Goal: Communication & Community: Answer question/provide support

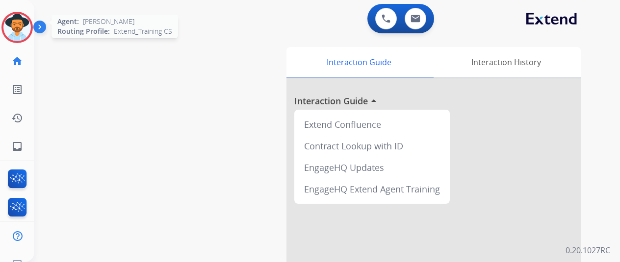
click at [19, 26] on img at bounding box center [16, 27] width 27 height 27
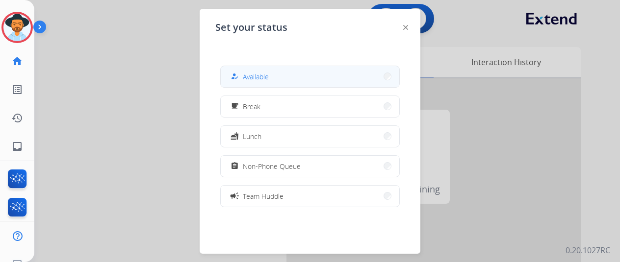
click at [272, 71] on button "how_to_reg Available" at bounding box center [310, 76] width 179 height 21
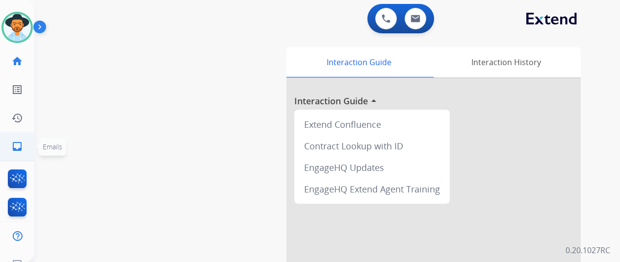
click at [16, 146] on mat-icon "inbox" at bounding box center [17, 147] width 12 height 12
select select "**********"
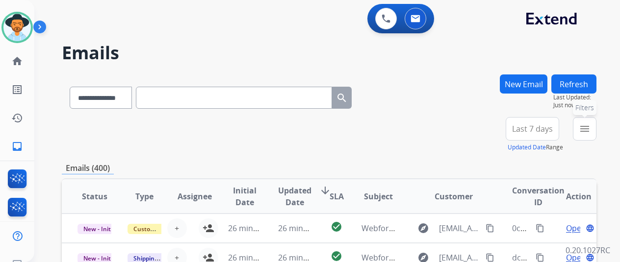
click at [590, 127] on mat-icon "menu" at bounding box center [585, 129] width 12 height 12
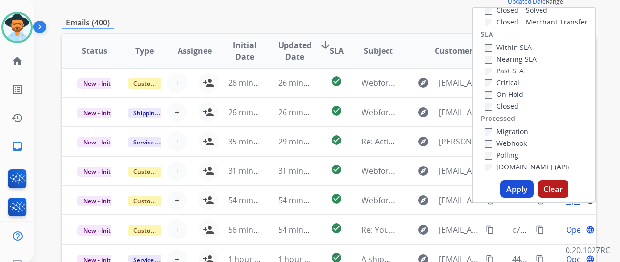
scroll to position [147, 0]
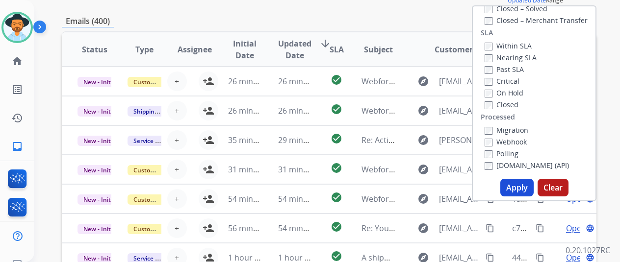
click at [520, 187] on button "Apply" at bounding box center [516, 188] width 33 height 18
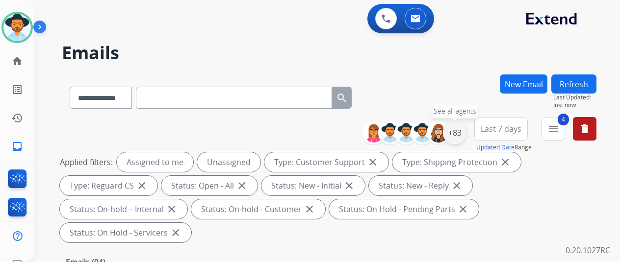
click at [458, 133] on div "+83" at bounding box center [455, 133] width 24 height 24
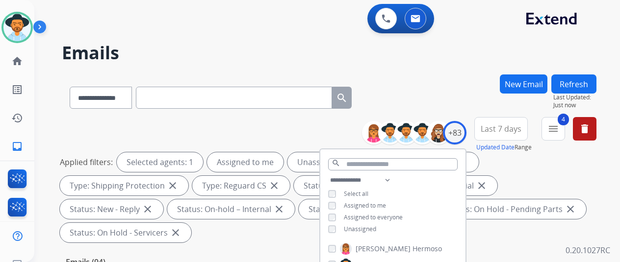
click at [337, 232] on div "**********" at bounding box center [392, 206] width 145 height 63
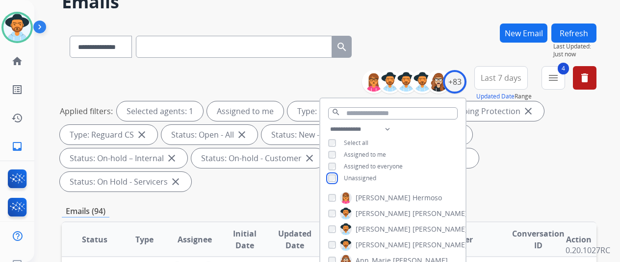
scroll to position [196, 0]
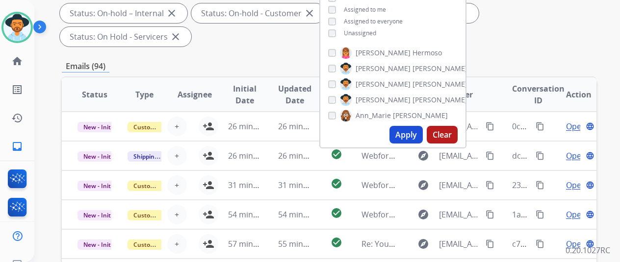
click at [403, 133] on button "Apply" at bounding box center [405, 135] width 33 height 18
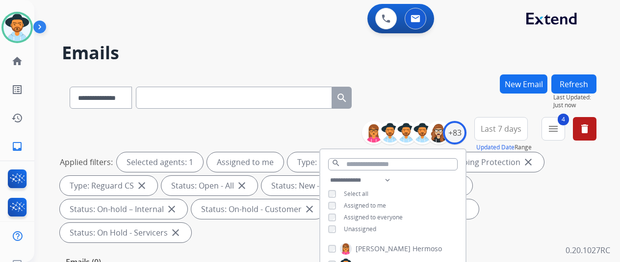
click at [461, 82] on div "**********" at bounding box center [329, 96] width 535 height 43
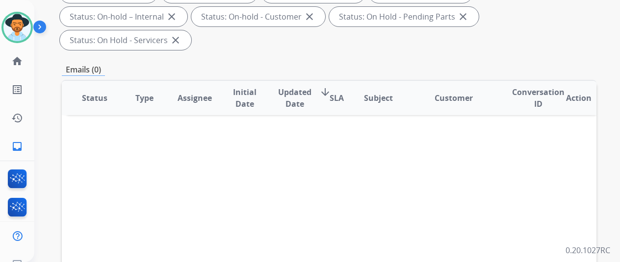
scroll to position [98, 0]
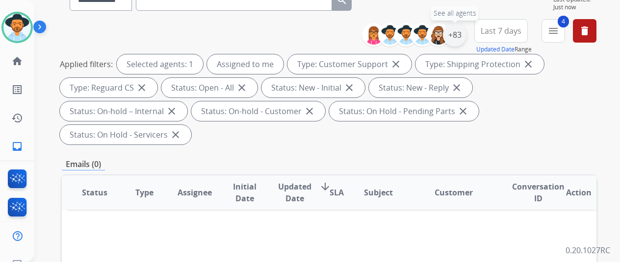
click at [459, 30] on div "+83" at bounding box center [455, 35] width 24 height 24
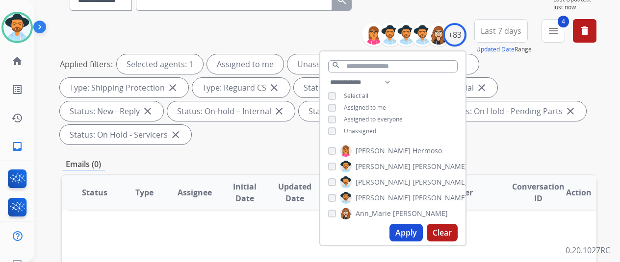
click at [404, 230] on button "Apply" at bounding box center [405, 233] width 33 height 18
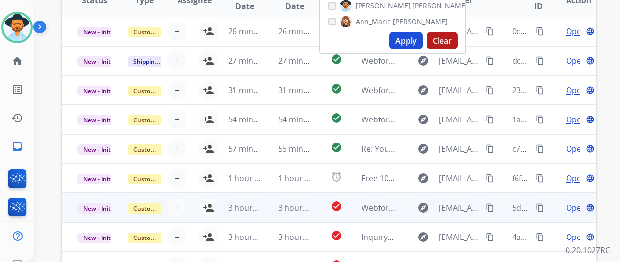
scroll to position [382, 0]
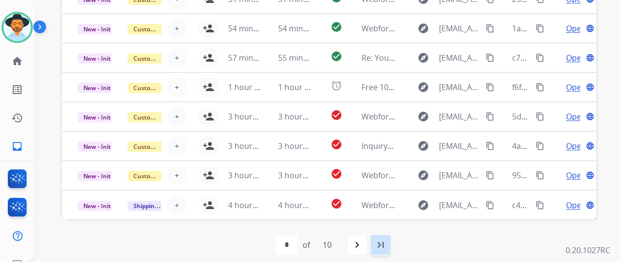
click at [384, 241] on mat-icon "last_page" at bounding box center [381, 245] width 12 height 12
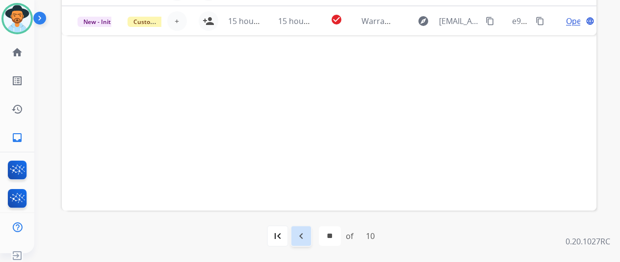
scroll to position [12, 0]
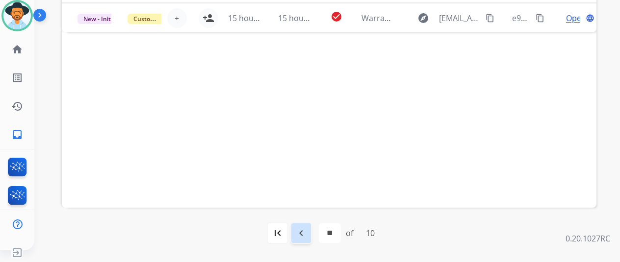
click at [303, 231] on mat-icon "navigate_before" at bounding box center [301, 234] width 12 height 12
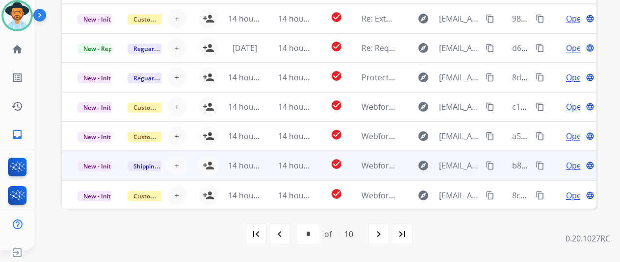
scroll to position [382, 0]
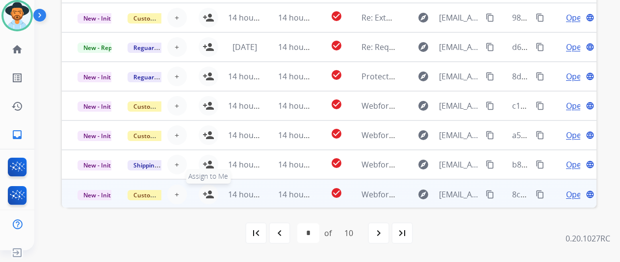
click at [210, 192] on mat-icon "person_add" at bounding box center [209, 195] width 12 height 12
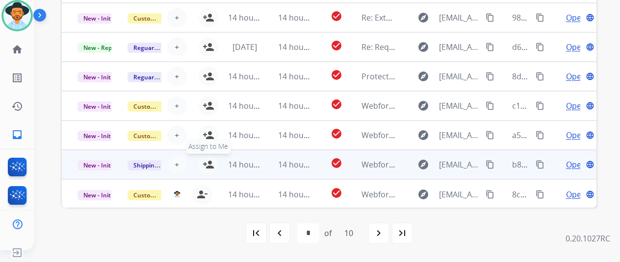
click at [208, 160] on mat-icon "person_add" at bounding box center [209, 165] width 12 height 12
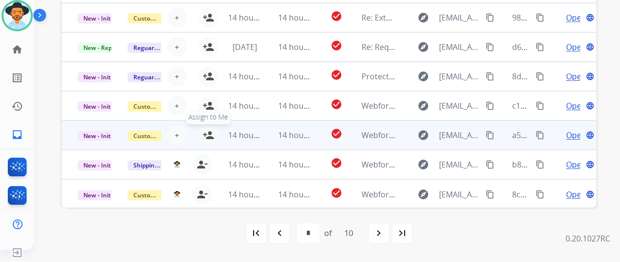
click at [206, 133] on mat-icon "person_add" at bounding box center [209, 135] width 12 height 12
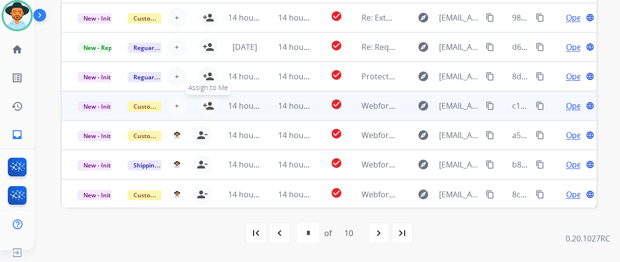
click at [210, 104] on mat-icon "person_add" at bounding box center [209, 106] width 12 height 12
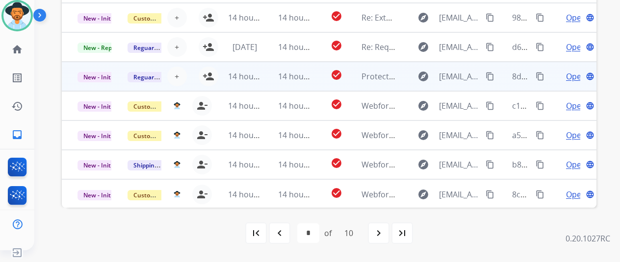
click at [212, 73] on td "14 hours ago" at bounding box center [237, 76] width 50 height 29
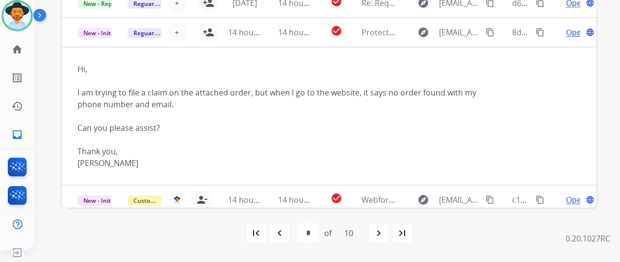
scroll to position [41, 0]
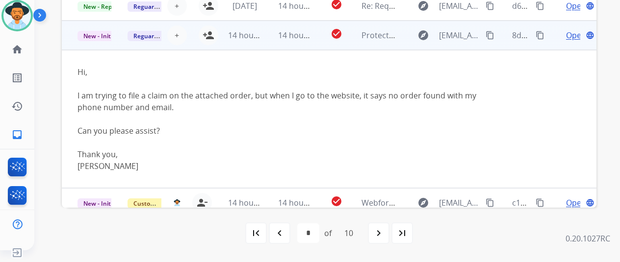
click at [573, 34] on span "Open" at bounding box center [576, 35] width 20 height 12
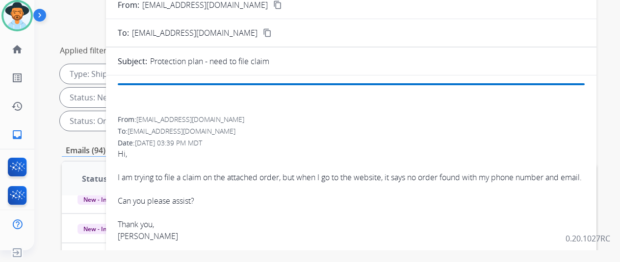
scroll to position [38, 0]
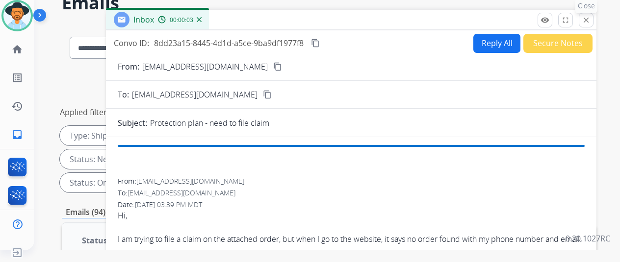
click at [590, 16] on mat-icon "close" at bounding box center [586, 20] width 9 height 9
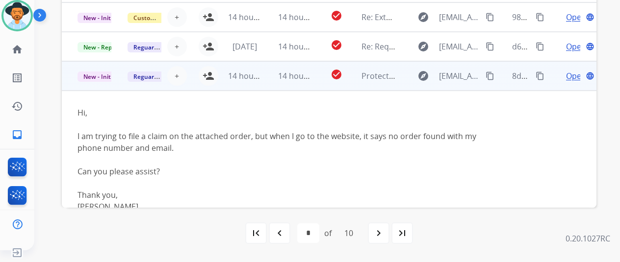
scroll to position [0, 0]
click at [210, 74] on mat-icon "person_add" at bounding box center [209, 77] width 12 height 12
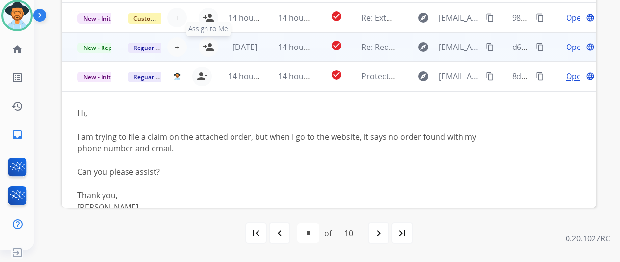
click at [208, 46] on mat-icon "person_add" at bounding box center [209, 47] width 12 height 12
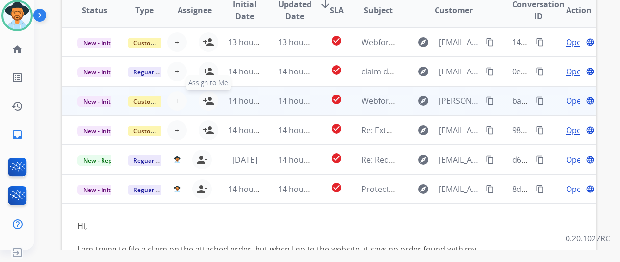
scroll to position [234, 0]
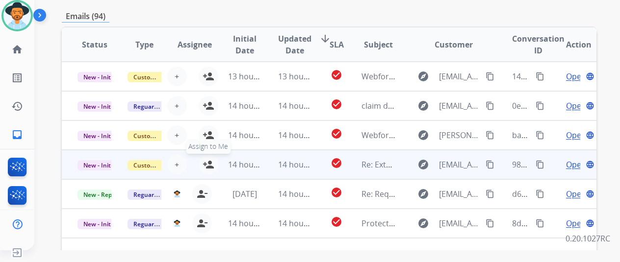
click at [210, 159] on mat-icon "person_add" at bounding box center [209, 165] width 12 height 12
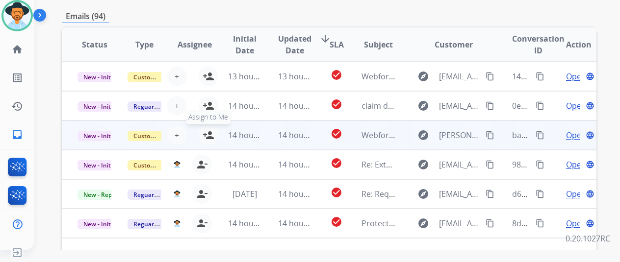
click at [211, 135] on mat-icon "person_add" at bounding box center [209, 135] width 12 height 12
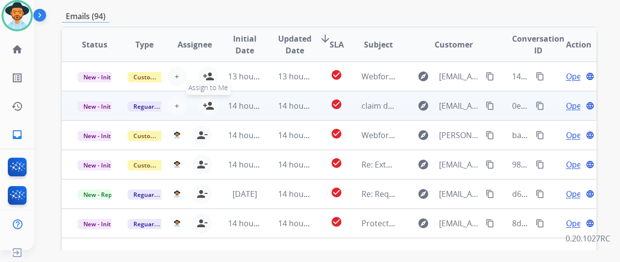
click at [205, 105] on mat-icon "person_add" at bounding box center [209, 106] width 12 height 12
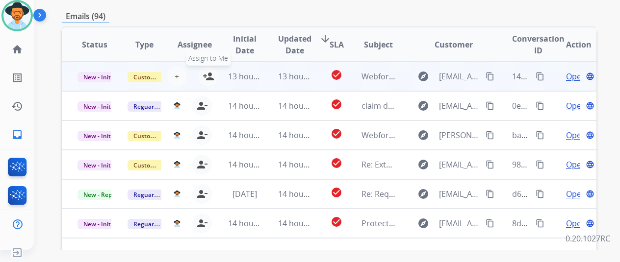
click at [208, 75] on mat-icon "person_add" at bounding box center [209, 77] width 12 height 12
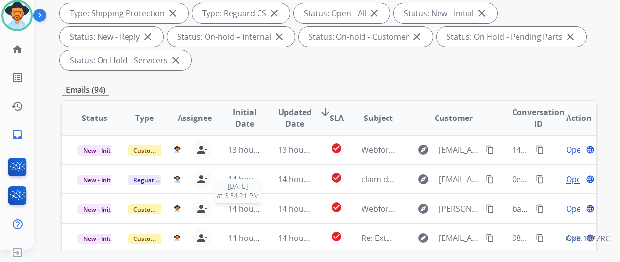
scroll to position [38, 0]
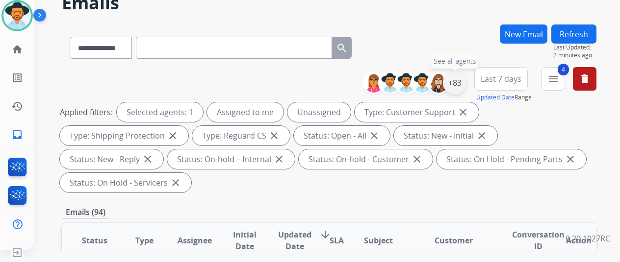
click at [462, 79] on div "+83" at bounding box center [455, 83] width 24 height 24
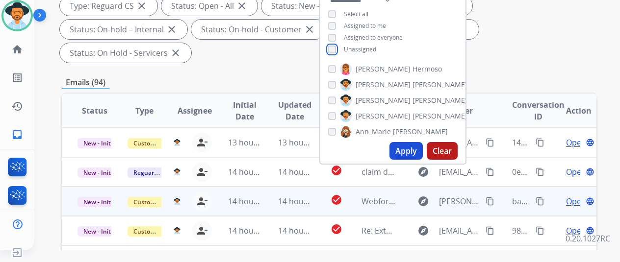
scroll to position [185, 0]
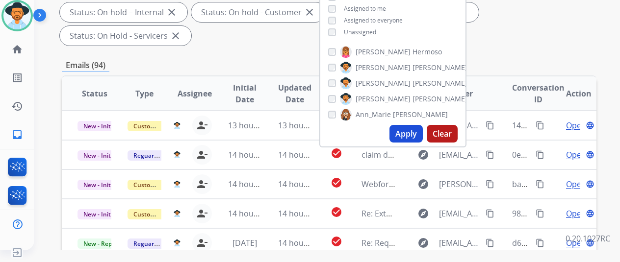
click at [412, 135] on button "Apply" at bounding box center [405, 134] width 33 height 18
select select "*"
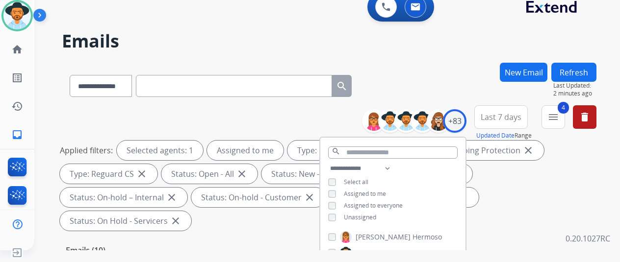
click at [440, 68] on div "**********" at bounding box center [329, 84] width 535 height 43
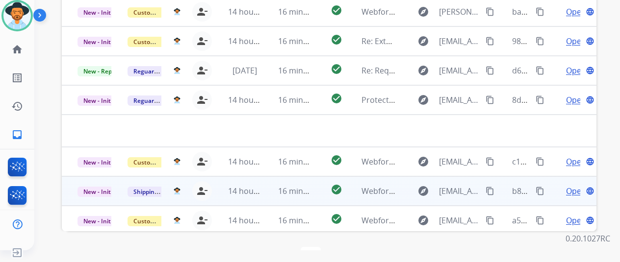
click at [571, 185] on span "Open" at bounding box center [576, 191] width 20 height 12
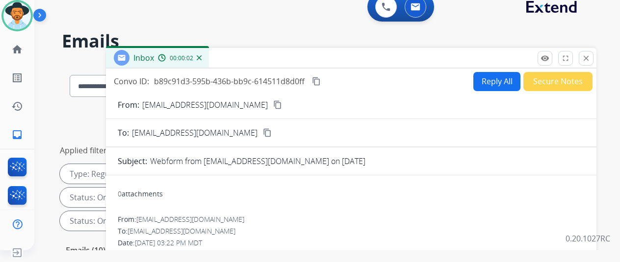
click at [273, 102] on mat-icon "content_copy" at bounding box center [277, 105] width 9 height 9
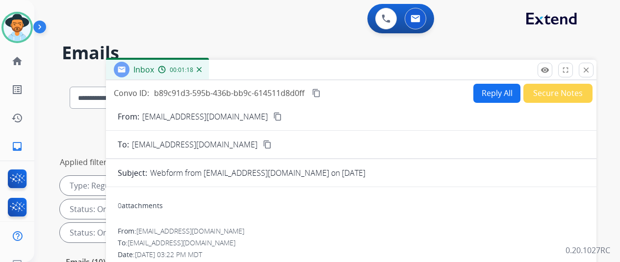
click at [491, 90] on button "Reply All" at bounding box center [496, 93] width 47 height 19
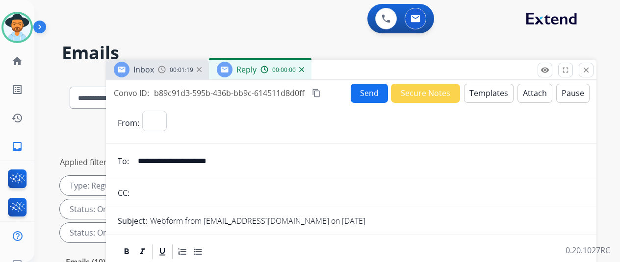
select select "**********"
click at [484, 91] on button "Templates" at bounding box center [489, 93] width 50 height 19
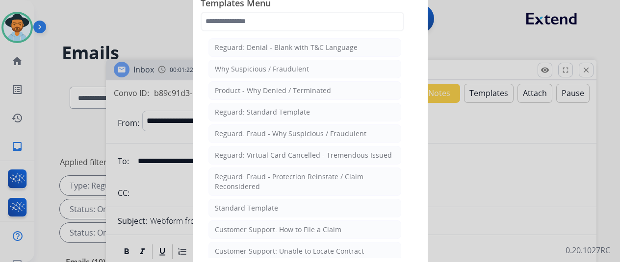
drag, startPoint x: 231, startPoint y: 206, endPoint x: 234, endPoint y: 192, distance: 14.4
click at [231, 205] on div "Standard Template" at bounding box center [246, 209] width 63 height 10
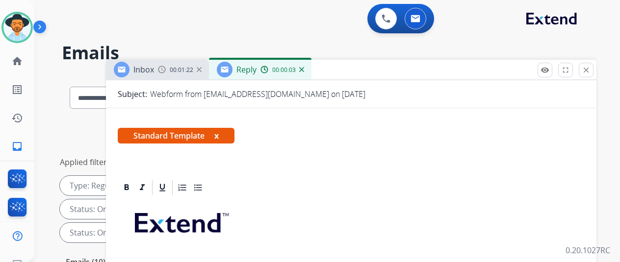
scroll to position [214, 0]
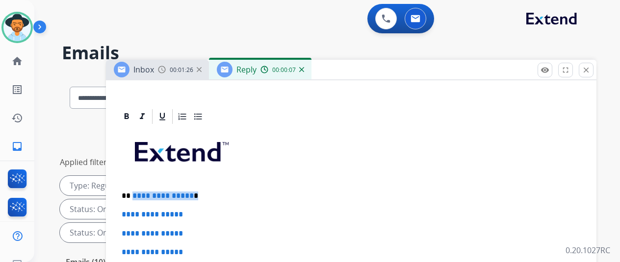
drag, startPoint x: 198, startPoint y: 180, endPoint x: 139, endPoint y: 179, distance: 58.4
click at [139, 192] on p "**********" at bounding box center [347, 196] width 451 height 9
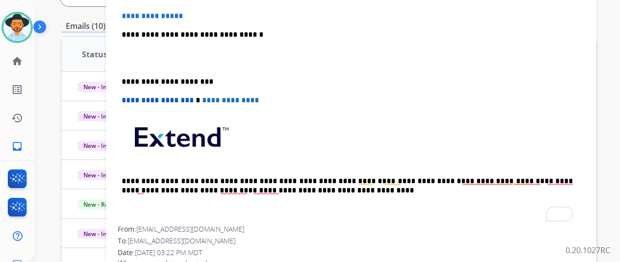
scroll to position [147, 0]
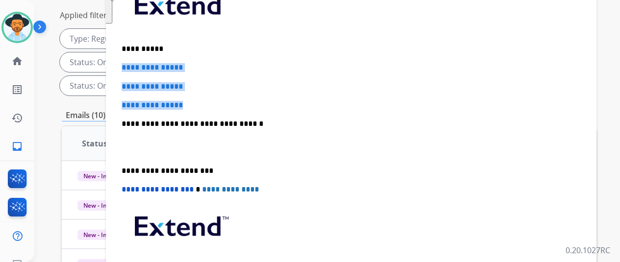
drag, startPoint x: 203, startPoint y: 87, endPoint x: 123, endPoint y: 49, distance: 88.8
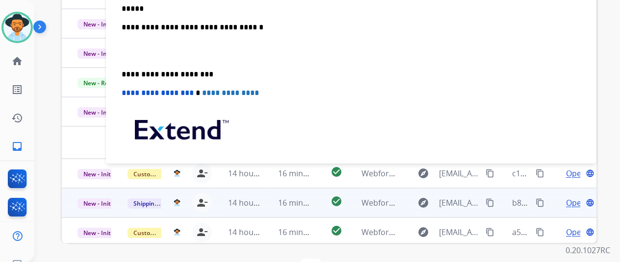
scroll to position [0, 0]
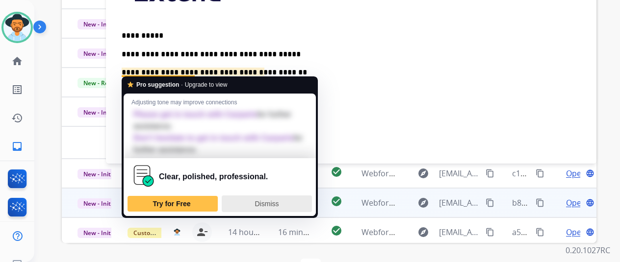
drag, startPoint x: 267, startPoint y: 201, endPoint x: 261, endPoint y: 177, distance: 24.7
click at [267, 201] on span "Dismiss" at bounding box center [267, 204] width 24 height 8
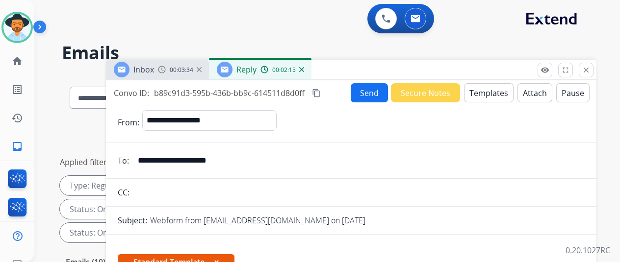
click at [371, 90] on button "Send" at bounding box center [369, 92] width 37 height 19
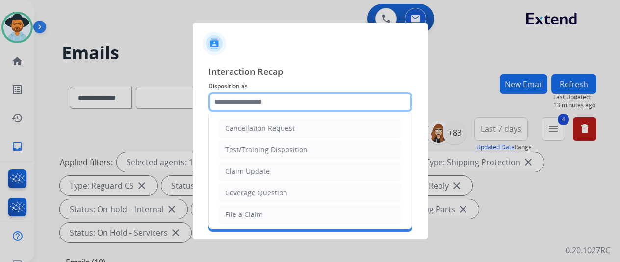
click at [227, 102] on input "text" at bounding box center [310, 102] width 204 height 20
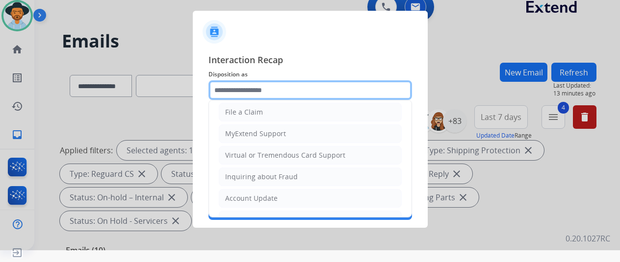
scroll to position [98, 0]
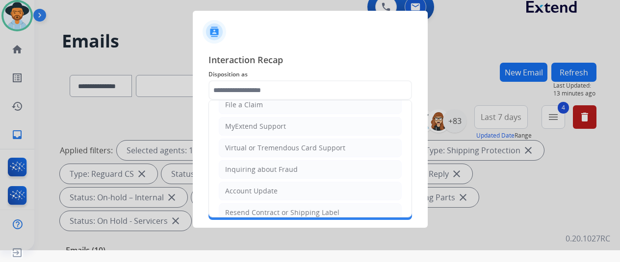
click at [235, 186] on div "Account Update" at bounding box center [251, 191] width 52 height 10
type input "**********"
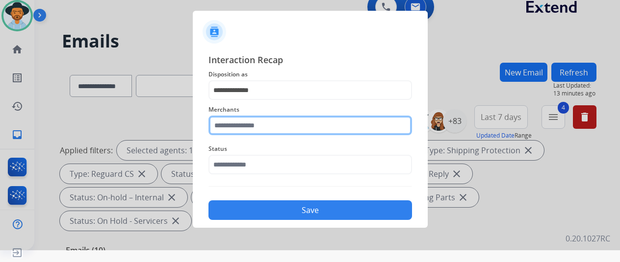
click at [238, 121] on input "text" at bounding box center [310, 126] width 204 height 20
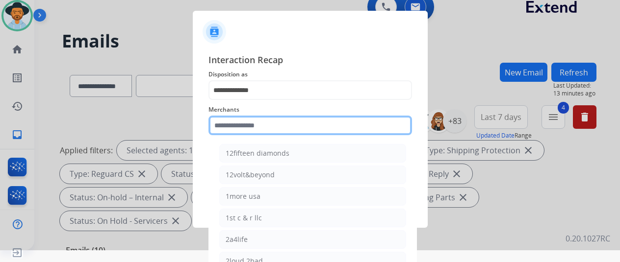
click at [255, 124] on input "text" at bounding box center [310, 126] width 204 height 20
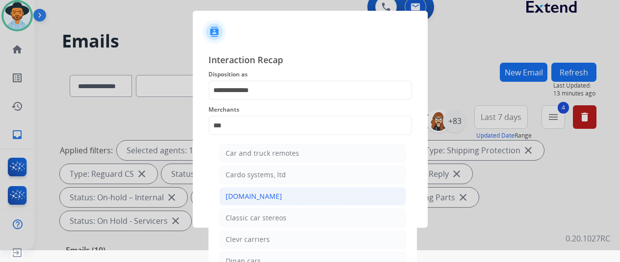
click at [251, 195] on div "[DOMAIN_NAME]" at bounding box center [254, 197] width 56 height 10
type input "**********"
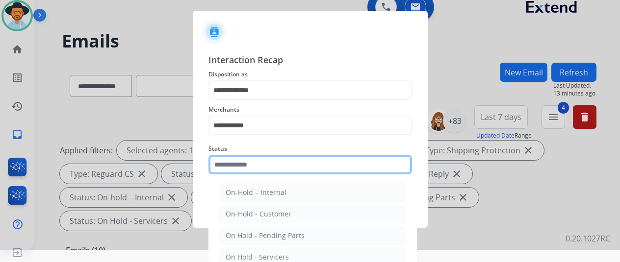
click at [257, 167] on input "text" at bounding box center [310, 165] width 204 height 20
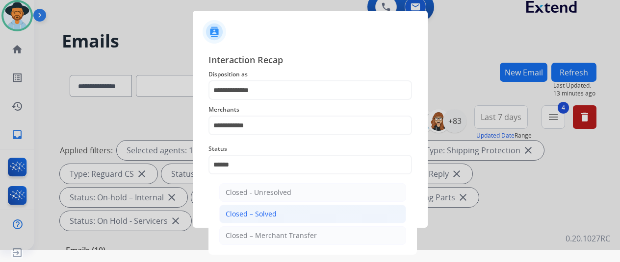
click at [255, 215] on div "Closed – Solved" at bounding box center [251, 214] width 51 height 10
type input "**********"
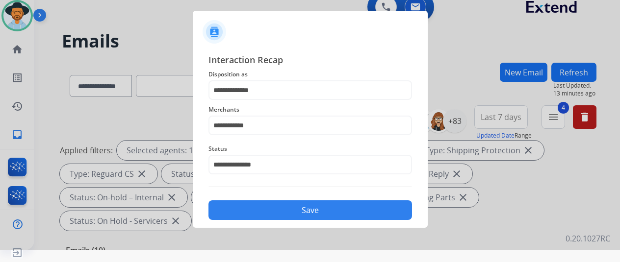
click at [272, 205] on button "Save" at bounding box center [310, 211] width 204 height 20
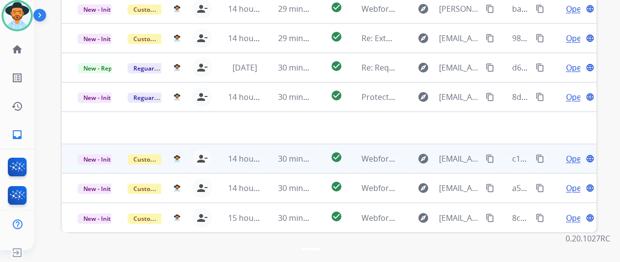
scroll to position [358, 0]
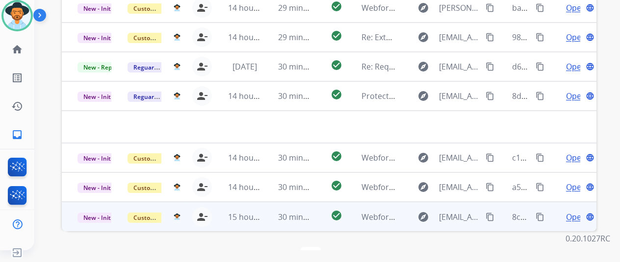
click at [576, 211] on span "Open" at bounding box center [576, 217] width 20 height 12
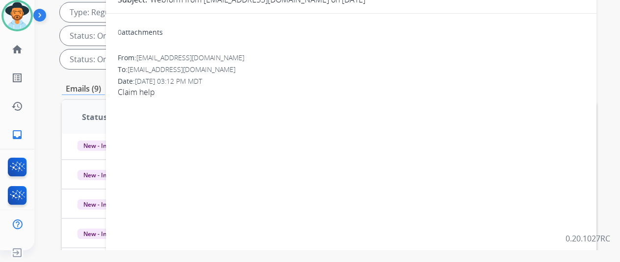
scroll to position [15, 0]
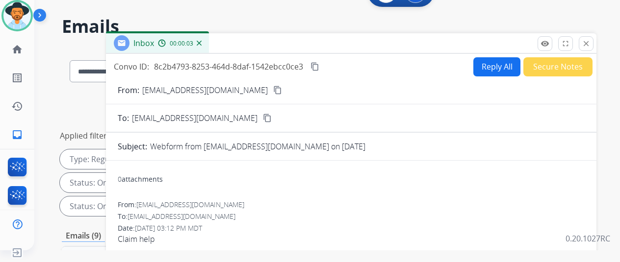
click at [273, 91] on mat-icon "content_copy" at bounding box center [277, 90] width 9 height 9
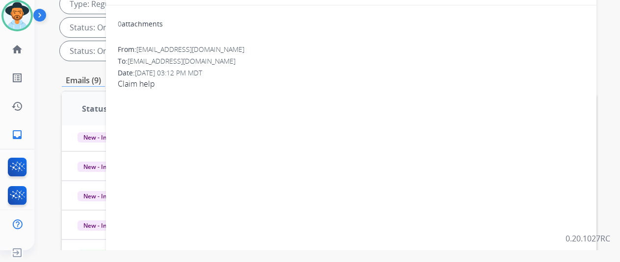
scroll to position [0, 0]
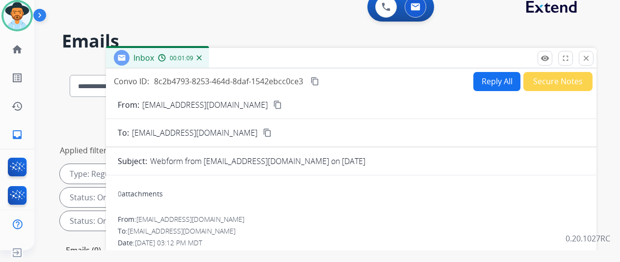
click at [498, 79] on button "Reply All" at bounding box center [496, 81] width 47 height 19
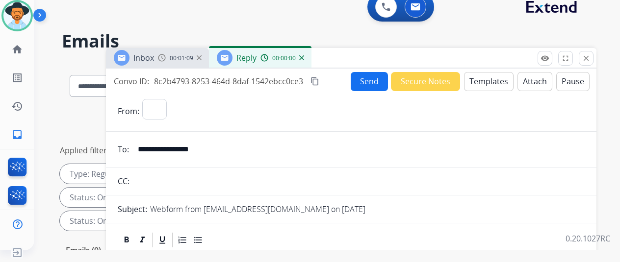
select select "**********"
click at [489, 76] on button "Templates" at bounding box center [489, 81] width 50 height 19
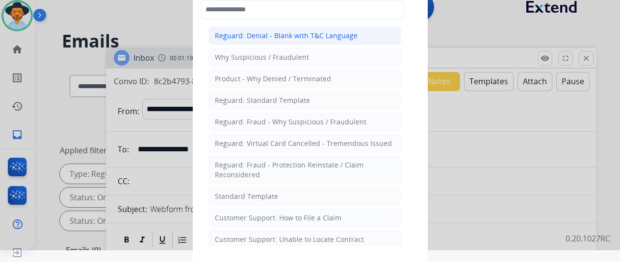
click at [285, 36] on div "Reguard: Denial - Blank with T&C Language" at bounding box center [286, 36] width 143 height 10
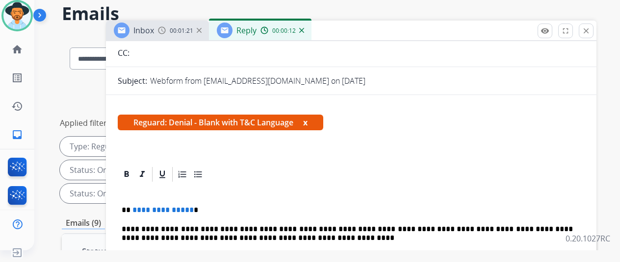
scroll to position [98, 0]
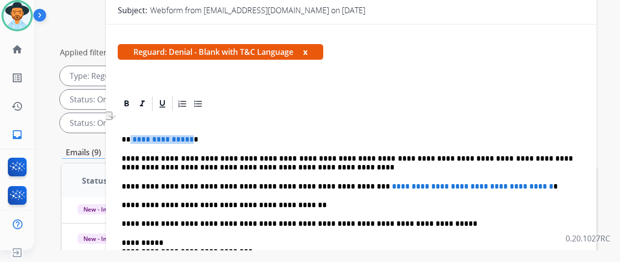
drag, startPoint x: 195, startPoint y: 121, endPoint x: 138, endPoint y: 123, distance: 57.4
click at [138, 135] on p "**********" at bounding box center [347, 139] width 451 height 9
click at [346, 182] on p "**********" at bounding box center [347, 186] width 451 height 9
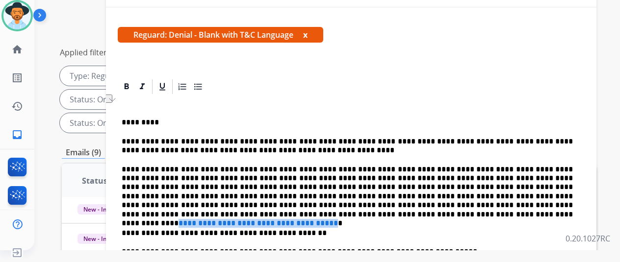
drag, startPoint x: 338, startPoint y: 215, endPoint x: 150, endPoint y: 215, distance: 188.3
click at [179, 220] on span "**********" at bounding box center [258, 223] width 159 height 7
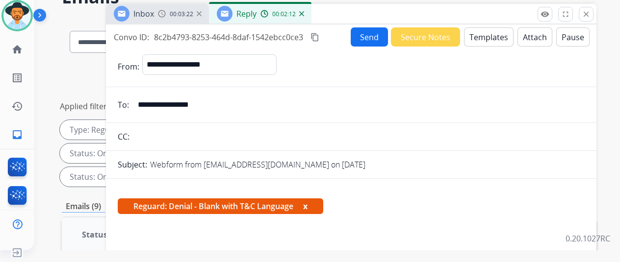
scroll to position [0, 0]
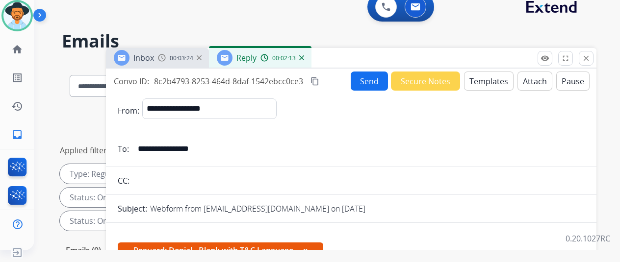
click at [368, 75] on button "Send" at bounding box center [369, 81] width 37 height 19
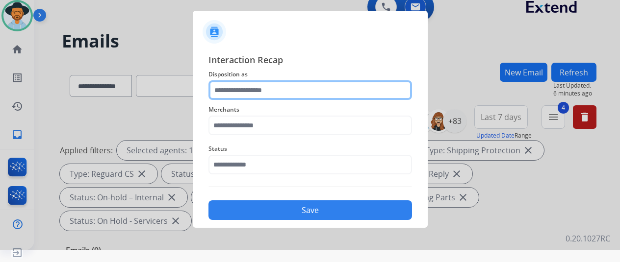
click at [237, 88] on input "text" at bounding box center [310, 90] width 204 height 20
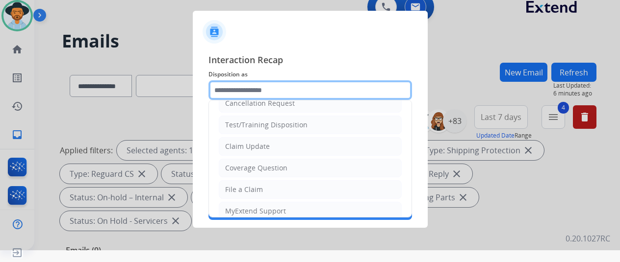
scroll to position [49, 0]
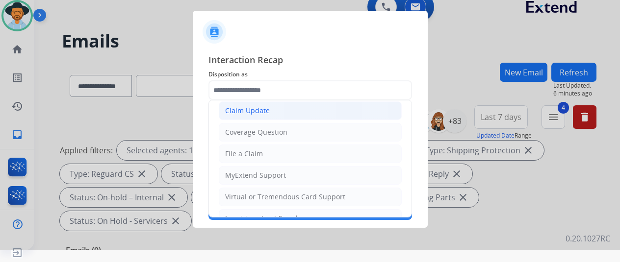
click at [265, 109] on div "Claim Update" at bounding box center [247, 111] width 45 height 10
type input "**********"
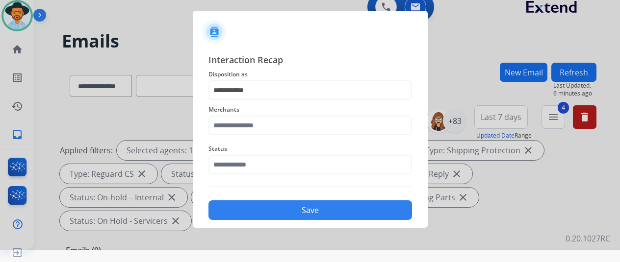
click at [240, 124] on div "Merchants" at bounding box center [310, 119] width 204 height 39
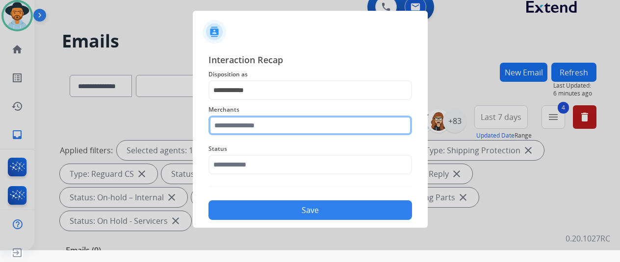
click at [242, 121] on input "text" at bounding box center [310, 126] width 204 height 20
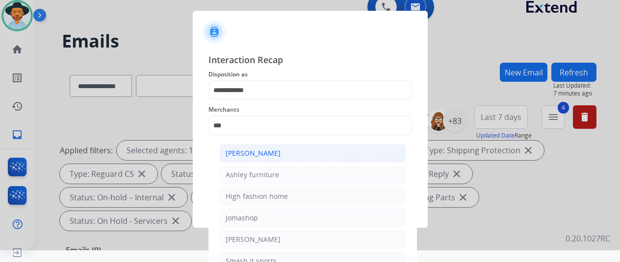
click at [285, 146] on li "[PERSON_NAME]" at bounding box center [312, 153] width 187 height 19
type input "**********"
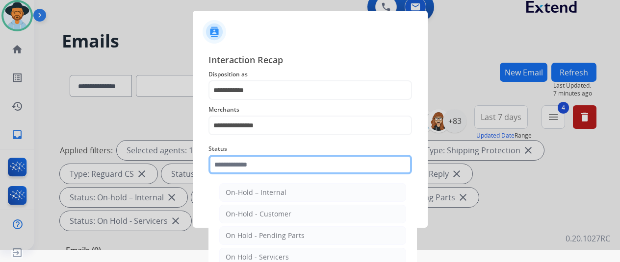
click at [258, 169] on input "text" at bounding box center [310, 165] width 204 height 20
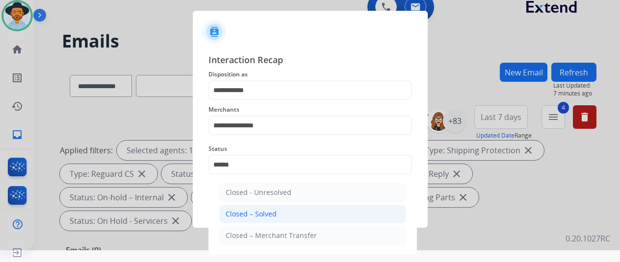
click at [253, 209] on div "Closed – Solved" at bounding box center [251, 214] width 51 height 10
type input "**********"
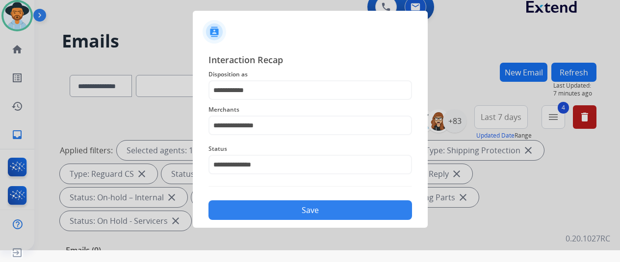
click at [289, 207] on button "Save" at bounding box center [310, 211] width 204 height 20
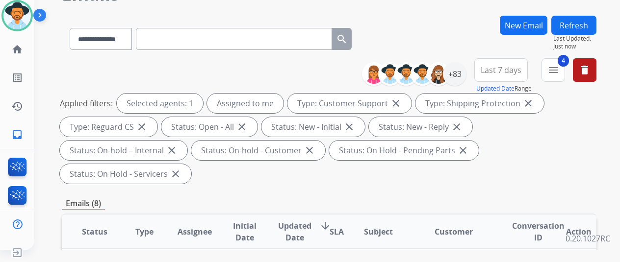
scroll to position [0, 0]
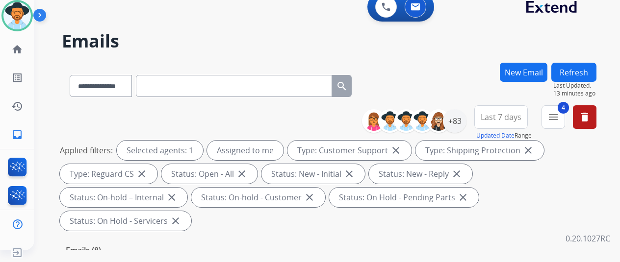
click at [318, 41] on h2 "Emails" at bounding box center [329, 41] width 535 height 20
click at [13, 135] on mat-icon "inbox" at bounding box center [17, 135] width 12 height 12
click at [461, 117] on div "+83" at bounding box center [455, 121] width 24 height 24
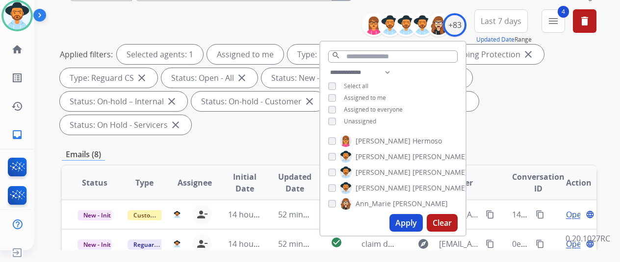
scroll to position [98, 0]
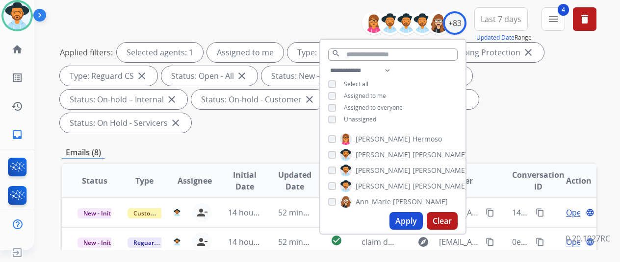
click at [409, 224] on button "Apply" at bounding box center [405, 221] width 33 height 18
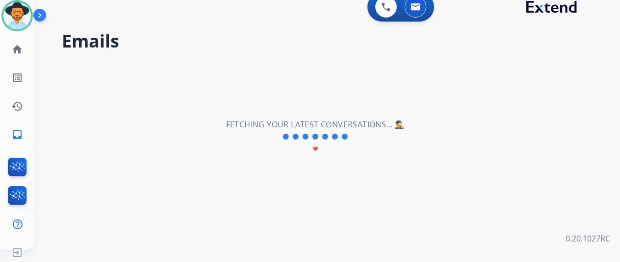
scroll to position [0, 0]
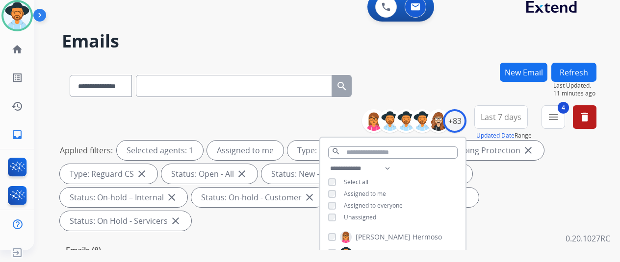
click at [445, 92] on div "**********" at bounding box center [329, 84] width 535 height 43
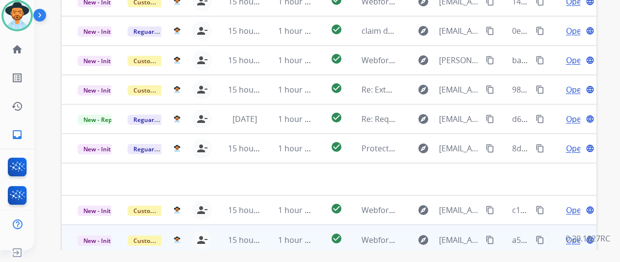
scroll to position [358, 0]
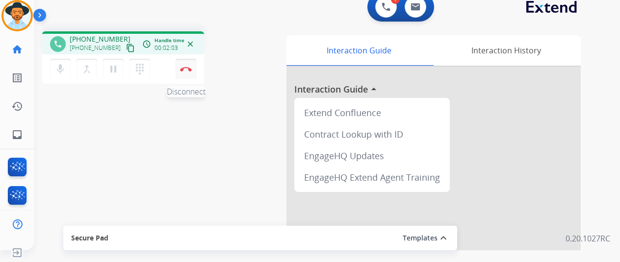
click at [191, 67] on img at bounding box center [186, 69] width 12 height 5
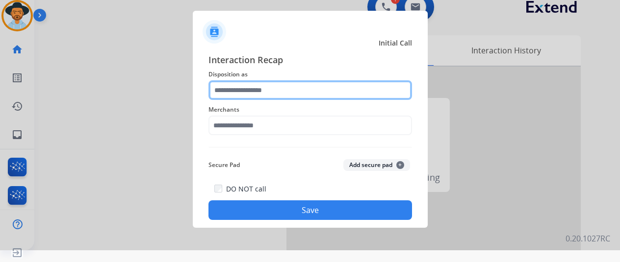
click at [218, 93] on input "text" at bounding box center [310, 90] width 204 height 20
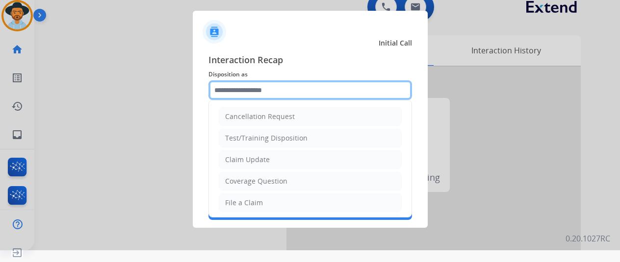
type input "*"
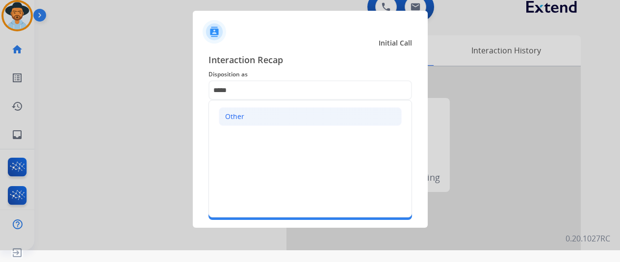
click at [238, 117] on div "Other" at bounding box center [234, 117] width 19 height 10
type input "*****"
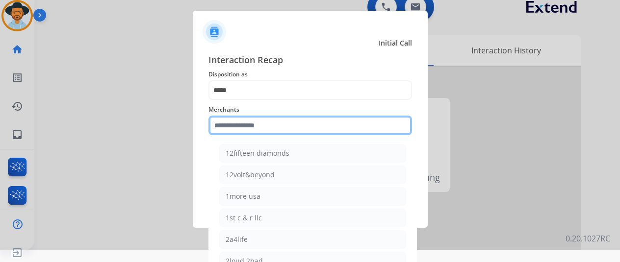
click at [231, 129] on input "text" at bounding box center [310, 126] width 204 height 20
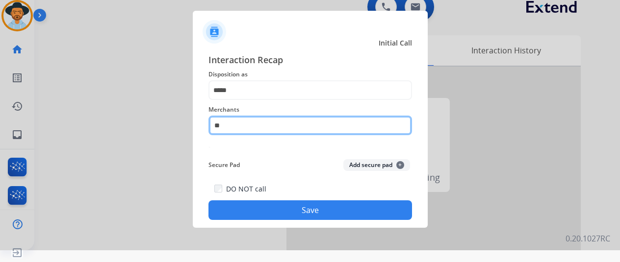
type input "*"
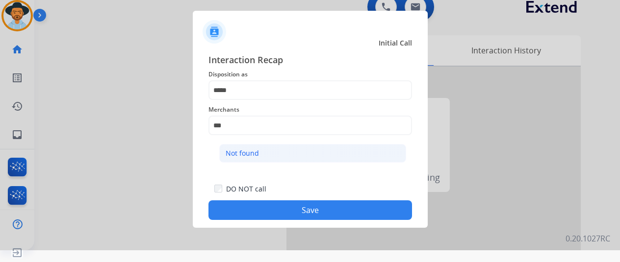
click at [251, 153] on div "Not found" at bounding box center [242, 154] width 33 height 10
type input "*********"
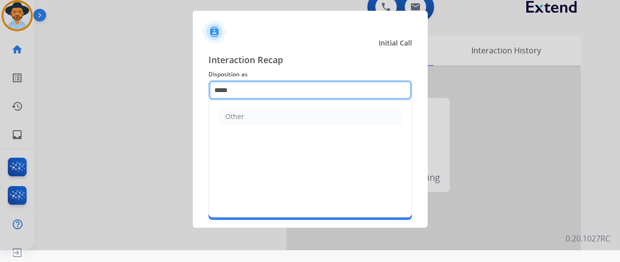
drag, startPoint x: 249, startPoint y: 92, endPoint x: 188, endPoint y: 92, distance: 61.3
click at [0, 92] on app-contact-recap-modal "Initial Call Interaction Recap Disposition as ***** Other Merchants ********* S…" at bounding box center [0, 119] width 0 height 262
type input "*"
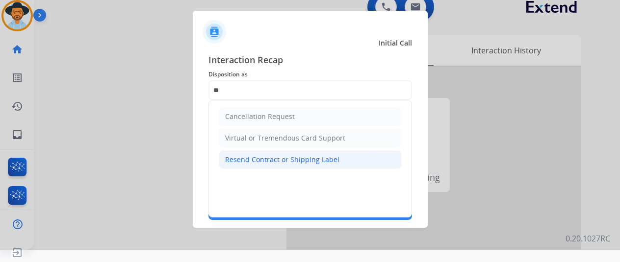
click at [283, 160] on div "Resend Contract or Shipping Label" at bounding box center [282, 160] width 114 height 10
type input "**********"
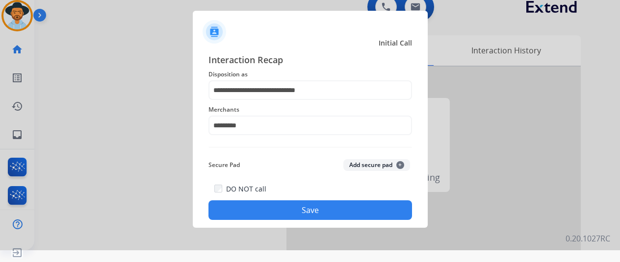
click at [297, 209] on button "Save" at bounding box center [310, 211] width 204 height 20
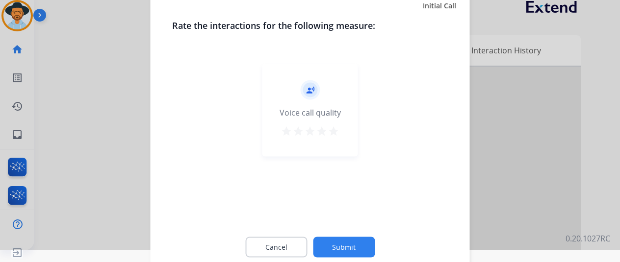
click at [349, 243] on button "Submit" at bounding box center [344, 247] width 62 height 21
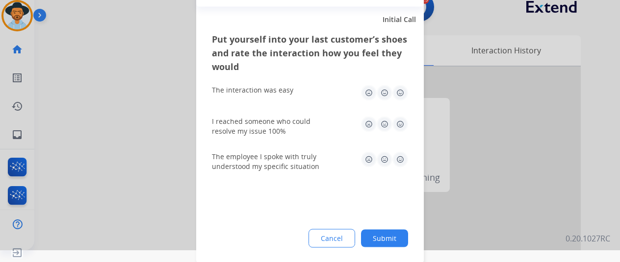
click at [381, 239] on button "Submit" at bounding box center [384, 239] width 47 height 18
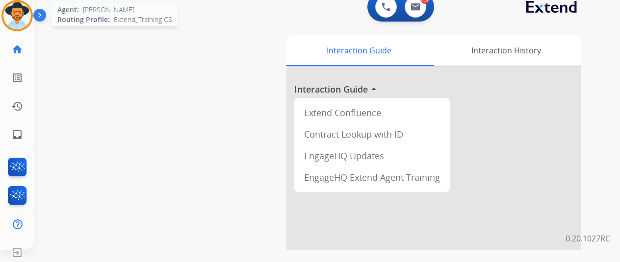
click at [19, 12] on img at bounding box center [16, 15] width 27 height 27
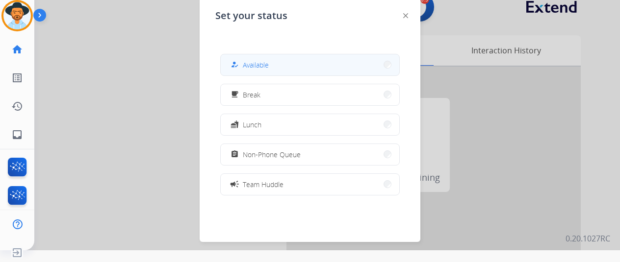
click at [272, 66] on button "how_to_reg Available" at bounding box center [310, 64] width 179 height 21
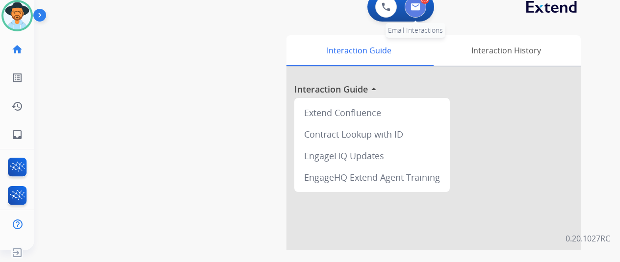
click at [416, 6] on img at bounding box center [415, 7] width 10 height 8
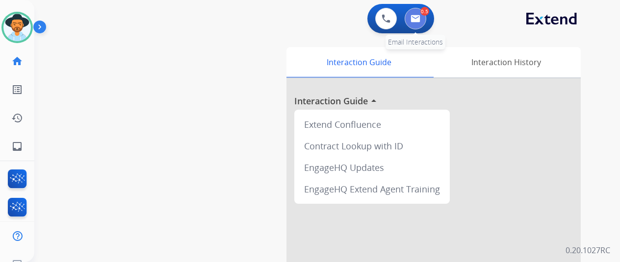
select select "**********"
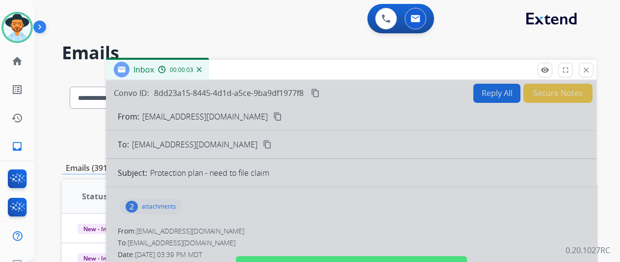
click at [291, 199] on div at bounding box center [351, 263] width 490 height 366
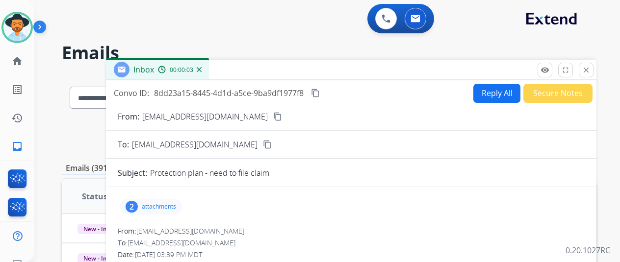
click at [273, 116] on mat-icon "content_copy" at bounding box center [277, 116] width 9 height 9
click at [138, 205] on div "2" at bounding box center [132, 207] width 12 height 12
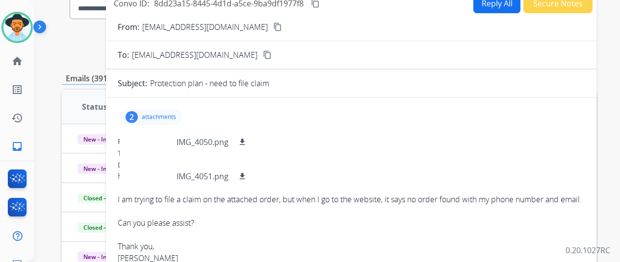
scroll to position [98, 0]
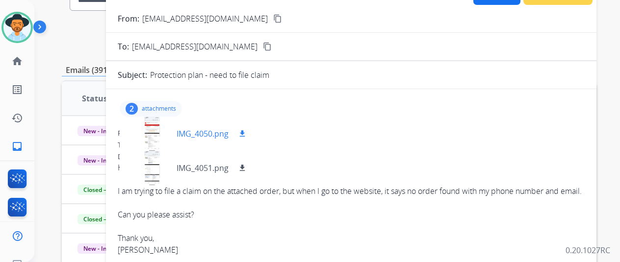
click at [162, 141] on div at bounding box center [152, 134] width 49 height 34
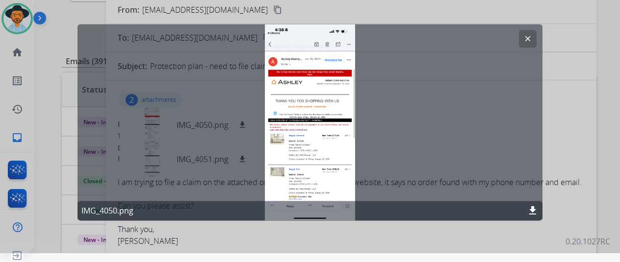
scroll to position [12, 0]
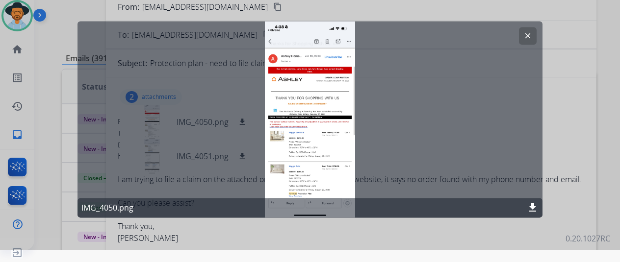
drag, startPoint x: 530, startPoint y: 35, endPoint x: 516, endPoint y: 38, distance: 14.2
click at [530, 35] on mat-icon "clear" at bounding box center [527, 35] width 9 height 9
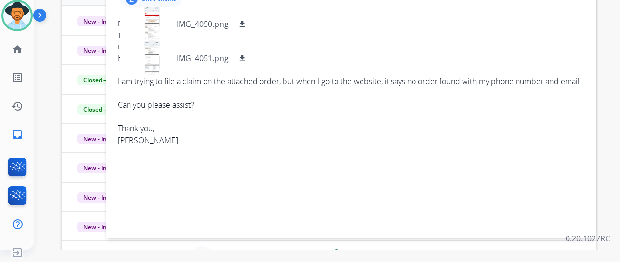
scroll to position [0, 0]
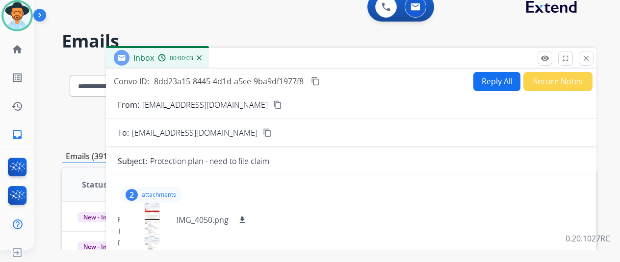
click at [496, 79] on button "Reply All" at bounding box center [496, 81] width 47 height 19
click at [495, 78] on button "Reply All" at bounding box center [496, 81] width 47 height 19
click at [498, 74] on button "Reply All" at bounding box center [496, 81] width 47 height 19
click at [202, 56] on img at bounding box center [199, 57] width 5 height 5
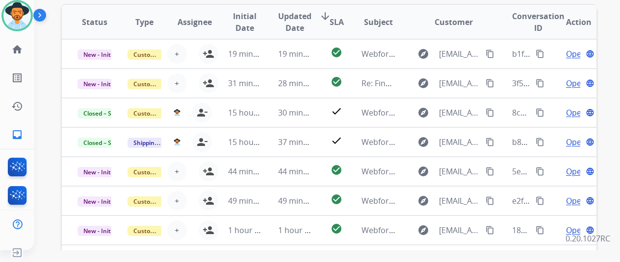
scroll to position [42, 0]
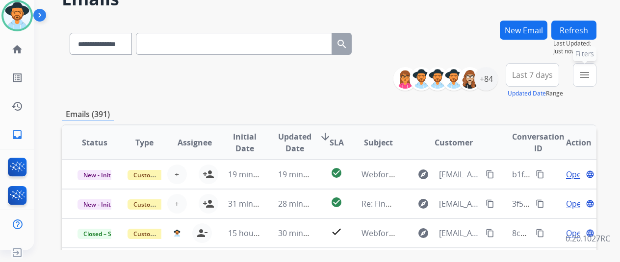
click at [590, 71] on mat-icon "menu" at bounding box center [585, 75] width 12 height 12
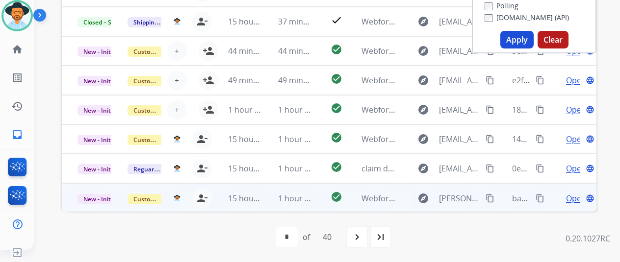
scroll to position [287, 0]
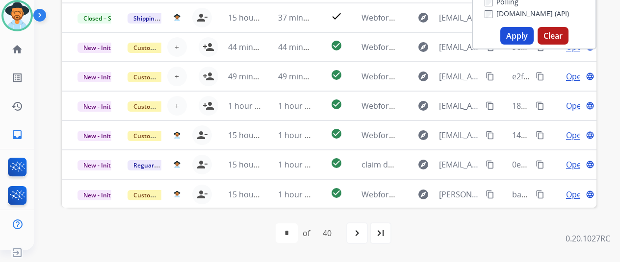
click at [532, 36] on button "Apply" at bounding box center [516, 36] width 33 height 18
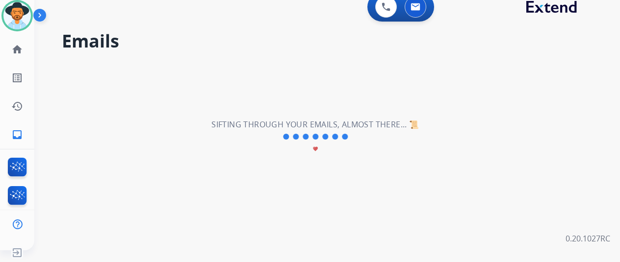
scroll to position [0, 0]
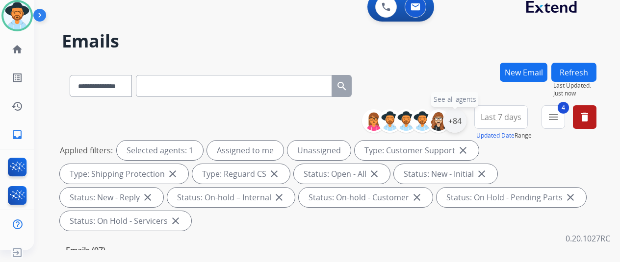
click at [458, 121] on div "+84" at bounding box center [455, 121] width 24 height 24
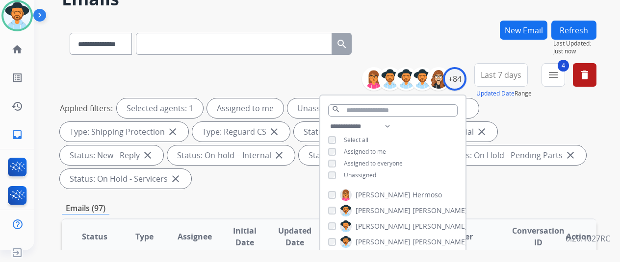
scroll to position [98, 0]
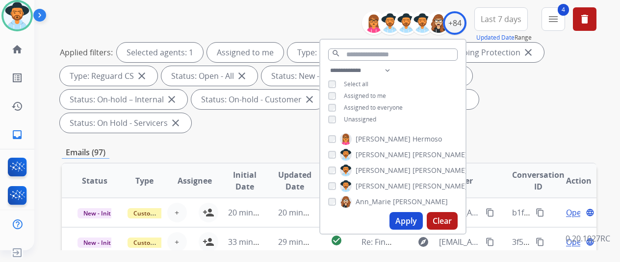
click at [404, 219] on button "Apply" at bounding box center [405, 221] width 33 height 18
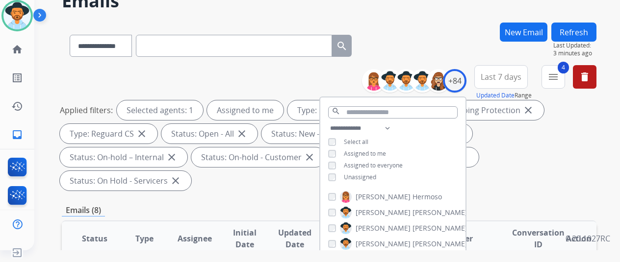
scroll to position [147, 0]
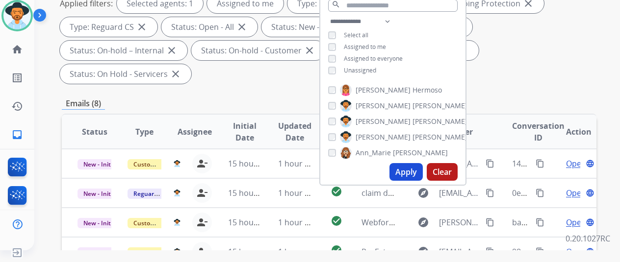
click at [415, 168] on button "Apply" at bounding box center [405, 172] width 33 height 18
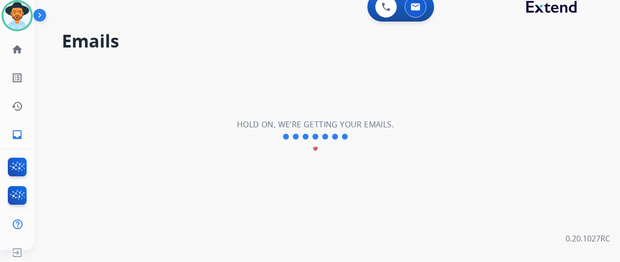
scroll to position [0, 0]
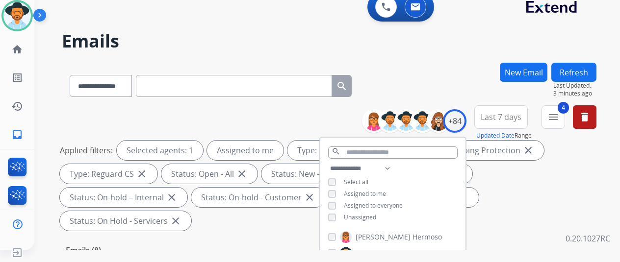
click at [430, 81] on div "**********" at bounding box center [329, 84] width 535 height 43
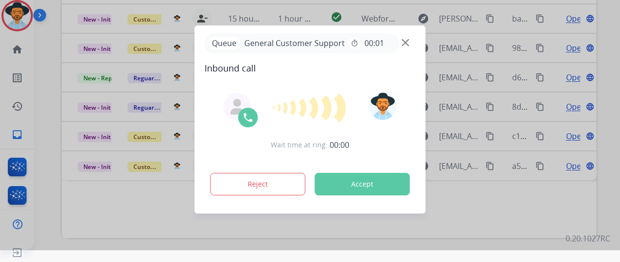
scroll to position [358, 0]
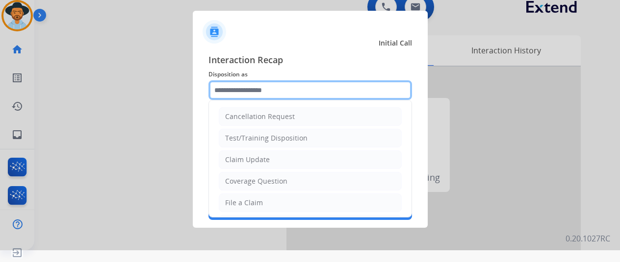
click at [236, 89] on input "text" at bounding box center [310, 90] width 204 height 20
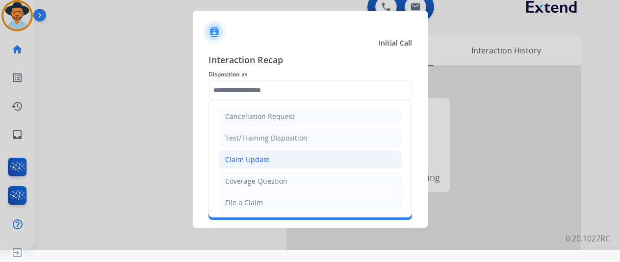
click at [251, 160] on div "Claim Update" at bounding box center [247, 160] width 45 height 10
type input "**********"
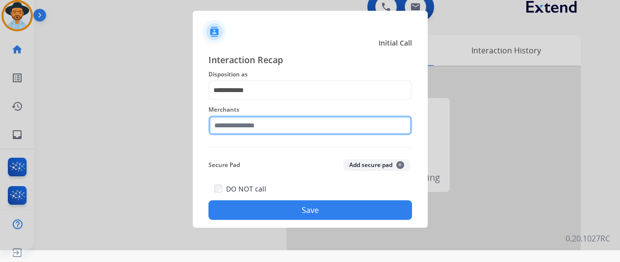
click at [256, 124] on input "text" at bounding box center [310, 126] width 204 height 20
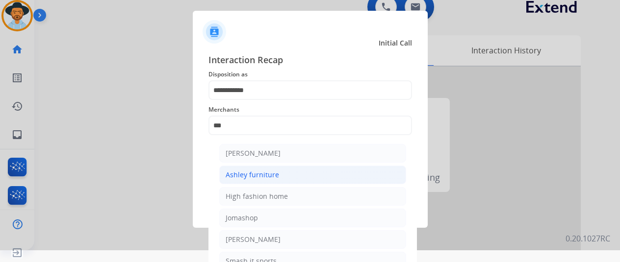
click at [277, 178] on li "Ashley furniture" at bounding box center [312, 175] width 187 height 19
type input "**********"
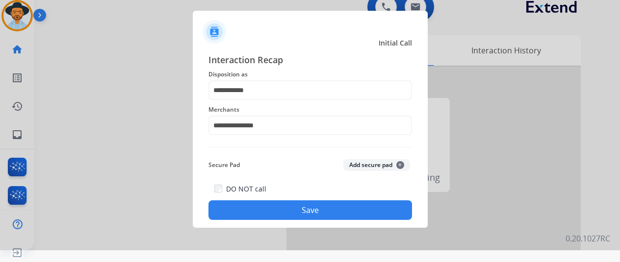
click at [299, 211] on button "Save" at bounding box center [310, 211] width 204 height 20
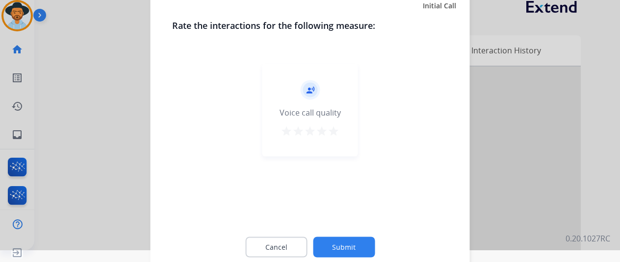
click at [340, 250] on button "Submit" at bounding box center [344, 247] width 62 height 21
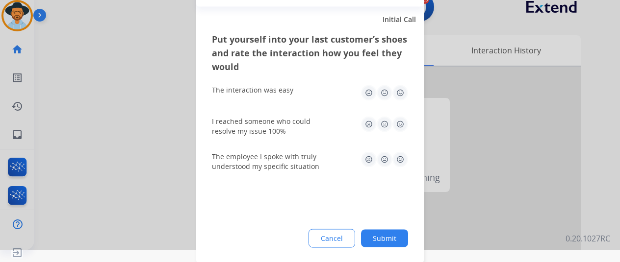
drag, startPoint x: 384, startPoint y: 235, endPoint x: 371, endPoint y: 212, distance: 26.4
click at [384, 236] on button "Submit" at bounding box center [384, 239] width 47 height 18
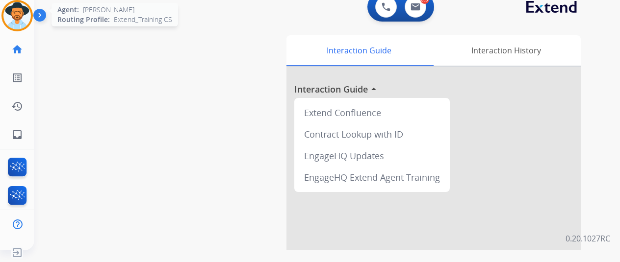
click at [17, 9] on img at bounding box center [16, 15] width 27 height 27
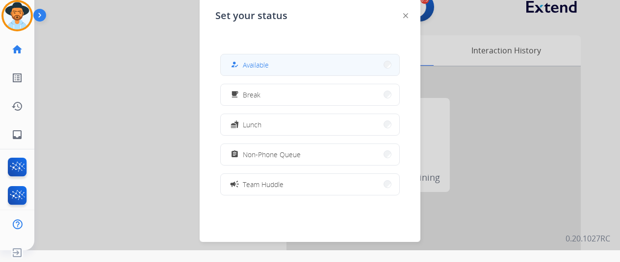
click at [257, 61] on span "Available" at bounding box center [256, 65] width 26 height 10
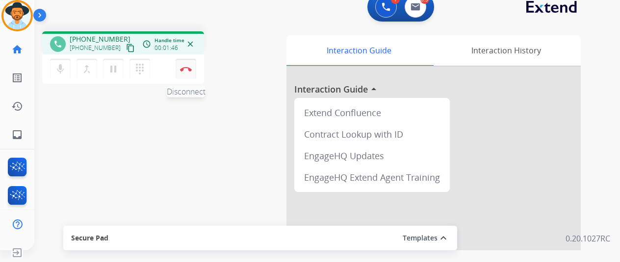
click at [187, 70] on img at bounding box center [186, 69] width 12 height 5
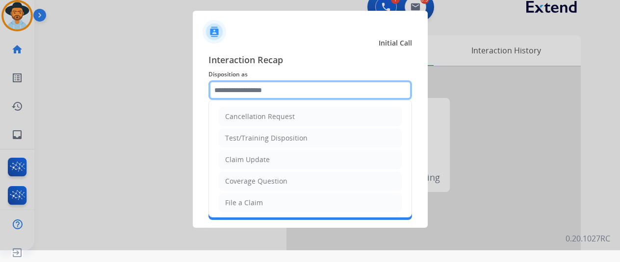
click at [226, 92] on input "text" at bounding box center [310, 90] width 204 height 20
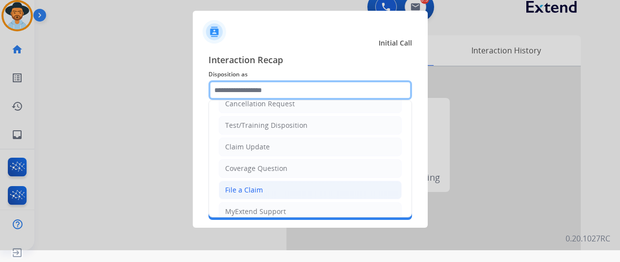
scroll to position [49, 0]
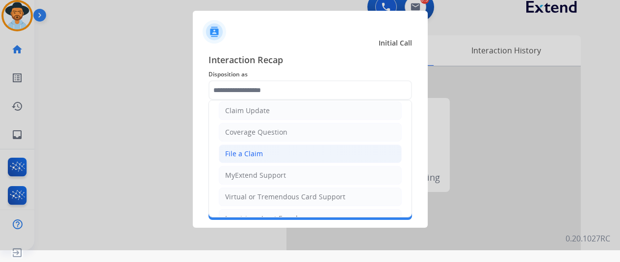
click at [251, 149] on div "File a Claim" at bounding box center [244, 154] width 38 height 10
type input "**********"
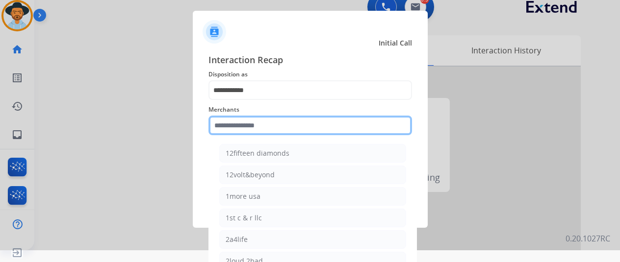
click at [241, 122] on input "text" at bounding box center [310, 126] width 204 height 20
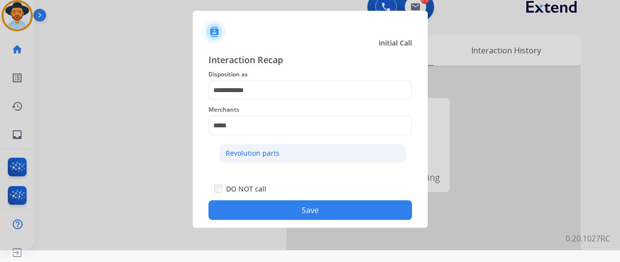
click at [280, 160] on li "Revolution parts" at bounding box center [312, 153] width 187 height 19
type input "**********"
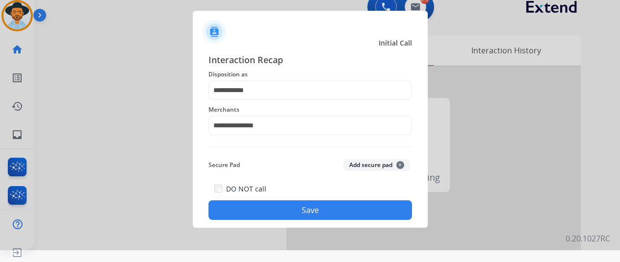
click at [279, 214] on button "Save" at bounding box center [310, 211] width 204 height 20
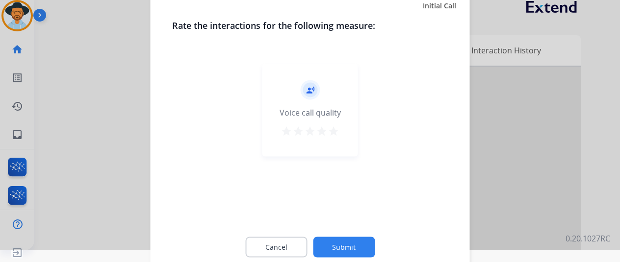
click at [344, 245] on button "Submit" at bounding box center [344, 247] width 62 height 21
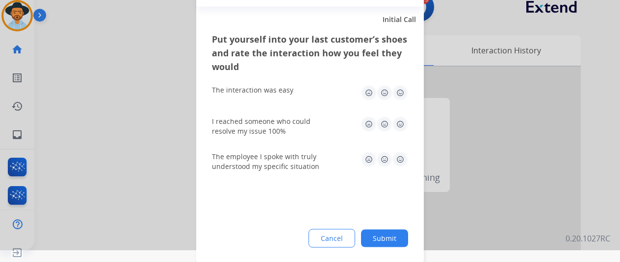
click at [391, 241] on button "Submit" at bounding box center [384, 239] width 47 height 18
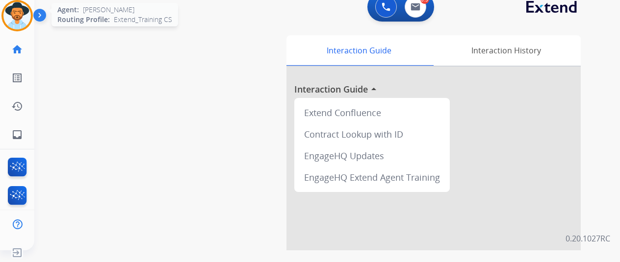
click at [28, 16] on img at bounding box center [16, 15] width 27 height 27
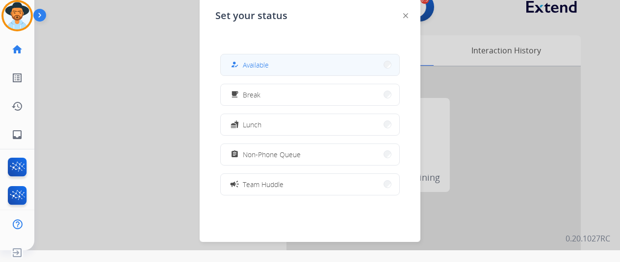
click at [248, 67] on span "Available" at bounding box center [256, 65] width 26 height 10
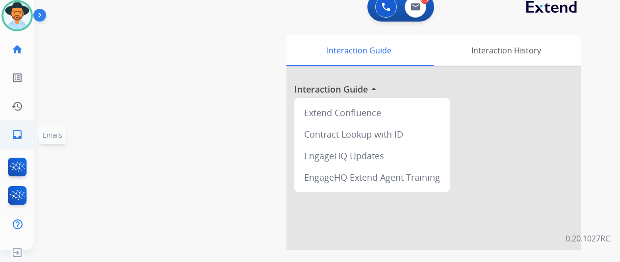
click at [12, 134] on mat-icon "inbox" at bounding box center [17, 135] width 12 height 12
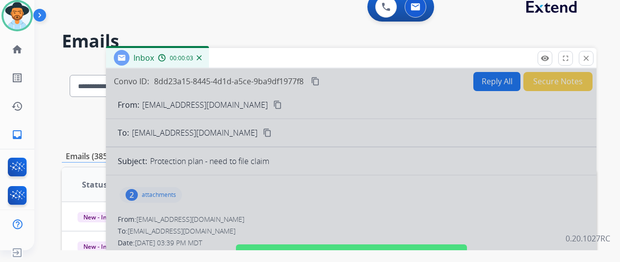
click at [322, 186] on div at bounding box center [351, 252] width 490 height 366
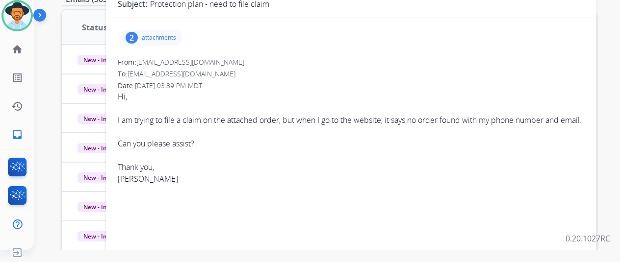
scroll to position [49, 0]
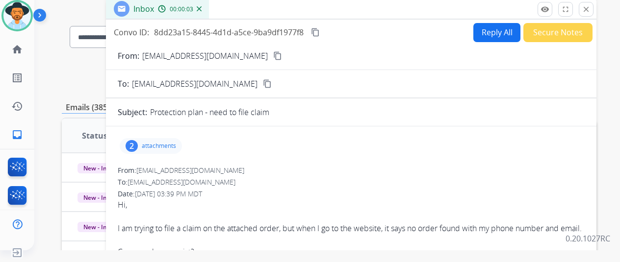
click at [138, 145] on div "2" at bounding box center [132, 146] width 12 height 12
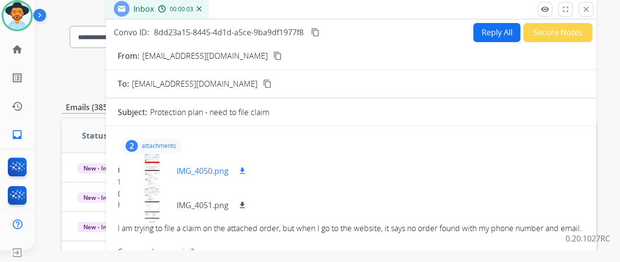
click at [160, 165] on div at bounding box center [152, 171] width 49 height 34
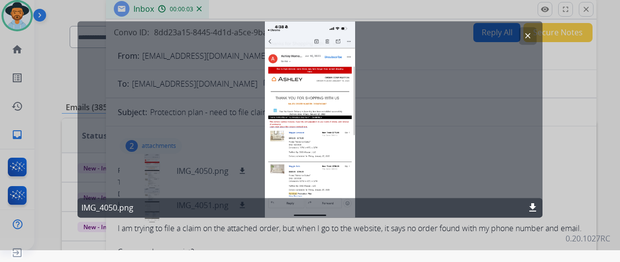
click at [529, 33] on mat-icon "clear" at bounding box center [527, 35] width 9 height 9
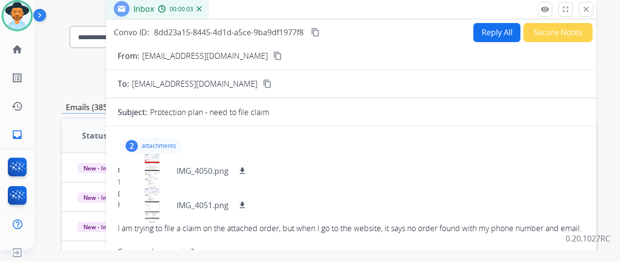
click at [504, 31] on button "Reply All" at bounding box center [496, 32] width 47 height 19
click at [490, 27] on button "Reply All" at bounding box center [496, 32] width 47 height 19
click at [497, 32] on button "Reply All" at bounding box center [496, 32] width 47 height 19
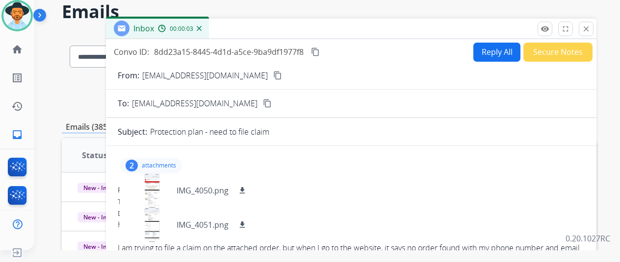
scroll to position [0, 0]
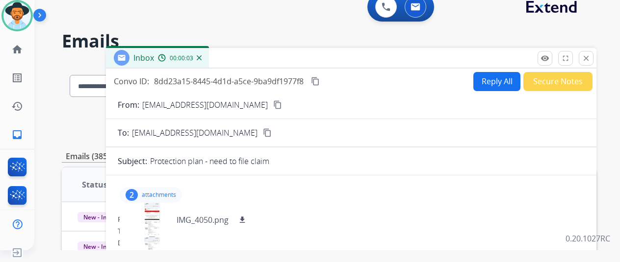
click at [202, 56] on img at bounding box center [199, 57] width 5 height 5
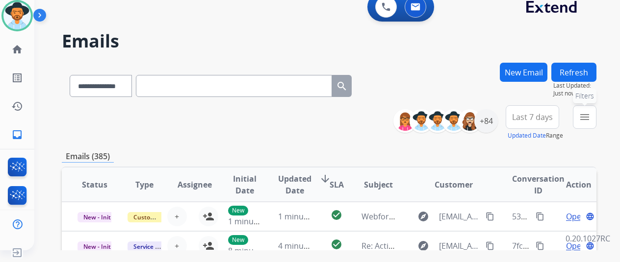
click at [596, 107] on button "menu Filters" at bounding box center [585, 117] width 24 height 24
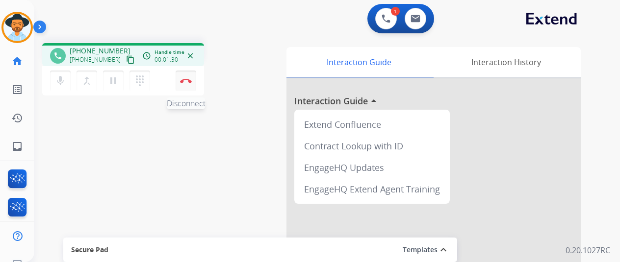
click at [188, 80] on img at bounding box center [186, 80] width 12 height 5
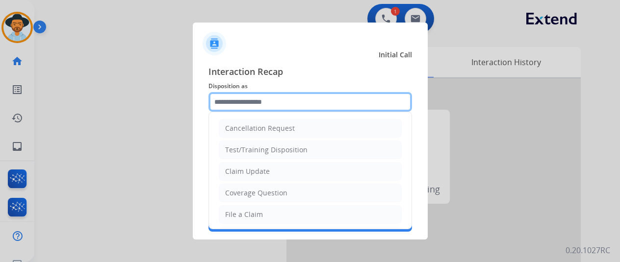
click at [242, 102] on input "text" at bounding box center [310, 102] width 204 height 20
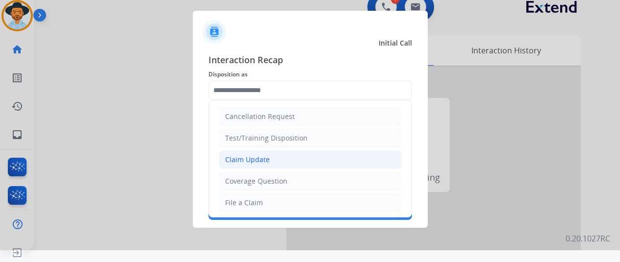
click at [249, 160] on div "Claim Update" at bounding box center [247, 160] width 45 height 10
type input "**********"
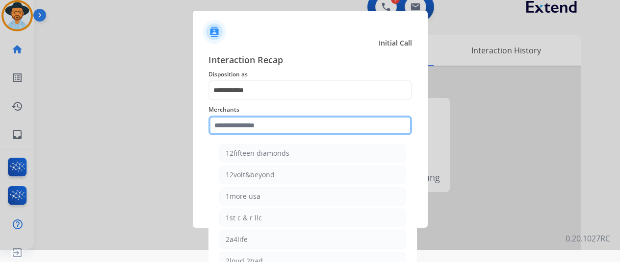
click at [240, 127] on input "text" at bounding box center [310, 126] width 204 height 20
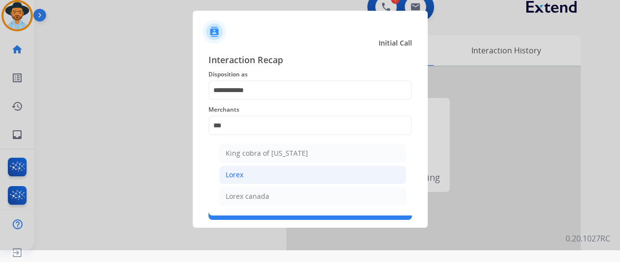
click at [244, 179] on li "Lorex" at bounding box center [312, 175] width 187 height 19
type input "*****"
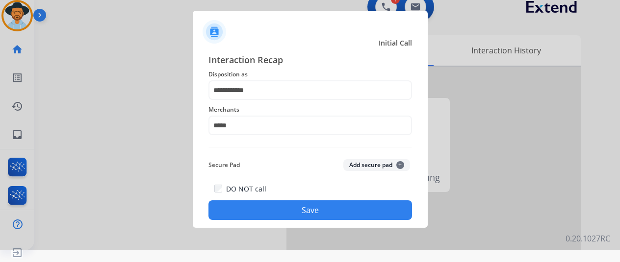
click at [289, 208] on button "Save" at bounding box center [310, 211] width 204 height 20
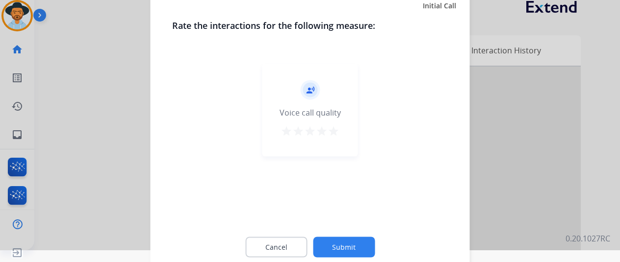
click at [347, 249] on button "Submit" at bounding box center [344, 247] width 62 height 21
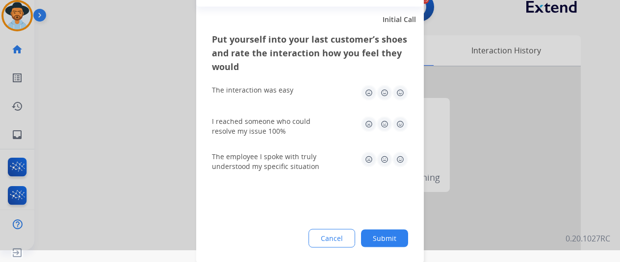
click at [386, 234] on button "Submit" at bounding box center [384, 239] width 47 height 18
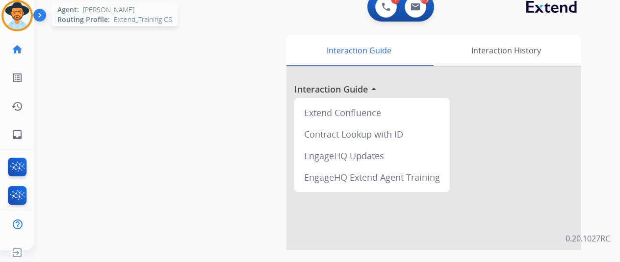
click at [20, 13] on img at bounding box center [16, 15] width 27 height 27
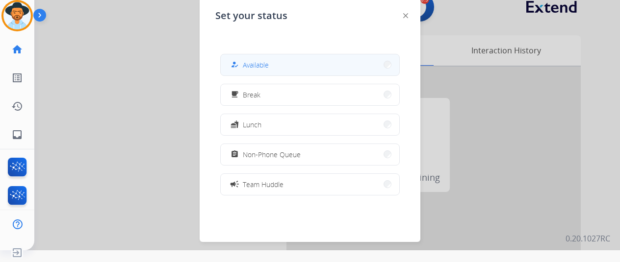
click at [269, 69] on span "Available" at bounding box center [256, 65] width 26 height 10
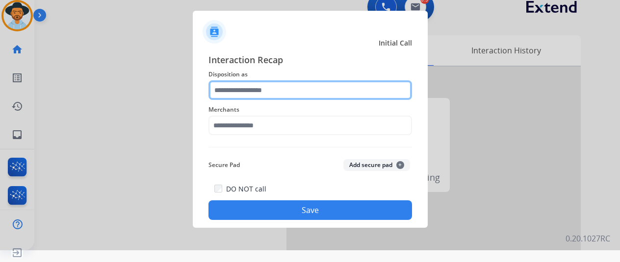
click at [229, 96] on input "text" at bounding box center [310, 90] width 204 height 20
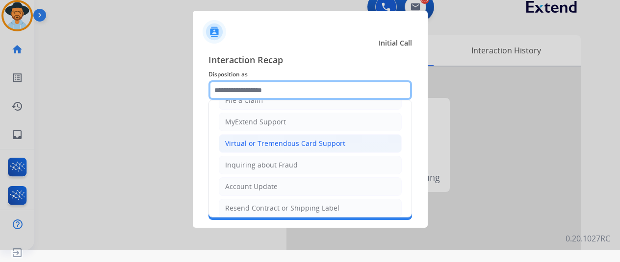
scroll to position [147, 0]
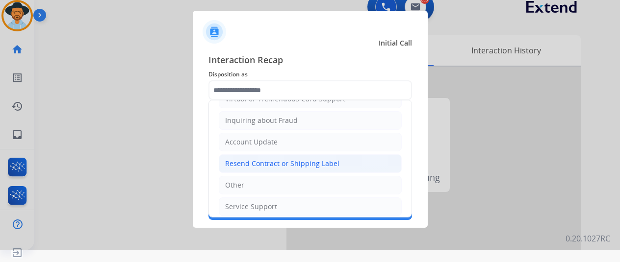
click at [243, 159] on div "Resend Contract or Shipping Label" at bounding box center [282, 164] width 114 height 10
type input "**********"
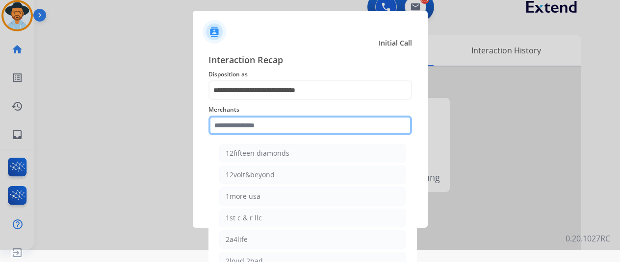
click at [246, 129] on input "text" at bounding box center [310, 126] width 204 height 20
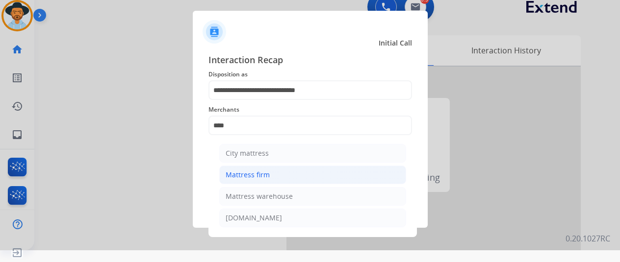
click at [273, 172] on li "Mattress firm" at bounding box center [312, 175] width 187 height 19
type input "**********"
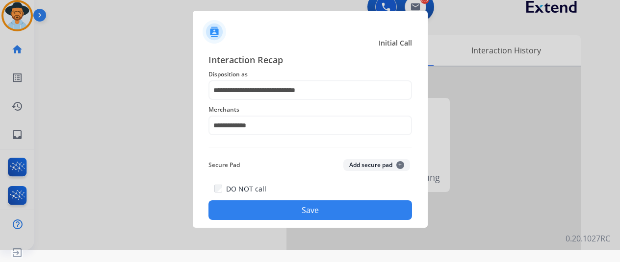
click at [286, 210] on button "Save" at bounding box center [310, 211] width 204 height 20
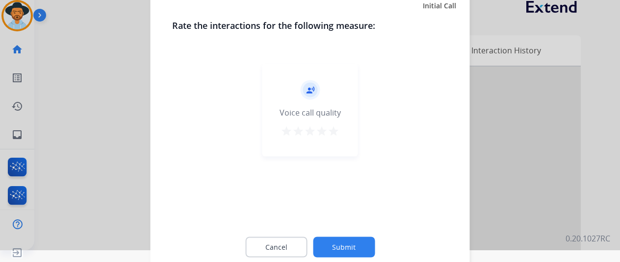
click at [339, 245] on button "Submit" at bounding box center [344, 247] width 62 height 21
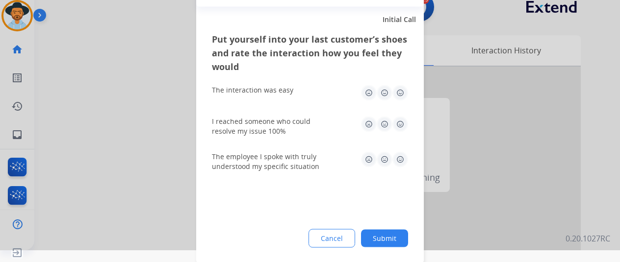
click at [392, 239] on button "Submit" at bounding box center [384, 239] width 47 height 18
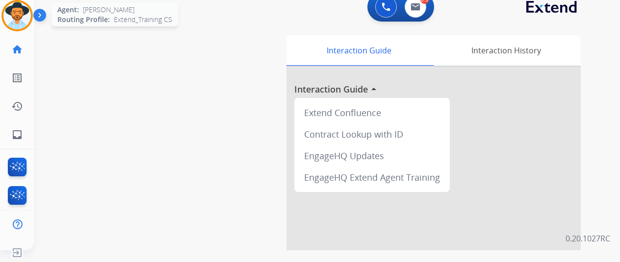
click at [21, 3] on img at bounding box center [16, 15] width 27 height 27
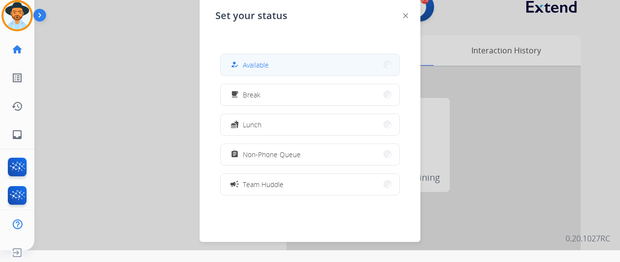
click at [256, 67] on span "Available" at bounding box center [256, 65] width 26 height 10
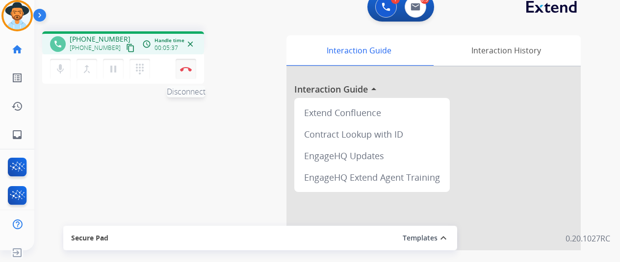
click at [185, 70] on img at bounding box center [186, 69] width 12 height 5
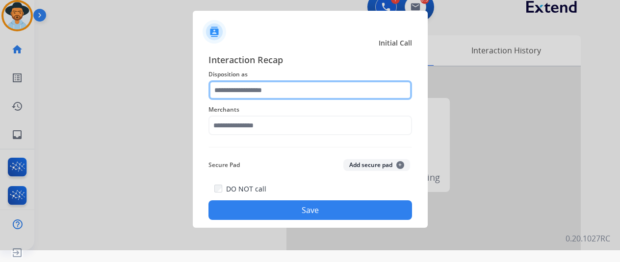
click at [251, 84] on input "text" at bounding box center [310, 90] width 204 height 20
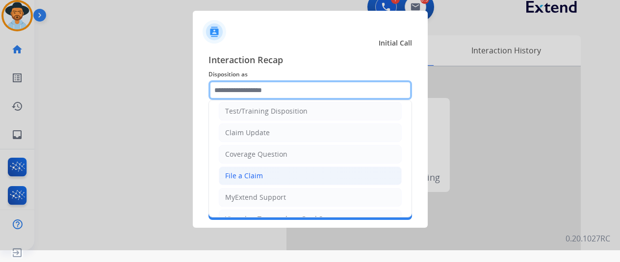
scroll to position [49, 0]
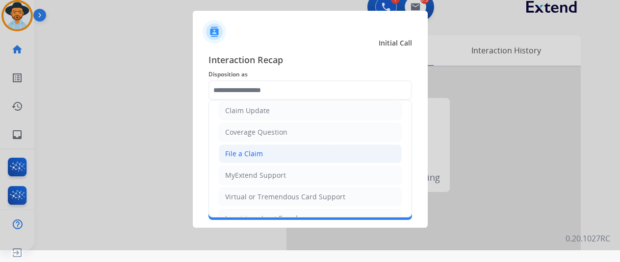
click at [254, 154] on div "File a Claim" at bounding box center [244, 154] width 38 height 10
type input "**********"
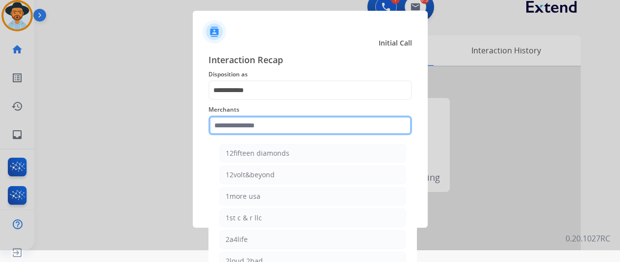
drag, startPoint x: 239, startPoint y: 123, endPoint x: 252, endPoint y: 129, distance: 14.7
click at [238, 124] on input "text" at bounding box center [310, 126] width 204 height 20
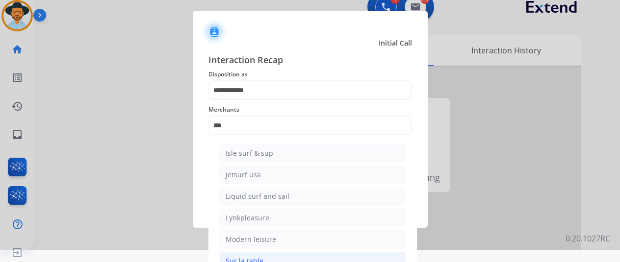
click at [242, 257] on div "Sur la table" at bounding box center [245, 261] width 38 height 10
type input "**********"
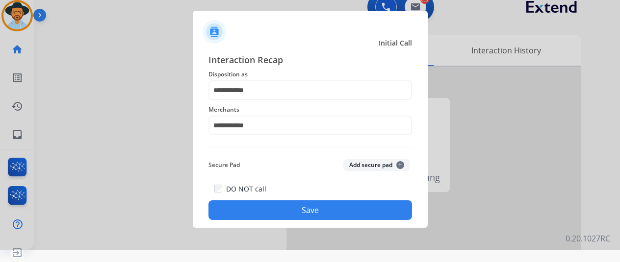
click at [284, 210] on button "Save" at bounding box center [310, 211] width 204 height 20
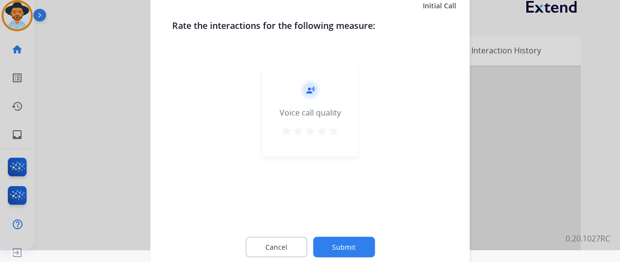
click at [352, 251] on button "Submit" at bounding box center [344, 247] width 62 height 21
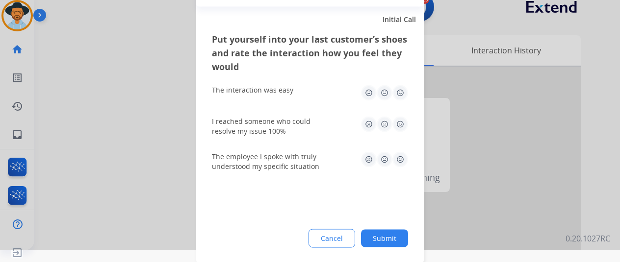
click at [393, 239] on button "Submit" at bounding box center [384, 239] width 47 height 18
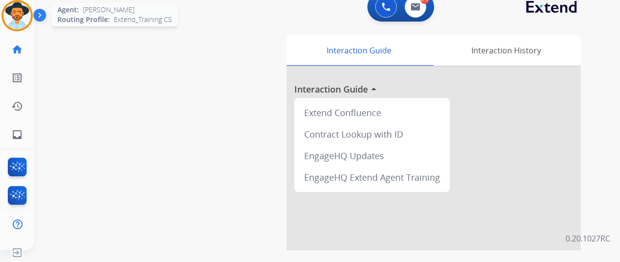
click at [21, 20] on img at bounding box center [16, 15] width 27 height 27
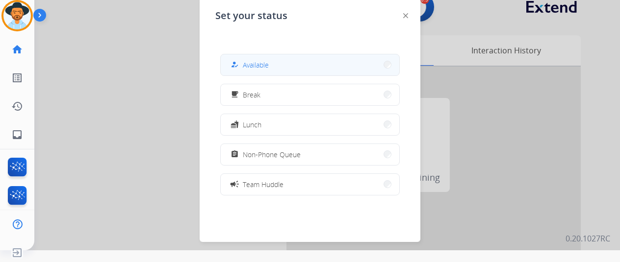
click at [273, 63] on button "how_to_reg Available" at bounding box center [310, 64] width 179 height 21
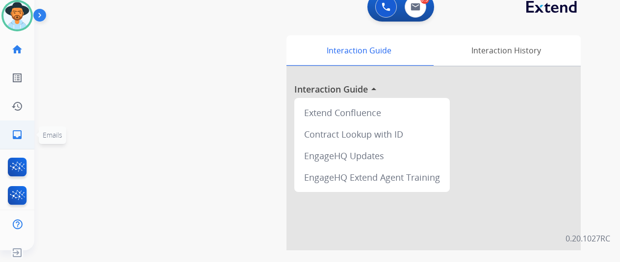
click at [16, 130] on mat-icon "inbox" at bounding box center [17, 135] width 12 height 12
select select "**********"
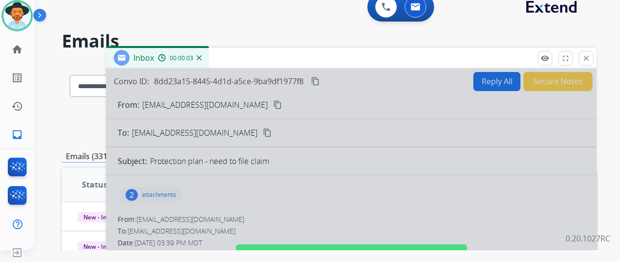
click at [202, 59] on img at bounding box center [199, 57] width 5 height 5
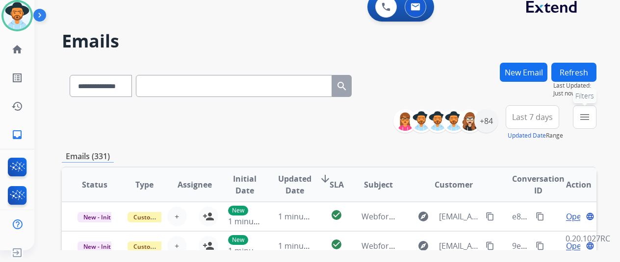
click at [590, 119] on mat-icon "menu" at bounding box center [585, 117] width 12 height 12
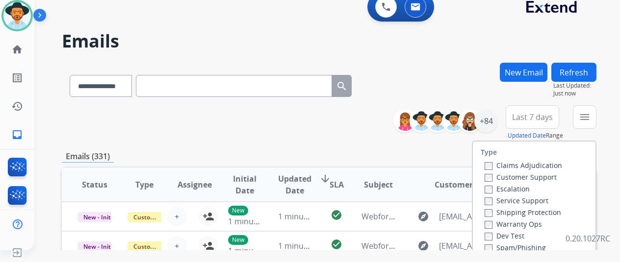
click at [495, 176] on label "Customer Support" at bounding box center [521, 177] width 72 height 9
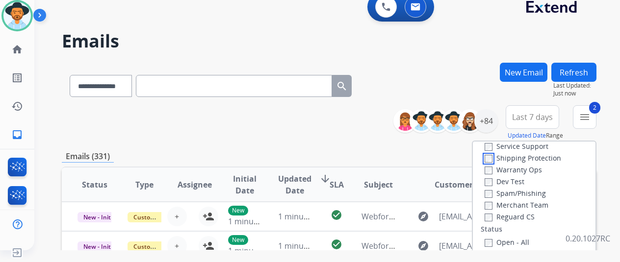
scroll to position [49, 0]
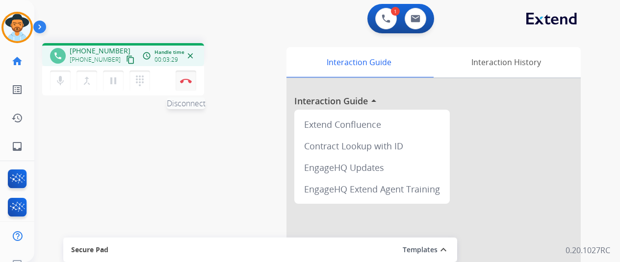
click at [187, 81] on img at bounding box center [186, 80] width 12 height 5
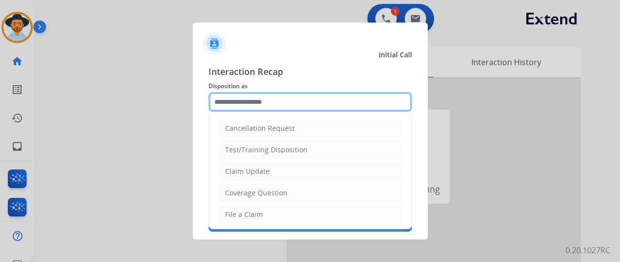
click at [231, 106] on input "text" at bounding box center [310, 102] width 204 height 20
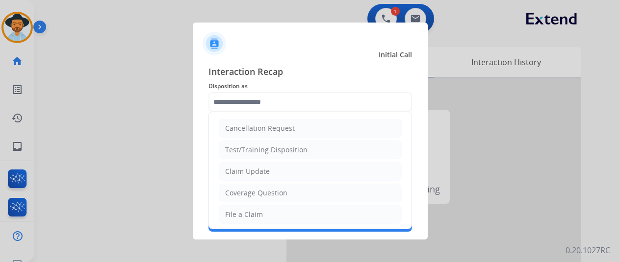
click at [249, 167] on div "Claim Update" at bounding box center [247, 172] width 45 height 10
type input "**********"
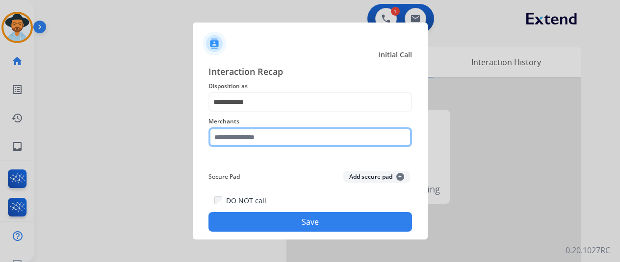
click at [241, 138] on input "text" at bounding box center [310, 138] width 204 height 20
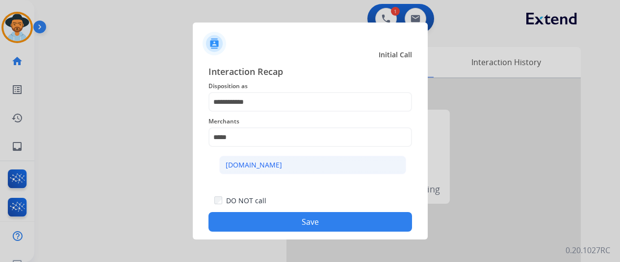
click at [255, 163] on div "[DOMAIN_NAME]" at bounding box center [254, 165] width 56 height 10
type input "**********"
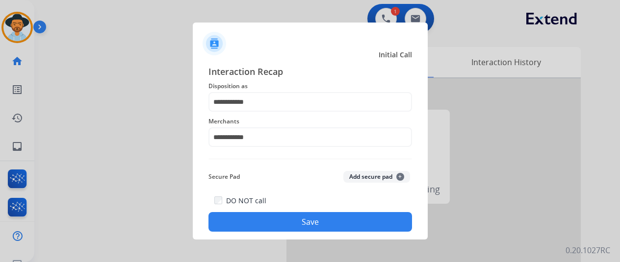
click at [301, 220] on button "Save" at bounding box center [310, 222] width 204 height 20
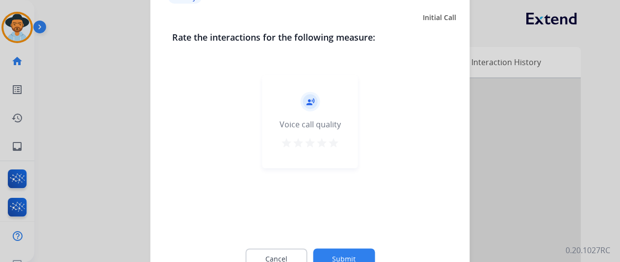
click at [352, 254] on button "Submit" at bounding box center [344, 259] width 62 height 21
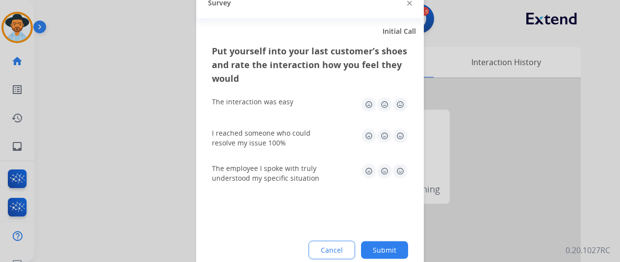
click at [386, 246] on button "Submit" at bounding box center [384, 250] width 47 height 18
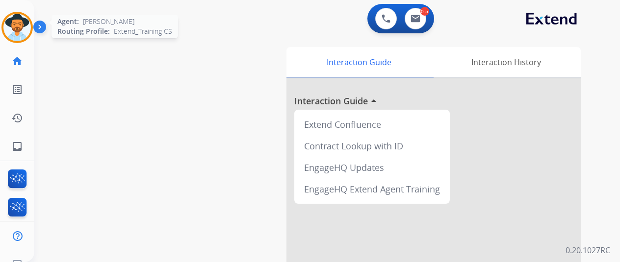
click at [17, 30] on img at bounding box center [16, 27] width 27 height 27
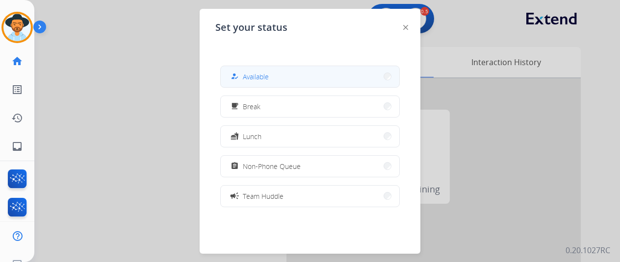
click at [257, 75] on span "Available" at bounding box center [256, 77] width 26 height 10
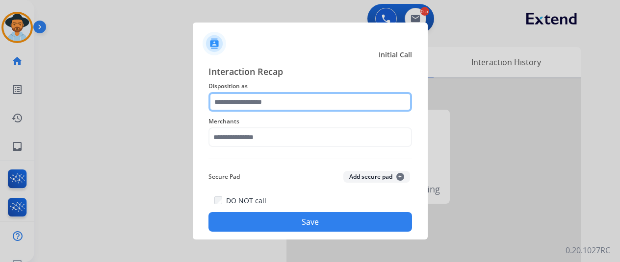
click at [216, 93] on input "text" at bounding box center [310, 102] width 204 height 20
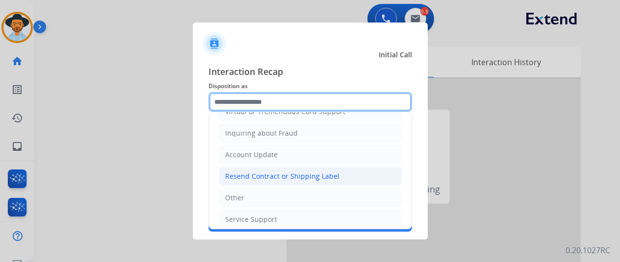
scroll to position [149, 0]
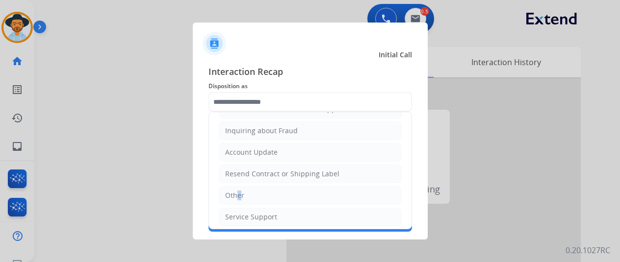
drag, startPoint x: 234, startPoint y: 188, endPoint x: 236, endPoint y: 182, distance: 6.2
click at [233, 191] on div "Other" at bounding box center [234, 196] width 19 height 10
type input "*****"
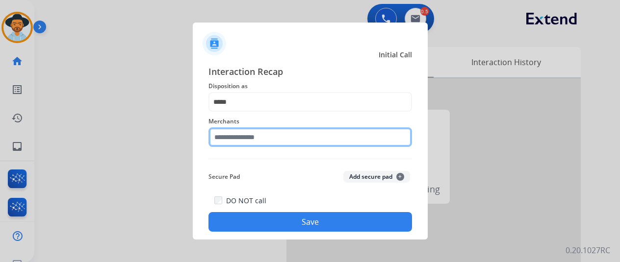
click at [248, 138] on input "text" at bounding box center [310, 138] width 204 height 20
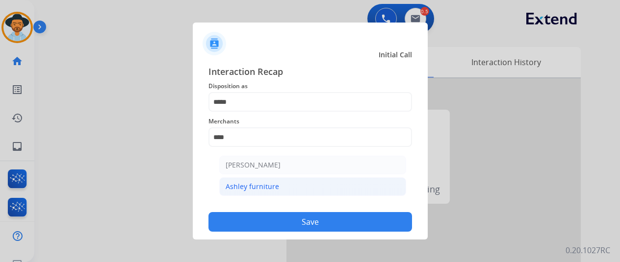
click at [266, 184] on div "Ashley furniture" at bounding box center [252, 187] width 53 height 10
type input "**********"
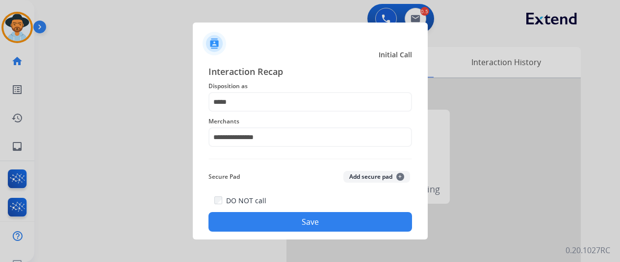
click at [281, 220] on button "Save" at bounding box center [310, 222] width 204 height 20
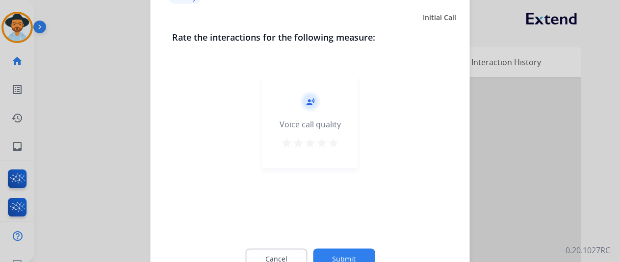
click at [336, 259] on button "Submit" at bounding box center [344, 259] width 62 height 21
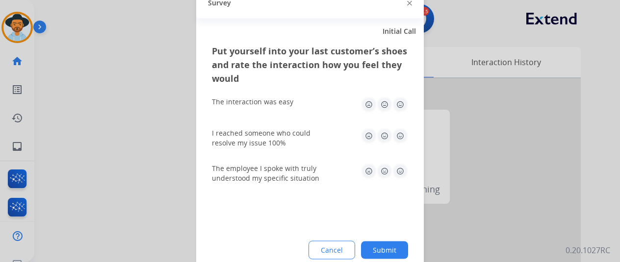
click at [374, 249] on button "Submit" at bounding box center [384, 250] width 47 height 18
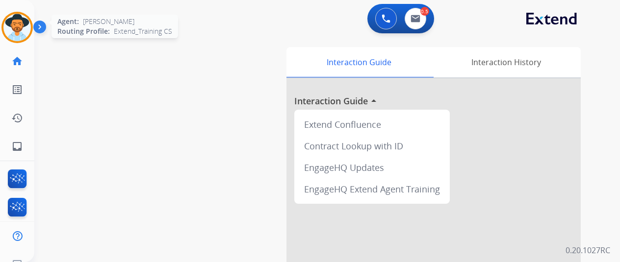
click at [13, 22] on img at bounding box center [16, 27] width 27 height 27
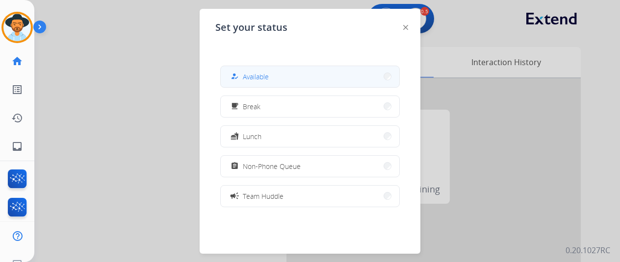
click at [266, 77] on span "Available" at bounding box center [256, 77] width 26 height 10
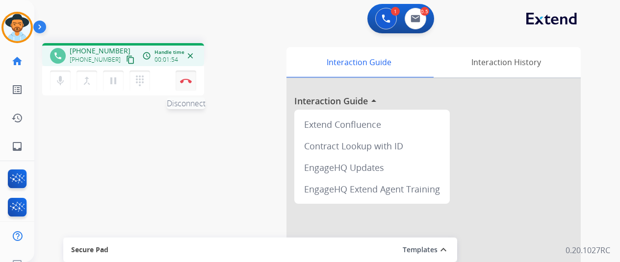
click at [190, 80] on img at bounding box center [186, 80] width 12 height 5
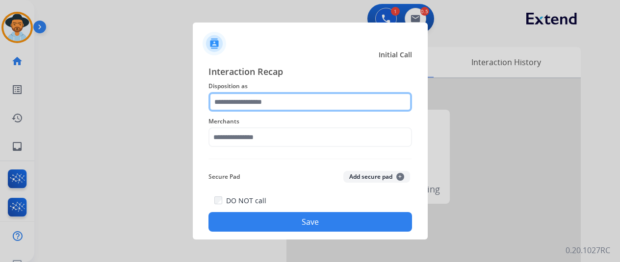
click at [228, 98] on input "text" at bounding box center [310, 102] width 204 height 20
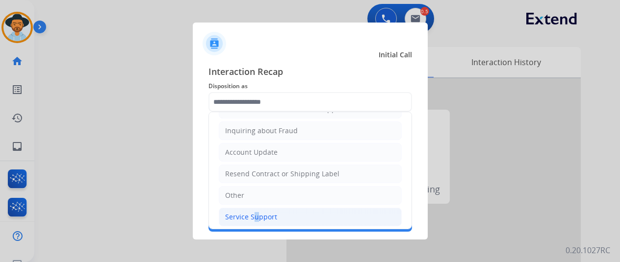
click at [251, 214] on div "Service Support" at bounding box center [251, 217] width 52 height 10
type input "**********"
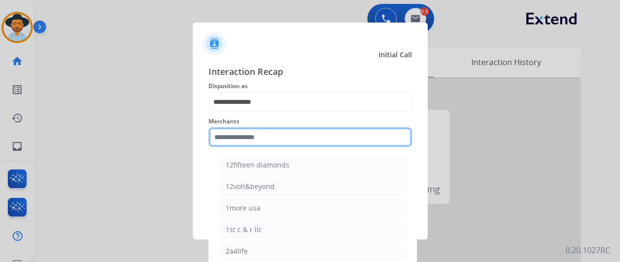
click at [224, 148] on div "Merchants 12fifteen diamonds 12volt&beyond 1more usa 1st c & r llc 2a4life 2lou…" at bounding box center [310, 131] width 204 height 39
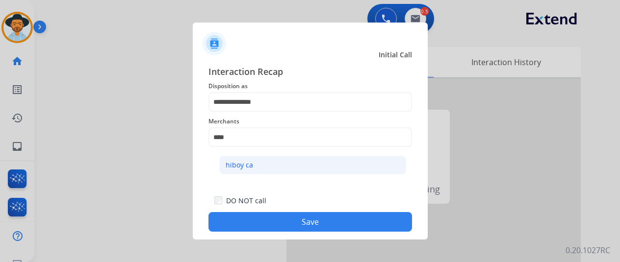
click at [240, 165] on div "hiboy ca" at bounding box center [239, 165] width 27 height 10
type input "********"
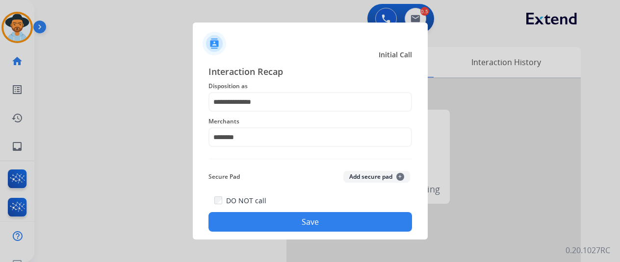
click at [304, 227] on button "Save" at bounding box center [310, 222] width 204 height 20
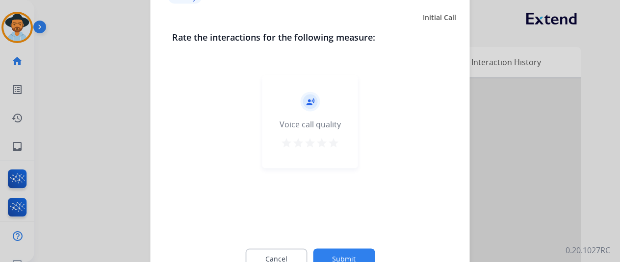
click at [348, 254] on button "Submit" at bounding box center [344, 259] width 62 height 21
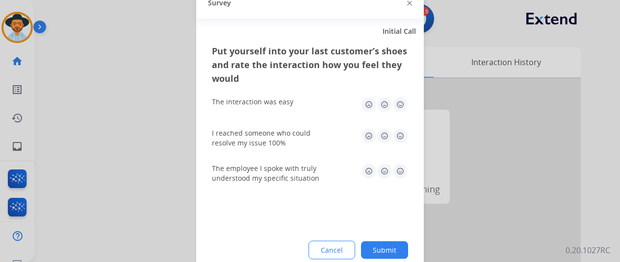
click at [377, 248] on button "Submit" at bounding box center [384, 250] width 47 height 18
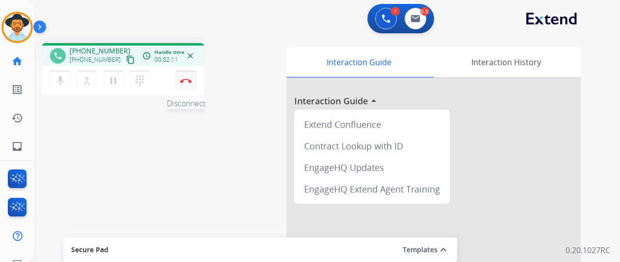
click at [186, 75] on button "Disconnect" at bounding box center [186, 81] width 21 height 21
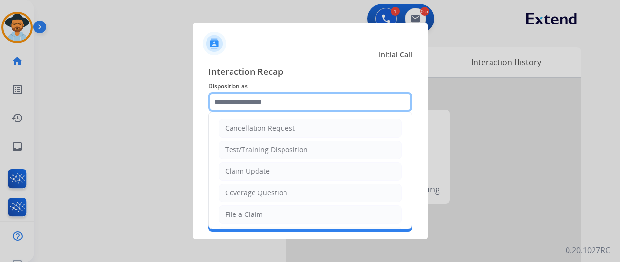
click at [231, 108] on input "text" at bounding box center [310, 102] width 204 height 20
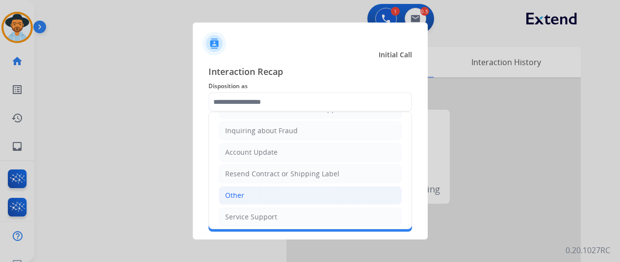
click at [240, 191] on div "Other" at bounding box center [234, 196] width 19 height 10
type input "*****"
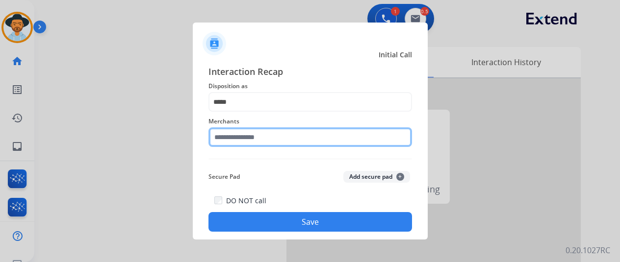
click at [248, 137] on input "text" at bounding box center [310, 138] width 204 height 20
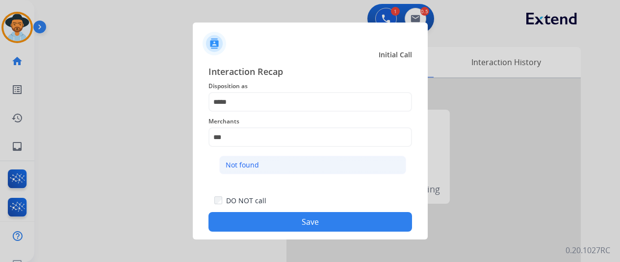
click at [256, 158] on li "Not found" at bounding box center [312, 165] width 187 height 19
type input "*********"
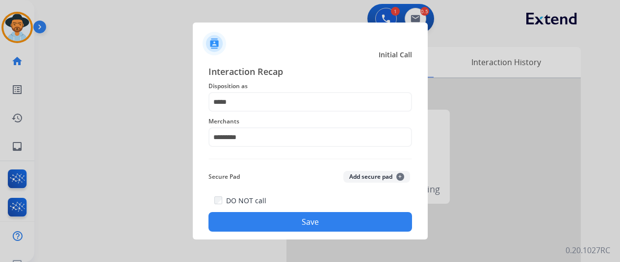
click at [306, 215] on button "Save" at bounding box center [310, 222] width 204 height 20
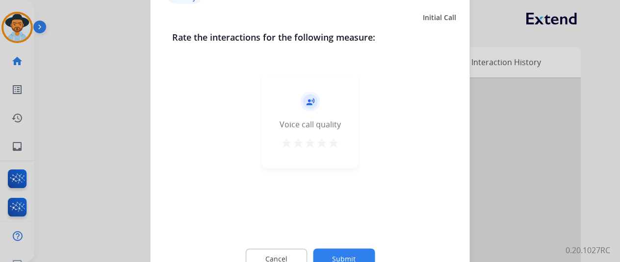
click at [337, 256] on button "Submit" at bounding box center [344, 259] width 62 height 21
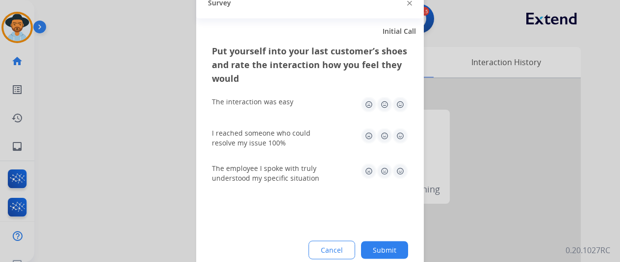
click at [382, 249] on button "Submit" at bounding box center [384, 250] width 47 height 18
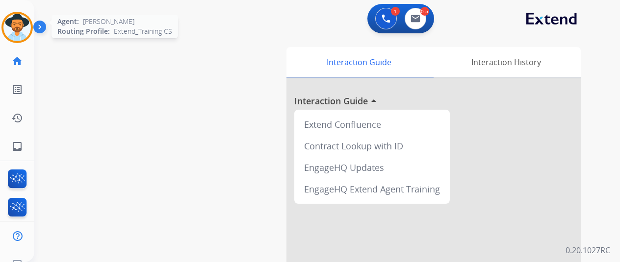
click at [16, 13] on div at bounding box center [16, 27] width 31 height 31
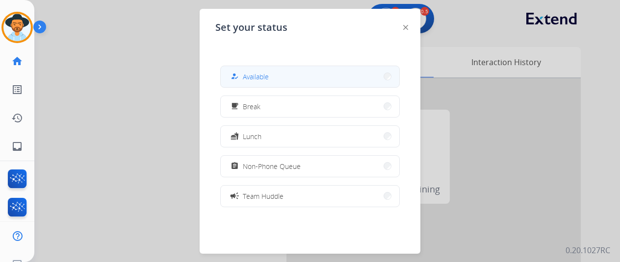
click at [259, 78] on span "Available" at bounding box center [256, 77] width 26 height 10
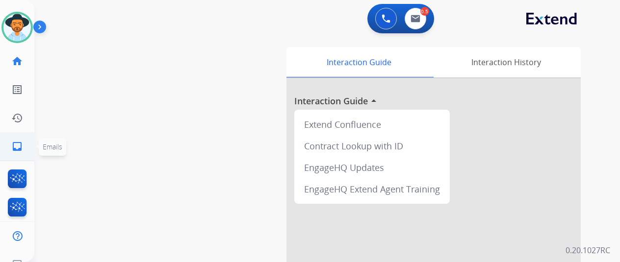
click at [18, 146] on mat-icon "inbox" at bounding box center [17, 147] width 12 height 12
select select "**********"
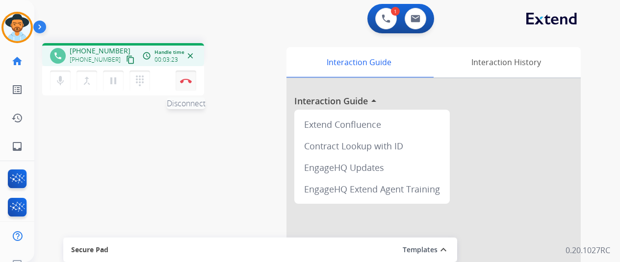
click at [185, 76] on button "Disconnect" at bounding box center [186, 81] width 21 height 21
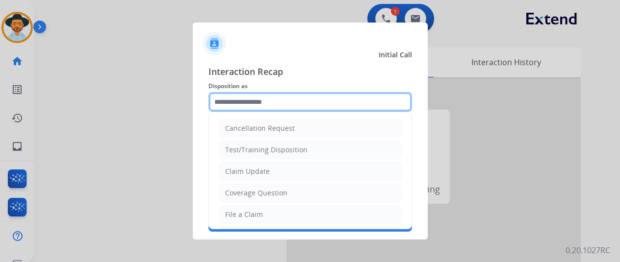
click at [234, 103] on input "text" at bounding box center [310, 102] width 204 height 20
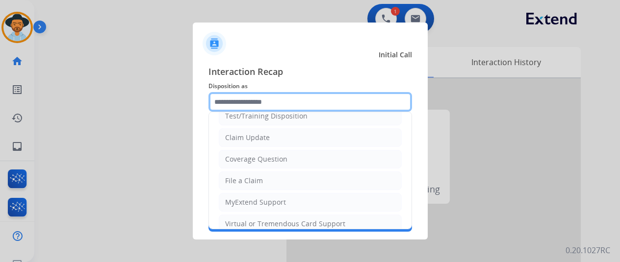
scroll to position [49, 0]
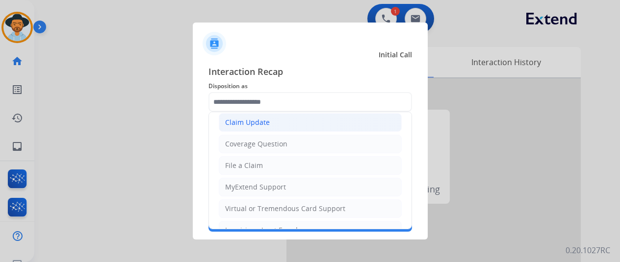
click at [245, 121] on div "Claim Update" at bounding box center [247, 123] width 45 height 10
type input "**********"
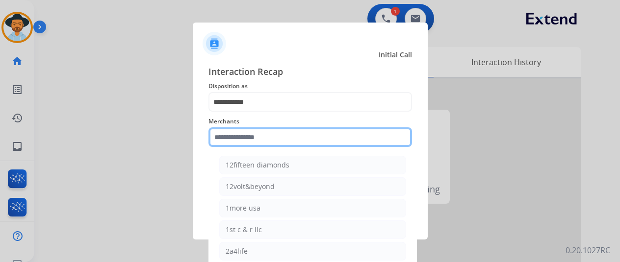
drag, startPoint x: 233, startPoint y: 137, endPoint x: 228, endPoint y: 130, distance: 8.7
click at [232, 137] on input "text" at bounding box center [310, 138] width 204 height 20
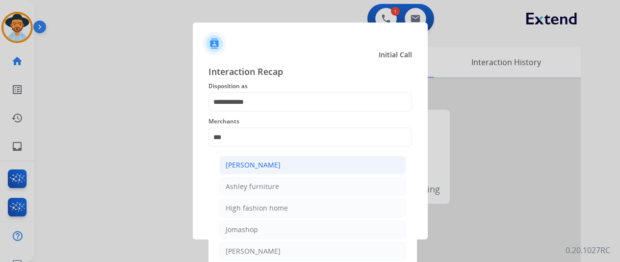
click at [282, 164] on li "[PERSON_NAME]" at bounding box center [312, 165] width 187 height 19
type input "**********"
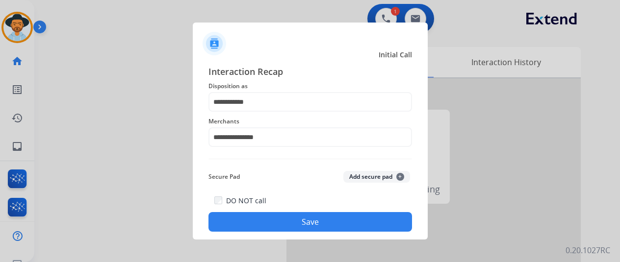
click at [289, 220] on button "Save" at bounding box center [310, 222] width 204 height 20
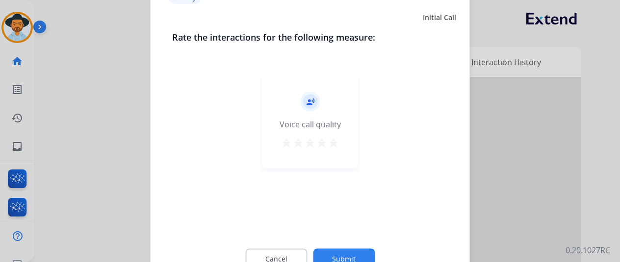
click at [349, 256] on button "Submit" at bounding box center [344, 259] width 62 height 21
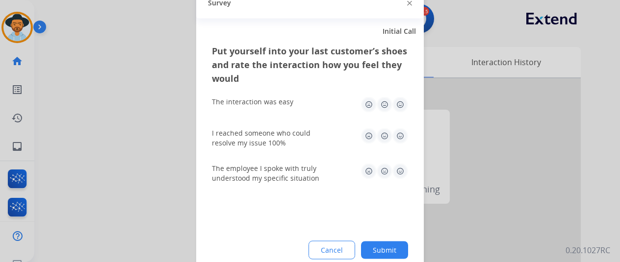
drag, startPoint x: 387, startPoint y: 247, endPoint x: 231, endPoint y: 154, distance: 182.0
click at [387, 246] on button "Submit" at bounding box center [384, 250] width 47 height 18
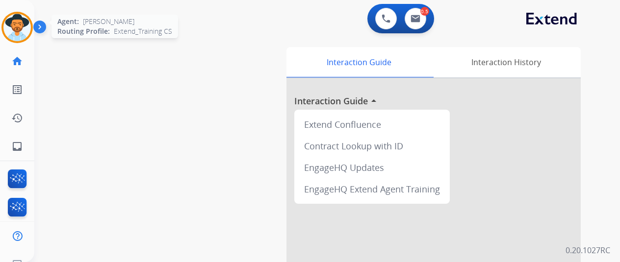
click at [24, 21] on img at bounding box center [16, 27] width 27 height 27
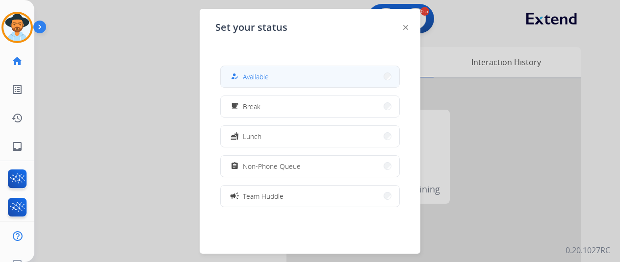
drag, startPoint x: 262, startPoint y: 75, endPoint x: 183, endPoint y: 4, distance: 106.3
click at [260, 73] on span "Available" at bounding box center [256, 77] width 26 height 10
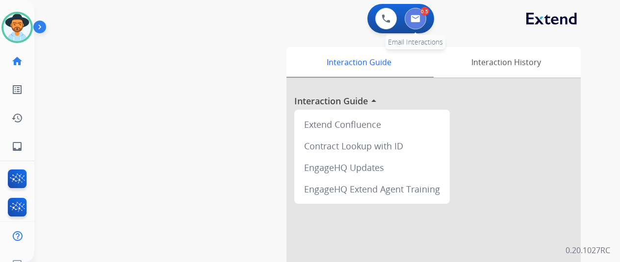
click at [422, 11] on button at bounding box center [416, 19] width 22 height 22
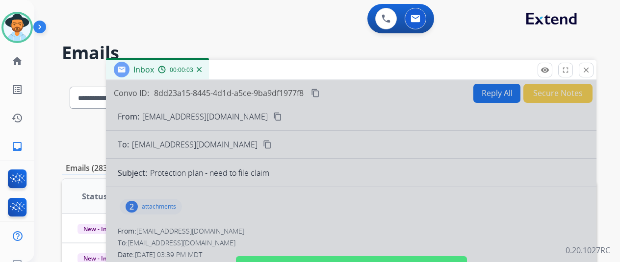
click at [202, 69] on img at bounding box center [199, 69] width 5 height 5
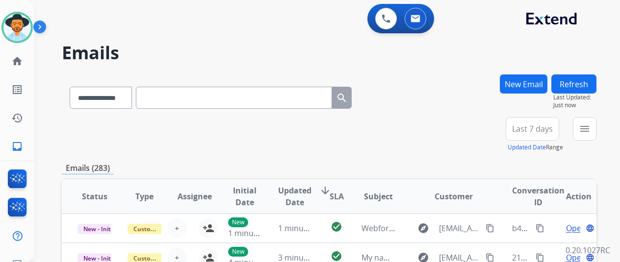
click at [536, 77] on button "New Email" at bounding box center [524, 84] width 48 height 19
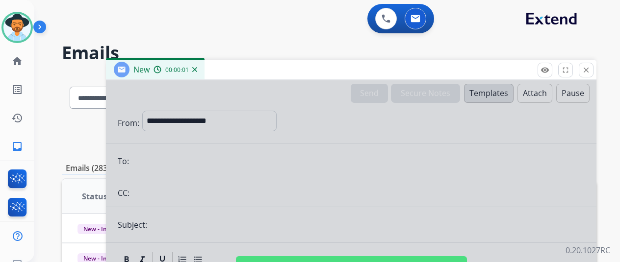
click at [205, 68] on div "New 00:00:01" at bounding box center [155, 70] width 99 height 20
click at [197, 66] on div "00:00:02" at bounding box center [175, 69] width 43 height 9
click at [197, 70] on img at bounding box center [194, 69] width 5 height 5
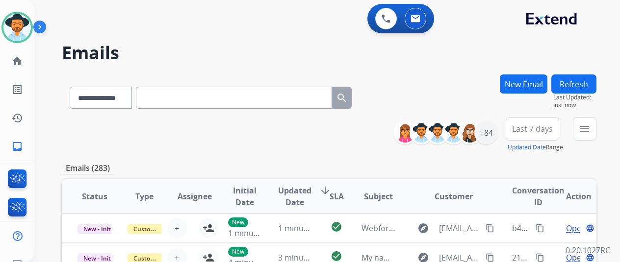
click at [534, 85] on button "New Email" at bounding box center [524, 84] width 48 height 19
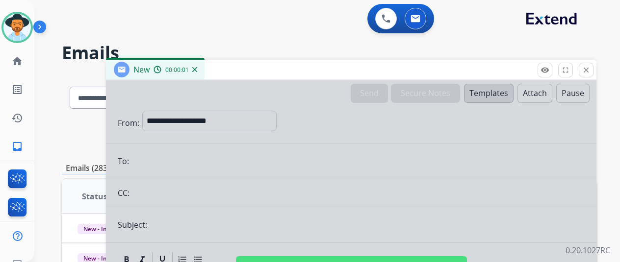
click at [174, 121] on div at bounding box center [351, 263] width 490 height 366
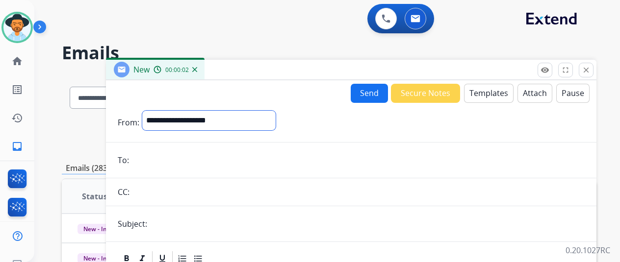
click at [176, 119] on select "**********" at bounding box center [208, 121] width 133 height 20
select select "**********"
click at [150, 111] on select "**********" at bounding box center [208, 121] width 133 height 20
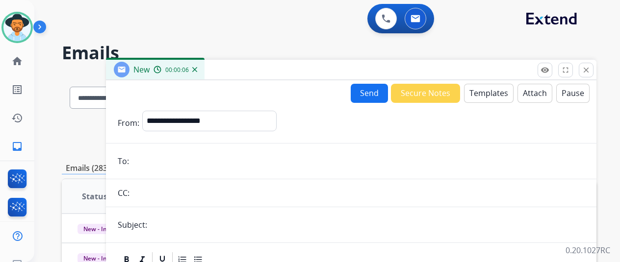
click at [155, 163] on input "email" at bounding box center [358, 162] width 453 height 20
paste input "**********"
type input "**********"
click at [495, 91] on button "Templates" at bounding box center [489, 93] width 50 height 19
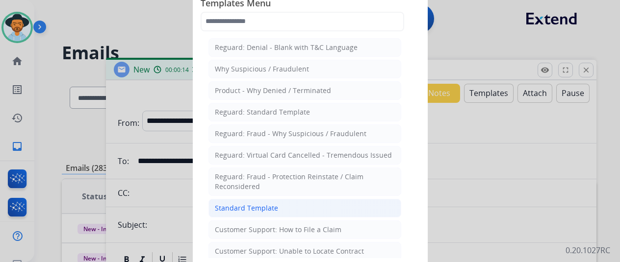
click at [259, 210] on div "Standard Template" at bounding box center [246, 209] width 63 height 10
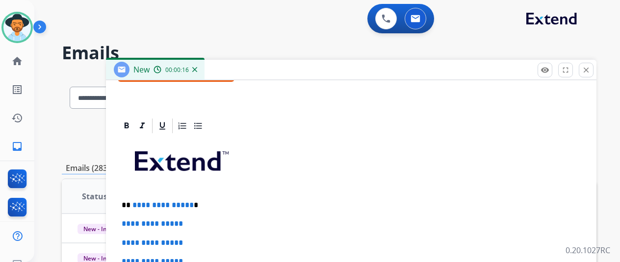
scroll to position [226, 0]
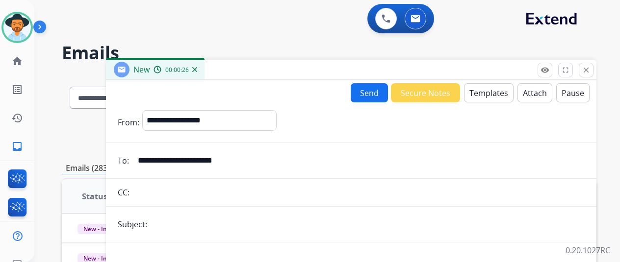
select select "**********"
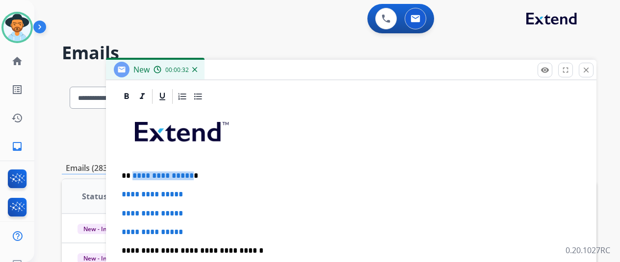
drag, startPoint x: 196, startPoint y: 176, endPoint x: 139, endPoint y: 176, distance: 56.9
click at [139, 176] on p "**********" at bounding box center [347, 176] width 451 height 9
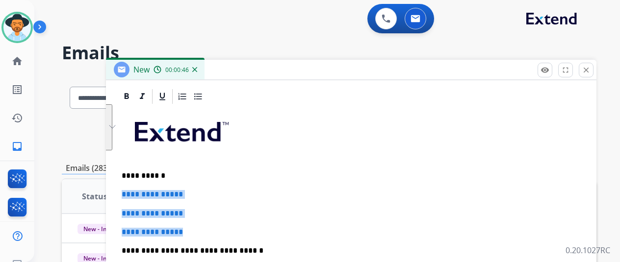
drag, startPoint x: 205, startPoint y: 233, endPoint x: 125, endPoint y: 188, distance: 91.8
click at [125, 188] on div "**********" at bounding box center [351, 264] width 490 height 353
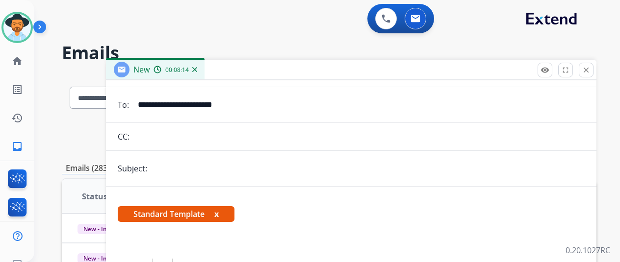
scroll to position [0, 0]
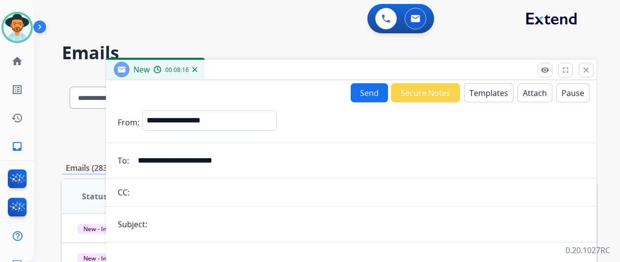
click at [381, 92] on button "Send" at bounding box center [369, 92] width 37 height 19
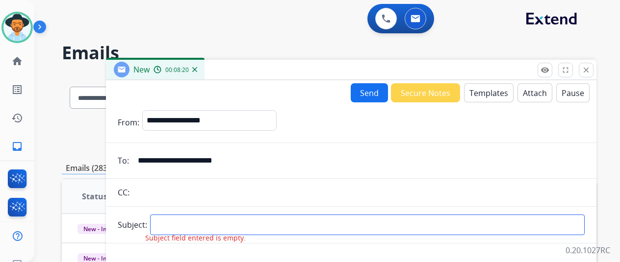
click at [180, 223] on input "text" at bounding box center [367, 225] width 435 height 21
type input "*****"
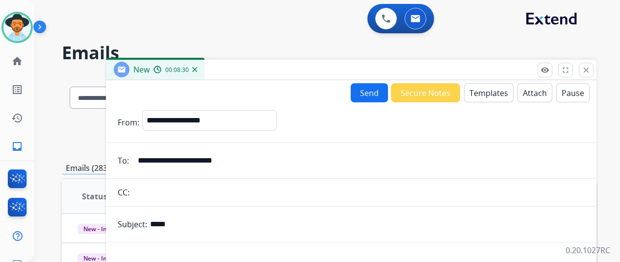
click at [375, 94] on button "Send" at bounding box center [369, 92] width 37 height 19
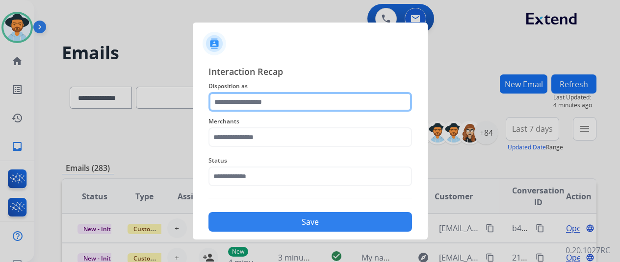
click at [230, 103] on input "text" at bounding box center [310, 102] width 204 height 20
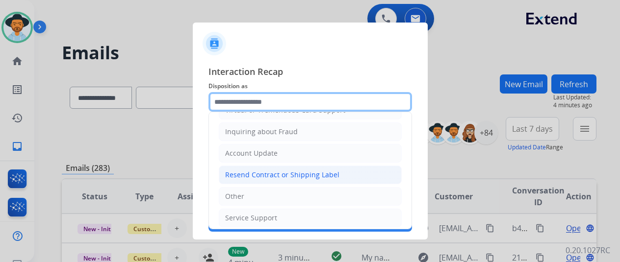
scroll to position [149, 0]
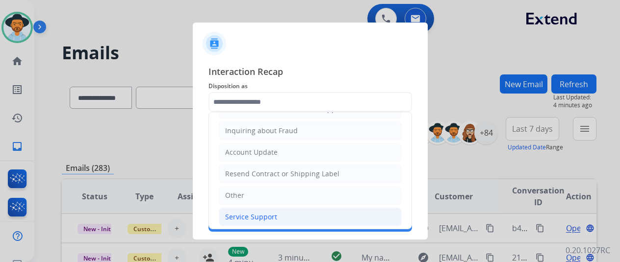
drag, startPoint x: 231, startPoint y: 213, endPoint x: 238, endPoint y: 168, distance: 45.6
click at [231, 213] on div "Service Support" at bounding box center [251, 217] width 52 height 10
type input "**********"
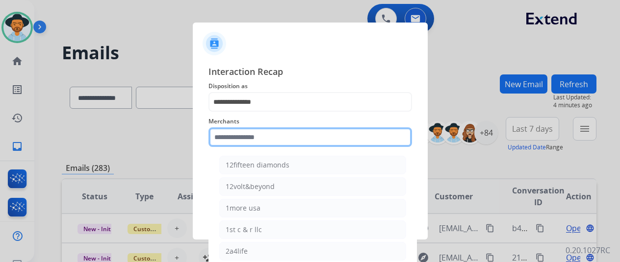
click at [233, 140] on input "text" at bounding box center [310, 138] width 204 height 20
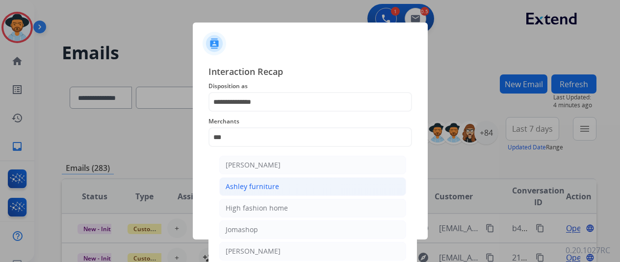
click at [246, 187] on div "Ashley furniture" at bounding box center [252, 187] width 53 height 10
type input "**********"
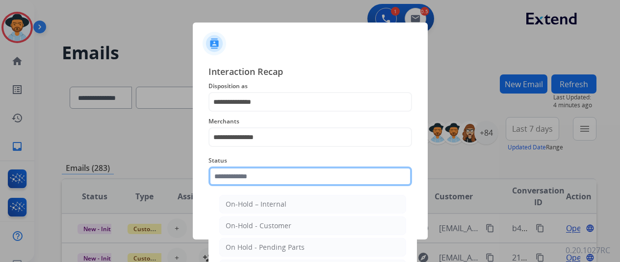
click at [266, 172] on input "text" at bounding box center [310, 177] width 204 height 20
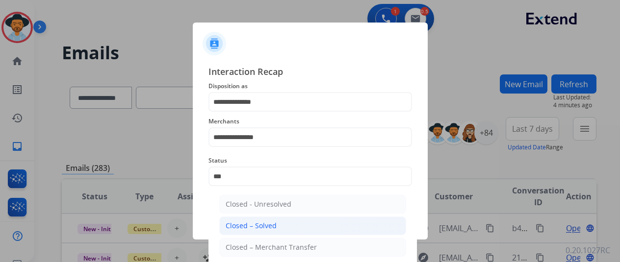
click at [267, 222] on div "Closed – Solved" at bounding box center [251, 226] width 51 height 10
type input "**********"
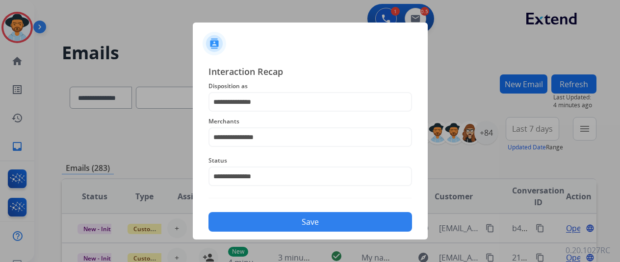
click at [311, 221] on button "Save" at bounding box center [310, 222] width 204 height 20
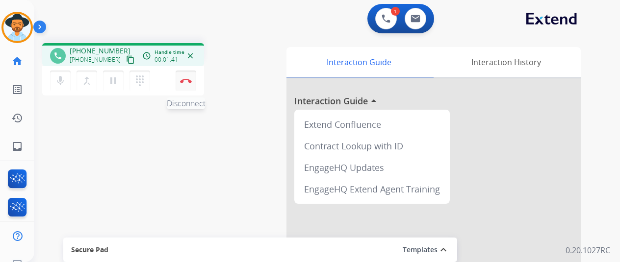
click at [190, 78] on img at bounding box center [186, 80] width 12 height 5
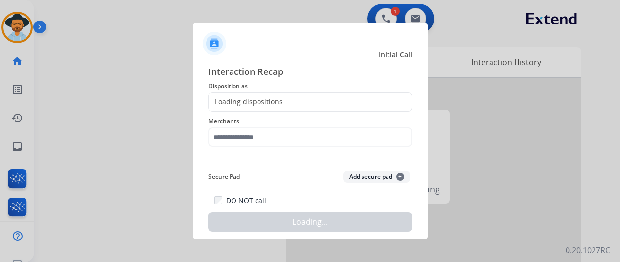
click at [247, 97] on div "Loading dispositions..." at bounding box center [248, 102] width 79 height 10
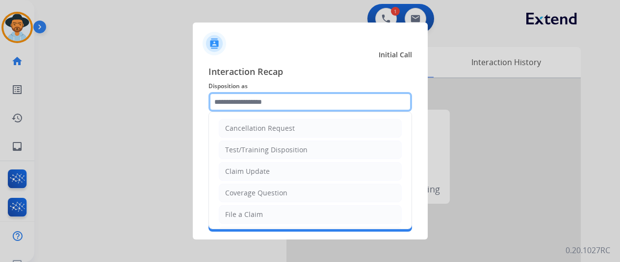
click at [247, 97] on input "text" at bounding box center [310, 102] width 204 height 20
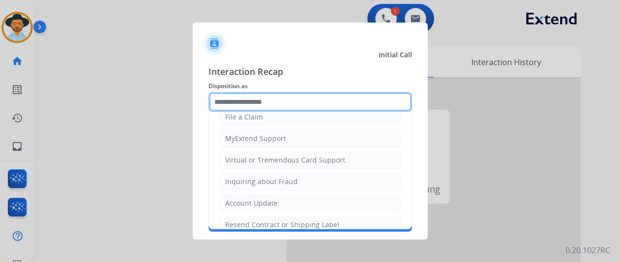
scroll to position [98, 0]
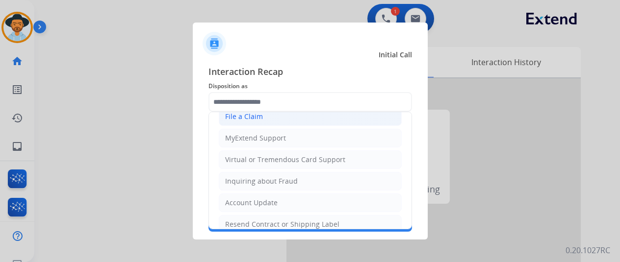
click at [286, 121] on li "File a Claim" at bounding box center [310, 116] width 183 height 19
type input "**********"
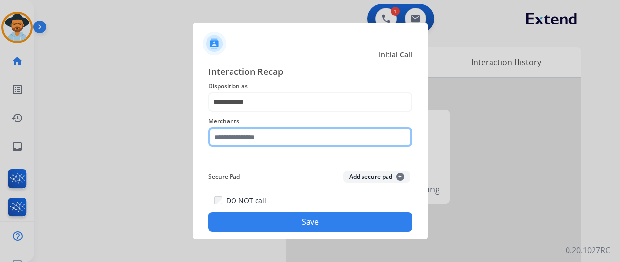
click at [236, 137] on input "text" at bounding box center [310, 138] width 204 height 20
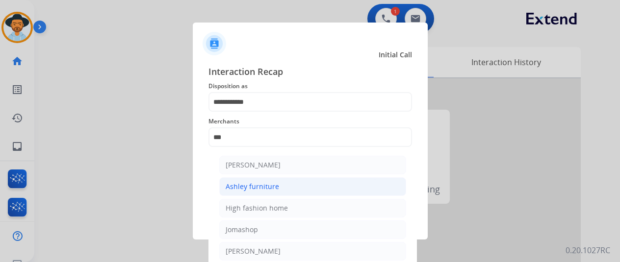
click at [258, 182] on div "Ashley furniture" at bounding box center [252, 187] width 53 height 10
type input "**********"
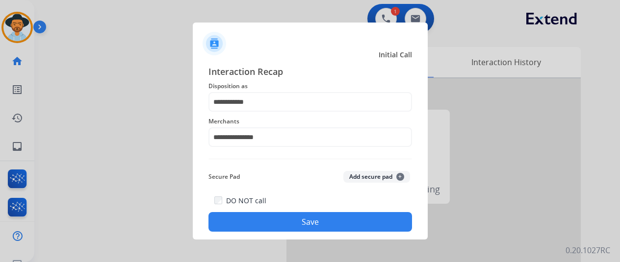
click at [308, 222] on button "Save" at bounding box center [310, 222] width 204 height 20
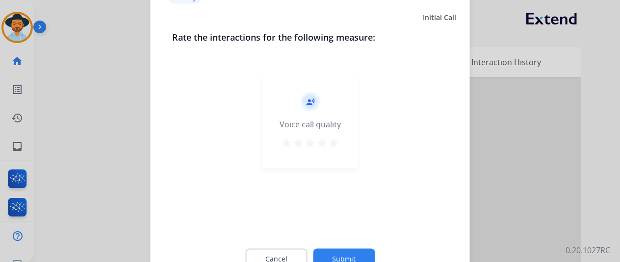
click at [339, 256] on button "Submit" at bounding box center [344, 259] width 62 height 21
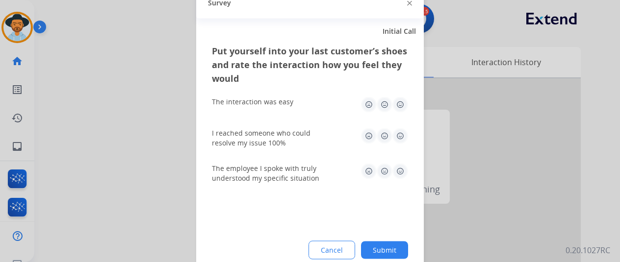
click at [386, 245] on button "Submit" at bounding box center [384, 250] width 47 height 18
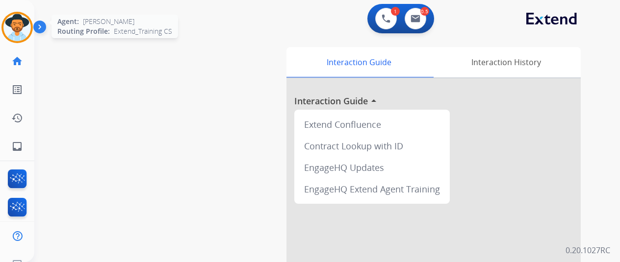
drag, startPoint x: 18, startPoint y: 30, endPoint x: 47, endPoint y: 35, distance: 29.4
click at [18, 30] on img at bounding box center [16, 27] width 27 height 27
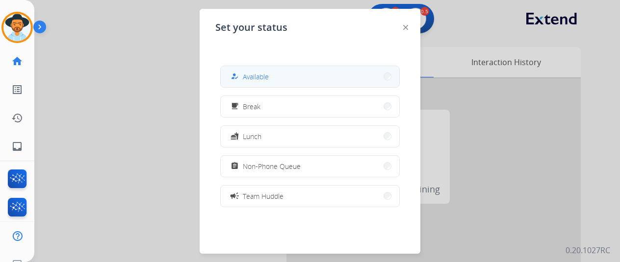
click at [256, 74] on span "Available" at bounding box center [256, 77] width 26 height 10
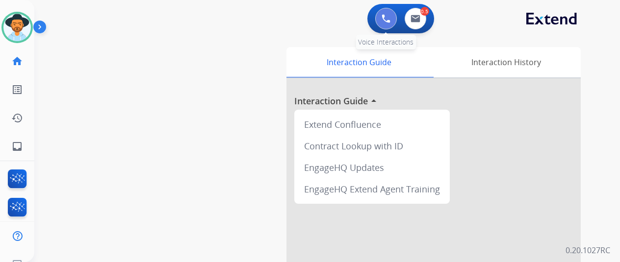
click at [389, 11] on button at bounding box center [386, 19] width 22 height 22
click at [426, 17] on button at bounding box center [416, 19] width 22 height 22
select select "**********"
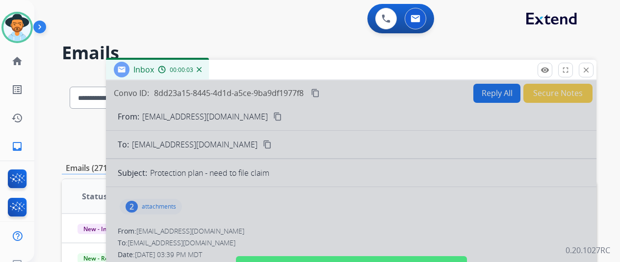
click at [202, 70] on img at bounding box center [199, 69] width 5 height 5
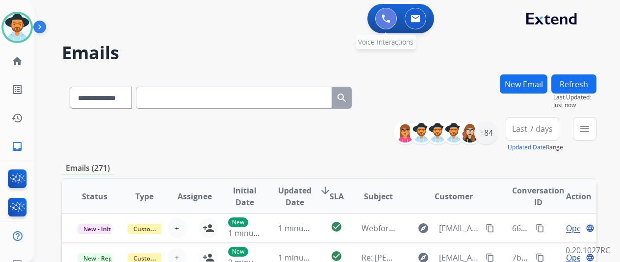
click at [389, 17] on img at bounding box center [386, 18] width 9 height 9
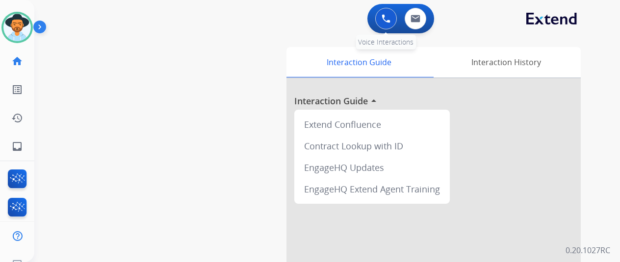
click at [390, 15] on img at bounding box center [386, 18] width 9 height 9
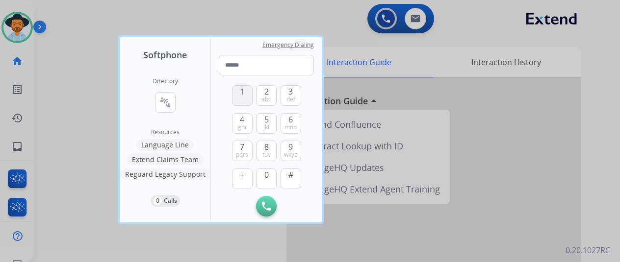
click at [241, 93] on span "1" at bounding box center [242, 92] width 4 height 12
click at [265, 151] on span "8" at bounding box center [266, 147] width 4 height 12
click at [264, 178] on span "0" at bounding box center [266, 175] width 4 height 12
click at [238, 121] on button "4 ghi" at bounding box center [242, 123] width 21 height 21
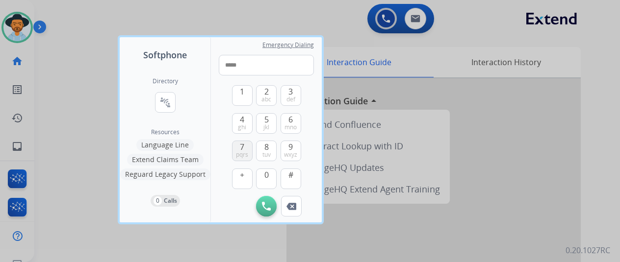
click at [243, 151] on span "7" at bounding box center [242, 147] width 4 height 12
click at [259, 175] on button "0" at bounding box center [266, 179] width 21 height 21
click at [290, 145] on span "9" at bounding box center [290, 147] width 4 height 12
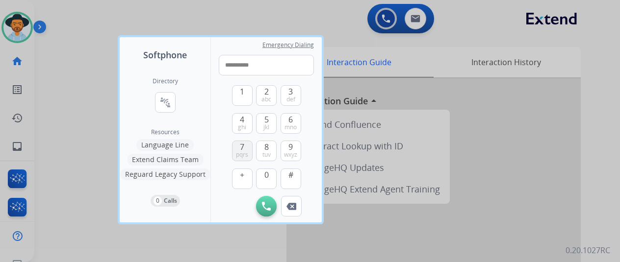
click at [244, 150] on span "7" at bounding box center [242, 147] width 4 height 12
type input "**********"
click at [266, 204] on img at bounding box center [266, 206] width 9 height 9
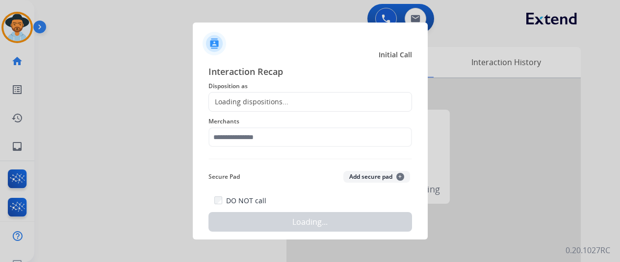
click at [183, 79] on div at bounding box center [310, 131] width 620 height 262
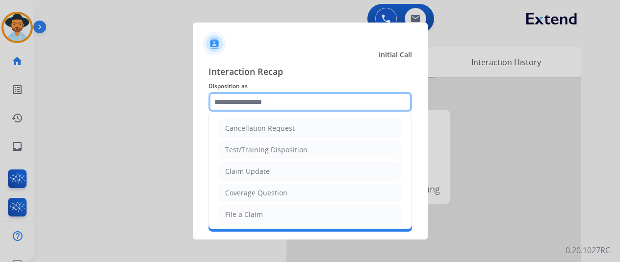
click at [235, 99] on input "text" at bounding box center [310, 102] width 204 height 20
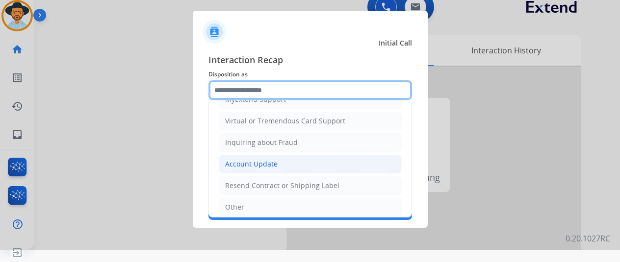
scroll to position [147, 0]
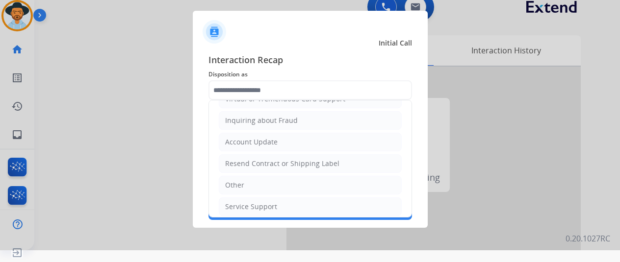
drag, startPoint x: 242, startPoint y: 187, endPoint x: 231, endPoint y: 159, distance: 29.5
click at [242, 187] on li "Other" at bounding box center [310, 185] width 183 height 19
type input "*****"
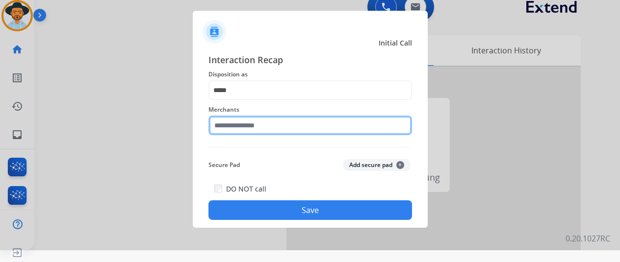
click at [223, 135] on div "Merchants" at bounding box center [310, 119] width 204 height 39
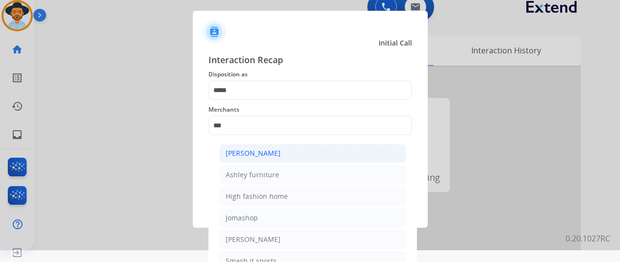
click at [292, 153] on li "[PERSON_NAME]" at bounding box center [312, 153] width 187 height 19
type input "**********"
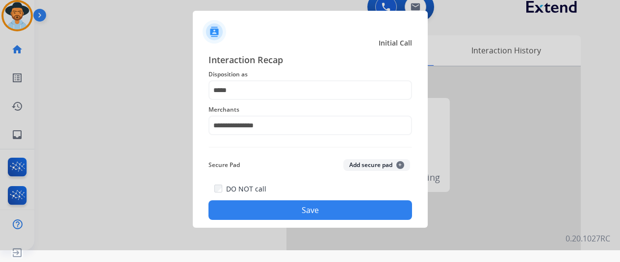
click at [281, 210] on button "Save" at bounding box center [310, 211] width 204 height 20
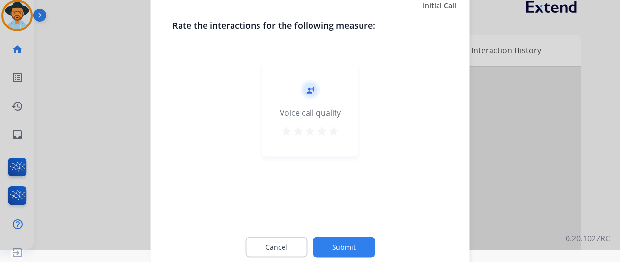
click at [337, 244] on button "Submit" at bounding box center [344, 247] width 62 height 21
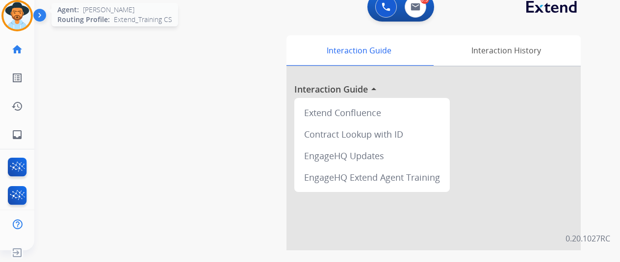
click at [19, 13] on img at bounding box center [16, 15] width 27 height 27
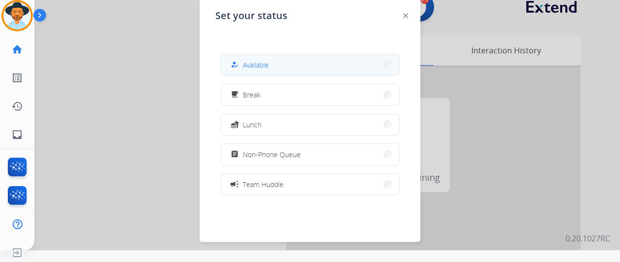
click at [268, 68] on span "Available" at bounding box center [256, 65] width 26 height 10
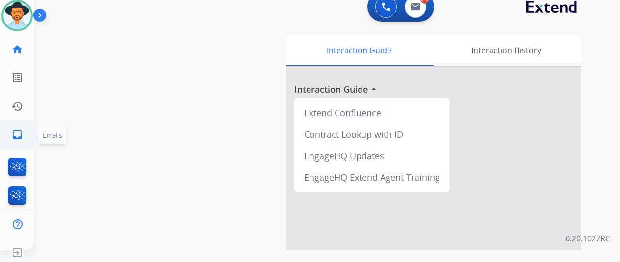
click at [13, 138] on mat-icon "inbox" at bounding box center [17, 135] width 12 height 12
select select "**********"
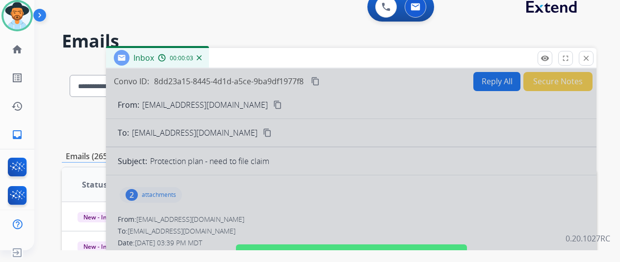
click at [202, 57] on img at bounding box center [199, 57] width 5 height 5
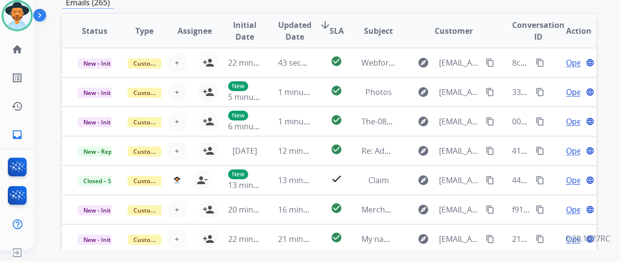
scroll to position [42, 0]
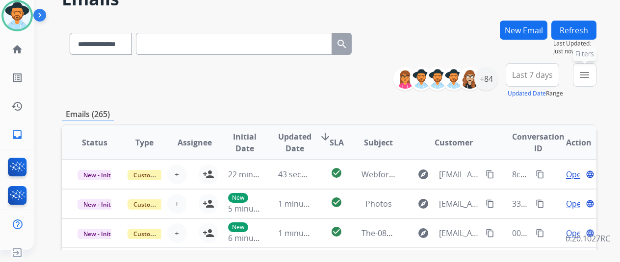
click at [588, 70] on mat-icon "menu" at bounding box center [585, 75] width 12 height 12
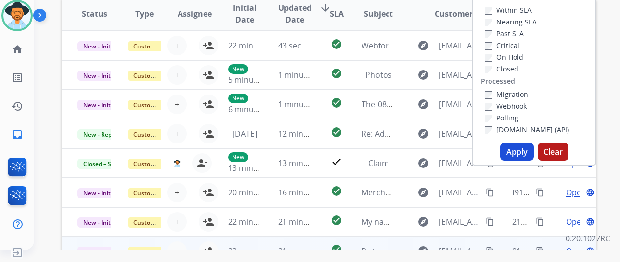
scroll to position [238, 0]
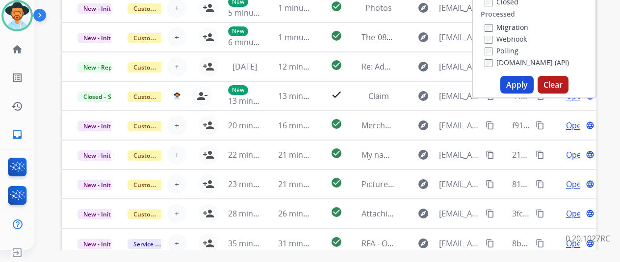
click at [516, 79] on button "Apply" at bounding box center [516, 85] width 33 height 18
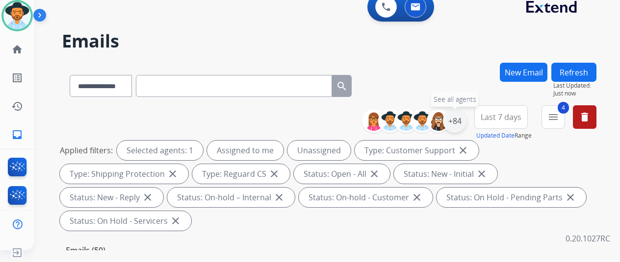
click at [460, 118] on div "+84" at bounding box center [455, 121] width 24 height 24
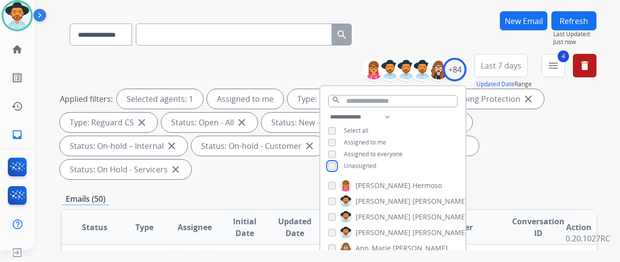
scroll to position [147, 0]
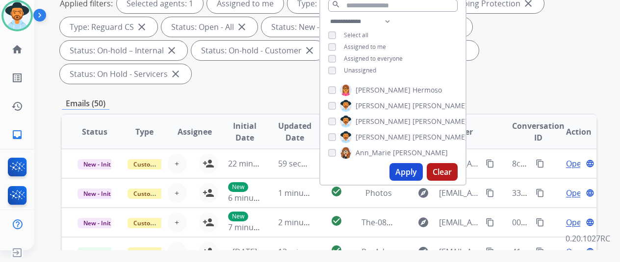
click at [411, 170] on button "Apply" at bounding box center [405, 172] width 33 height 18
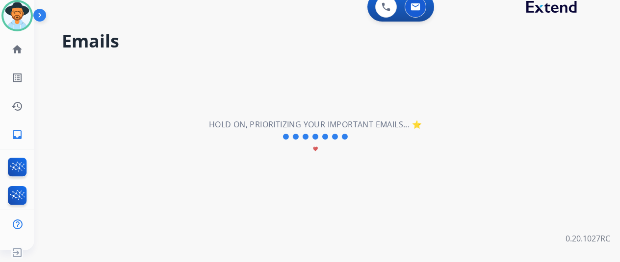
scroll to position [0, 0]
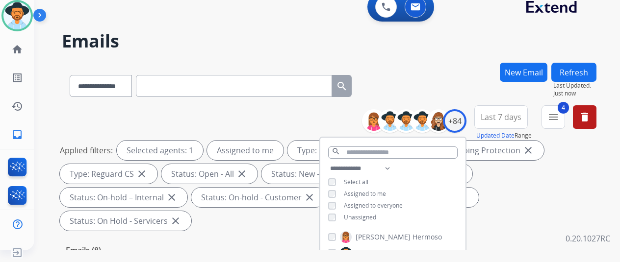
click at [448, 63] on div "**********" at bounding box center [329, 84] width 535 height 43
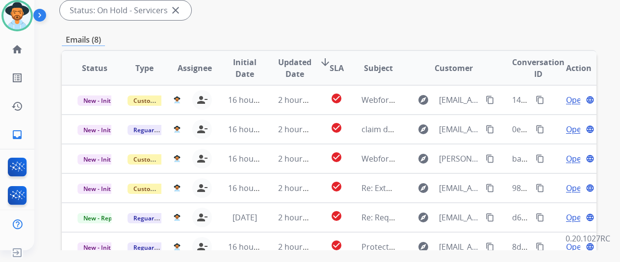
scroll to position [358, 0]
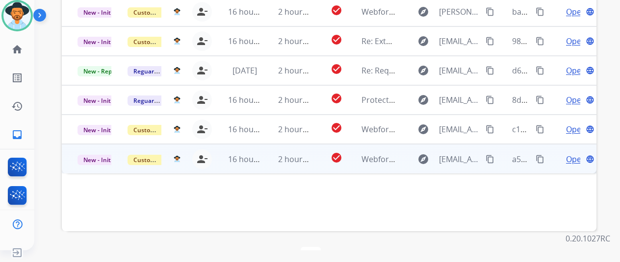
click at [573, 154] on span "Open" at bounding box center [576, 160] width 20 height 12
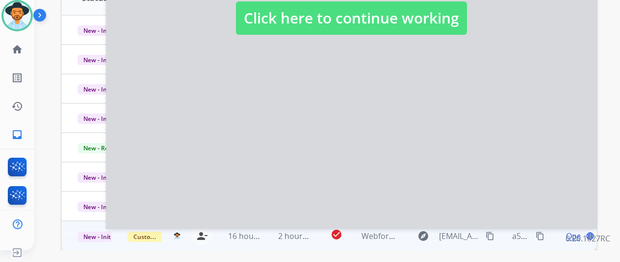
scroll to position [211, 0]
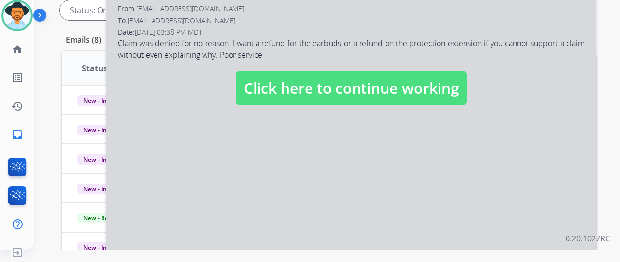
click at [348, 184] on div at bounding box center [351, 78] width 490 height 441
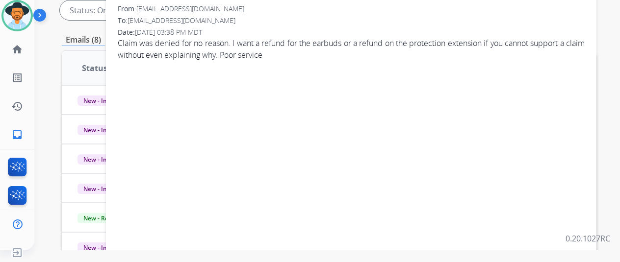
scroll to position [64, 0]
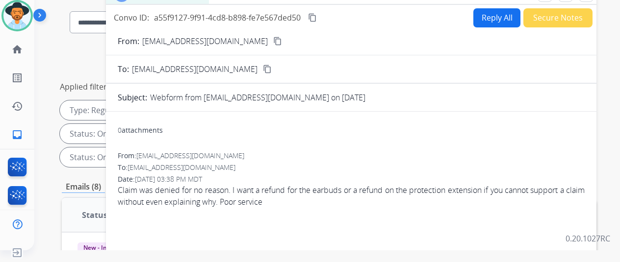
click at [273, 39] on mat-icon "content_copy" at bounding box center [277, 41] width 9 height 9
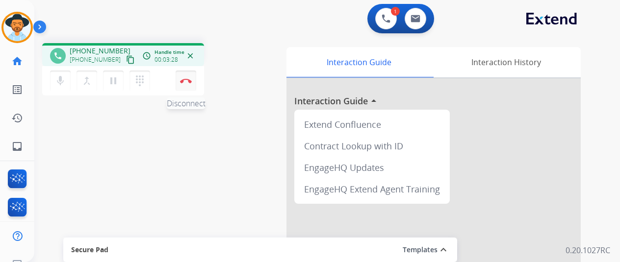
click at [193, 79] on button "Disconnect" at bounding box center [186, 81] width 21 height 21
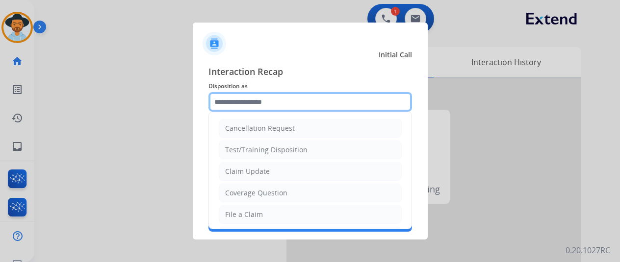
click at [261, 103] on input "text" at bounding box center [310, 102] width 204 height 20
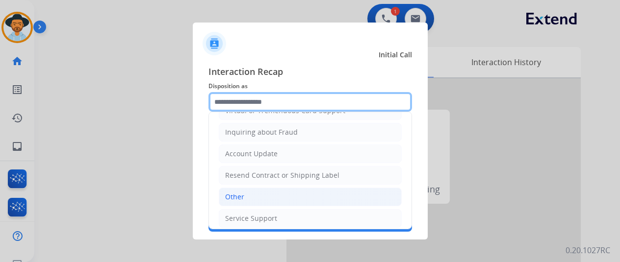
scroll to position [149, 0]
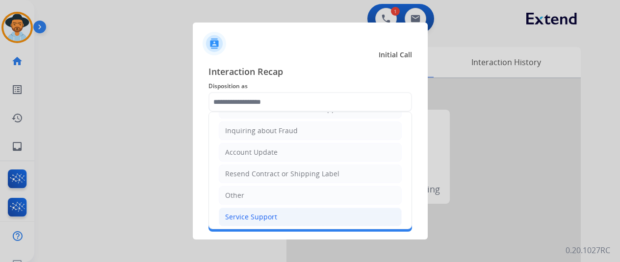
click at [244, 212] on div "Service Support" at bounding box center [251, 217] width 52 height 10
type input "**********"
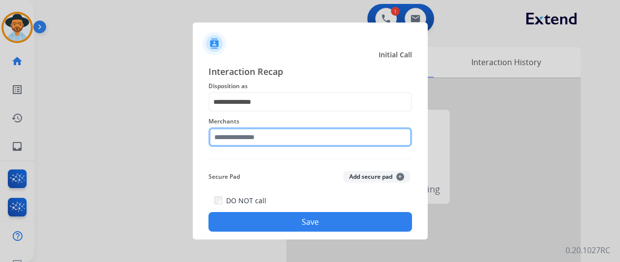
click at [233, 136] on input "text" at bounding box center [310, 138] width 204 height 20
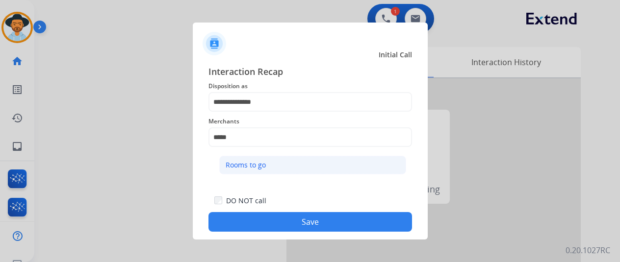
click at [262, 164] on div "Rooms to go" at bounding box center [246, 165] width 40 height 10
type input "**********"
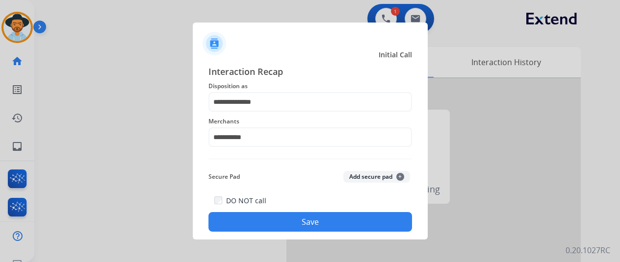
click at [277, 222] on button "Save" at bounding box center [310, 222] width 204 height 20
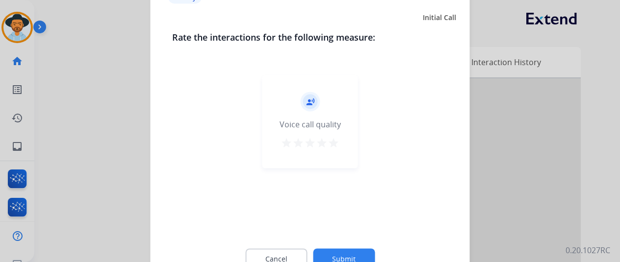
click at [336, 255] on button "Submit" at bounding box center [344, 259] width 62 height 21
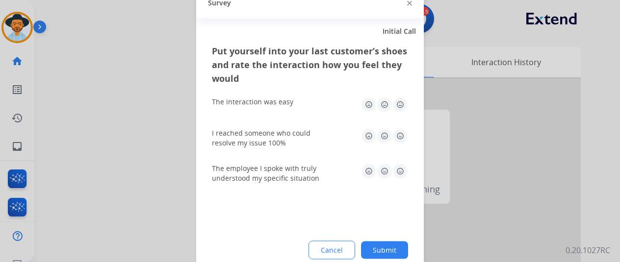
click at [389, 251] on button "Submit" at bounding box center [384, 250] width 47 height 18
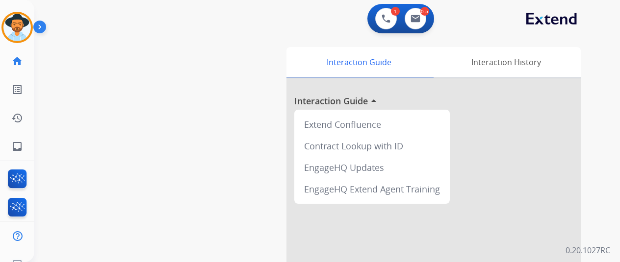
drag, startPoint x: 17, startPoint y: 24, endPoint x: 46, endPoint y: 21, distance: 29.1
click at [17, 24] on img at bounding box center [16, 27] width 27 height 27
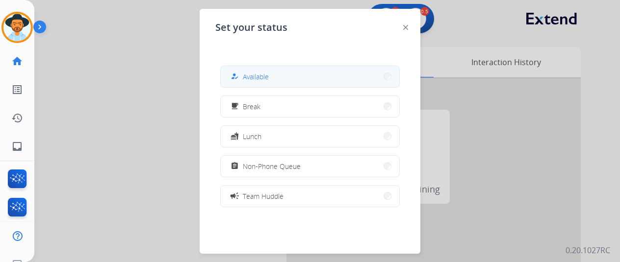
click at [266, 75] on span "Available" at bounding box center [256, 77] width 26 height 10
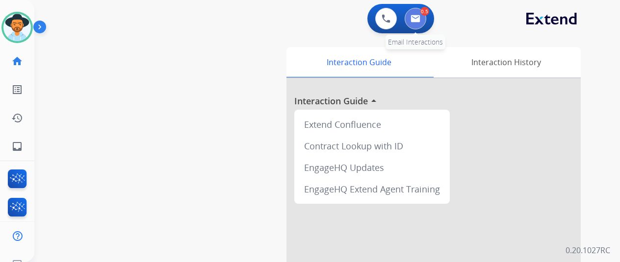
click at [421, 11] on button at bounding box center [416, 19] width 22 height 22
select select "**********"
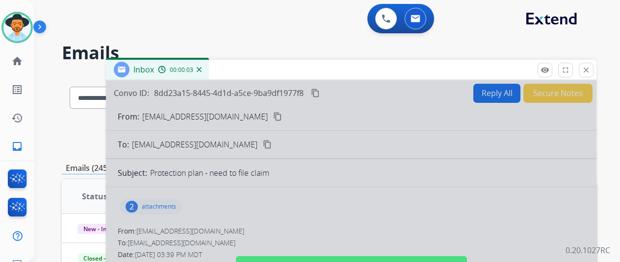
click at [228, 153] on div at bounding box center [351, 263] width 490 height 366
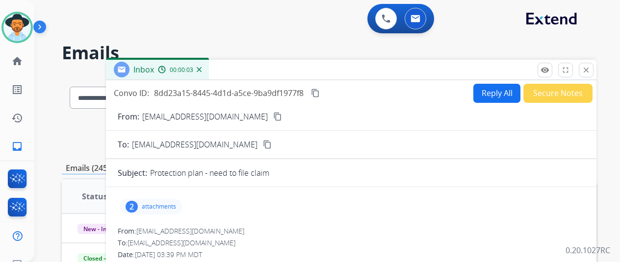
click at [202, 69] on img at bounding box center [199, 69] width 5 height 5
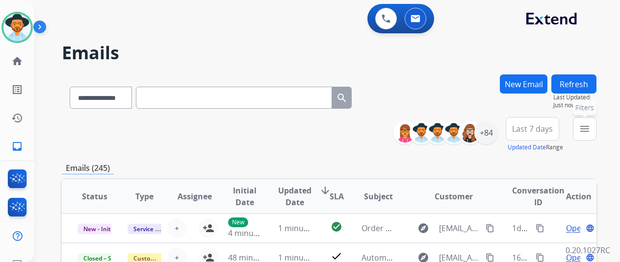
click at [590, 127] on mat-icon "menu" at bounding box center [585, 129] width 12 height 12
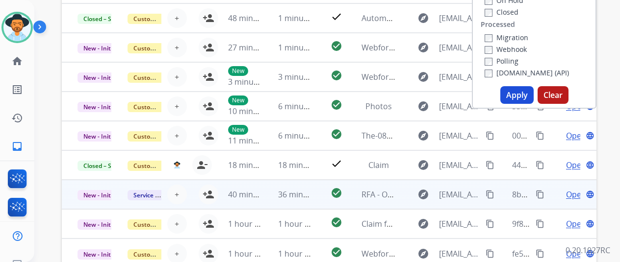
scroll to position [245, 0]
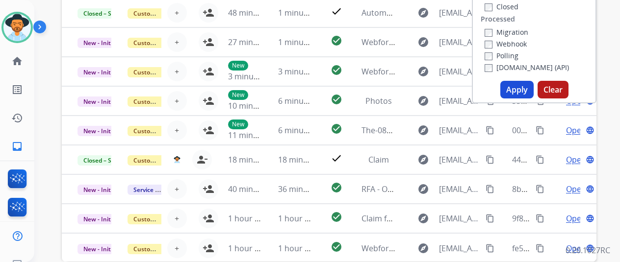
click at [520, 93] on button "Apply" at bounding box center [516, 90] width 33 height 18
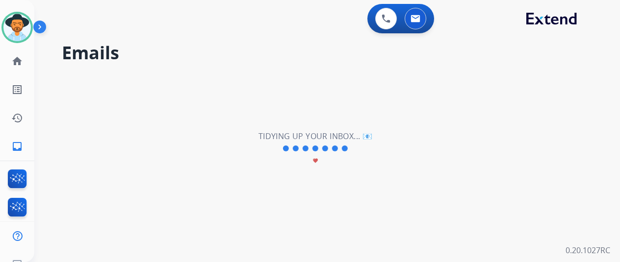
scroll to position [0, 0]
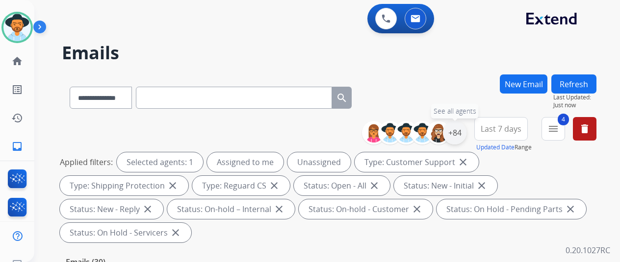
click at [463, 133] on div "+84" at bounding box center [455, 133] width 24 height 24
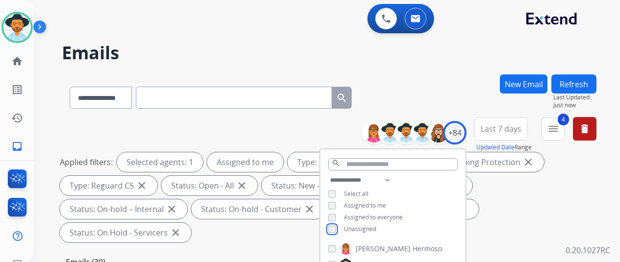
scroll to position [147, 0]
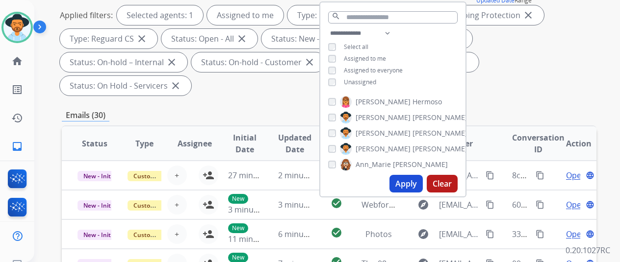
click at [407, 182] on button "Apply" at bounding box center [405, 184] width 33 height 18
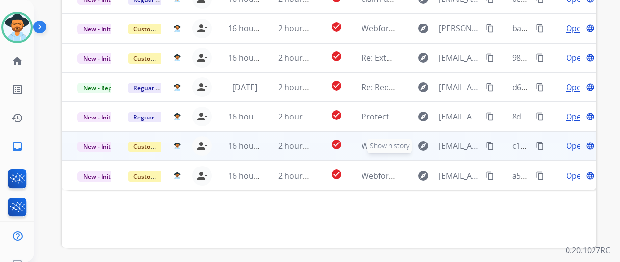
scroll to position [358, 0]
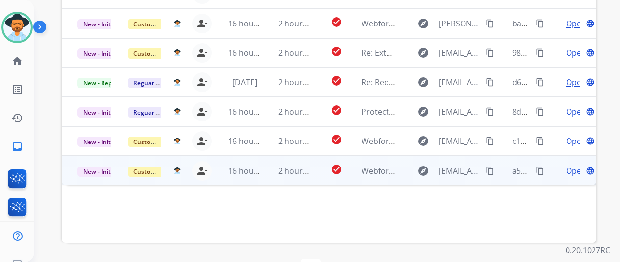
click at [569, 165] on span "Open" at bounding box center [576, 171] width 20 height 12
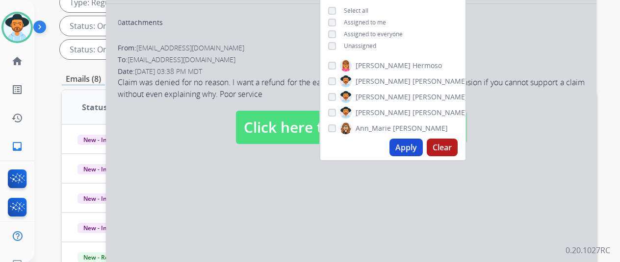
scroll to position [162, 0]
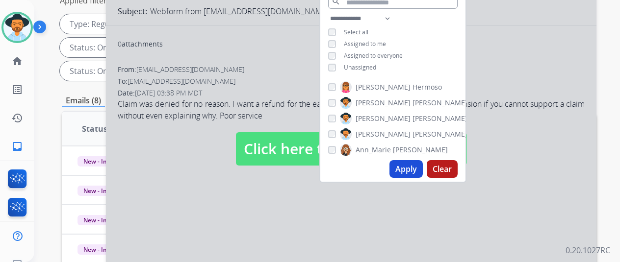
click at [290, 209] on div at bounding box center [351, 139] width 490 height 441
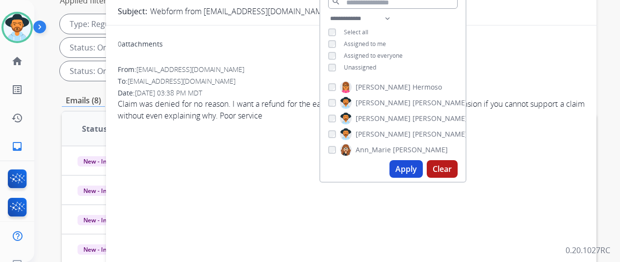
click at [416, 171] on button "Apply" at bounding box center [405, 169] width 33 height 18
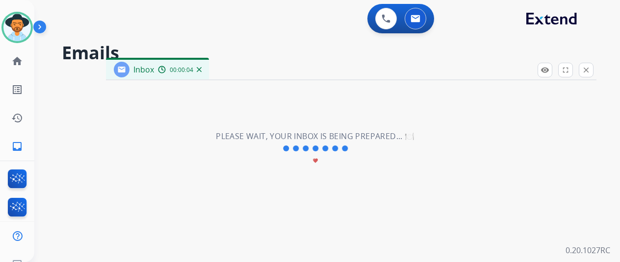
scroll to position [0, 0]
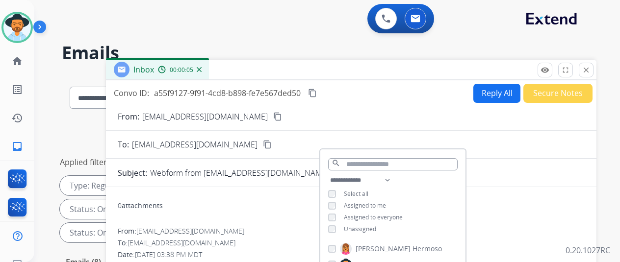
click at [282, 209] on div "0 attachments" at bounding box center [351, 207] width 467 height 24
drag, startPoint x: 247, startPoint y: 10, endPoint x: 235, endPoint y: 28, distance: 21.2
click at [248, 10] on div "0 Voice Interactions 0 Email Interactions" at bounding box center [321, 19] width 550 height 31
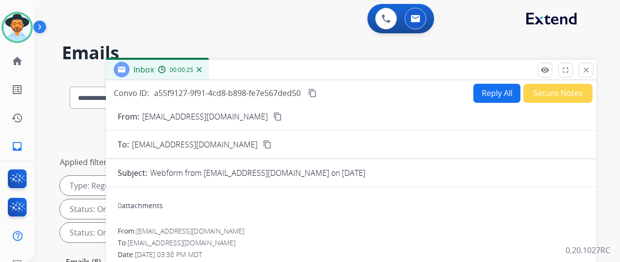
click at [492, 92] on button "Reply All" at bounding box center [496, 93] width 47 height 19
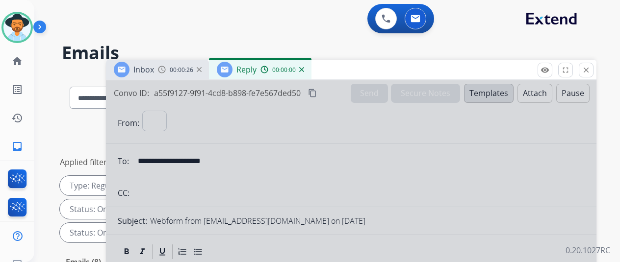
select select "**********"
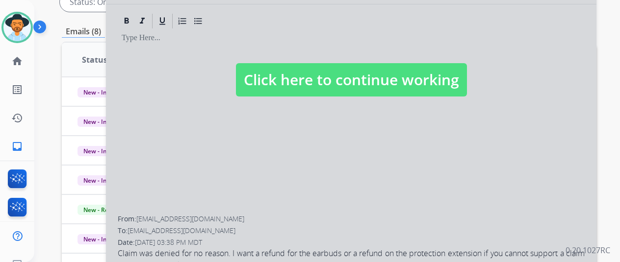
scroll to position [294, 0]
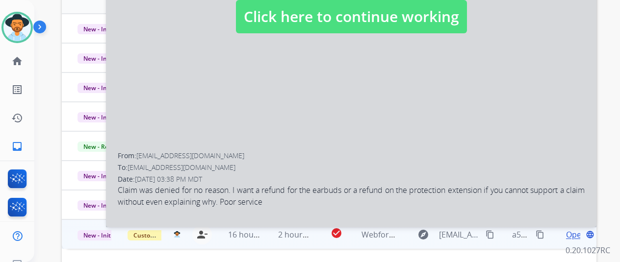
click at [286, 108] on div at bounding box center [351, 6] width 490 height 441
select select
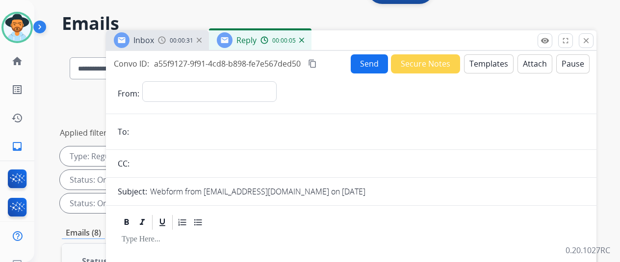
scroll to position [0, 0]
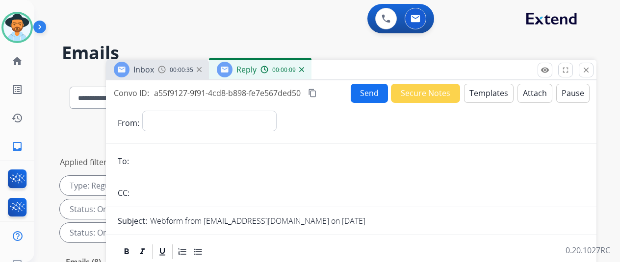
click at [304, 73] on div "00:00:09" at bounding box center [281, 69] width 43 height 9
click at [304, 69] on img at bounding box center [301, 69] width 5 height 5
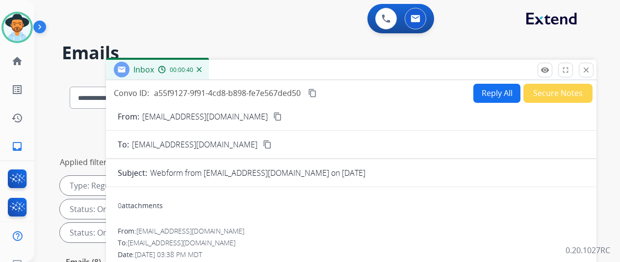
click at [490, 90] on button "Reply All" at bounding box center [496, 93] width 47 height 19
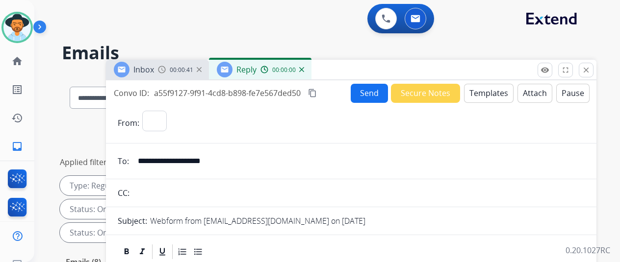
select select "**********"
click at [484, 93] on button "Templates" at bounding box center [489, 93] width 50 height 19
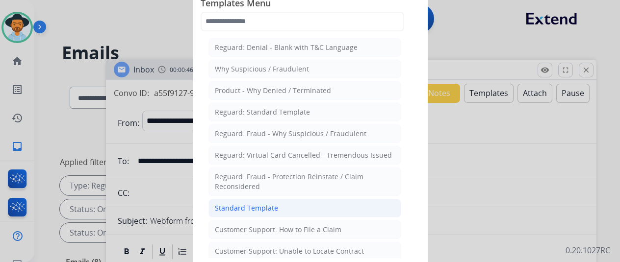
click at [246, 204] on div "Standard Template" at bounding box center [246, 209] width 63 height 10
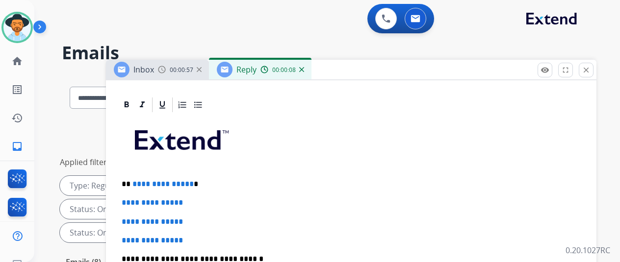
scroll to position [226, 0]
drag, startPoint x: 196, startPoint y: 168, endPoint x: 137, endPoint y: 168, distance: 58.9
click at [137, 180] on p "**********" at bounding box center [347, 184] width 451 height 9
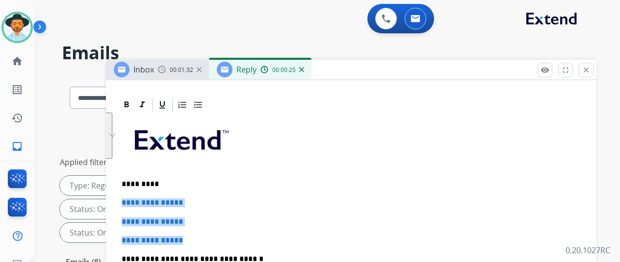
drag, startPoint x: 203, startPoint y: 226, endPoint x: 129, endPoint y: 186, distance: 83.4
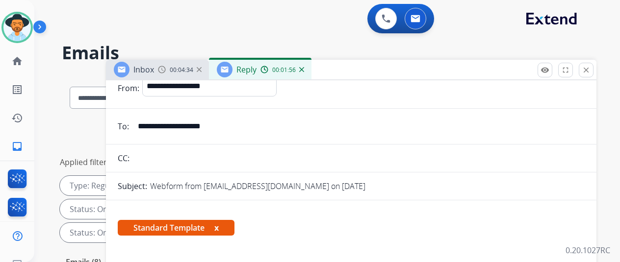
scroll to position [0, 0]
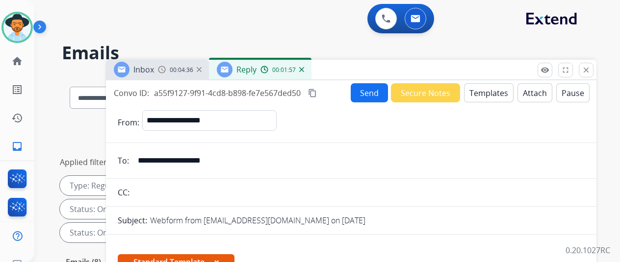
click at [372, 93] on button "Send" at bounding box center [369, 92] width 37 height 19
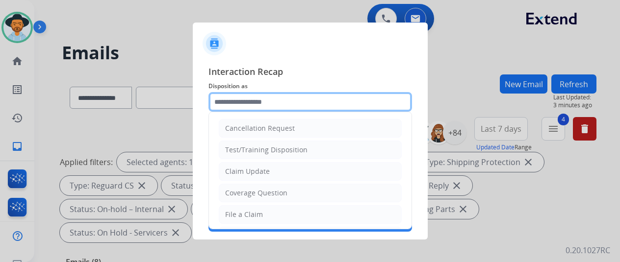
click at [254, 98] on input "text" at bounding box center [310, 102] width 204 height 20
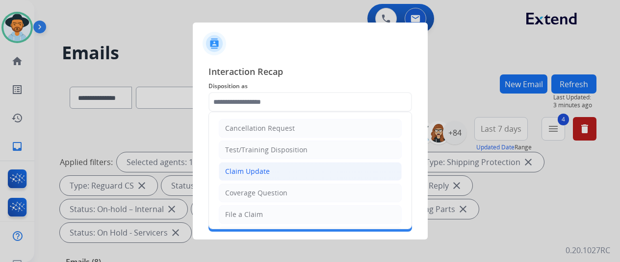
drag, startPoint x: 231, startPoint y: 172, endPoint x: 239, endPoint y: 160, distance: 15.1
click at [231, 172] on div "Claim Update" at bounding box center [247, 172] width 45 height 10
type input "**********"
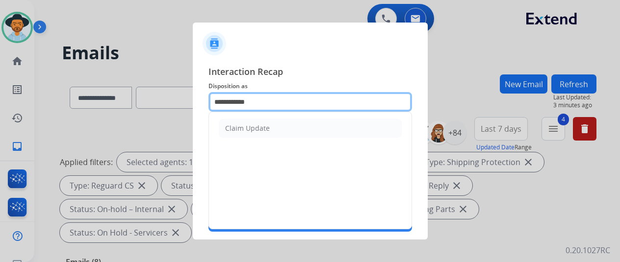
drag, startPoint x: 263, startPoint y: 103, endPoint x: 192, endPoint y: 105, distance: 70.7
click at [193, 105] on div "**********" at bounding box center [310, 148] width 235 height 183
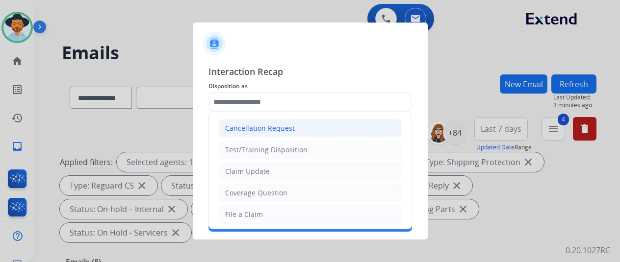
click at [247, 125] on div "Cancellation Request" at bounding box center [260, 129] width 70 height 10
type input "**********"
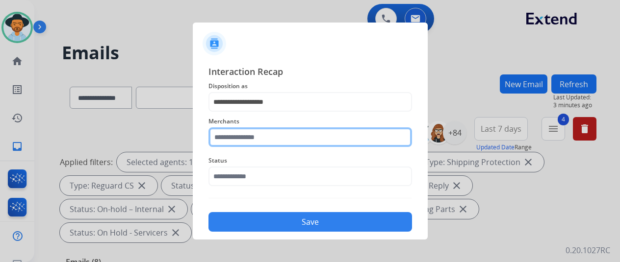
click at [240, 142] on input "text" at bounding box center [310, 138] width 204 height 20
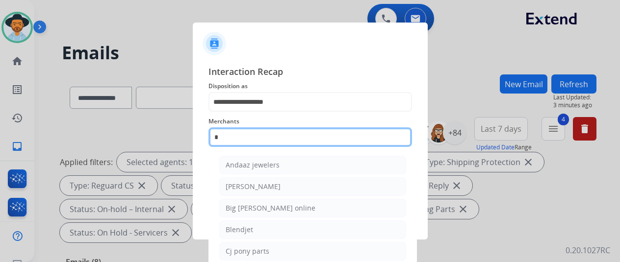
drag, startPoint x: 247, startPoint y: 134, endPoint x: 225, endPoint y: 135, distance: 22.6
click at [225, 135] on input "*" at bounding box center [310, 138] width 204 height 20
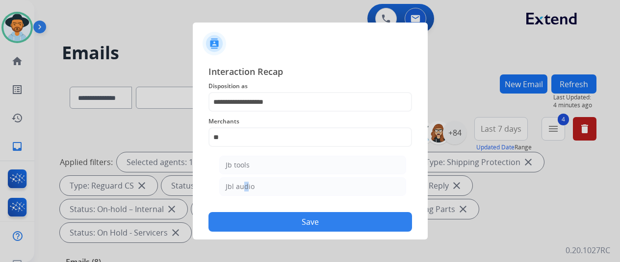
click at [243, 186] on div "Jbl audio" at bounding box center [240, 187] width 29 height 10
type input "*********"
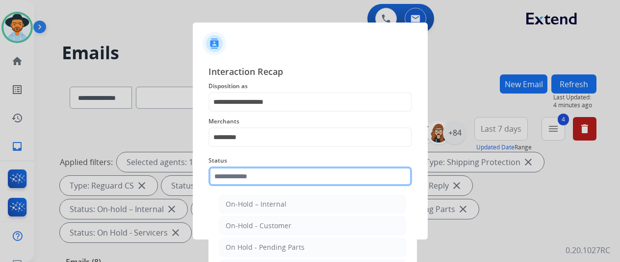
click at [242, 179] on input "text" at bounding box center [310, 177] width 204 height 20
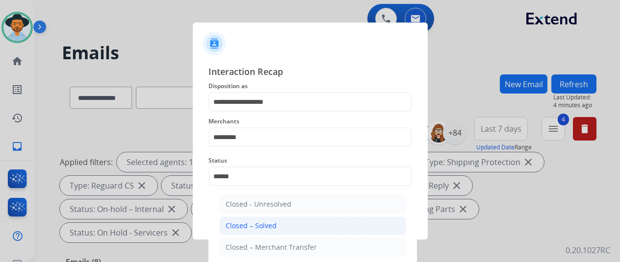
click at [268, 228] on div "Closed – Solved" at bounding box center [251, 226] width 51 height 10
type input "**********"
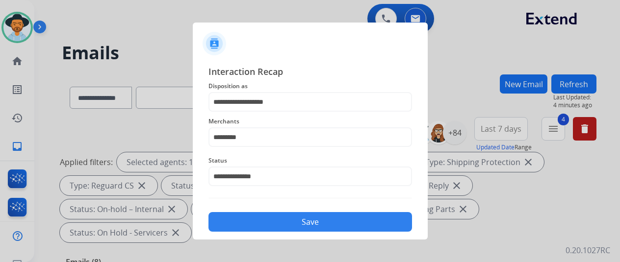
click at [265, 225] on button "Save" at bounding box center [310, 222] width 204 height 20
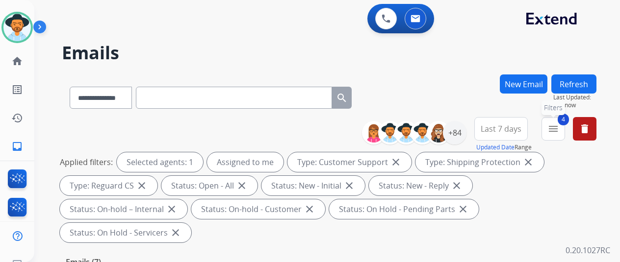
click at [559, 124] on mat-icon "menu" at bounding box center [553, 129] width 12 height 12
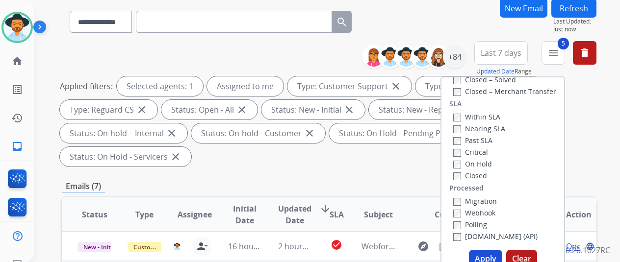
scroll to position [196, 0]
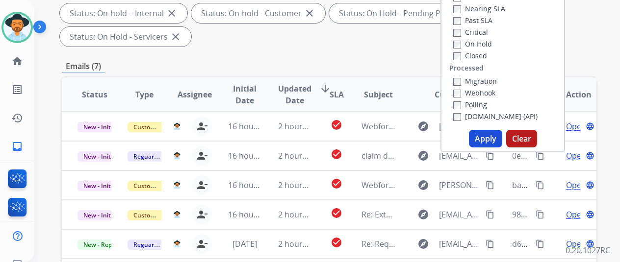
click at [491, 141] on button "Apply" at bounding box center [485, 139] width 33 height 18
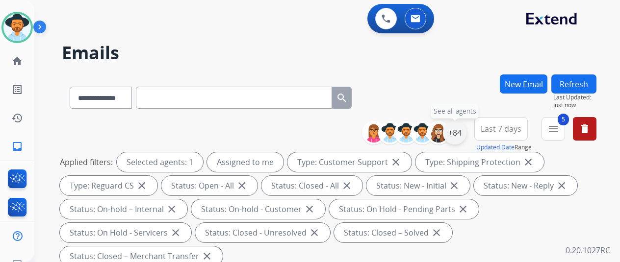
click at [456, 128] on div "+84" at bounding box center [455, 133] width 24 height 24
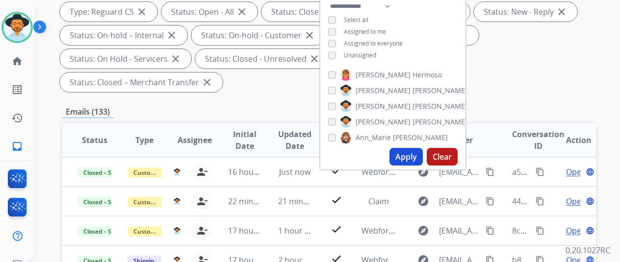
scroll to position [196, 0]
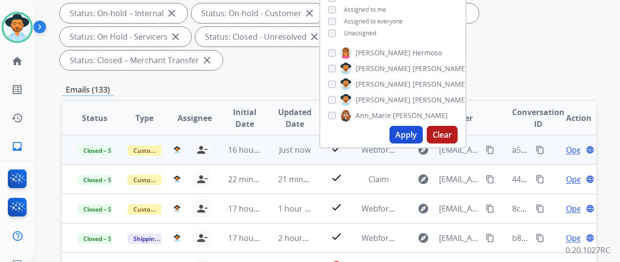
click at [541, 147] on mat-icon "content_copy" at bounding box center [540, 150] width 9 height 9
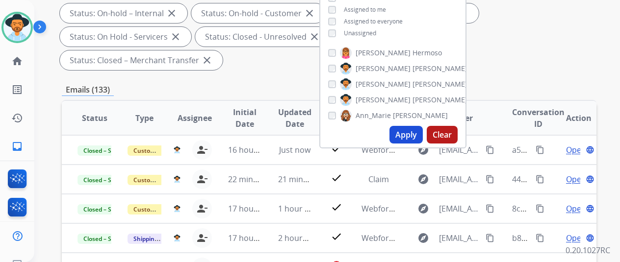
click at [504, 54] on div "Applied filters: Selected agents: 1 Assigned to me Type: Customer Support close…" at bounding box center [327, 13] width 535 height 114
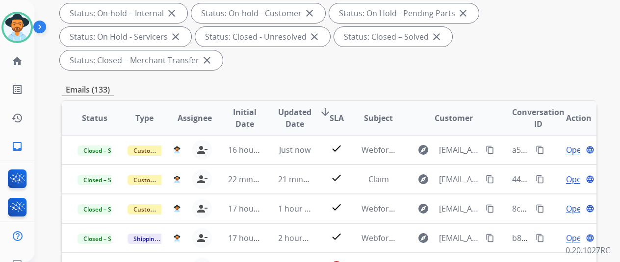
scroll to position [0, 0]
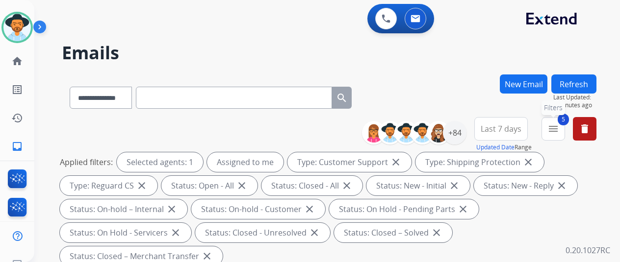
click at [559, 126] on mat-icon "menu" at bounding box center [553, 129] width 12 height 12
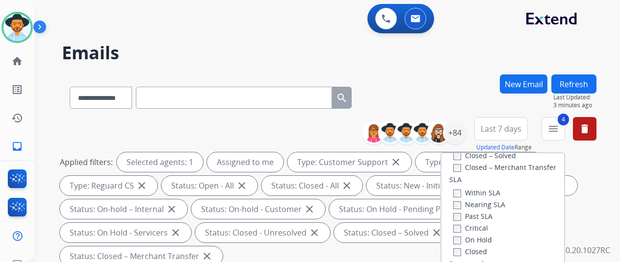
scroll to position [196, 0]
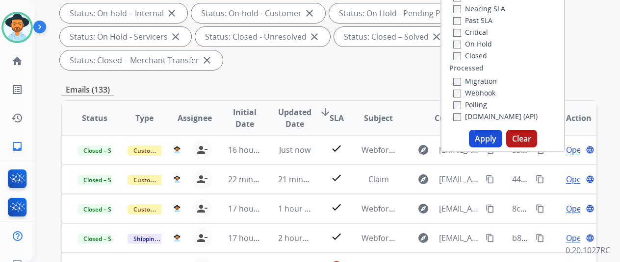
click at [488, 140] on button "Apply" at bounding box center [485, 139] width 33 height 18
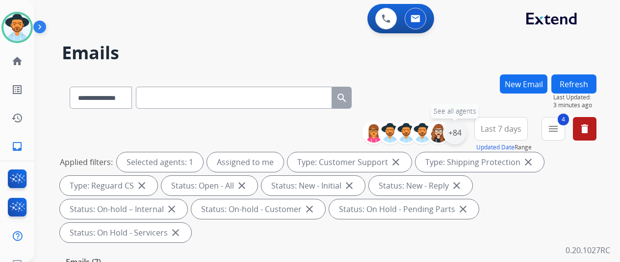
click at [463, 126] on div "+84" at bounding box center [455, 133] width 24 height 24
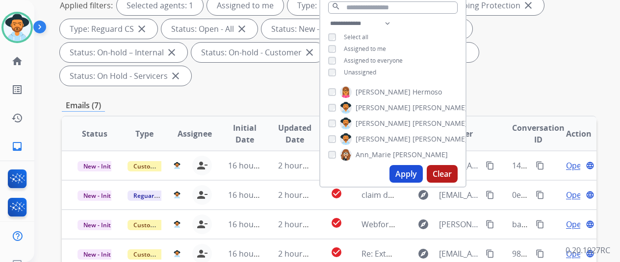
scroll to position [196, 0]
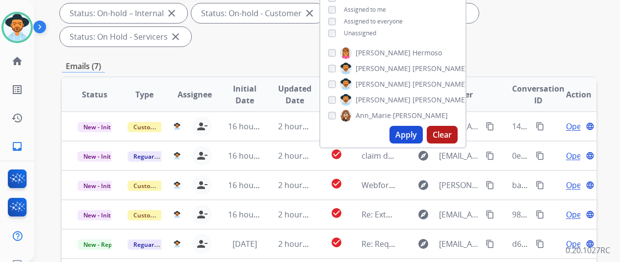
click at [406, 132] on button "Apply" at bounding box center [405, 135] width 33 height 18
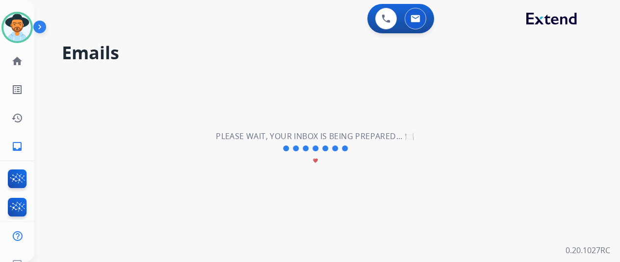
scroll to position [0, 0]
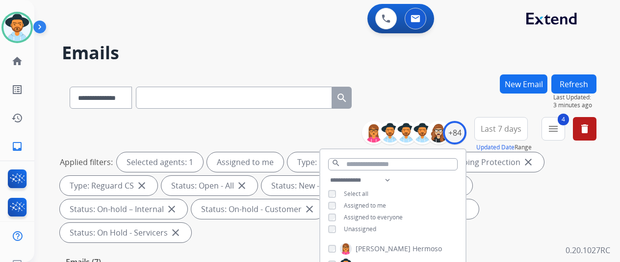
click at [433, 68] on div "**********" at bounding box center [315, 166] width 562 height 262
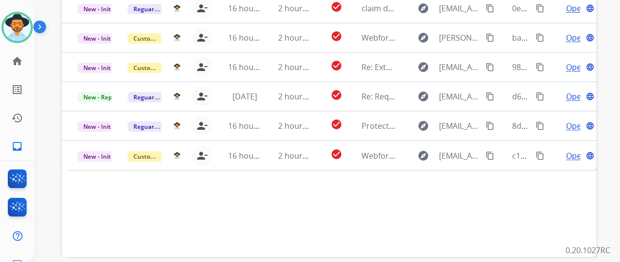
scroll to position [358, 0]
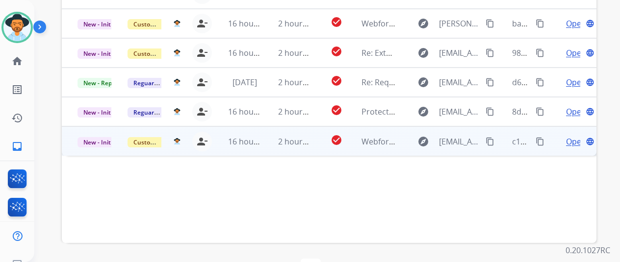
click at [570, 136] on span "Open" at bounding box center [576, 142] width 20 height 12
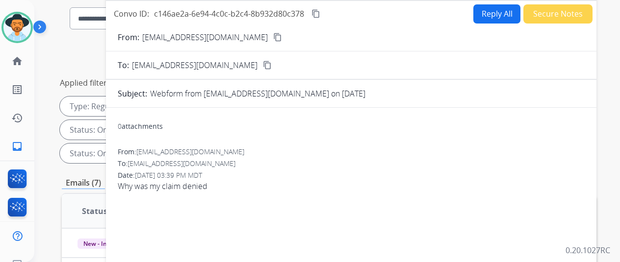
scroll to position [0, 0]
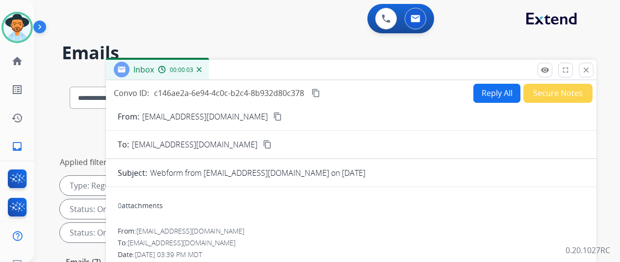
click at [273, 116] on mat-icon "content_copy" at bounding box center [277, 116] width 9 height 9
click at [491, 92] on button "Reply All" at bounding box center [496, 93] width 47 height 19
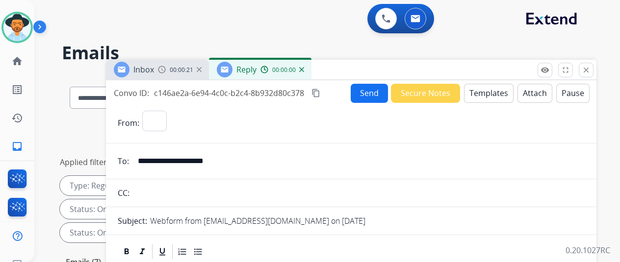
select select "**********"
click at [484, 93] on button "Templates" at bounding box center [489, 93] width 50 height 19
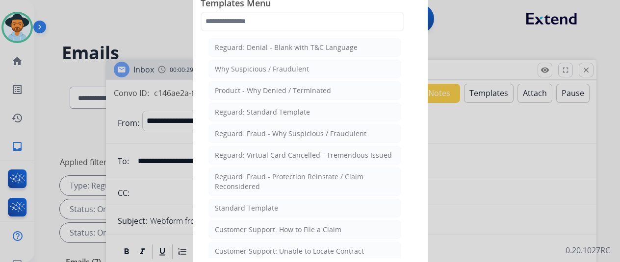
drag, startPoint x: 233, startPoint y: 205, endPoint x: 229, endPoint y: 199, distance: 7.1
click at [233, 204] on div "Standard Template" at bounding box center [246, 209] width 63 height 10
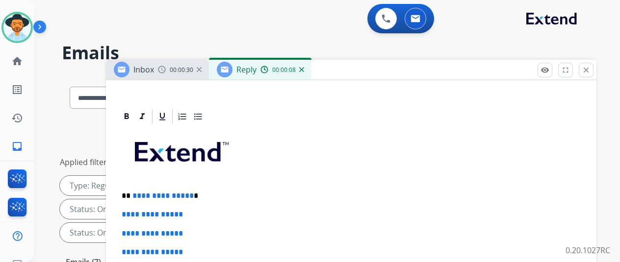
scroll to position [214, 0]
drag, startPoint x: 198, startPoint y: 179, endPoint x: 140, endPoint y: 174, distance: 58.1
click at [140, 192] on p "**********" at bounding box center [347, 196] width 451 height 9
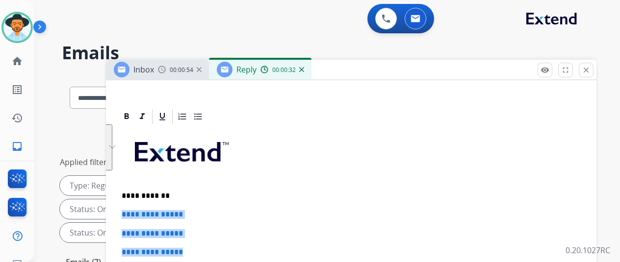
drag, startPoint x: 200, startPoint y: 237, endPoint x: 126, endPoint y: 200, distance: 82.9
click at [126, 199] on div "**********" at bounding box center [351, 101] width 490 height 437
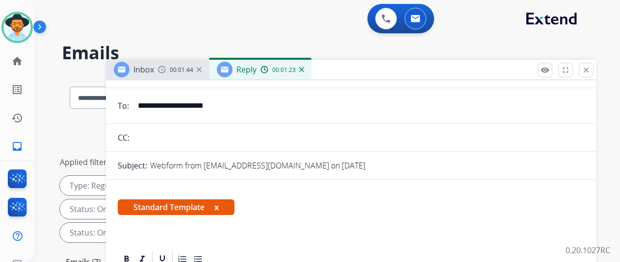
scroll to position [0, 0]
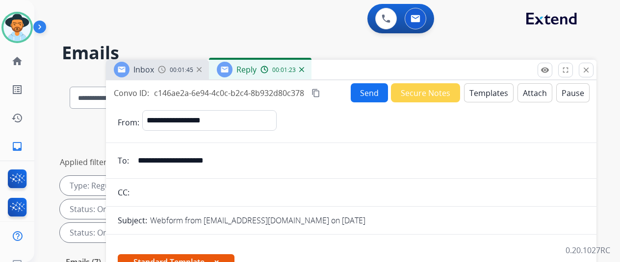
click at [375, 87] on button "Send" at bounding box center [369, 92] width 37 height 19
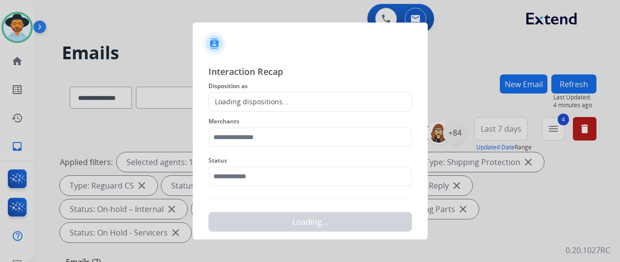
click at [239, 102] on div "Loading dispositions..." at bounding box center [248, 102] width 79 height 10
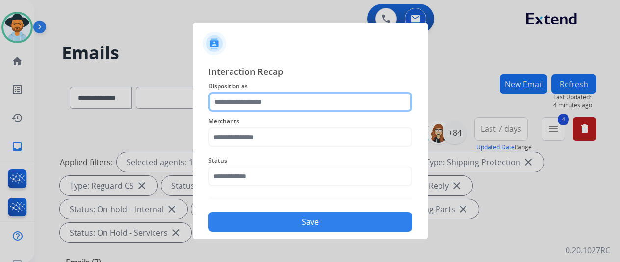
click at [241, 101] on input "text" at bounding box center [310, 102] width 204 height 20
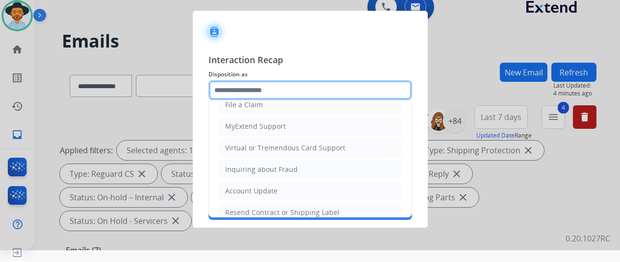
scroll to position [147, 0]
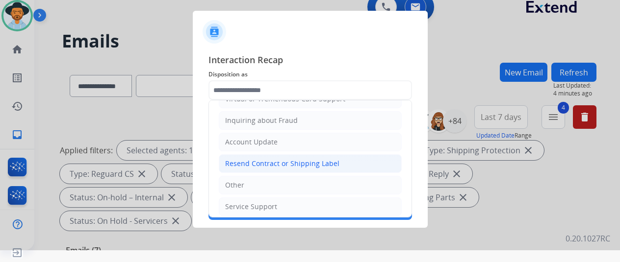
click at [249, 159] on div "Resend Contract or Shipping Label" at bounding box center [282, 164] width 114 height 10
type input "**********"
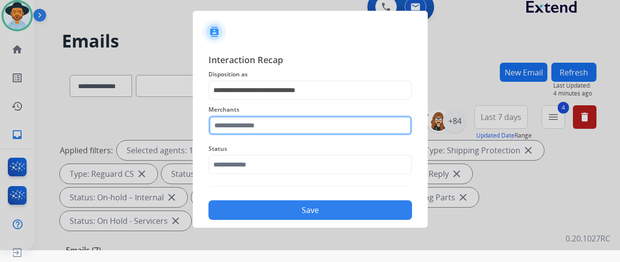
click at [239, 132] on input "text" at bounding box center [310, 126] width 204 height 20
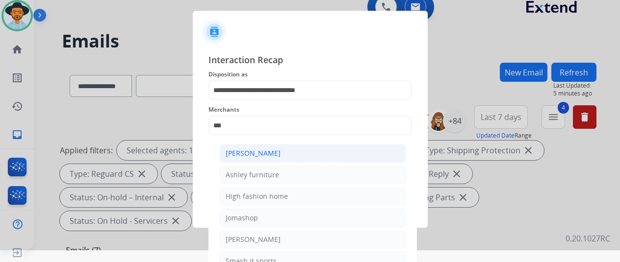
click at [253, 155] on div "[PERSON_NAME]" at bounding box center [253, 154] width 55 height 10
type input "**********"
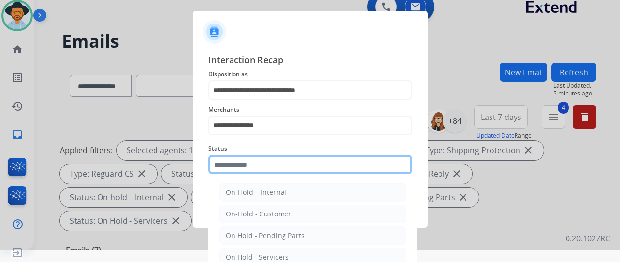
click at [247, 169] on input "text" at bounding box center [310, 165] width 204 height 20
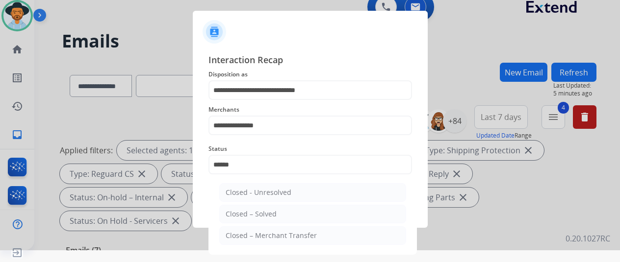
click at [262, 213] on div "Closed – Solved" at bounding box center [251, 214] width 51 height 10
type input "**********"
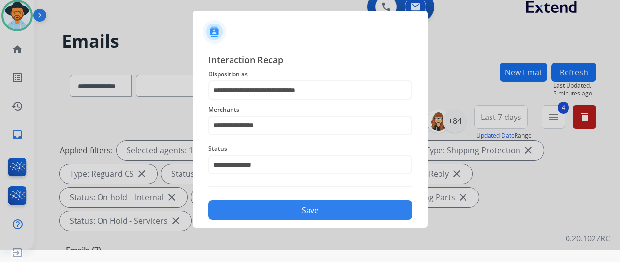
click at [307, 215] on button "Save" at bounding box center [310, 211] width 204 height 20
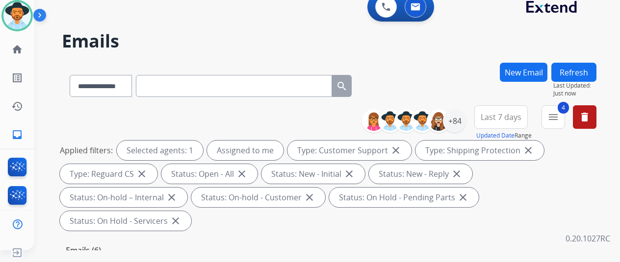
scroll to position [0, 0]
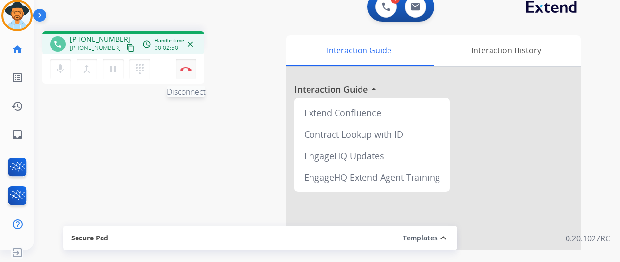
click at [182, 67] on img at bounding box center [186, 69] width 12 height 5
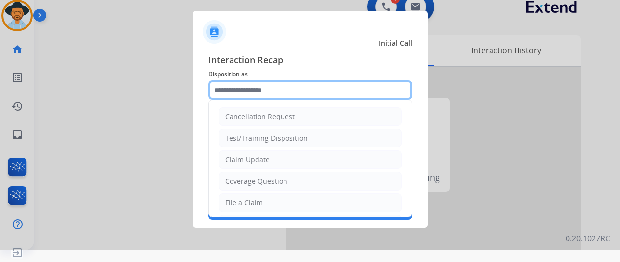
click at [239, 88] on input "text" at bounding box center [310, 90] width 204 height 20
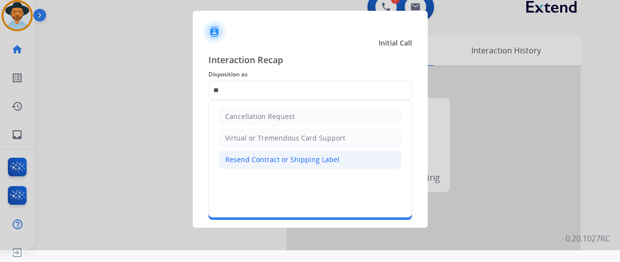
click at [238, 151] on li "Resend Contract or Shipping Label" at bounding box center [310, 160] width 183 height 19
type input "**********"
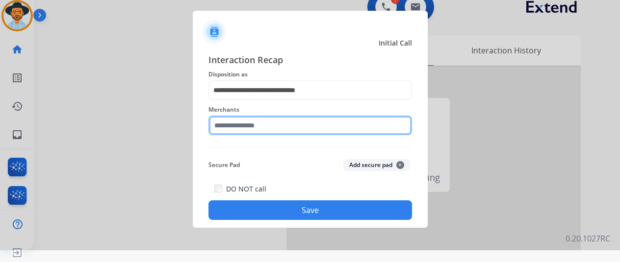
click at [242, 124] on input "text" at bounding box center [310, 126] width 204 height 20
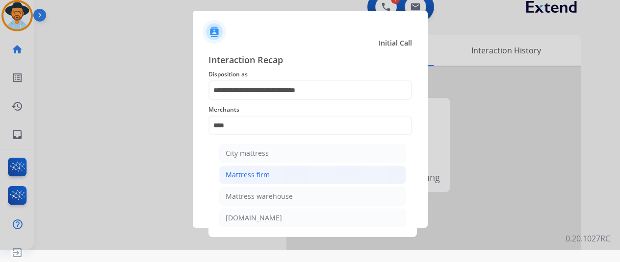
click at [243, 178] on div "Mattress firm" at bounding box center [248, 175] width 44 height 10
type input "**********"
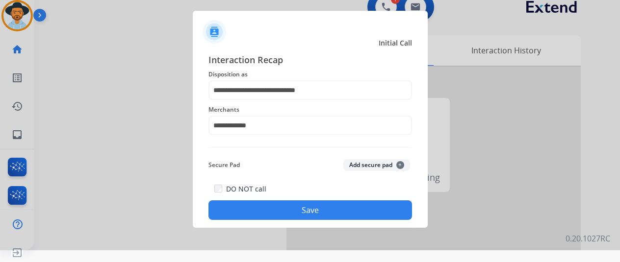
click at [268, 212] on button "Save" at bounding box center [310, 211] width 204 height 20
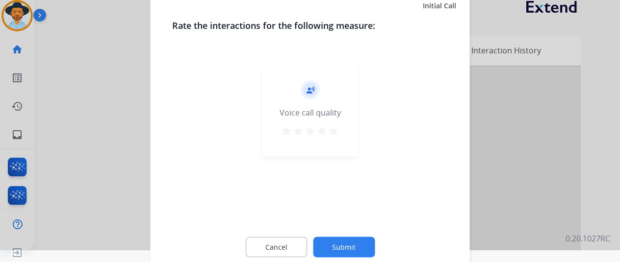
click at [342, 245] on button "Submit" at bounding box center [344, 247] width 62 height 21
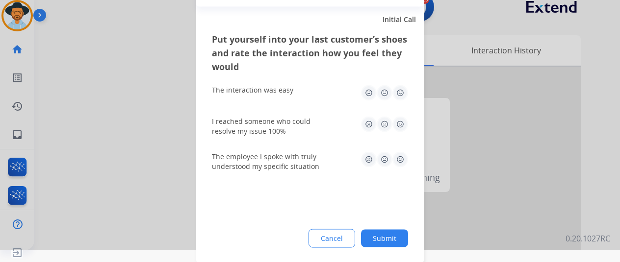
click at [383, 238] on button "Submit" at bounding box center [384, 239] width 47 height 18
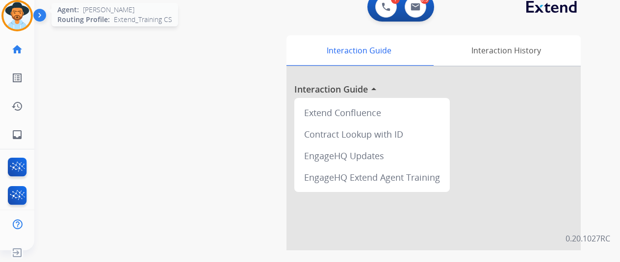
click at [21, 14] on img at bounding box center [16, 15] width 27 height 27
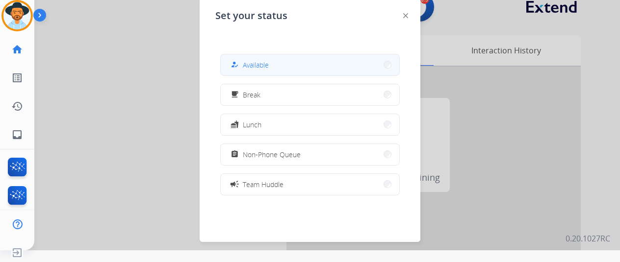
click at [251, 65] on span "Available" at bounding box center [256, 65] width 26 height 10
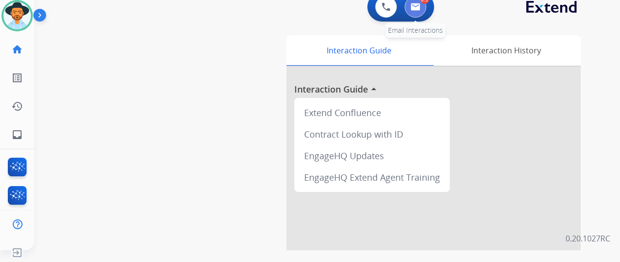
click at [420, 6] on img at bounding box center [415, 7] width 10 height 8
select select "**********"
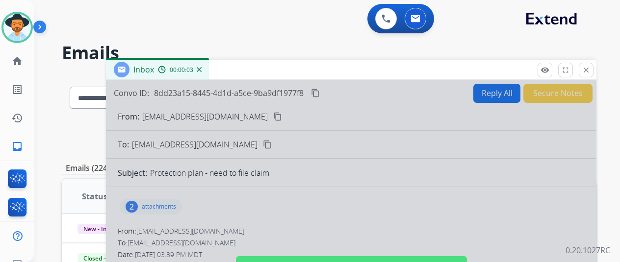
drag, startPoint x: 309, startPoint y: 185, endPoint x: 313, endPoint y: 169, distance: 16.7
click at [311, 180] on div at bounding box center [351, 263] width 490 height 366
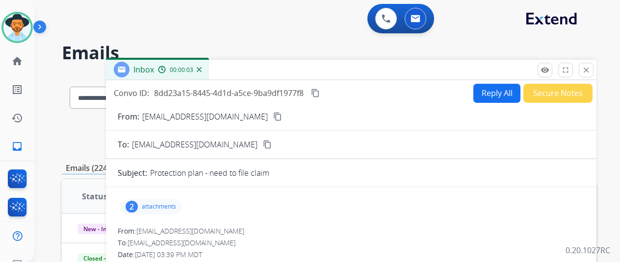
click at [202, 69] on img at bounding box center [199, 69] width 5 height 5
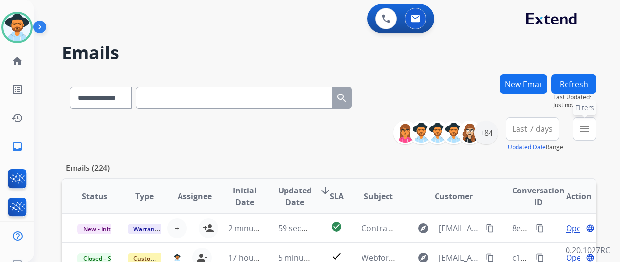
click at [590, 129] on mat-icon "menu" at bounding box center [585, 129] width 12 height 12
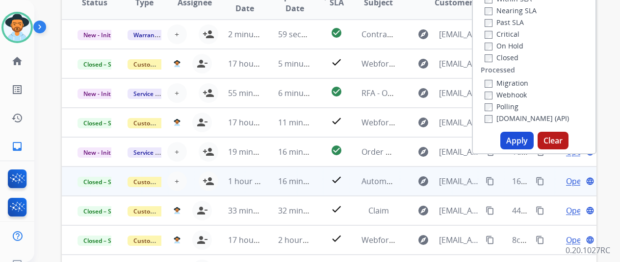
scroll to position [196, 0]
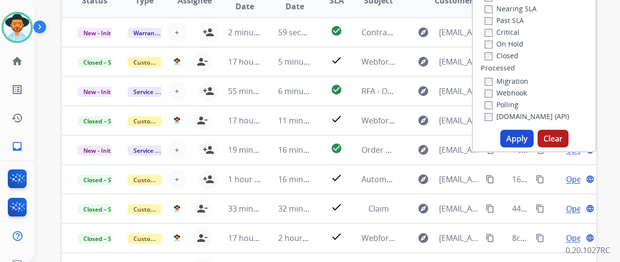
click at [516, 137] on button "Apply" at bounding box center [516, 139] width 33 height 18
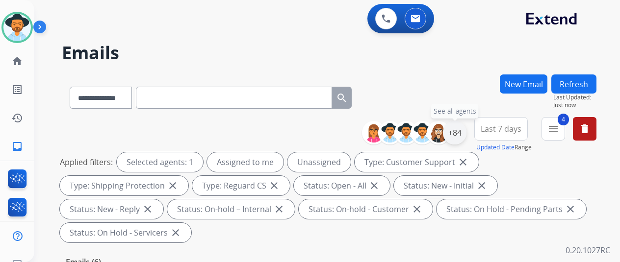
click at [459, 134] on div "+84" at bounding box center [455, 133] width 24 height 24
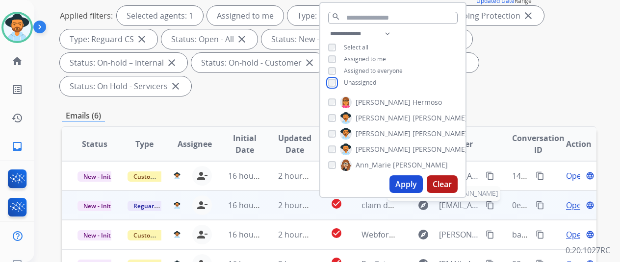
scroll to position [147, 0]
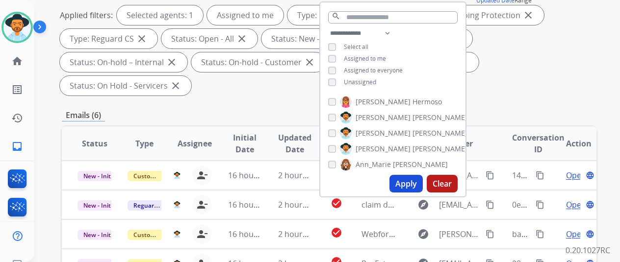
click at [410, 183] on button "Apply" at bounding box center [405, 184] width 33 height 18
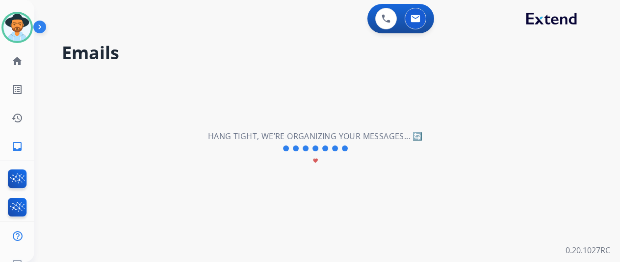
scroll to position [0, 0]
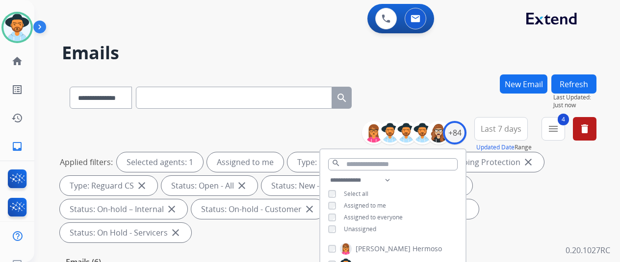
click at [441, 80] on div "**********" at bounding box center [329, 96] width 535 height 43
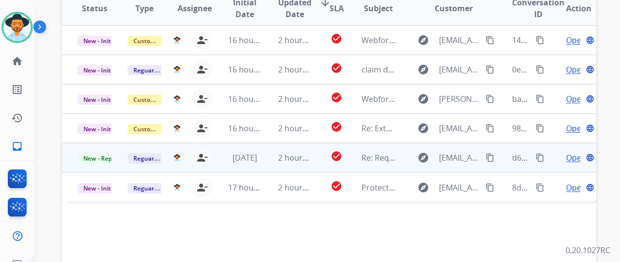
scroll to position [260, 0]
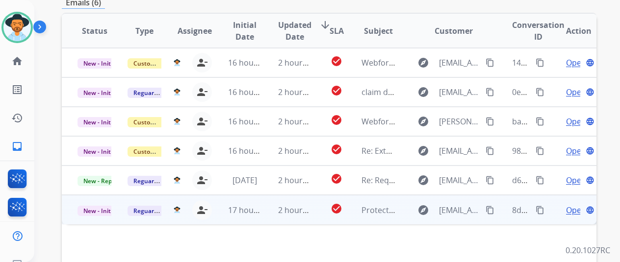
click at [572, 205] on span "Open" at bounding box center [576, 211] width 20 height 12
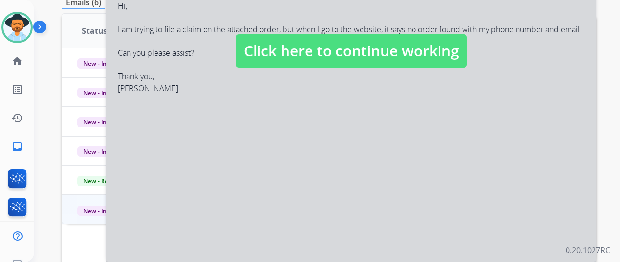
click at [383, 163] on div at bounding box center [351, 41] width 490 height 441
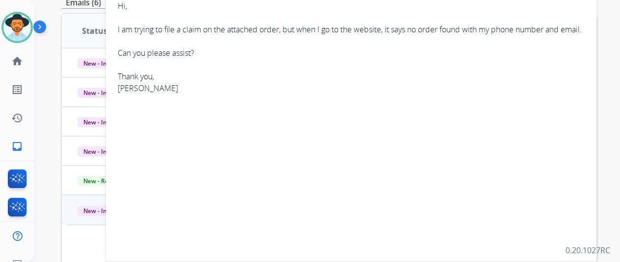
scroll to position [113, 0]
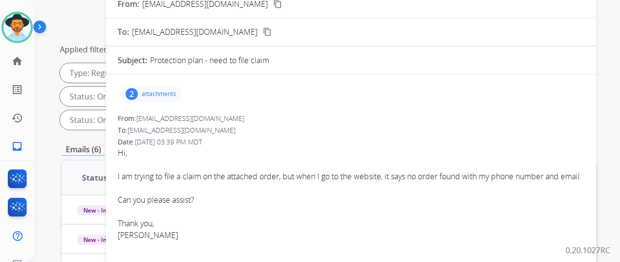
click at [138, 91] on div "2" at bounding box center [132, 94] width 12 height 12
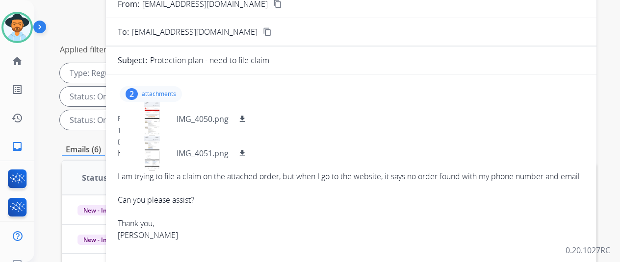
click at [273, 5] on mat-icon "content_copy" at bounding box center [277, 4] width 9 height 9
click at [162, 157] on div at bounding box center [152, 153] width 49 height 34
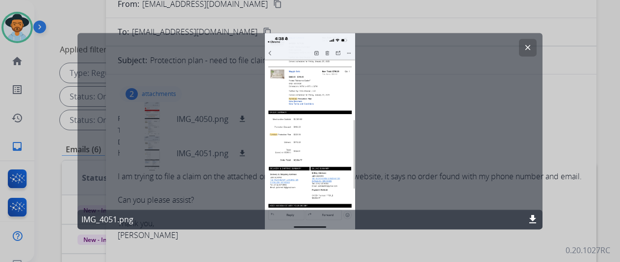
click at [527, 46] on mat-icon "clear" at bounding box center [527, 47] width 9 height 9
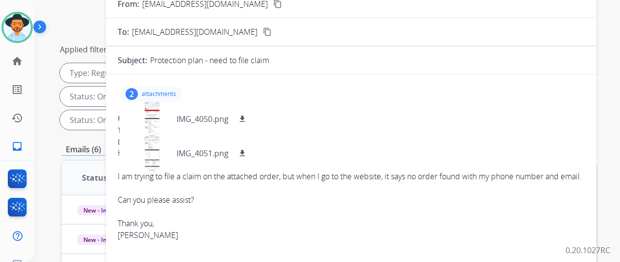
scroll to position [0, 0]
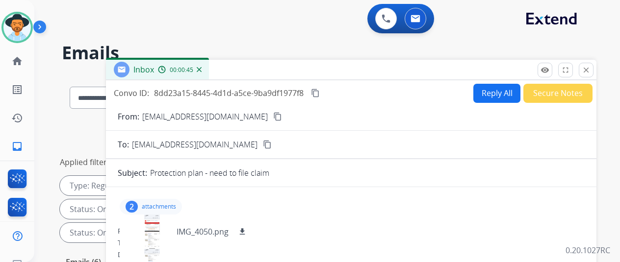
click at [501, 90] on button "Reply All" at bounding box center [496, 93] width 47 height 19
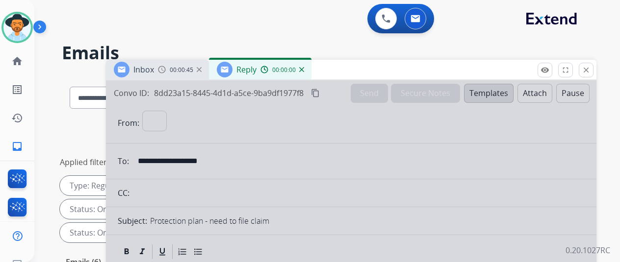
select select "**********"
select select
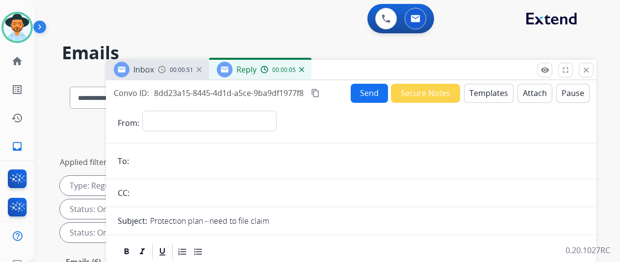
click at [485, 92] on button "Templates" at bounding box center [489, 93] width 50 height 19
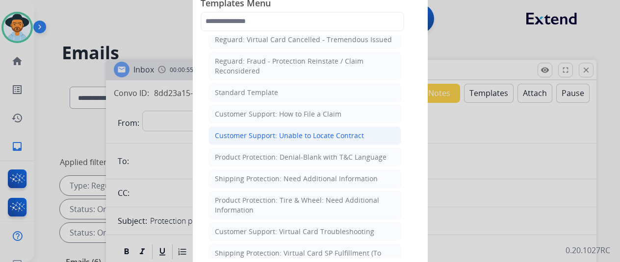
scroll to position [147, 0]
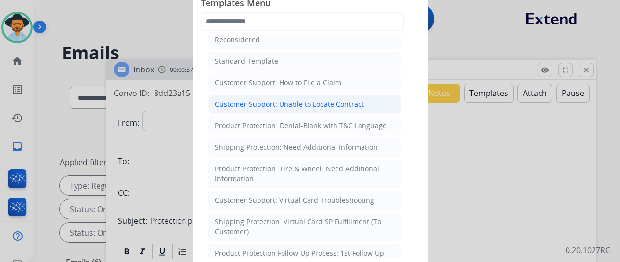
click at [280, 102] on div "Customer Support: Unable to Locate Contract" at bounding box center [289, 105] width 149 height 10
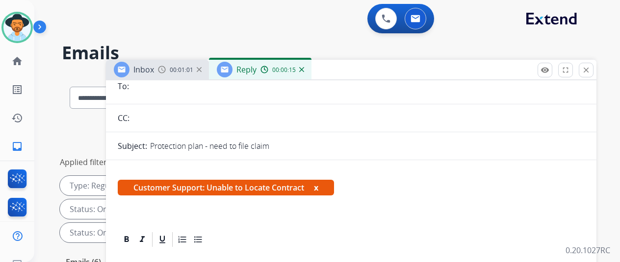
scroll to position [0, 0]
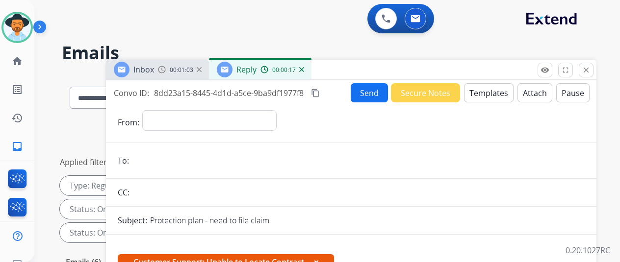
click at [309, 74] on div "Reply 00:00:17" at bounding box center [260, 70] width 103 height 20
click at [304, 73] on div "00:00:18" at bounding box center [281, 69] width 43 height 9
click at [304, 70] on img at bounding box center [301, 69] width 5 height 5
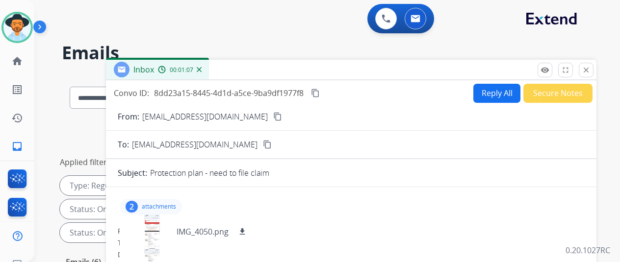
click at [202, 70] on img at bounding box center [199, 69] width 5 height 5
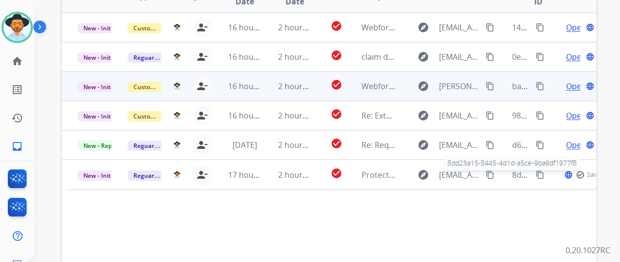
scroll to position [211, 0]
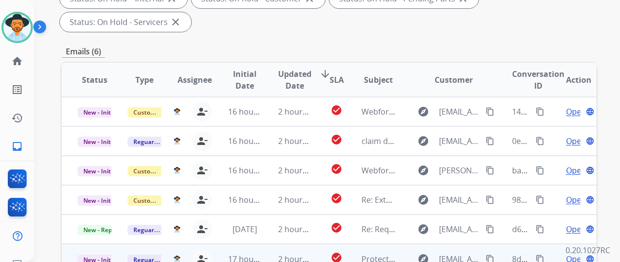
click at [572, 254] on span "Open" at bounding box center [576, 260] width 20 height 12
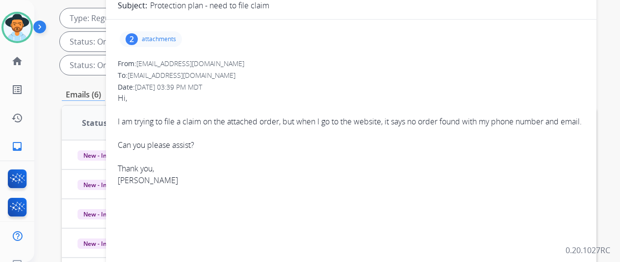
scroll to position [64, 0]
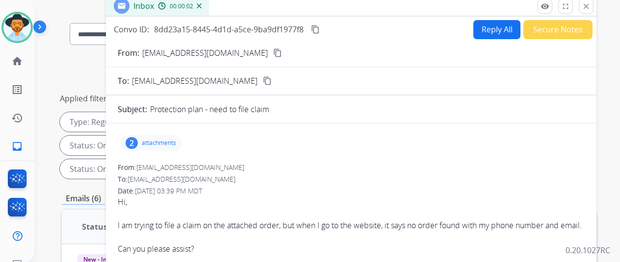
click at [492, 27] on button "Reply All" at bounding box center [496, 29] width 47 height 19
select select "**********"
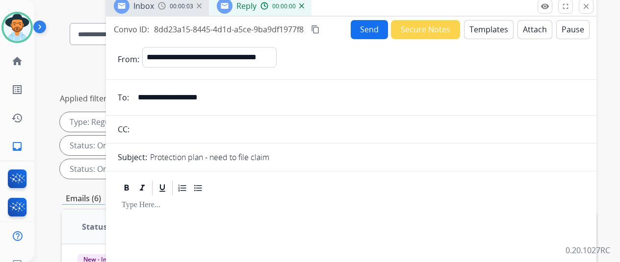
click at [489, 24] on button "Templates" at bounding box center [489, 29] width 50 height 19
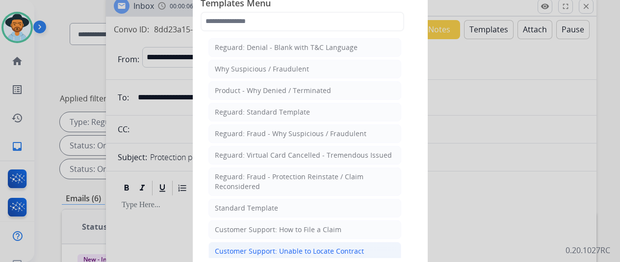
click at [236, 247] on div "Customer Support: Unable to Locate Contract" at bounding box center [289, 252] width 149 height 10
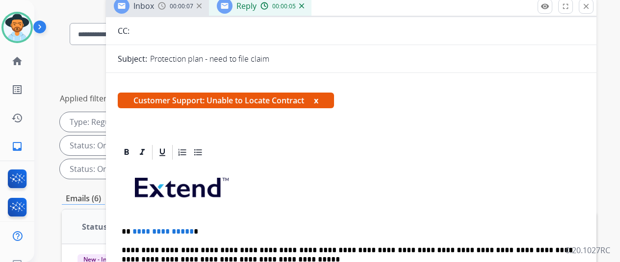
scroll to position [245, 0]
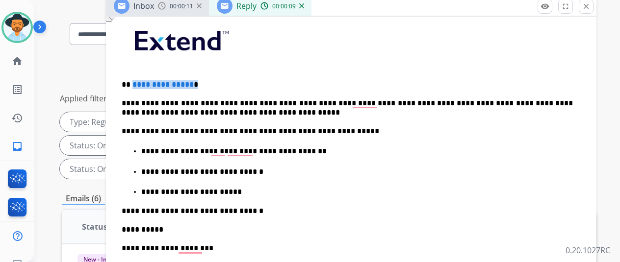
drag, startPoint x: 197, startPoint y: 83, endPoint x: 139, endPoint y: 87, distance: 58.0
click at [139, 87] on p "**********" at bounding box center [347, 84] width 451 height 9
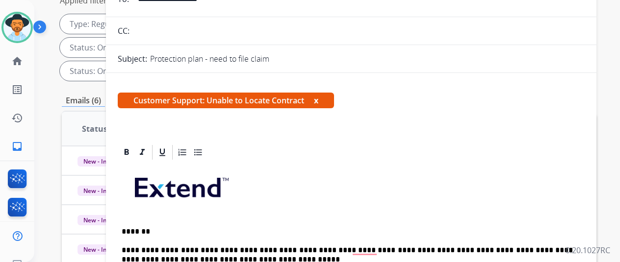
scroll to position [0, 0]
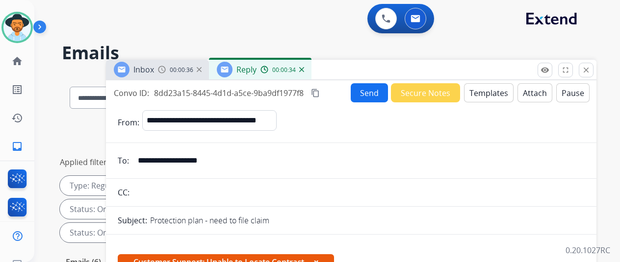
click at [373, 93] on button "Send" at bounding box center [369, 92] width 37 height 19
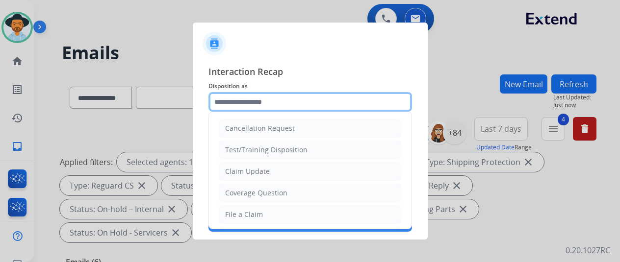
click at [222, 96] on input "text" at bounding box center [310, 102] width 204 height 20
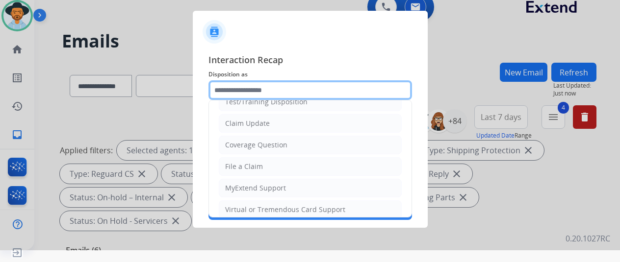
scroll to position [147, 0]
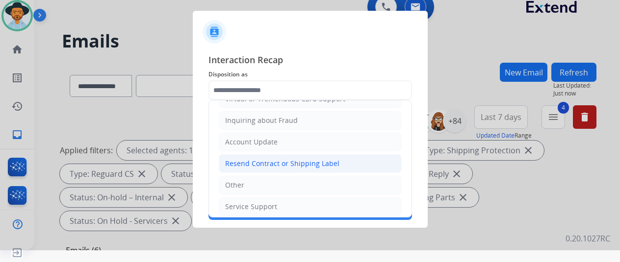
click at [256, 159] on div "Resend Contract or Shipping Label" at bounding box center [282, 164] width 114 height 10
type input "**********"
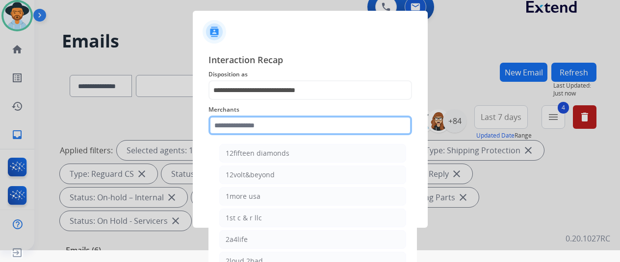
click at [226, 128] on input "text" at bounding box center [310, 126] width 204 height 20
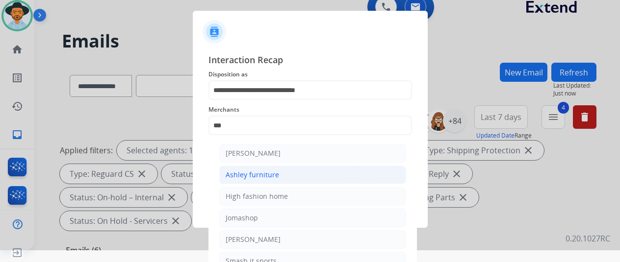
click at [273, 174] on div "Ashley furniture" at bounding box center [252, 175] width 53 height 10
type input "**********"
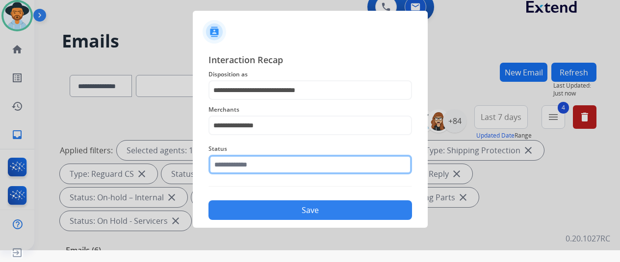
click at [253, 162] on input "text" at bounding box center [310, 165] width 204 height 20
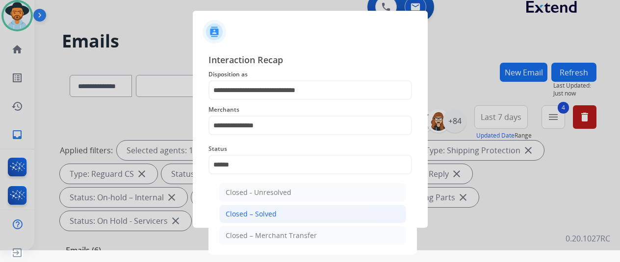
click at [261, 216] on div "Closed – Solved" at bounding box center [251, 214] width 51 height 10
type input "**********"
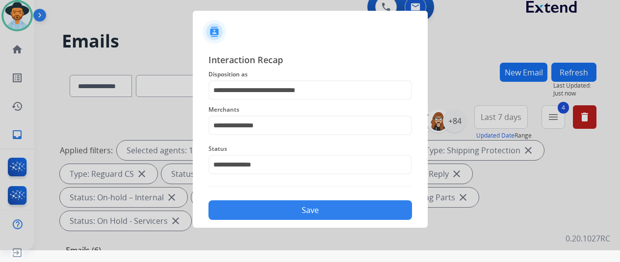
click at [324, 212] on button "Save" at bounding box center [310, 211] width 204 height 20
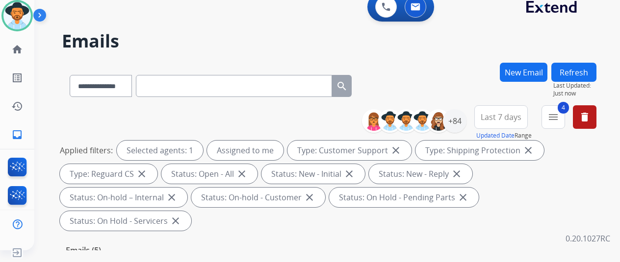
click at [435, 54] on div "**********" at bounding box center [315, 155] width 562 height 262
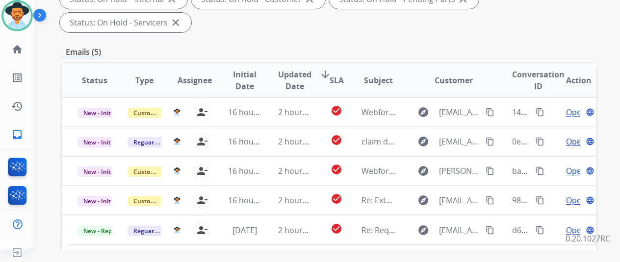
scroll to position [260, 0]
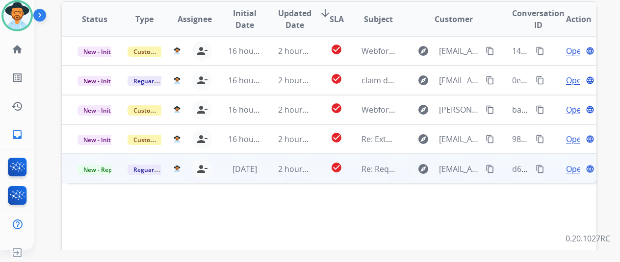
click at [570, 163] on span "Open" at bounding box center [576, 169] width 20 height 12
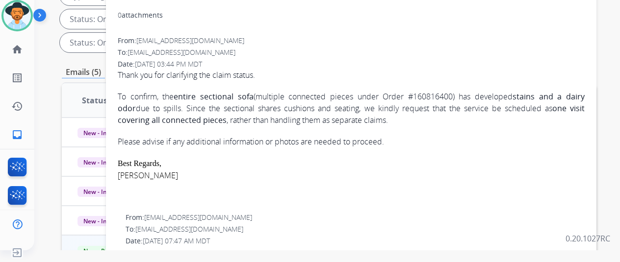
scroll to position [64, 0]
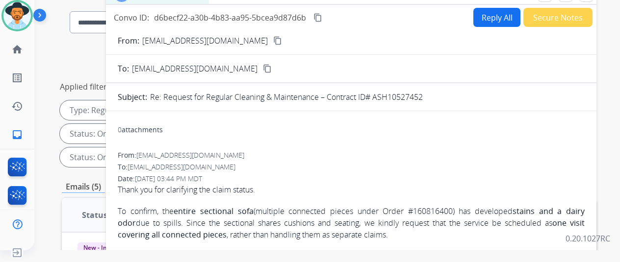
click at [273, 40] on mat-icon "content_copy" at bounding box center [277, 40] width 9 height 9
click at [487, 12] on button "Reply All" at bounding box center [496, 17] width 47 height 19
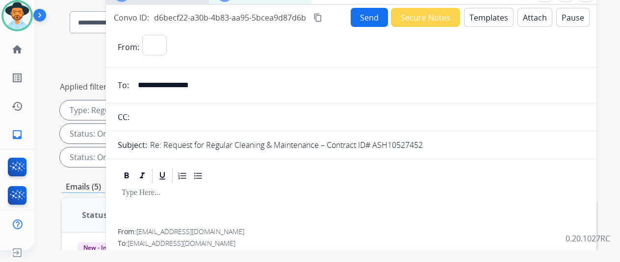
select select "**********"
click at [489, 14] on button "Templates" at bounding box center [489, 17] width 50 height 19
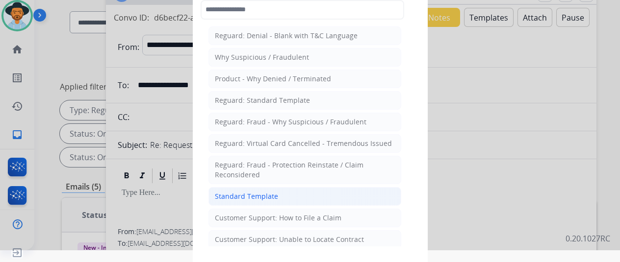
click at [255, 192] on div "Standard Template" at bounding box center [246, 197] width 63 height 10
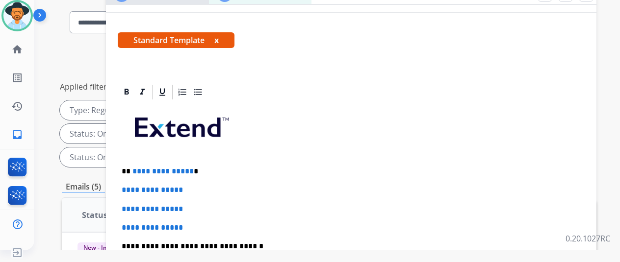
scroll to position [147, 0]
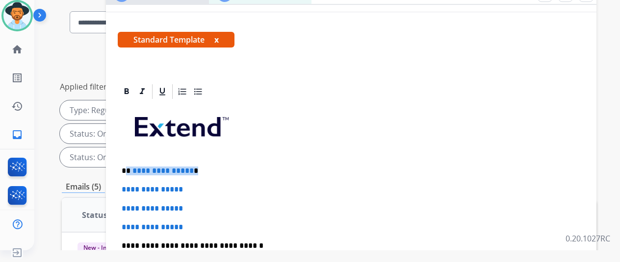
drag, startPoint x: 197, startPoint y: 168, endPoint x: 135, endPoint y: 170, distance: 62.3
click at [135, 170] on p "**********" at bounding box center [347, 171] width 451 height 9
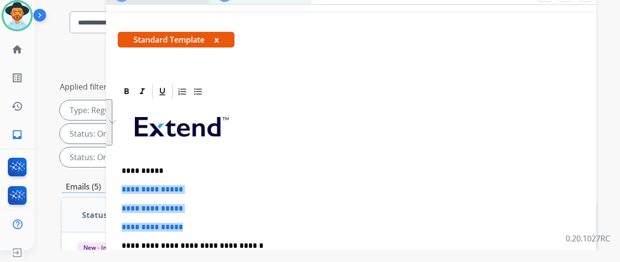
drag, startPoint x: 200, startPoint y: 230, endPoint x: 127, endPoint y: 190, distance: 83.8
click at [127, 190] on div "**********" at bounding box center [351, 76] width 490 height 437
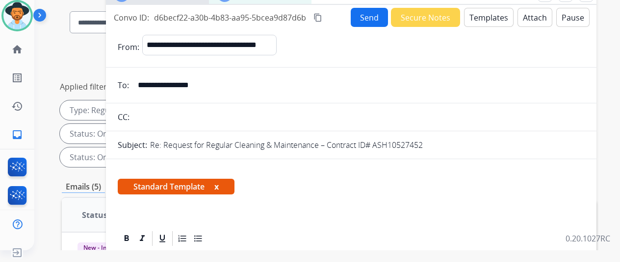
scroll to position [37, 0]
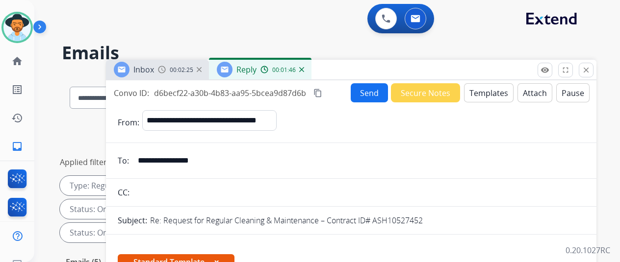
select select "**********"
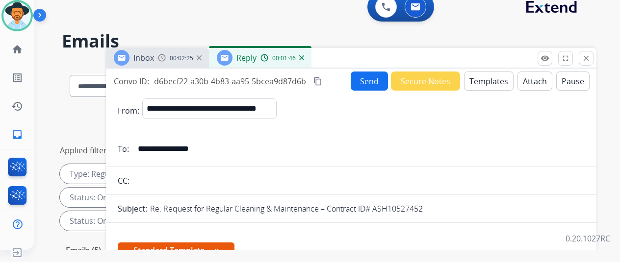
click at [374, 81] on button "Send" at bounding box center [369, 81] width 37 height 19
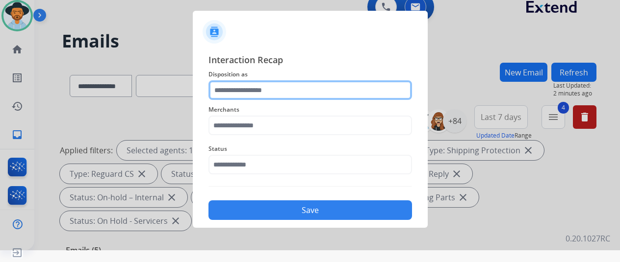
click at [246, 85] on input "text" at bounding box center [310, 90] width 204 height 20
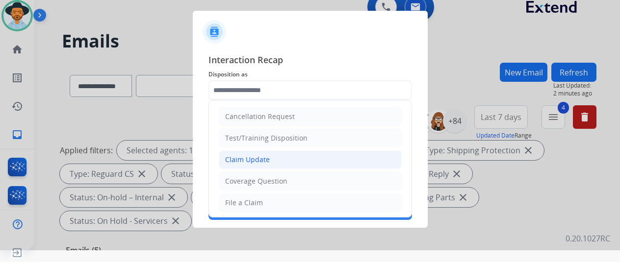
click at [258, 162] on div "Claim Update" at bounding box center [247, 160] width 45 height 10
type input "**********"
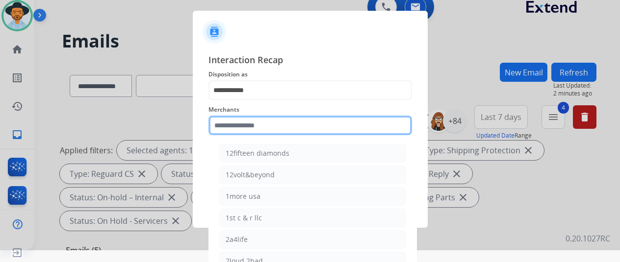
click at [229, 128] on input "text" at bounding box center [310, 126] width 204 height 20
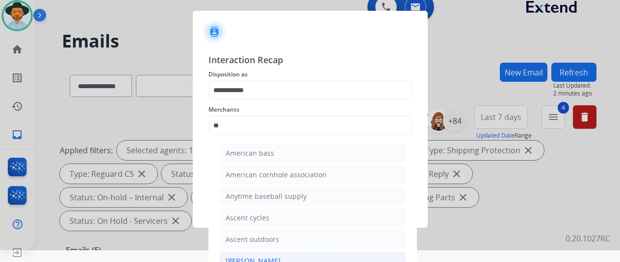
click at [257, 258] on div "[PERSON_NAME]" at bounding box center [253, 261] width 55 height 10
type input "**********"
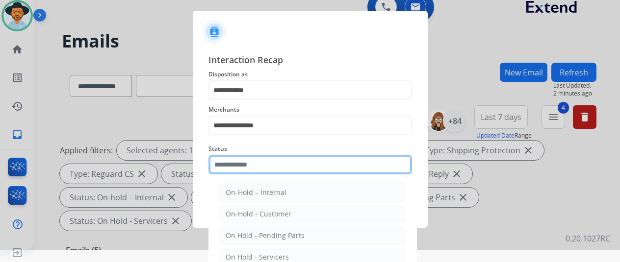
click at [265, 169] on input "text" at bounding box center [310, 165] width 204 height 20
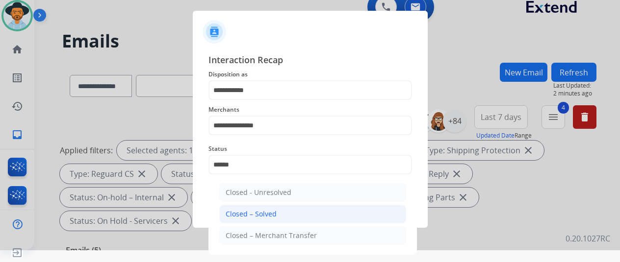
click at [258, 216] on div "Closed – Solved" at bounding box center [251, 214] width 51 height 10
type input "**********"
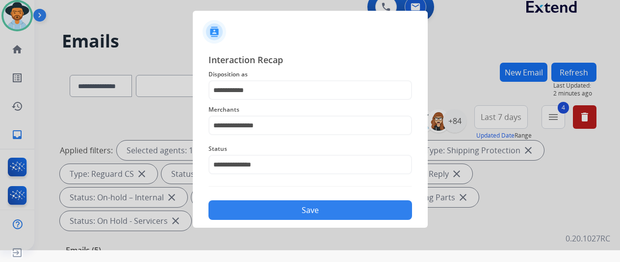
click at [269, 211] on button "Save" at bounding box center [310, 211] width 204 height 20
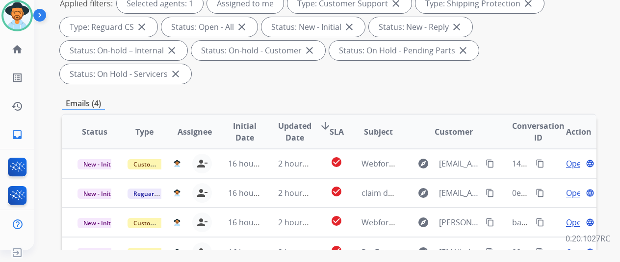
scroll to position [0, 0]
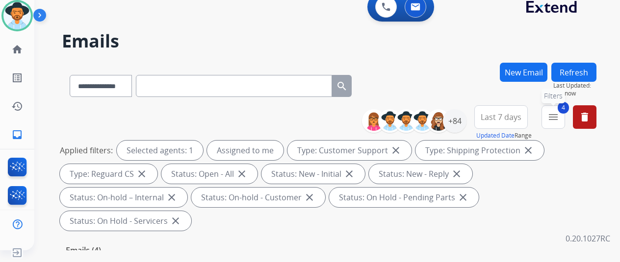
click at [559, 117] on mat-icon "menu" at bounding box center [553, 117] width 12 height 12
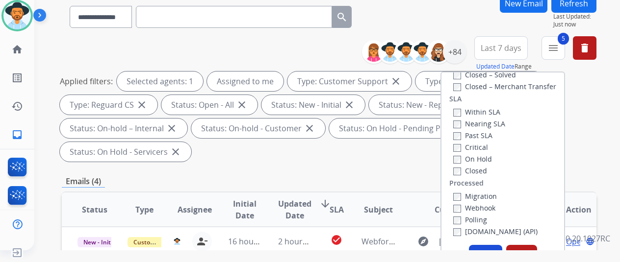
scroll to position [147, 0]
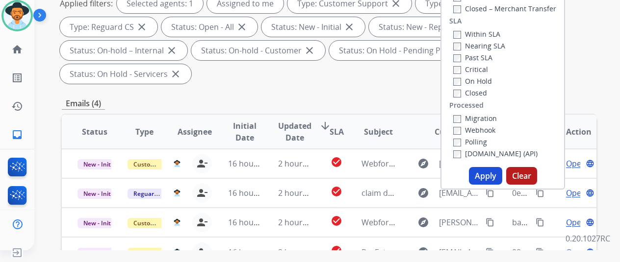
click at [489, 176] on button "Apply" at bounding box center [485, 176] width 33 height 18
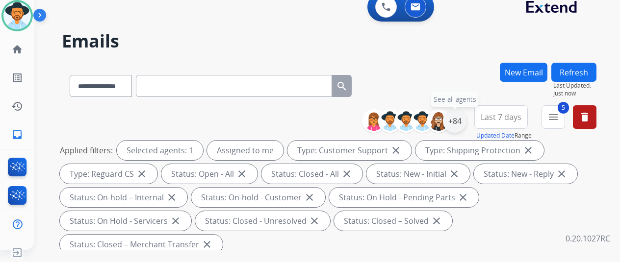
click at [465, 123] on div "+84" at bounding box center [455, 121] width 24 height 24
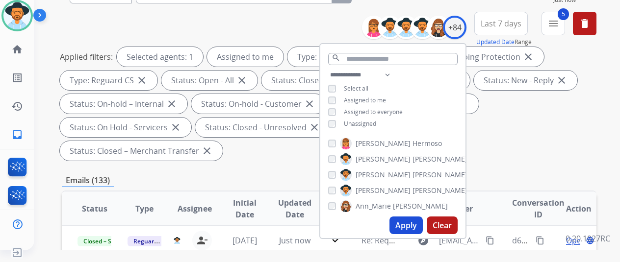
scroll to position [98, 0]
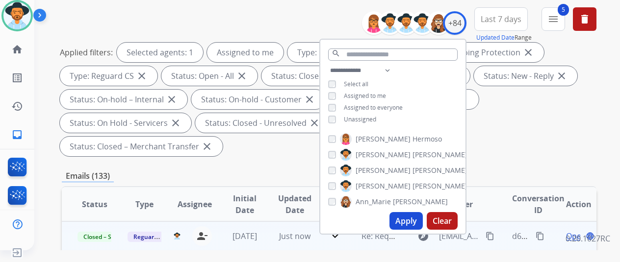
click at [538, 233] on mat-icon "content_copy" at bounding box center [540, 236] width 9 height 9
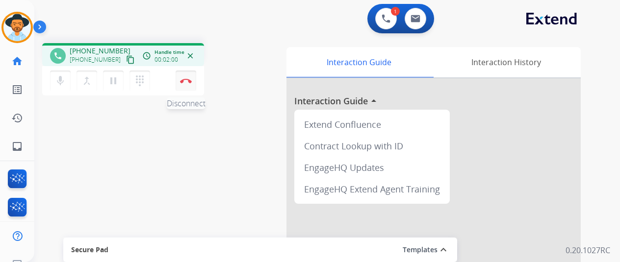
click at [184, 80] on img at bounding box center [186, 80] width 12 height 5
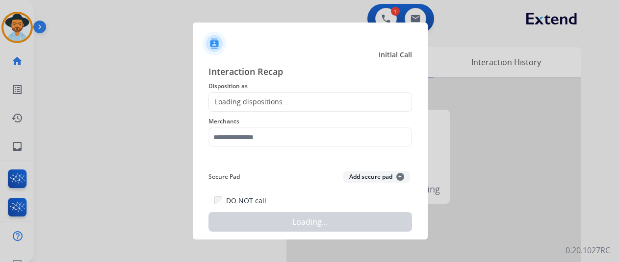
click at [243, 98] on div "Loading dispositions..." at bounding box center [248, 102] width 79 height 10
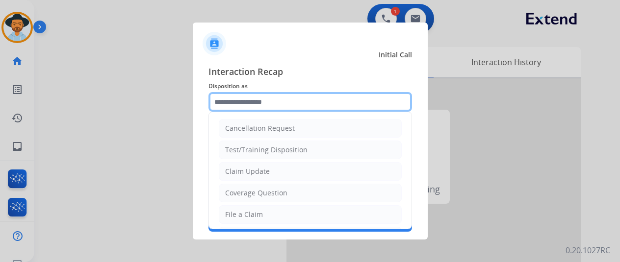
click at [244, 97] on input "text" at bounding box center [310, 102] width 204 height 20
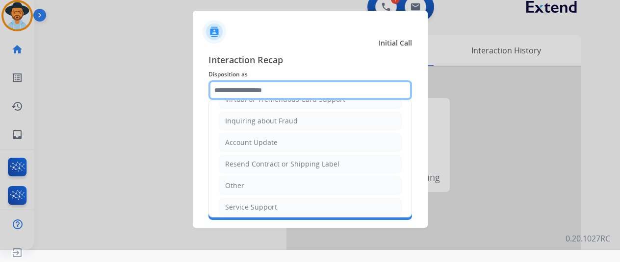
scroll to position [147, 0]
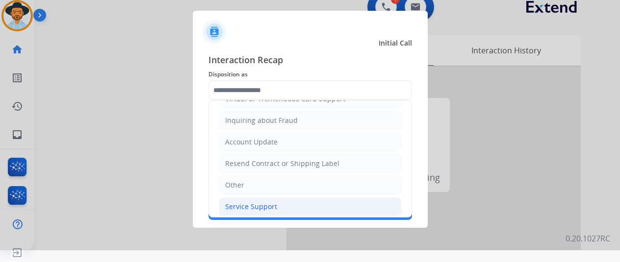
click at [246, 203] on div "Service Support" at bounding box center [251, 207] width 52 height 10
type input "**********"
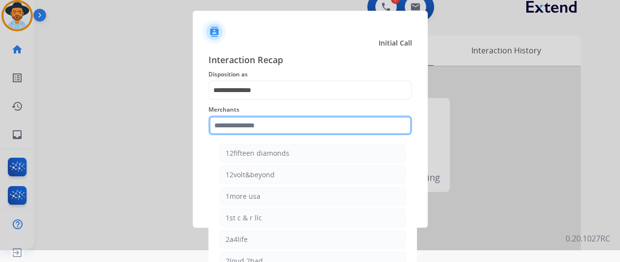
click at [236, 131] on input "text" at bounding box center [310, 126] width 204 height 20
click at [235, 126] on input "text" at bounding box center [310, 126] width 204 height 20
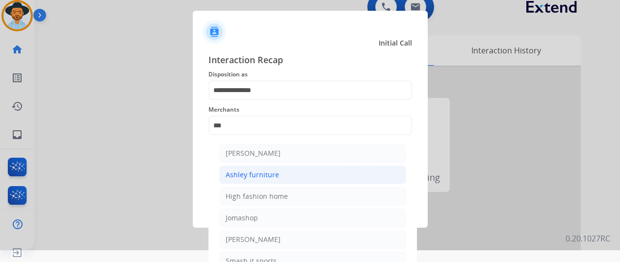
click at [253, 176] on div "Ashley furniture" at bounding box center [252, 175] width 53 height 10
type input "**********"
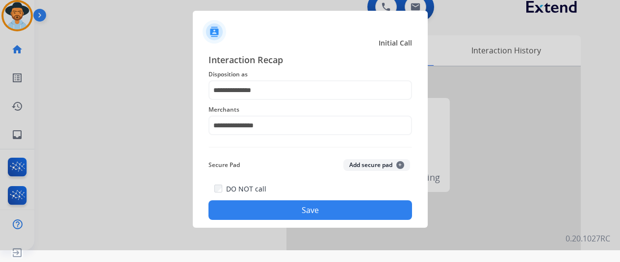
click at [311, 215] on button "Save" at bounding box center [310, 211] width 204 height 20
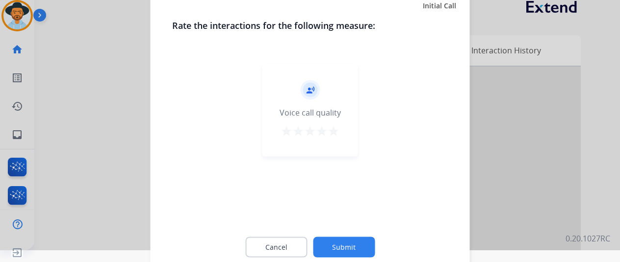
click at [349, 244] on button "Submit" at bounding box center [344, 247] width 62 height 21
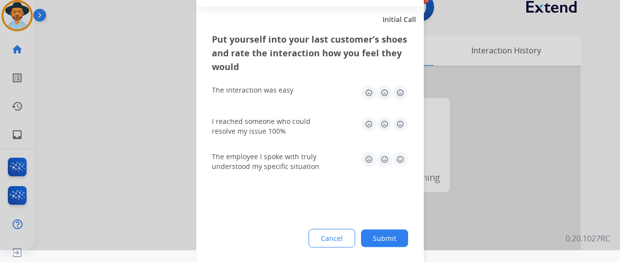
click at [385, 237] on button "Submit" at bounding box center [384, 239] width 47 height 18
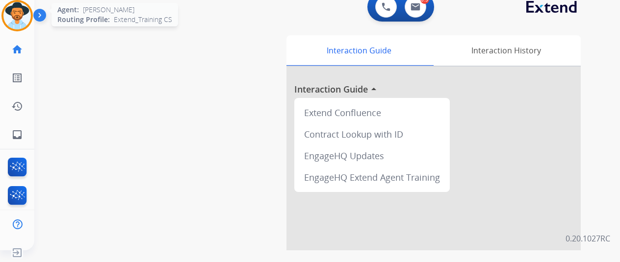
click at [20, 12] on img at bounding box center [16, 15] width 27 height 27
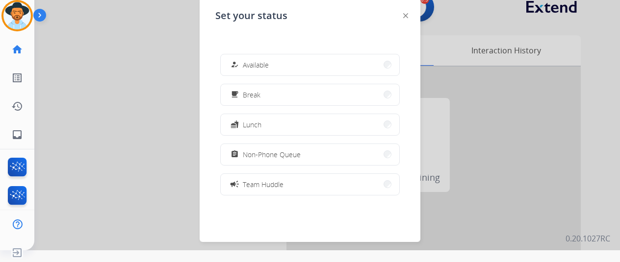
click at [265, 66] on span "Available" at bounding box center [256, 65] width 26 height 10
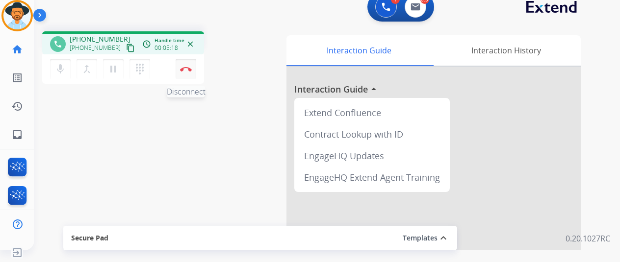
click at [188, 66] on button "Disconnect" at bounding box center [186, 69] width 21 height 21
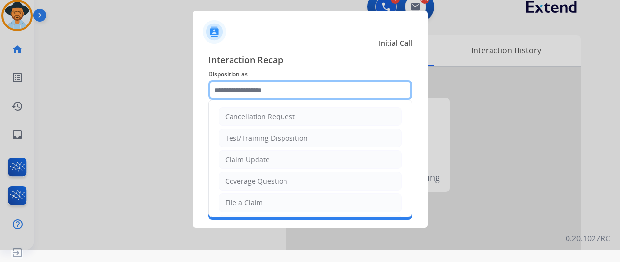
click at [247, 89] on input "text" at bounding box center [310, 90] width 204 height 20
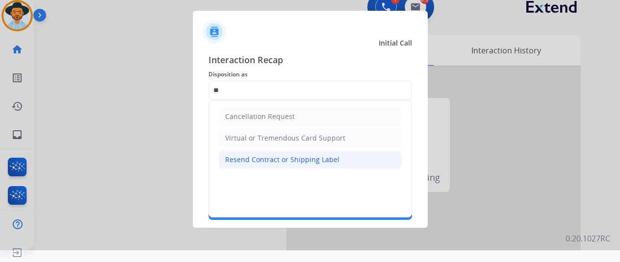
click at [278, 161] on div "Resend Contract or Shipping Label" at bounding box center [282, 160] width 114 height 10
type input "**********"
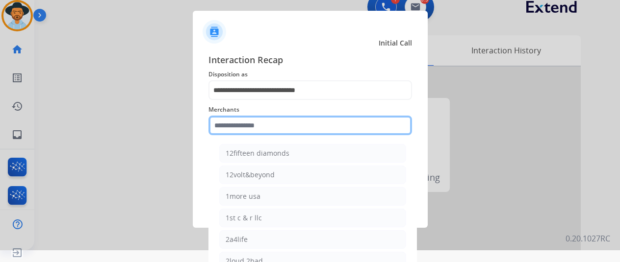
click at [256, 127] on input "text" at bounding box center [310, 126] width 204 height 20
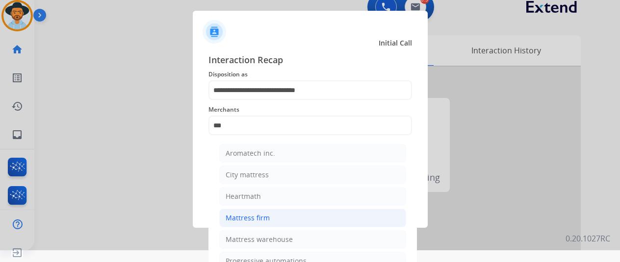
click at [240, 219] on div "Mattress firm" at bounding box center [248, 218] width 44 height 10
type input "**********"
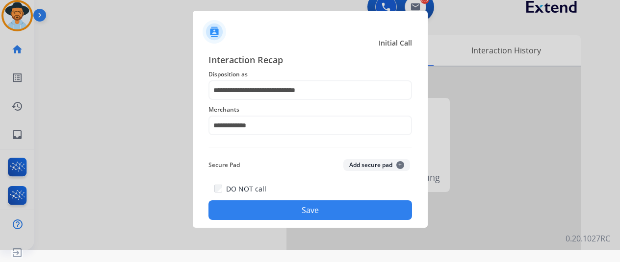
click at [289, 206] on button "Save" at bounding box center [310, 211] width 204 height 20
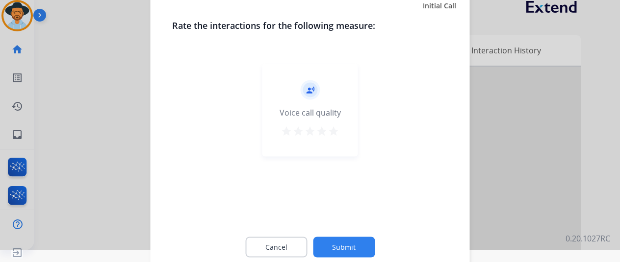
click at [351, 242] on button "Submit" at bounding box center [344, 247] width 62 height 21
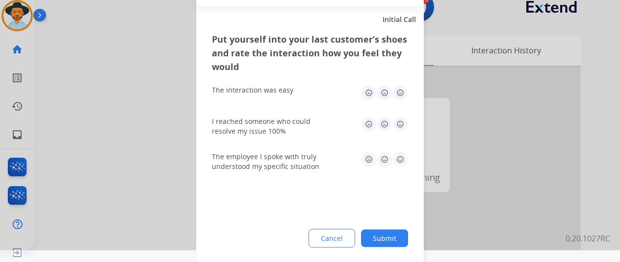
click at [393, 237] on button "Submit" at bounding box center [384, 239] width 47 height 18
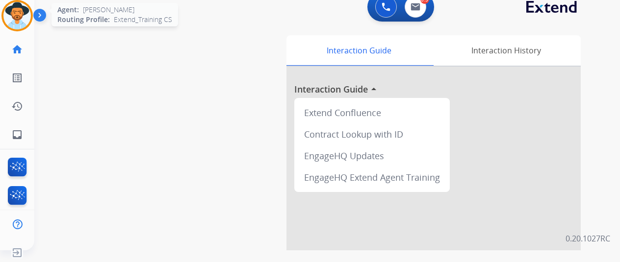
click at [13, 17] on img at bounding box center [16, 15] width 27 height 27
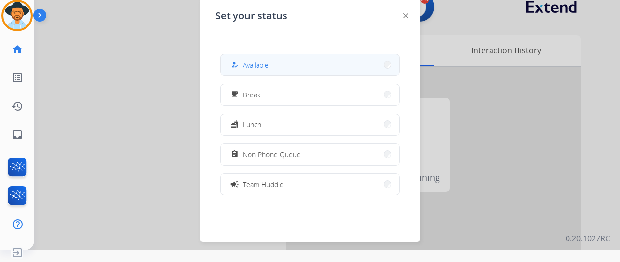
click at [267, 61] on span "Available" at bounding box center [256, 65] width 26 height 10
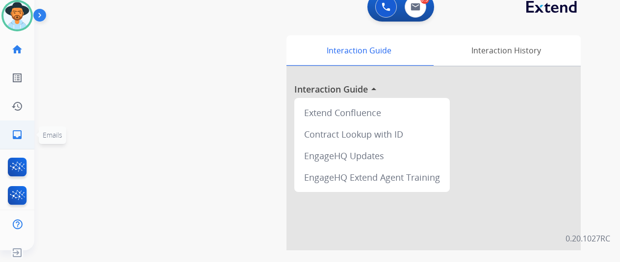
click at [13, 136] on mat-icon "inbox" at bounding box center [17, 135] width 12 height 12
select select "**********"
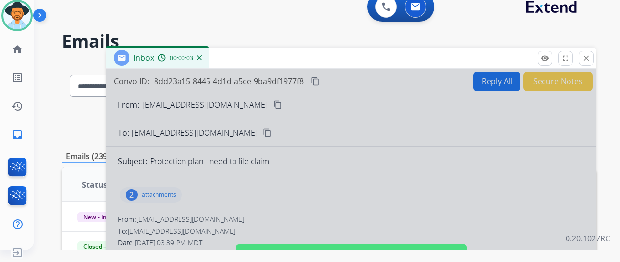
click at [365, 171] on div at bounding box center [351, 252] width 490 height 366
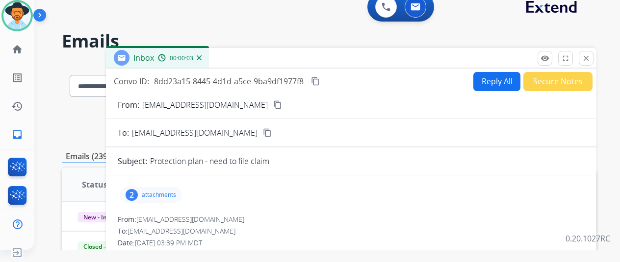
click at [273, 102] on mat-icon "content_copy" at bounding box center [277, 105] width 9 height 9
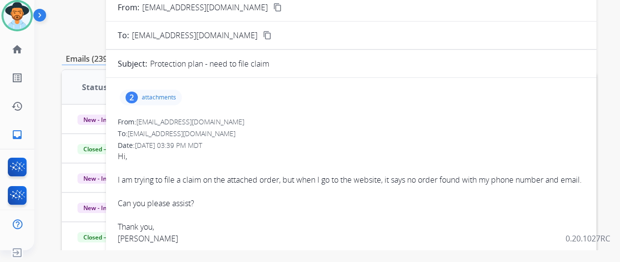
scroll to position [98, 0]
click at [138, 96] on div "2" at bounding box center [132, 97] width 12 height 12
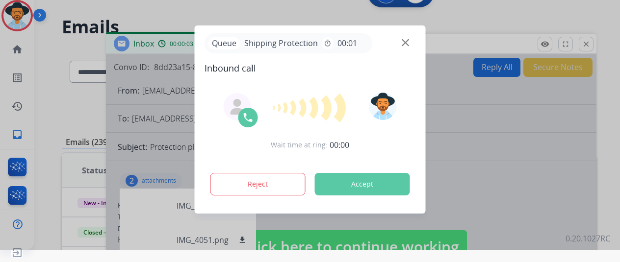
scroll to position [0, 0]
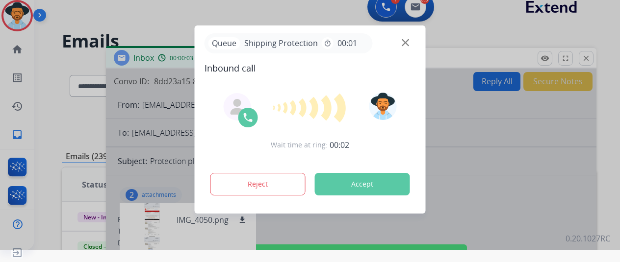
click at [594, 56] on div at bounding box center [310, 119] width 620 height 262
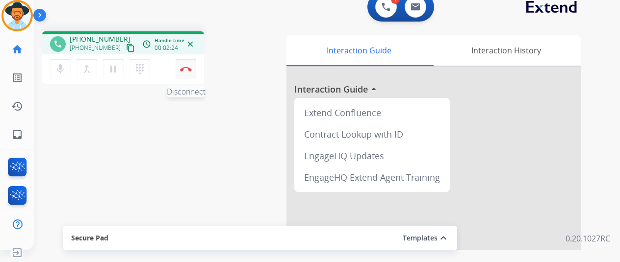
click at [184, 69] on img at bounding box center [186, 69] width 12 height 5
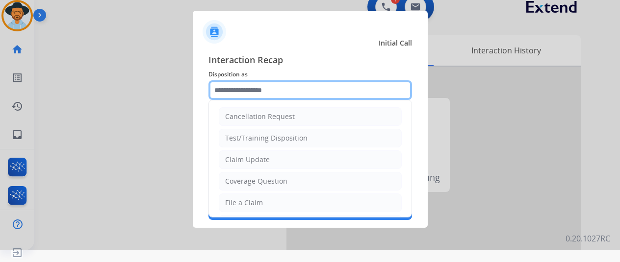
click at [262, 92] on input "text" at bounding box center [310, 90] width 204 height 20
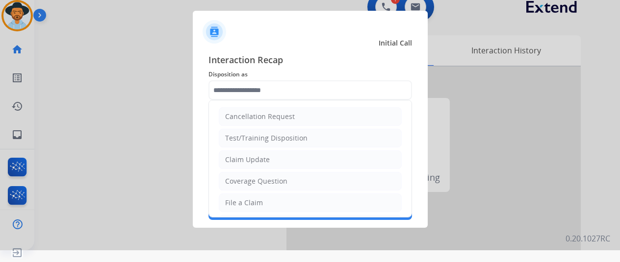
drag, startPoint x: 246, startPoint y: 159, endPoint x: 250, endPoint y: 149, distance: 11.5
click at [246, 159] on div "Claim Update" at bounding box center [247, 160] width 45 height 10
type input "**********"
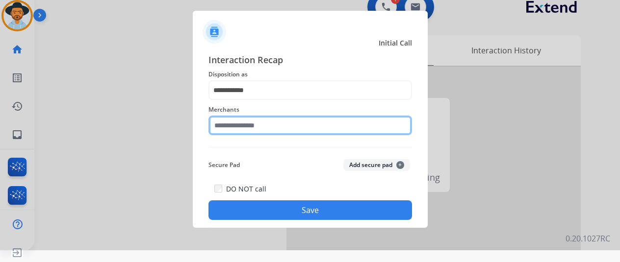
click at [234, 130] on input "text" at bounding box center [310, 126] width 204 height 20
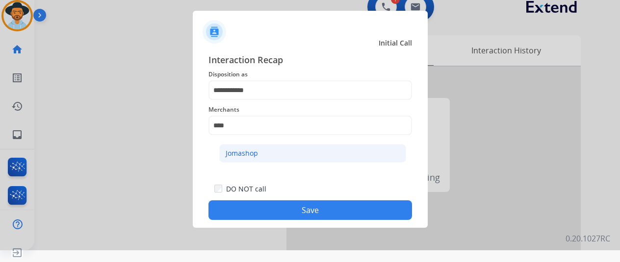
click at [276, 154] on li "Jomashop" at bounding box center [312, 153] width 187 height 19
type input "********"
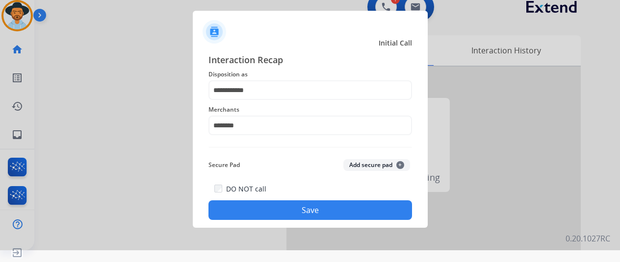
click at [295, 207] on button "Save" at bounding box center [310, 211] width 204 height 20
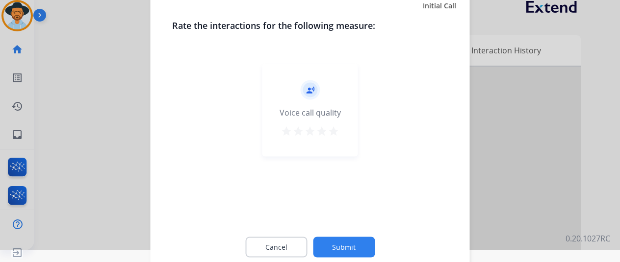
click at [344, 240] on button "Submit" at bounding box center [344, 247] width 62 height 21
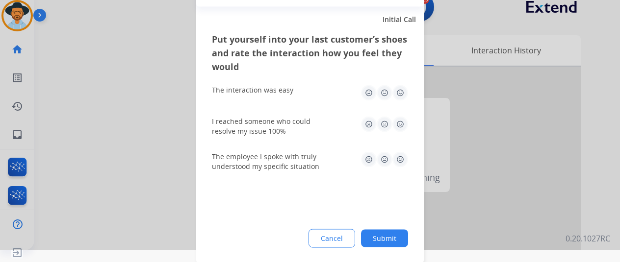
click at [384, 239] on button "Submit" at bounding box center [384, 239] width 47 height 18
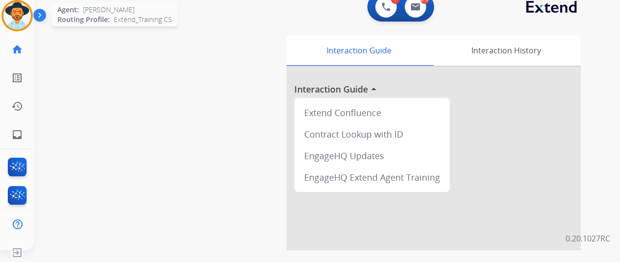
click at [26, 15] on img at bounding box center [16, 15] width 27 height 27
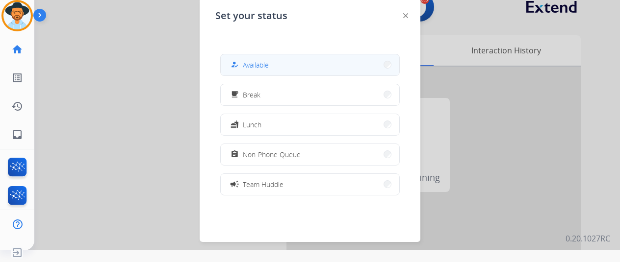
click at [255, 64] on span "Available" at bounding box center [256, 65] width 26 height 10
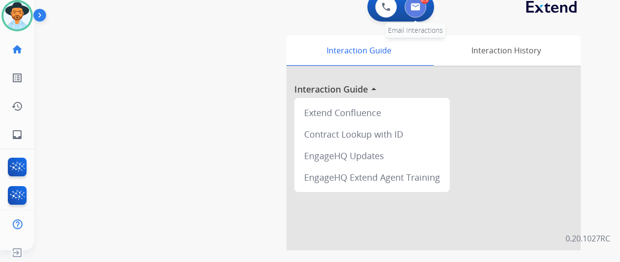
click at [417, 8] on img at bounding box center [415, 7] width 10 height 8
select select "**********"
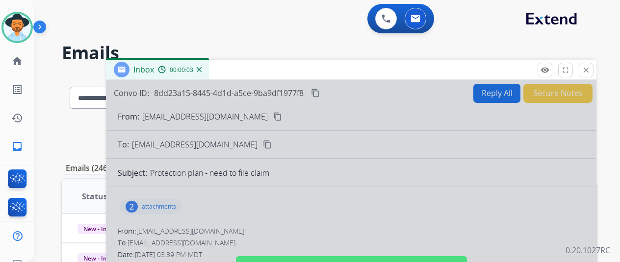
click at [267, 169] on div at bounding box center [351, 263] width 490 height 366
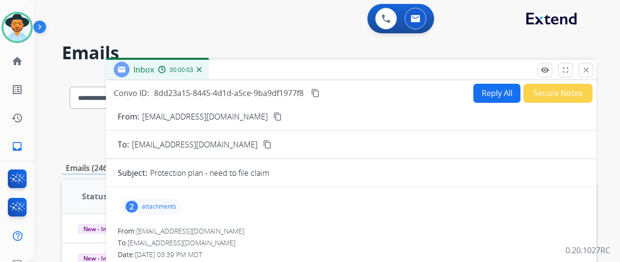
click at [498, 91] on button "Reply All" at bounding box center [496, 93] width 47 height 19
click at [499, 87] on button "Reply All" at bounding box center [496, 93] width 47 height 19
click at [202, 69] on img at bounding box center [199, 69] width 5 height 5
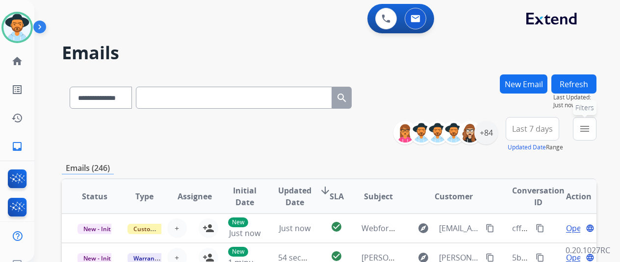
click at [590, 125] on mat-icon "menu" at bounding box center [585, 129] width 12 height 12
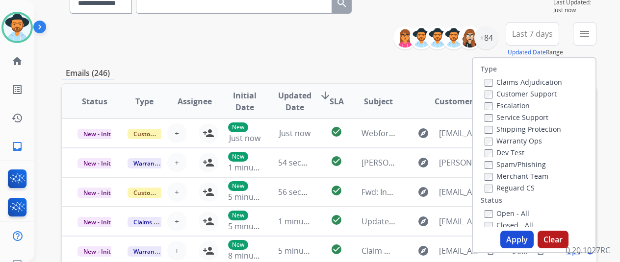
scroll to position [98, 0]
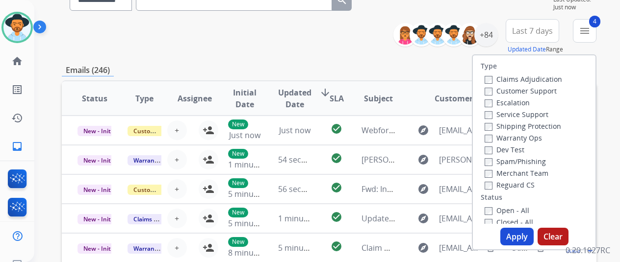
click at [513, 237] on button "Apply" at bounding box center [516, 237] width 33 height 18
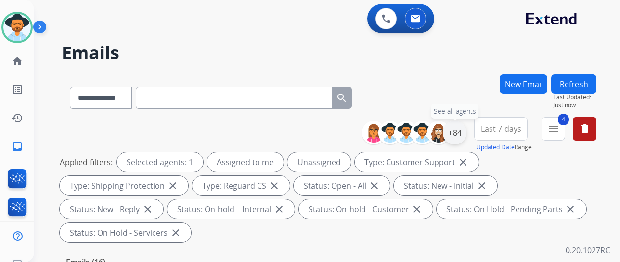
click at [464, 135] on div "+84" at bounding box center [455, 133] width 24 height 24
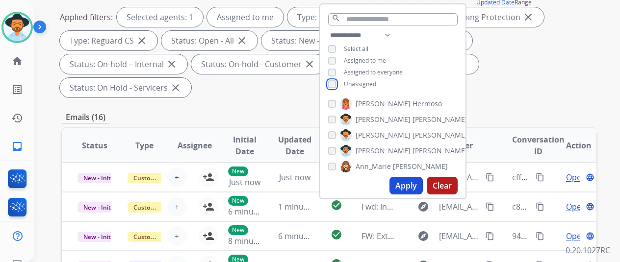
scroll to position [147, 0]
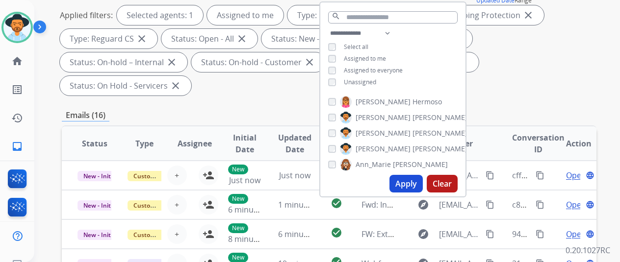
click at [410, 177] on button "Apply" at bounding box center [405, 184] width 33 height 18
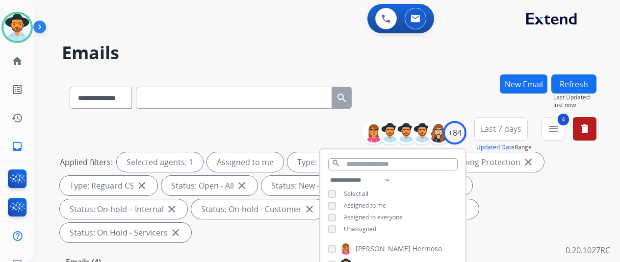
click at [437, 82] on div "**********" at bounding box center [329, 96] width 535 height 43
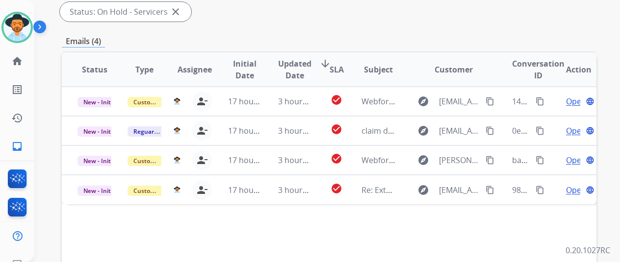
scroll to position [245, 0]
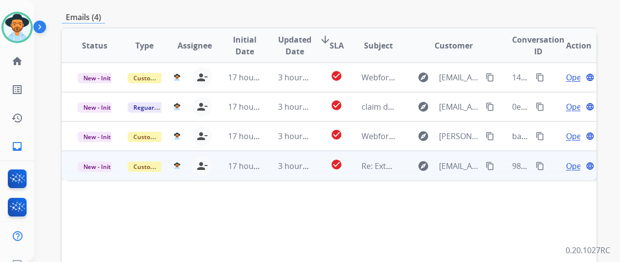
click at [571, 160] on span "Open" at bounding box center [576, 166] width 20 height 12
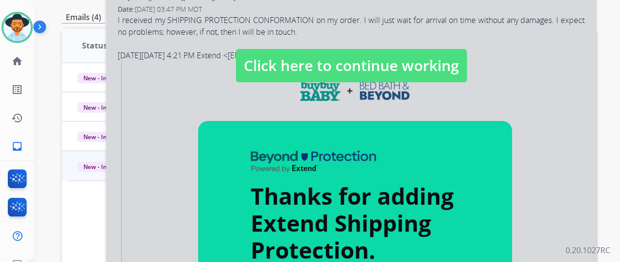
click at [238, 177] on div at bounding box center [351, 55] width 490 height 441
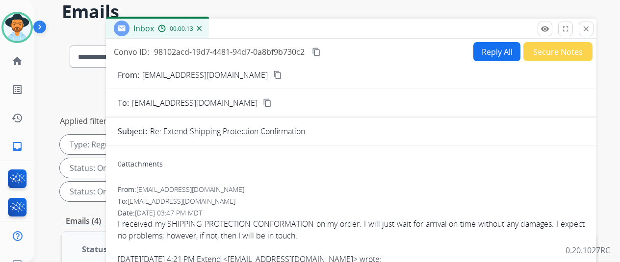
scroll to position [0, 0]
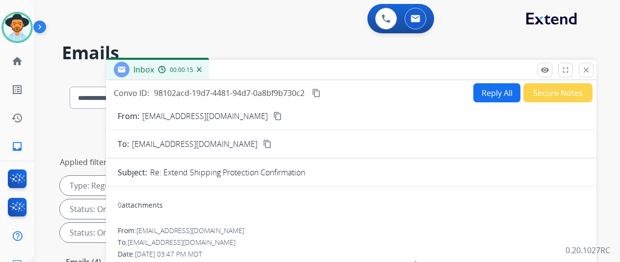
click at [273, 114] on mat-icon "content_copy" at bounding box center [277, 116] width 9 height 9
click at [202, 69] on img at bounding box center [199, 69] width 5 height 5
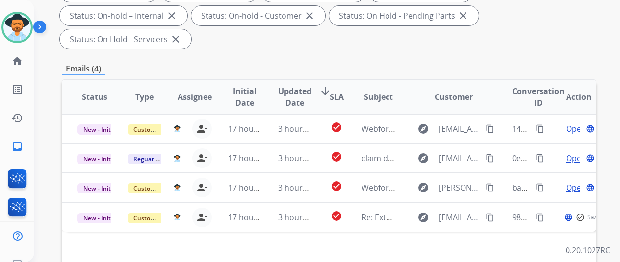
scroll to position [294, 0]
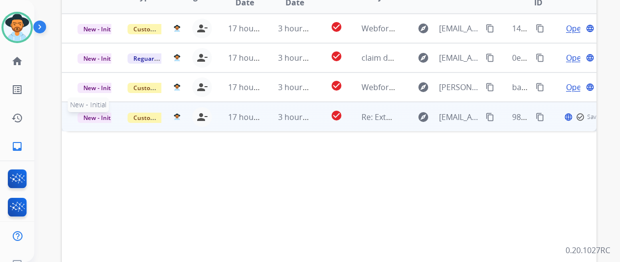
click at [97, 113] on span "New - Initial" at bounding box center [100, 118] width 46 height 10
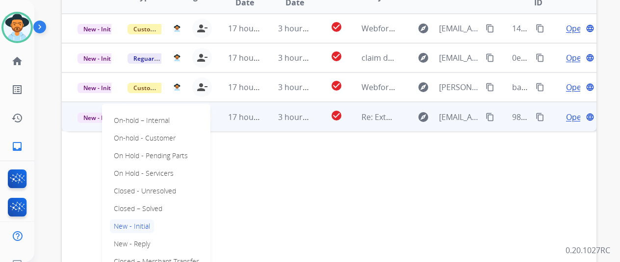
drag, startPoint x: 126, startPoint y: 189, endPoint x: 129, endPoint y: 184, distance: 6.3
click at [125, 202] on p "Closed – Solved" at bounding box center [138, 209] width 56 height 14
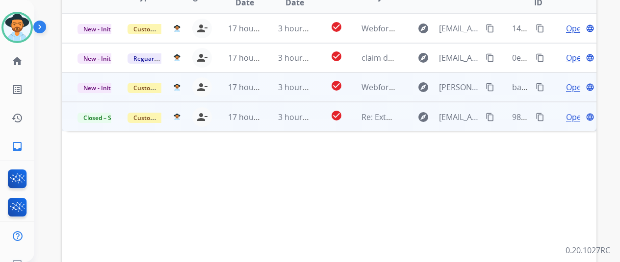
click at [574, 81] on span "Open" at bounding box center [576, 87] width 20 height 12
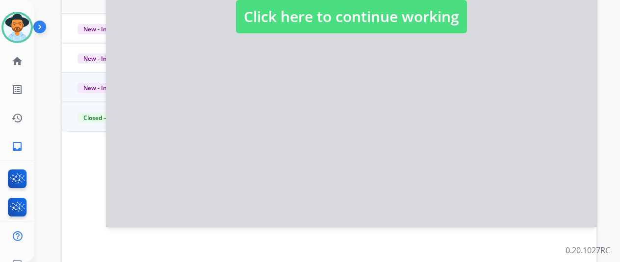
scroll to position [245, 0]
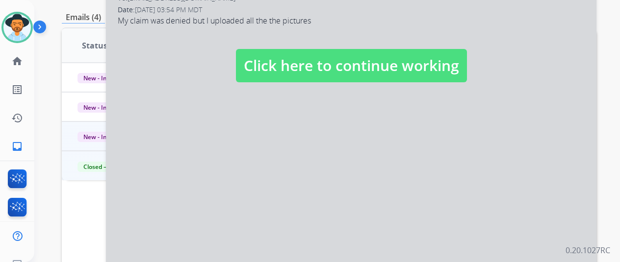
click at [278, 156] on div at bounding box center [351, 55] width 490 height 441
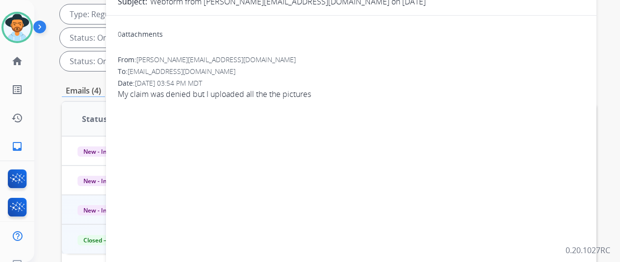
scroll to position [49, 0]
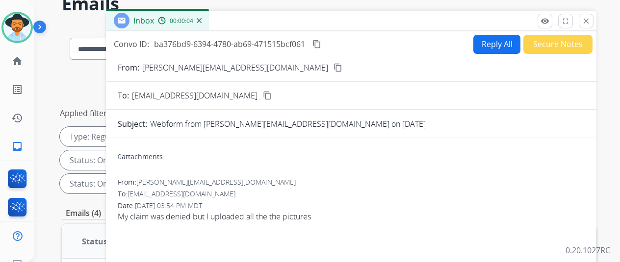
click at [333, 66] on mat-icon "content_copy" at bounding box center [337, 67] width 9 height 9
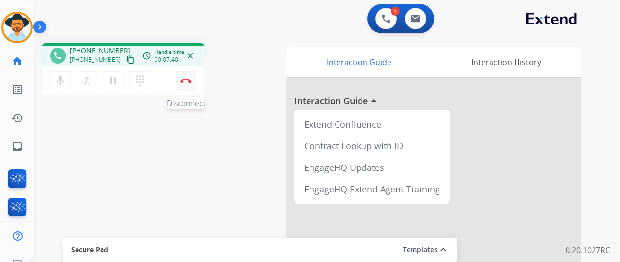
click at [183, 80] on img at bounding box center [186, 80] width 12 height 5
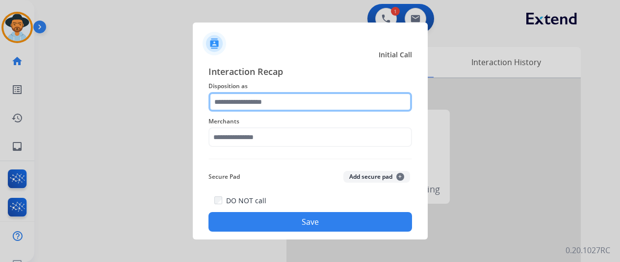
click at [236, 105] on input "text" at bounding box center [310, 102] width 204 height 20
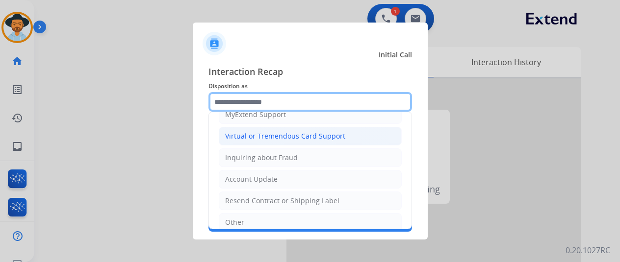
scroll to position [100, 0]
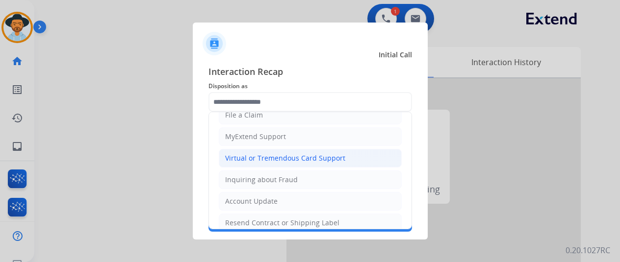
click at [248, 151] on li "Virtual or Tremendous Card Support" at bounding box center [310, 158] width 183 height 19
type input "**********"
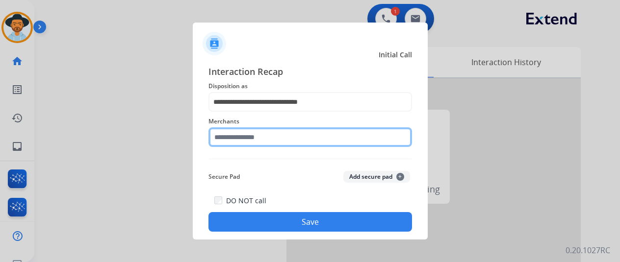
click at [257, 141] on input "text" at bounding box center [310, 138] width 204 height 20
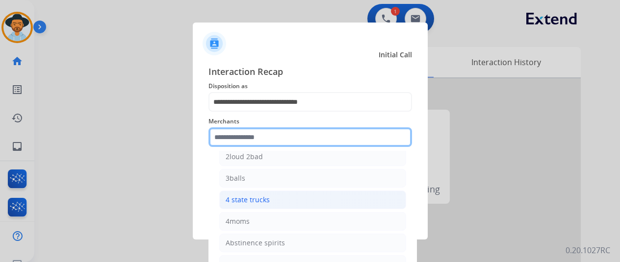
scroll to position [147, 0]
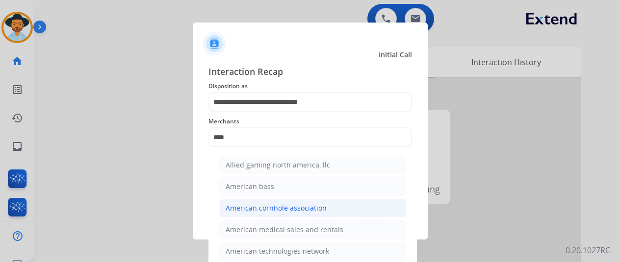
click at [258, 209] on div "American cornhole association" at bounding box center [276, 209] width 101 height 10
type input "**********"
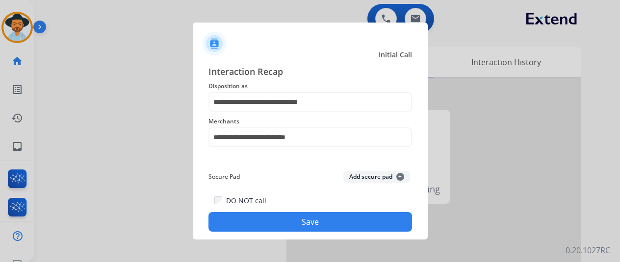
click at [284, 218] on button "Save" at bounding box center [310, 222] width 204 height 20
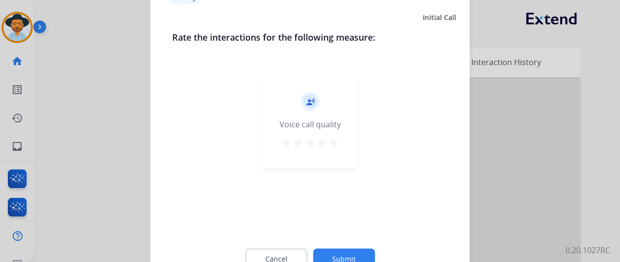
click at [342, 254] on button "Submit" at bounding box center [344, 259] width 62 height 21
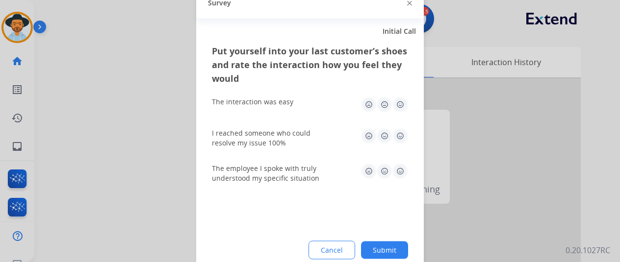
click at [390, 242] on button "Submit" at bounding box center [384, 250] width 47 height 18
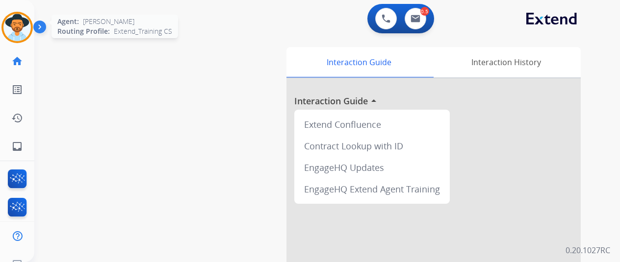
drag, startPoint x: 17, startPoint y: 20, endPoint x: 29, endPoint y: 18, distance: 12.4
click at [17, 20] on img at bounding box center [16, 27] width 27 height 27
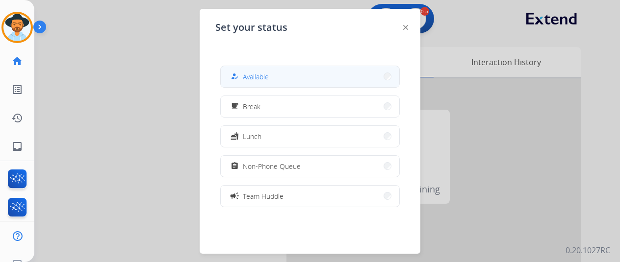
click at [257, 79] on span "Available" at bounding box center [256, 77] width 26 height 10
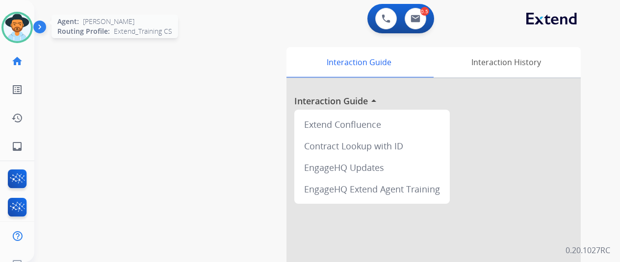
click at [19, 23] on img at bounding box center [16, 27] width 27 height 27
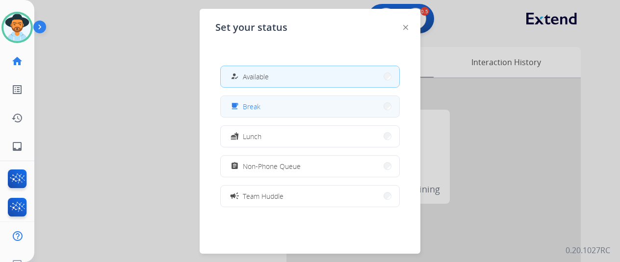
click at [272, 107] on button "free_breakfast Break" at bounding box center [310, 106] width 179 height 21
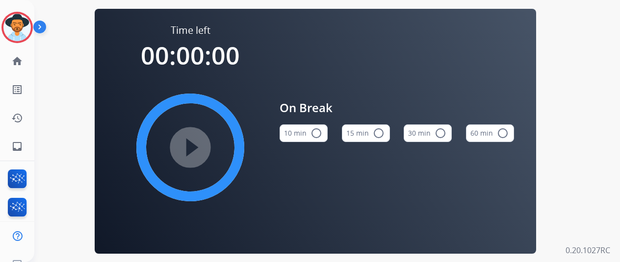
click at [319, 135] on mat-icon "radio_button_unchecked" at bounding box center [316, 134] width 12 height 12
click at [196, 150] on mat-icon "play_circle_filled" at bounding box center [190, 148] width 12 height 12
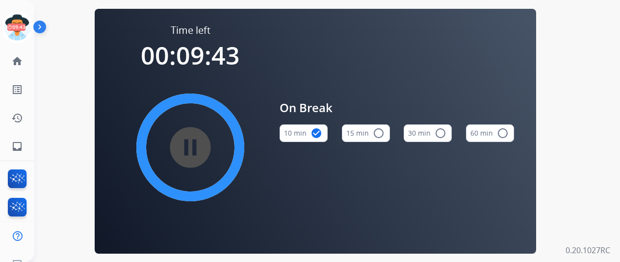
click at [571, 124] on div "Time left 00:09:43 pause_circle_filled On Break 10 min check_circle 15 min radi…" at bounding box center [315, 131] width 562 height 262
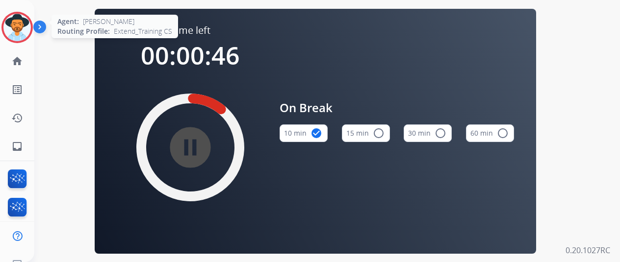
click at [17, 26] on img at bounding box center [16, 27] width 27 height 27
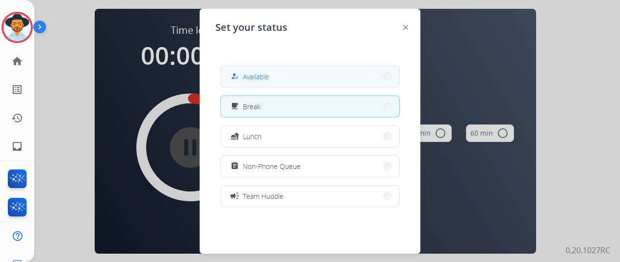
click at [257, 73] on span "Available" at bounding box center [256, 77] width 26 height 10
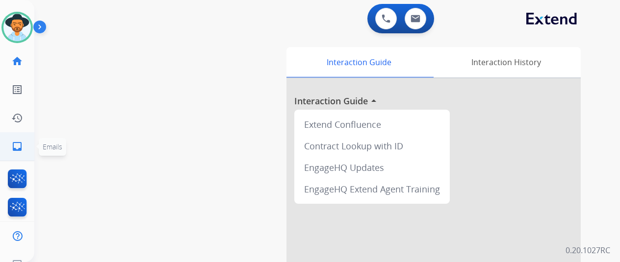
click at [14, 149] on mat-icon "inbox" at bounding box center [17, 147] width 12 height 12
select select "**********"
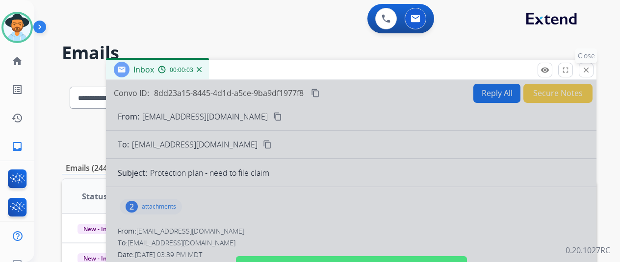
click at [590, 69] on mat-icon "close" at bounding box center [586, 70] width 9 height 9
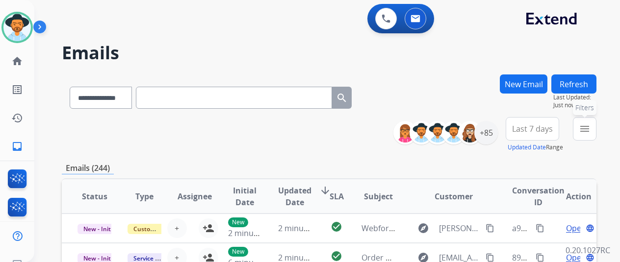
click at [590, 125] on mat-icon "menu" at bounding box center [585, 129] width 12 height 12
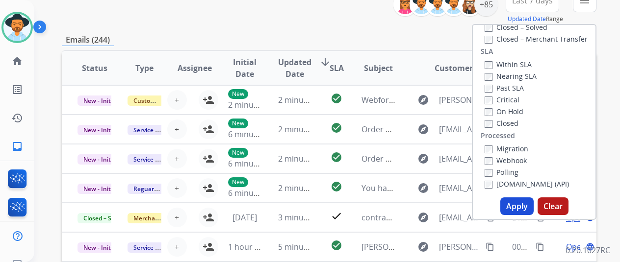
scroll to position [147, 0]
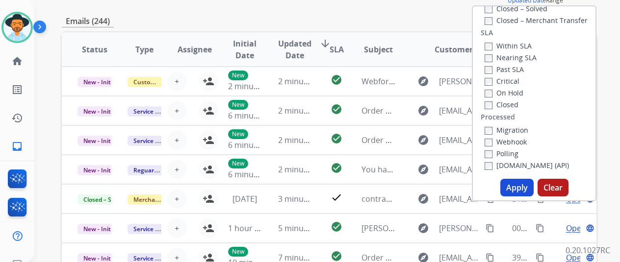
click at [525, 189] on button "Apply" at bounding box center [516, 188] width 33 height 18
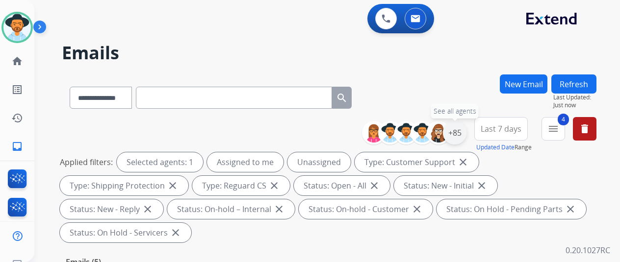
click at [466, 135] on div "+85" at bounding box center [455, 133] width 24 height 24
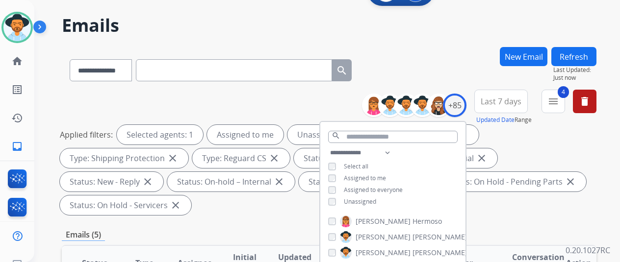
scroll to position [49, 0]
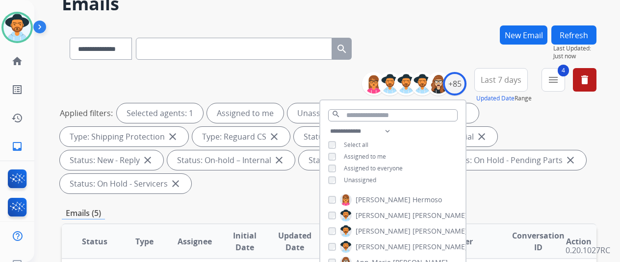
click at [338, 174] on div "**********" at bounding box center [392, 157] width 145 height 63
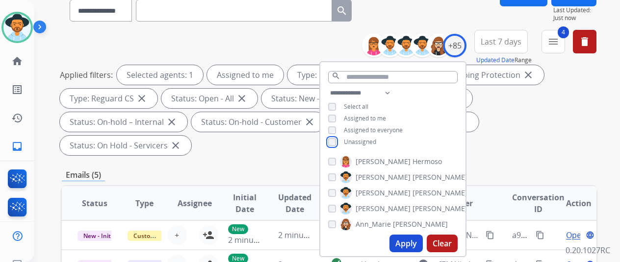
scroll to position [196, 0]
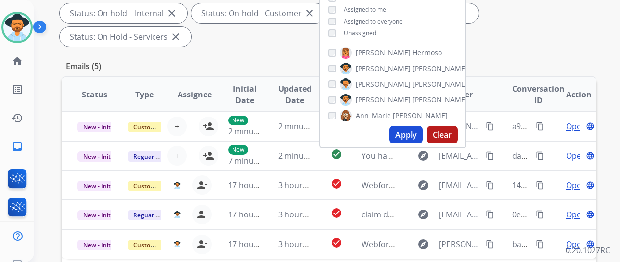
click at [413, 134] on button "Apply" at bounding box center [405, 135] width 33 height 18
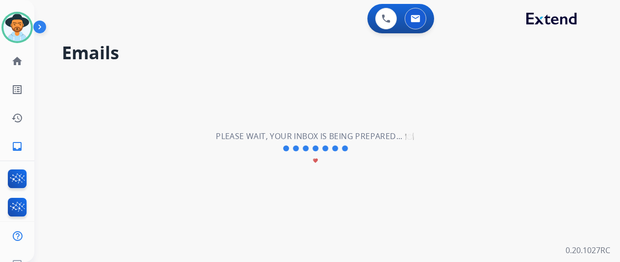
scroll to position [0, 0]
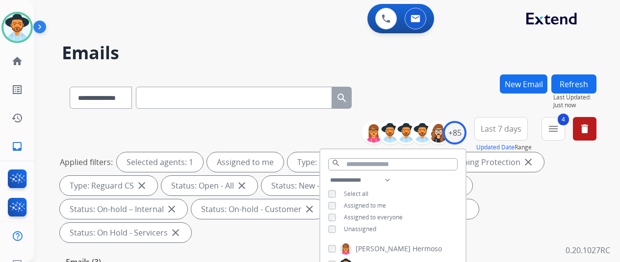
click at [438, 104] on div "**********" at bounding box center [329, 96] width 535 height 43
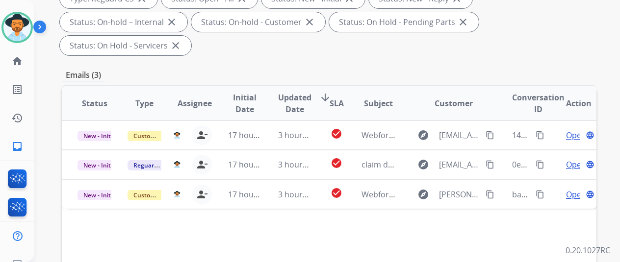
scroll to position [147, 0]
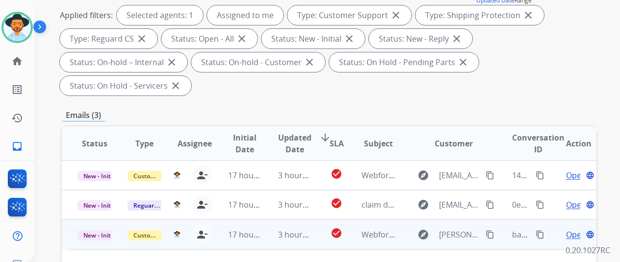
click at [572, 229] on span "Open" at bounding box center [576, 235] width 20 height 12
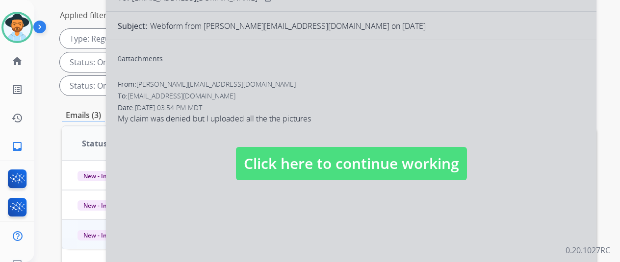
click at [185, 160] on div at bounding box center [351, 153] width 490 height 441
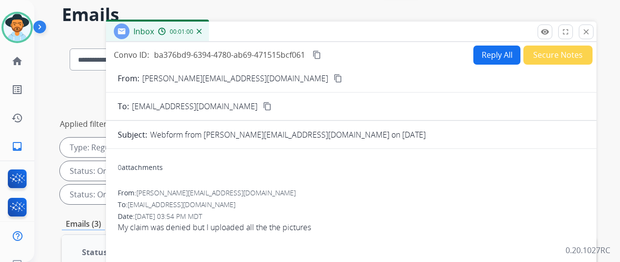
scroll to position [0, 0]
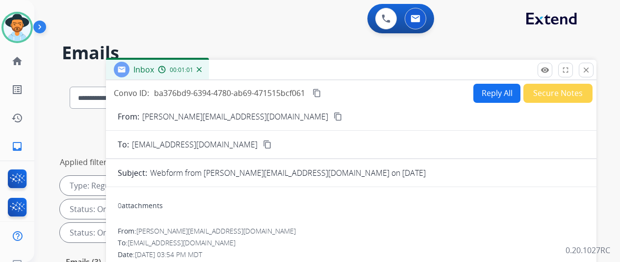
click at [494, 91] on button "Reply All" at bounding box center [496, 93] width 47 height 19
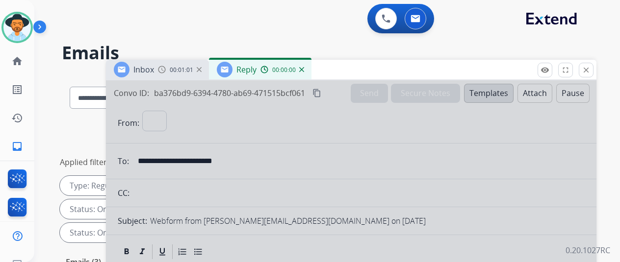
select select "**********"
select select
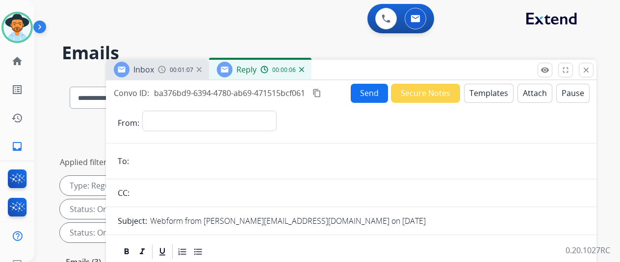
click at [487, 94] on button "Templates" at bounding box center [489, 93] width 50 height 19
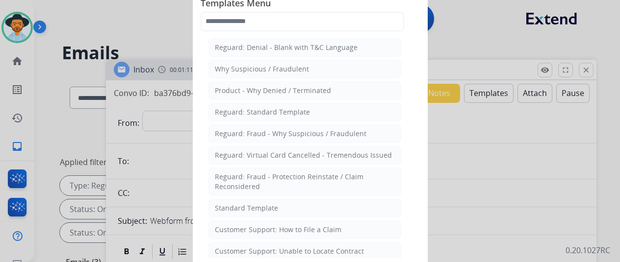
click at [250, 207] on div "Standard Template" at bounding box center [246, 209] width 63 height 10
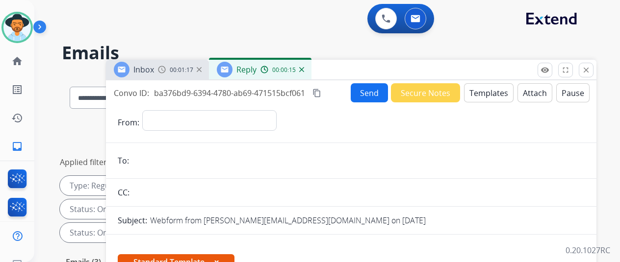
click at [304, 70] on img at bounding box center [301, 69] width 5 height 5
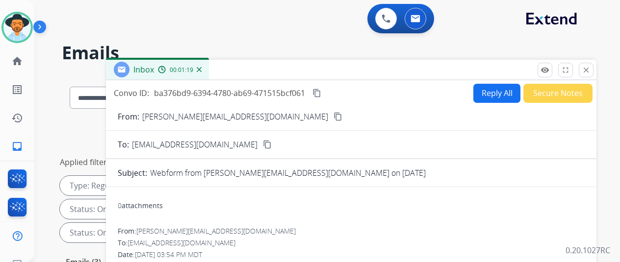
click at [201, 73] on div "00:01:19" at bounding box center [179, 69] width 43 height 9
click at [202, 69] on img at bounding box center [199, 69] width 5 height 5
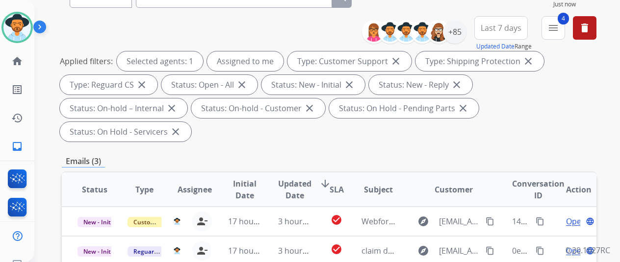
scroll to position [196, 0]
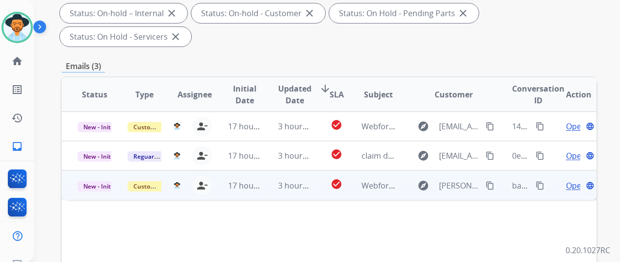
click at [572, 180] on span "Open" at bounding box center [576, 186] width 20 height 12
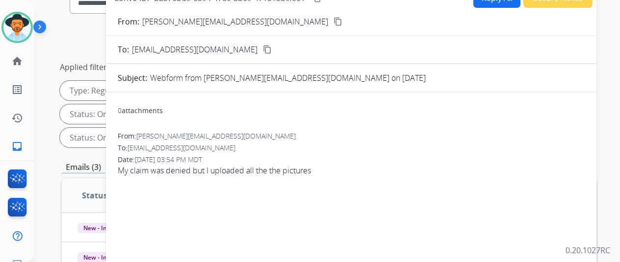
scroll to position [0, 0]
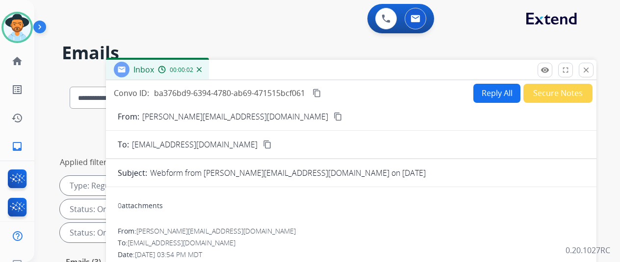
click at [499, 94] on button "Reply All" at bounding box center [496, 93] width 47 height 19
select select "**********"
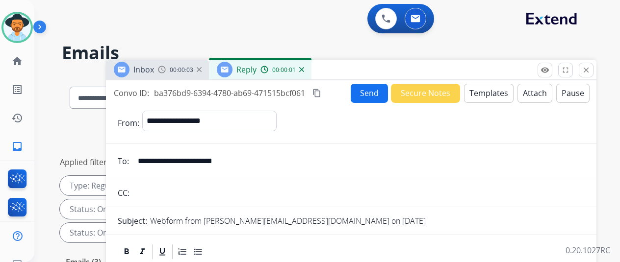
click at [495, 91] on button "Templates" at bounding box center [489, 93] width 50 height 19
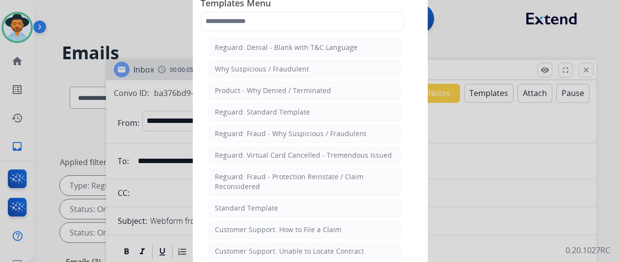
drag, startPoint x: 240, startPoint y: 205, endPoint x: 256, endPoint y: 155, distance: 52.0
click at [241, 204] on div "Standard Template" at bounding box center [246, 209] width 63 height 10
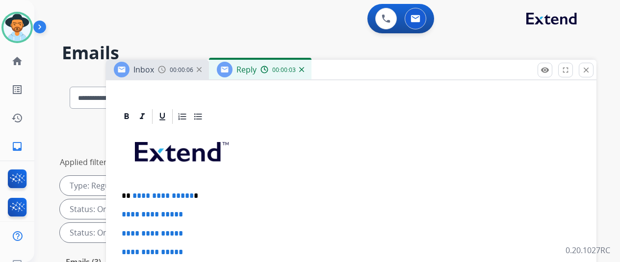
scroll to position [214, 0]
drag, startPoint x: 196, startPoint y: 179, endPoint x: 136, endPoint y: 177, distance: 59.9
click at [136, 192] on p "**********" at bounding box center [347, 196] width 451 height 9
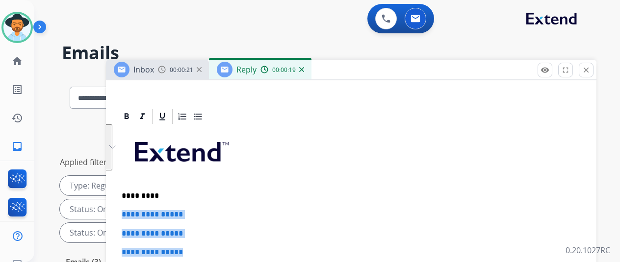
drag, startPoint x: 203, startPoint y: 235, endPoint x: 119, endPoint y: 194, distance: 93.4
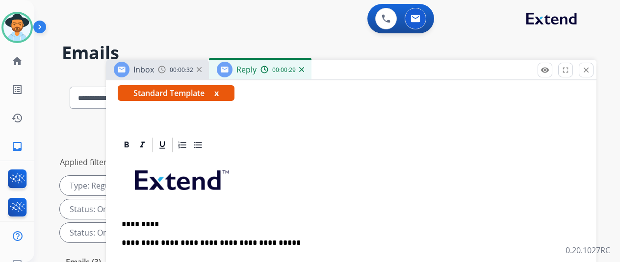
scroll to position [194, 0]
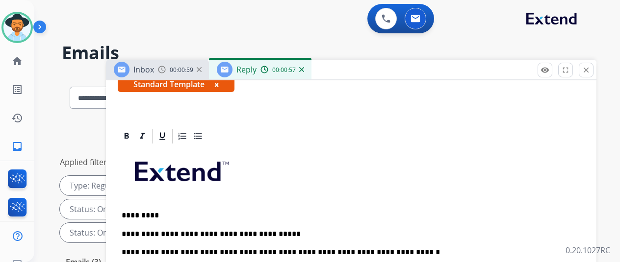
click at [384, 211] on p "*********" at bounding box center [347, 215] width 451 height 9
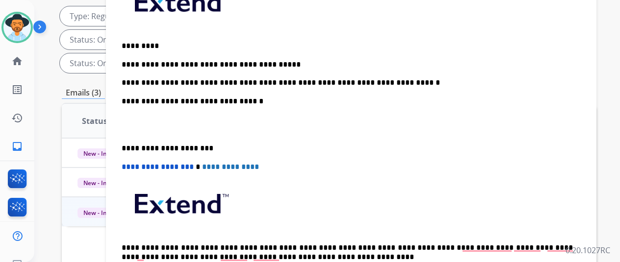
scroll to position [196, 0]
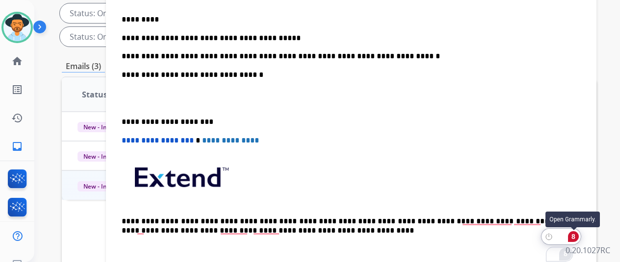
click at [575, 238] on div "8" at bounding box center [573, 236] width 11 height 11
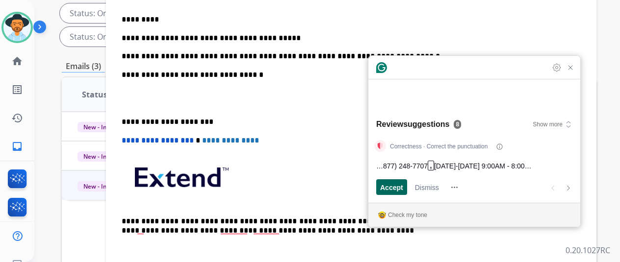
click at [389, 190] on span "Accept" at bounding box center [391, 187] width 23 height 10
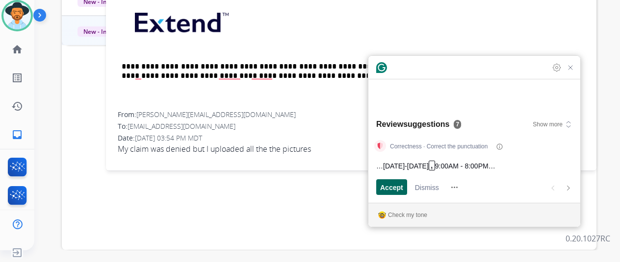
scroll to position [358, 0]
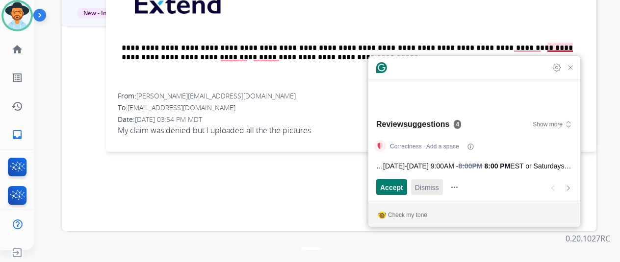
click at [429, 191] on span "Dismiss" at bounding box center [427, 187] width 24 height 10
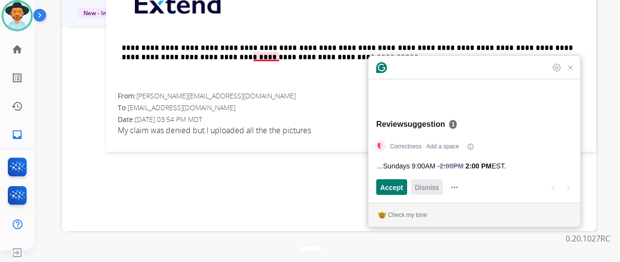
click at [429, 191] on span "Dismiss" at bounding box center [427, 187] width 24 height 10
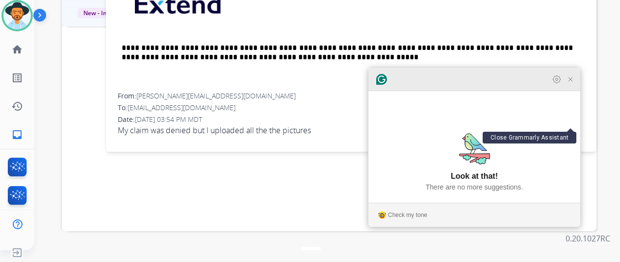
click at [570, 83] on icon "Close Grammarly Assistant" at bounding box center [570, 80] width 8 height 8
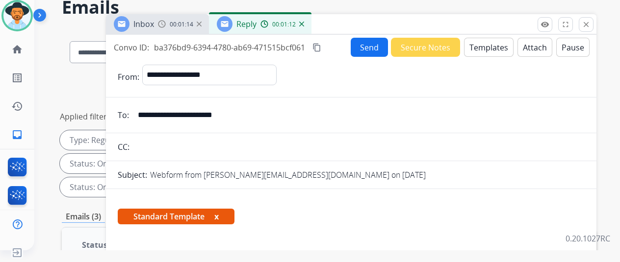
scroll to position [0, 0]
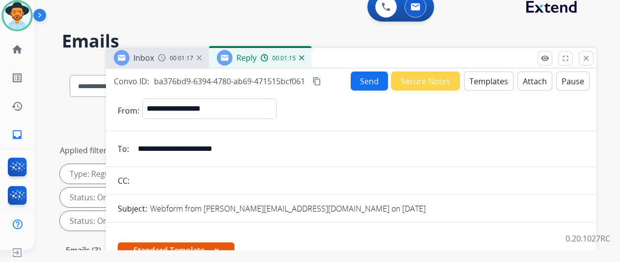
click at [321, 81] on mat-icon "content_copy" at bounding box center [316, 81] width 9 height 9
click at [378, 80] on button "Send" at bounding box center [369, 81] width 37 height 19
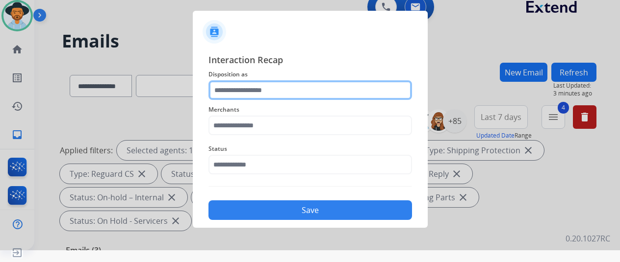
click at [323, 90] on input "text" at bounding box center [310, 90] width 204 height 20
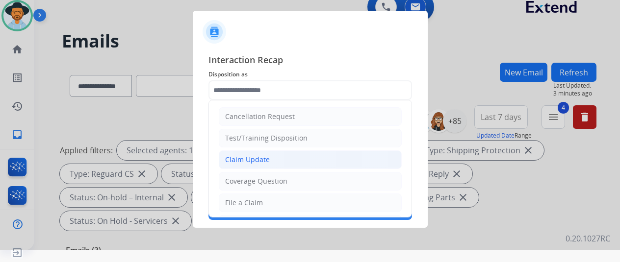
click at [257, 157] on div "Claim Update" at bounding box center [247, 160] width 45 height 10
type input "**********"
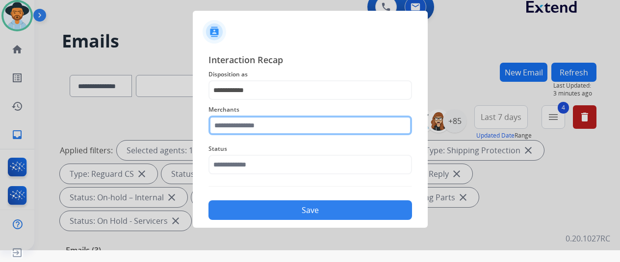
click at [257, 129] on input "text" at bounding box center [310, 126] width 204 height 20
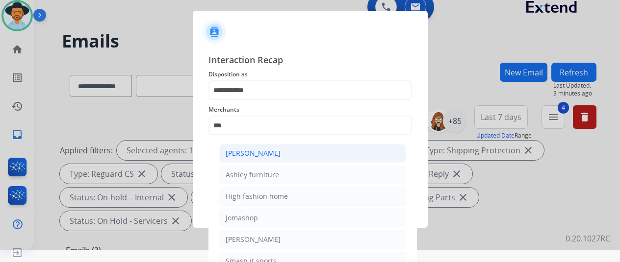
click at [278, 152] on div "[PERSON_NAME]" at bounding box center [253, 154] width 55 height 10
type input "**********"
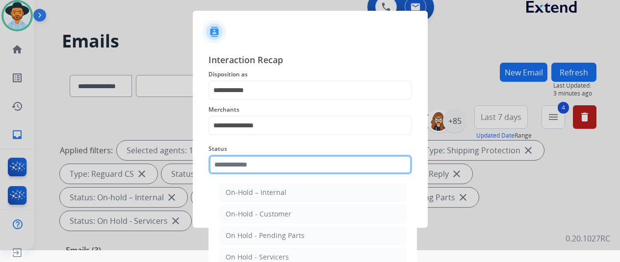
click at [269, 163] on input "text" at bounding box center [310, 165] width 204 height 20
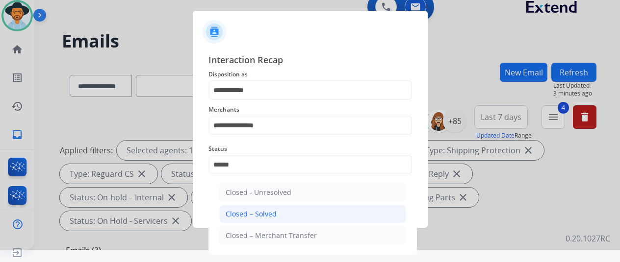
click at [256, 215] on div "Closed – Solved" at bounding box center [251, 214] width 51 height 10
type input "**********"
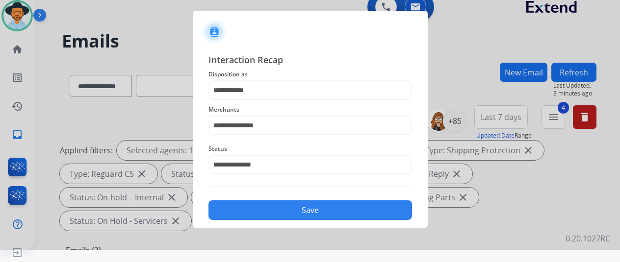
click at [287, 213] on button "Save" at bounding box center [310, 211] width 204 height 20
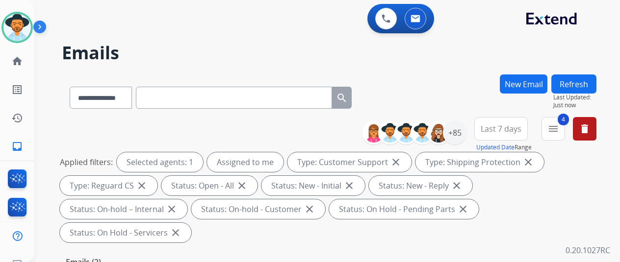
select select "**********"
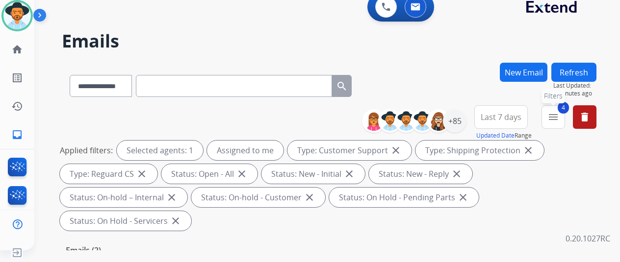
click at [559, 114] on mat-icon "menu" at bounding box center [553, 117] width 12 height 12
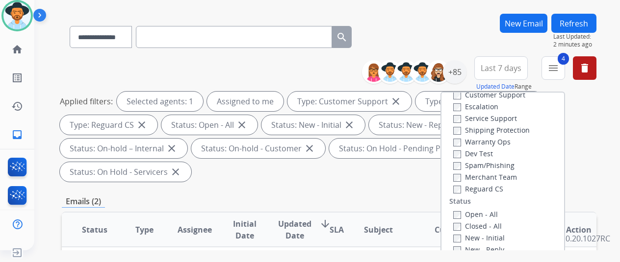
scroll to position [49, 0]
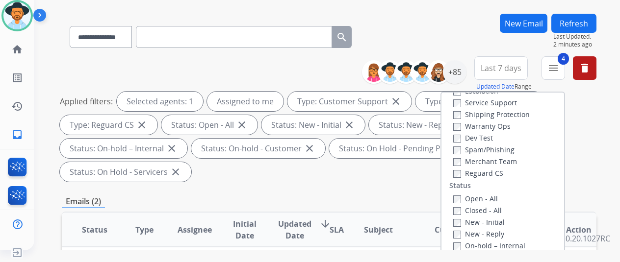
click at [463, 31] on div "**********" at bounding box center [329, 35] width 535 height 43
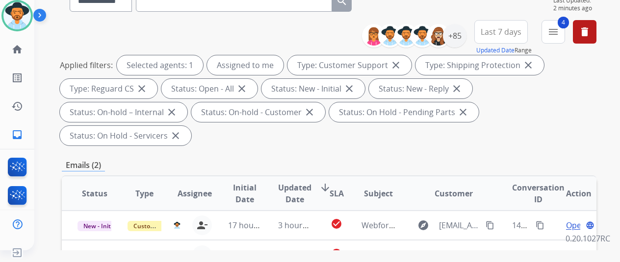
scroll to position [196, 0]
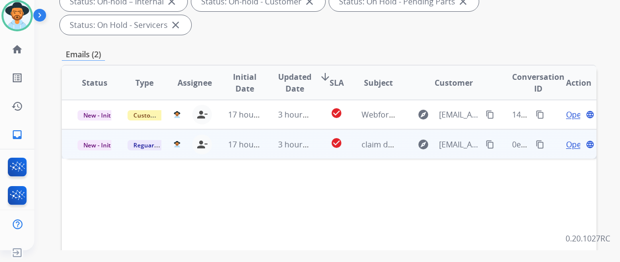
click at [571, 139] on span "Open" at bounding box center [576, 145] width 20 height 12
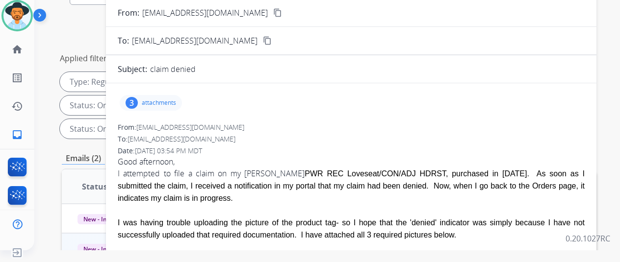
scroll to position [49, 0]
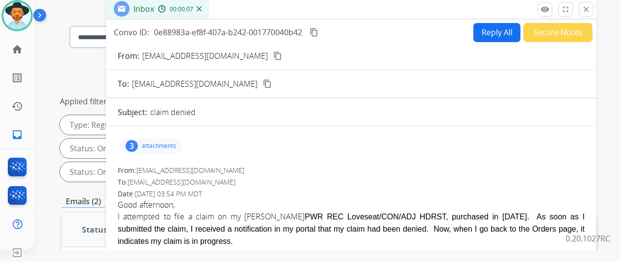
click at [273, 54] on mat-icon "content_copy" at bounding box center [277, 55] width 9 height 9
click at [493, 29] on button "Reply All" at bounding box center [496, 32] width 47 height 19
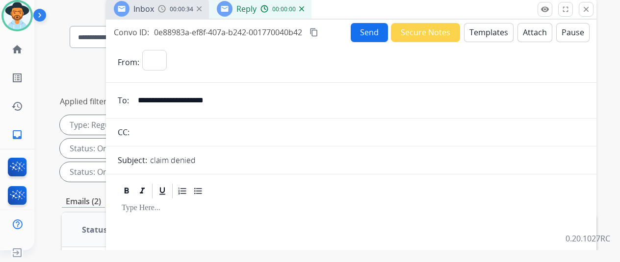
select select "**********"
click at [486, 31] on button "Templates" at bounding box center [489, 32] width 50 height 19
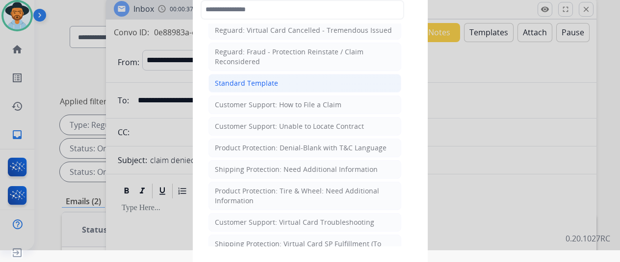
scroll to position [98, 0]
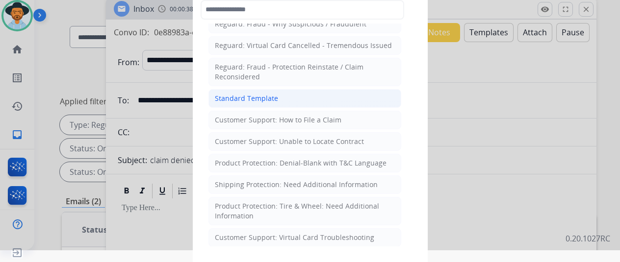
click at [249, 94] on div "Standard Template" at bounding box center [246, 99] width 63 height 10
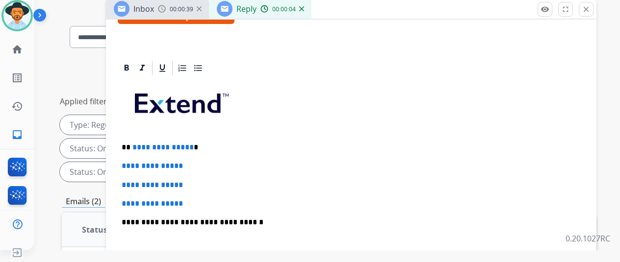
scroll to position [196, 0]
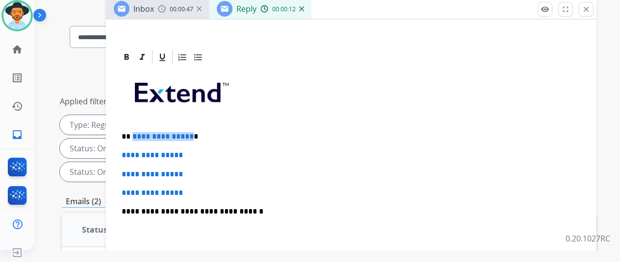
drag, startPoint x: 196, startPoint y: 135, endPoint x: 138, endPoint y: 135, distance: 57.9
click at [138, 135] on p "**********" at bounding box center [347, 136] width 451 height 9
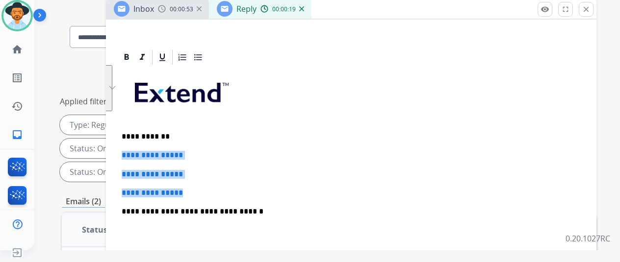
drag, startPoint x: 209, startPoint y: 191, endPoint x: 128, endPoint y: 154, distance: 89.1
click at [128, 154] on div "**********" at bounding box center [351, 41] width 490 height 437
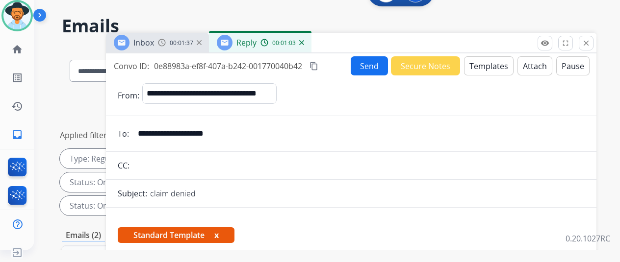
scroll to position [0, 0]
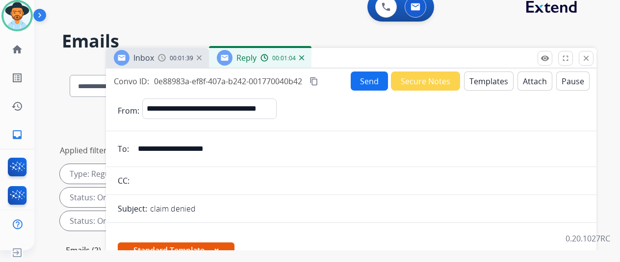
click at [373, 79] on button "Send" at bounding box center [369, 81] width 37 height 19
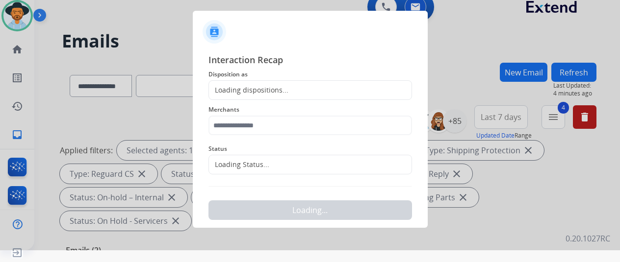
click at [254, 88] on div "Loading dispositions..." at bounding box center [248, 90] width 79 height 10
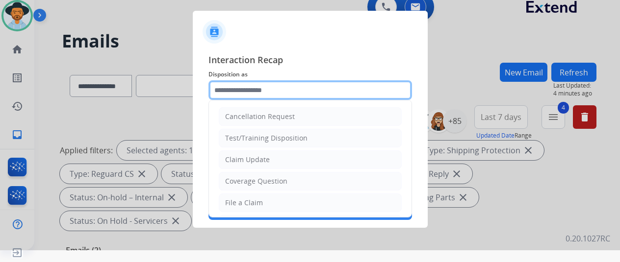
click at [254, 88] on input "text" at bounding box center [310, 90] width 204 height 20
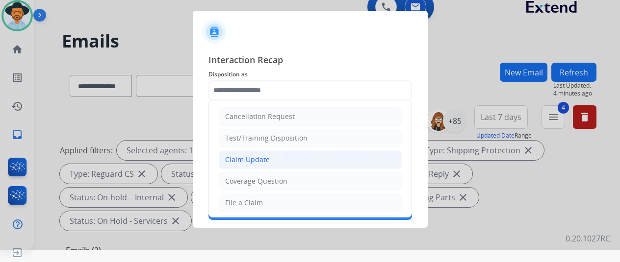
click at [245, 157] on div "Claim Update" at bounding box center [247, 160] width 45 height 10
type input "**********"
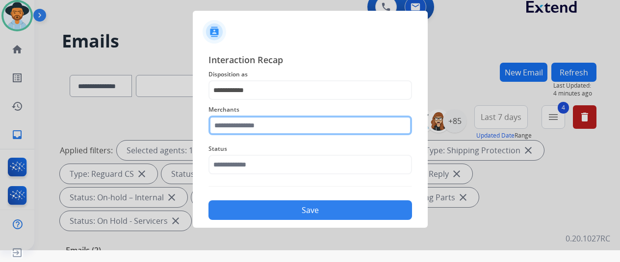
click at [237, 123] on input "text" at bounding box center [310, 126] width 204 height 20
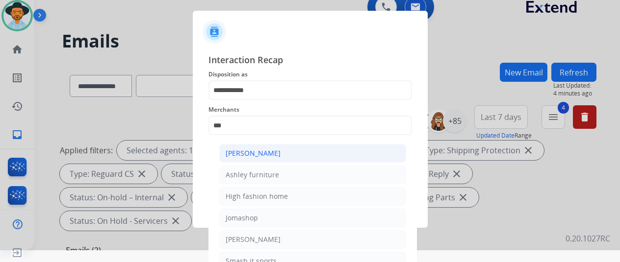
click at [248, 154] on div "[PERSON_NAME]" at bounding box center [253, 154] width 55 height 10
type input "**********"
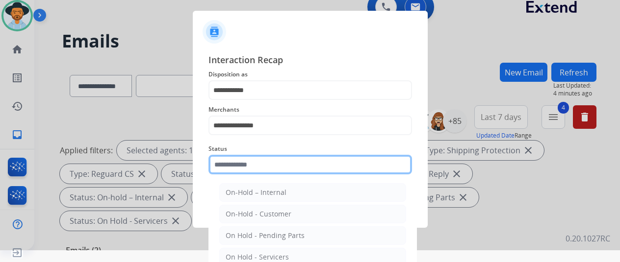
click at [247, 167] on input "text" at bounding box center [310, 165] width 204 height 20
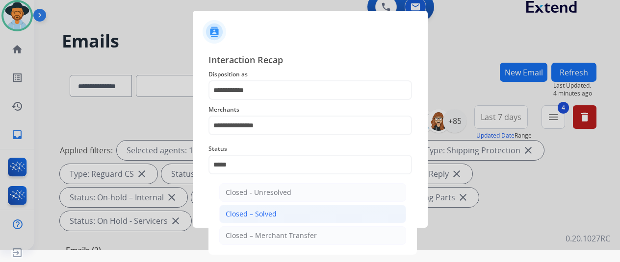
click at [255, 213] on div "Closed – Solved" at bounding box center [251, 214] width 51 height 10
type input "**********"
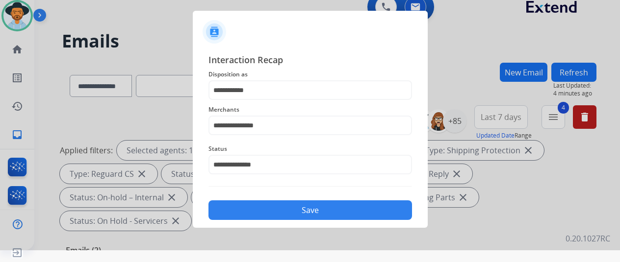
click at [282, 207] on button "Save" at bounding box center [310, 211] width 204 height 20
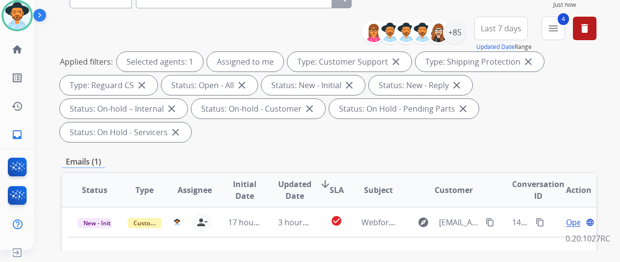
scroll to position [196, 0]
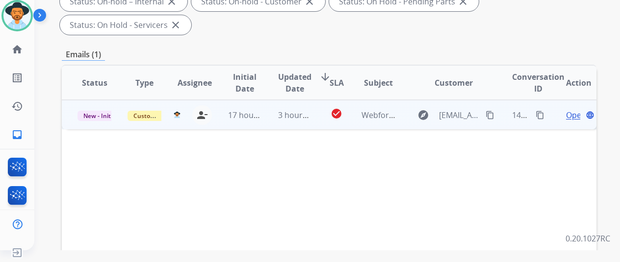
click at [574, 109] on span "Open" at bounding box center [576, 115] width 20 height 12
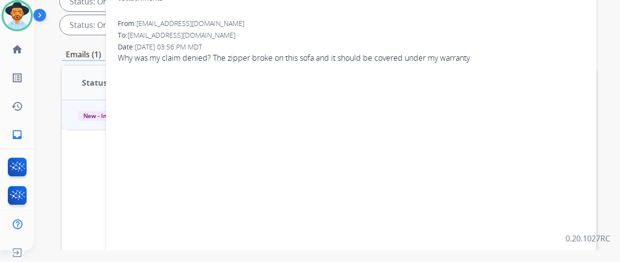
scroll to position [0, 0]
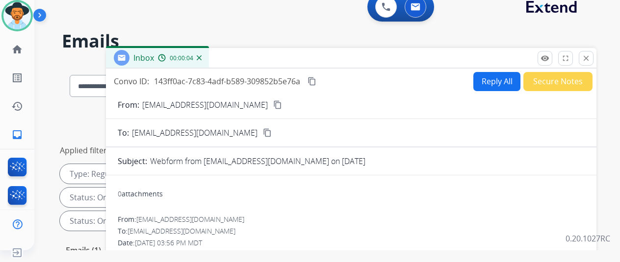
click at [273, 103] on mat-icon "content_copy" at bounding box center [277, 105] width 9 height 9
click at [202, 58] on img at bounding box center [199, 57] width 5 height 5
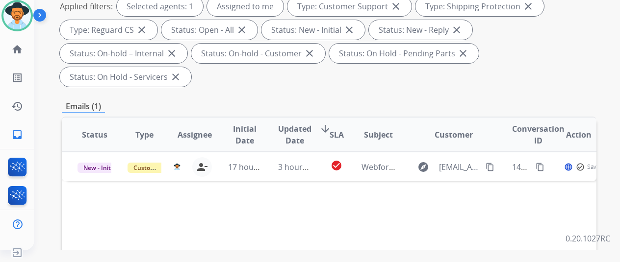
scroll to position [196, 0]
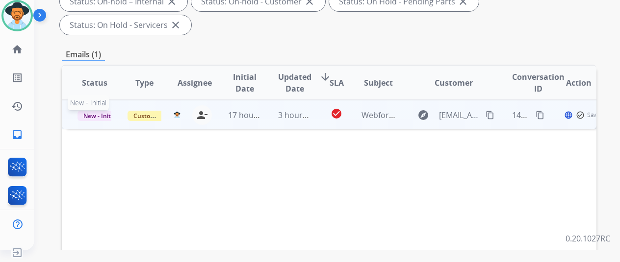
click at [97, 109] on p "New - Initial" at bounding box center [94, 115] width 34 height 12
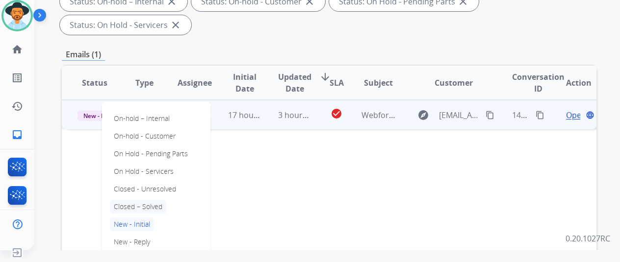
click at [128, 200] on p "Closed – Solved" at bounding box center [138, 207] width 56 height 14
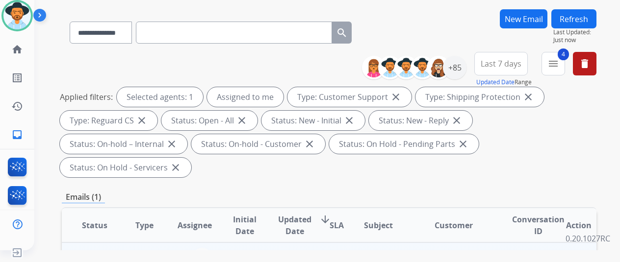
scroll to position [0, 0]
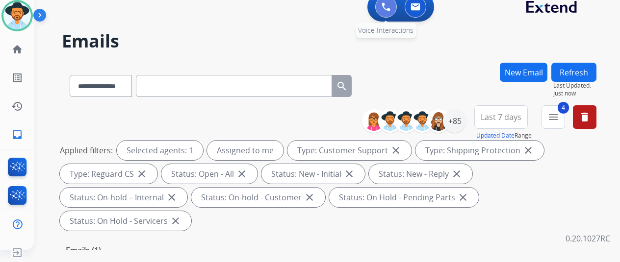
click at [390, 6] on img at bounding box center [386, 6] width 9 height 9
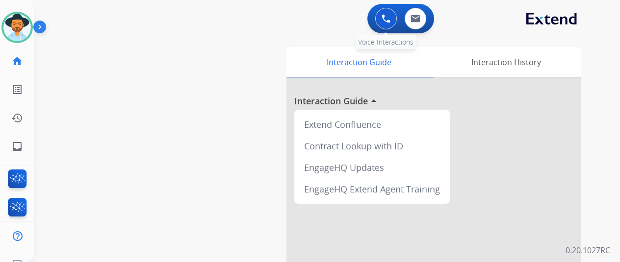
click at [388, 14] on button at bounding box center [386, 19] width 22 height 22
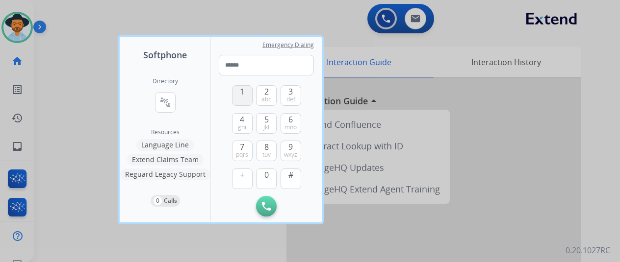
click at [240, 90] on span "1" at bounding box center [242, 92] width 4 height 12
click at [262, 147] on button "8 tuv" at bounding box center [266, 151] width 21 height 21
click at [262, 179] on button "0" at bounding box center [266, 179] width 21 height 21
click at [262, 180] on button "0" at bounding box center [266, 179] width 21 height 21
click at [246, 118] on button "4 ghi" at bounding box center [242, 123] width 21 height 21
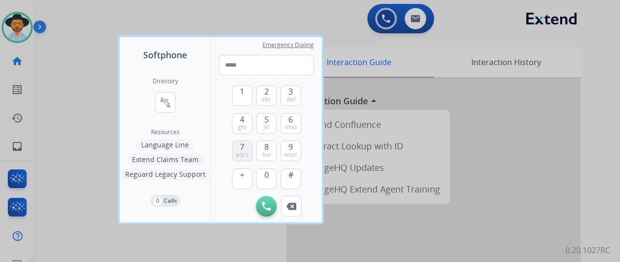
click at [243, 151] on span "7" at bounding box center [242, 147] width 4 height 12
click at [266, 180] on span "0" at bounding box center [266, 175] width 4 height 12
drag, startPoint x: 266, startPoint y: 180, endPoint x: 290, endPoint y: 159, distance: 31.7
click at [266, 179] on span "0" at bounding box center [266, 175] width 4 height 12
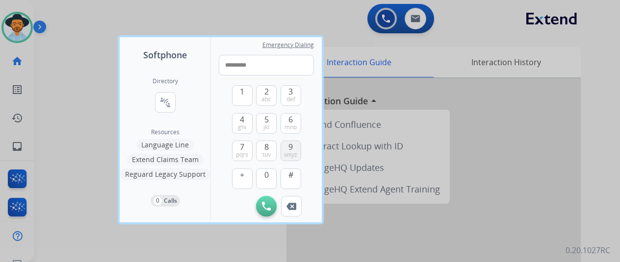
click at [293, 148] on button "9 wxyz" at bounding box center [291, 151] width 21 height 21
drag, startPoint x: 241, startPoint y: 147, endPoint x: 290, endPoint y: 182, distance: 60.0
click at [241, 148] on span "7" at bounding box center [242, 147] width 4 height 12
type input "**********"
click at [264, 204] on img at bounding box center [266, 206] width 9 height 9
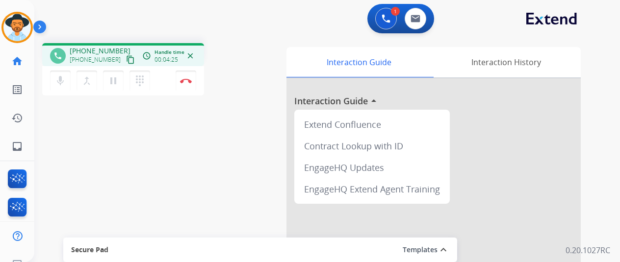
click at [596, 32] on div "1 Voice Interactions 0 Email Interactions" at bounding box center [321, 19] width 550 height 31
click at [138, 77] on mat-icon "dialpad" at bounding box center [140, 81] width 12 height 12
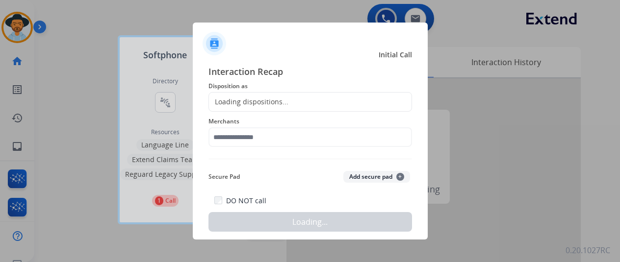
click at [273, 208] on div "DO NOT call Loading..." at bounding box center [310, 213] width 204 height 37
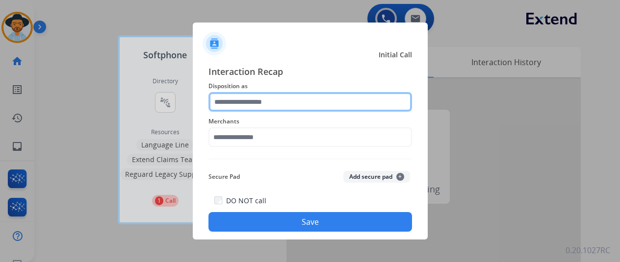
click at [238, 98] on input "text" at bounding box center [310, 102] width 204 height 20
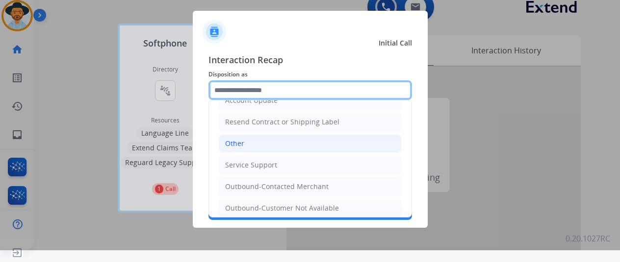
scroll to position [191, 0]
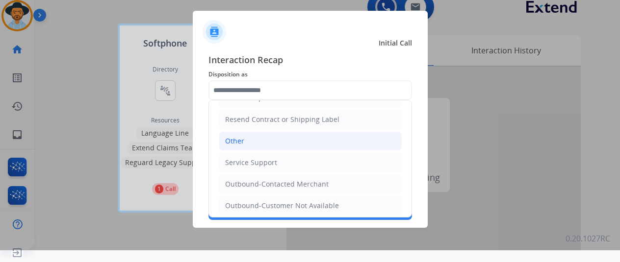
click at [250, 132] on li "Other" at bounding box center [310, 141] width 183 height 19
type input "*****"
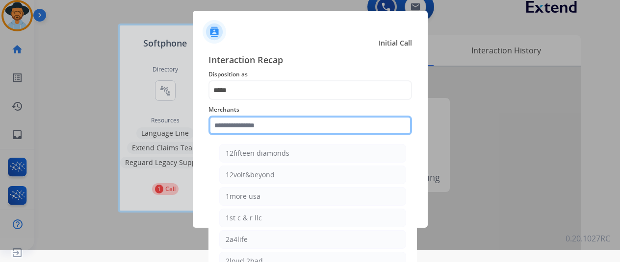
click at [241, 123] on input "text" at bounding box center [310, 126] width 204 height 20
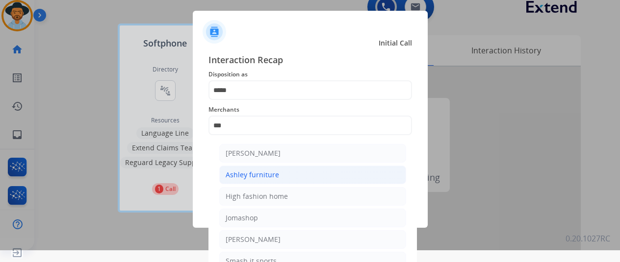
click at [247, 173] on div "Ashley furniture" at bounding box center [252, 175] width 53 height 10
type input "**********"
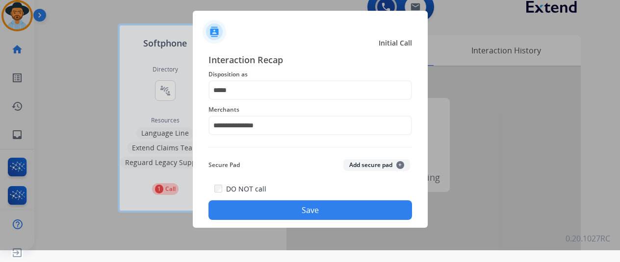
click at [287, 215] on button "Save" at bounding box center [310, 211] width 204 height 20
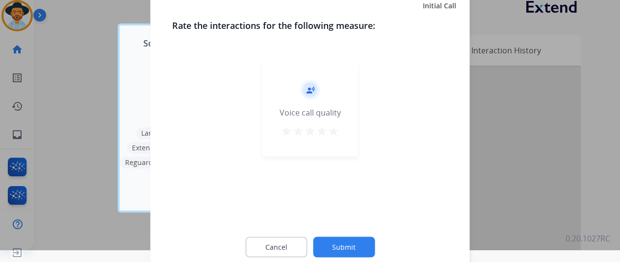
click at [338, 251] on button "Submit" at bounding box center [344, 247] width 62 height 21
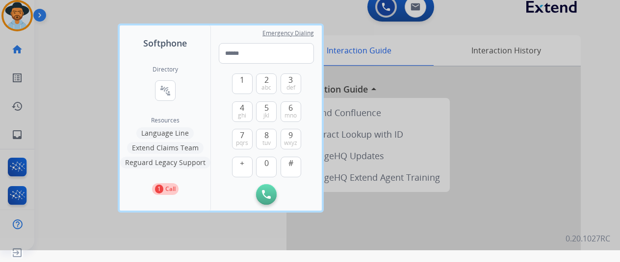
click at [79, 75] on div at bounding box center [310, 119] width 620 height 262
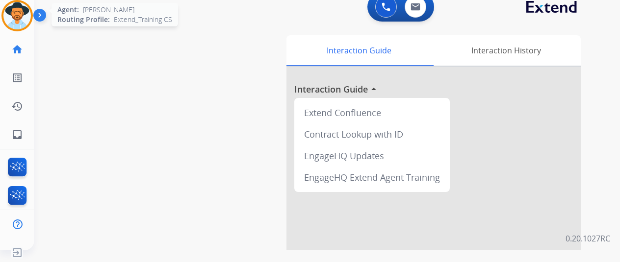
click at [17, 15] on img at bounding box center [16, 15] width 27 height 27
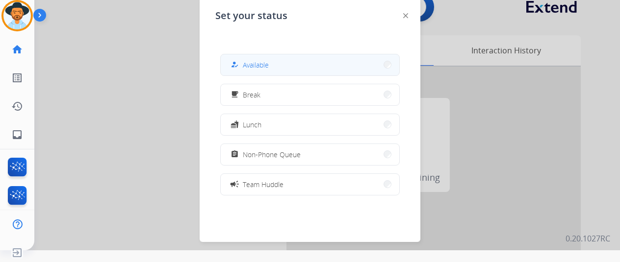
click at [269, 74] on button "how_to_reg Available" at bounding box center [310, 64] width 179 height 21
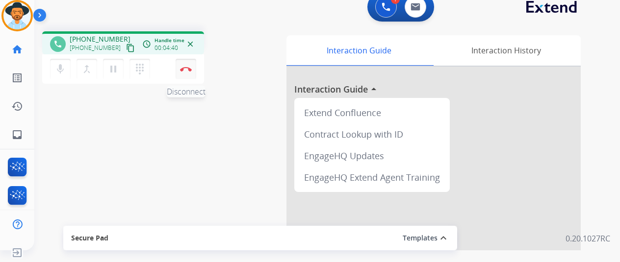
click at [187, 67] on img at bounding box center [186, 69] width 12 height 5
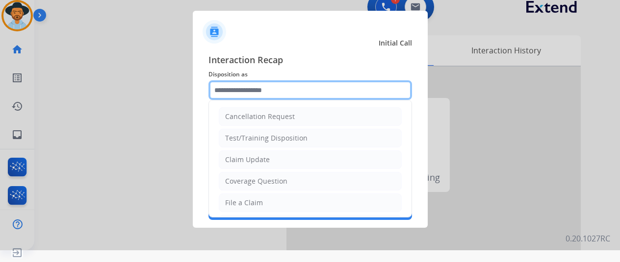
click at [232, 84] on input "text" at bounding box center [310, 90] width 204 height 20
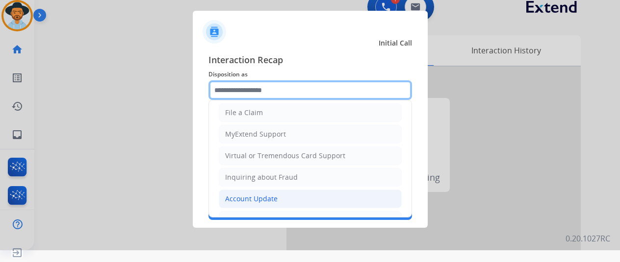
scroll to position [147, 0]
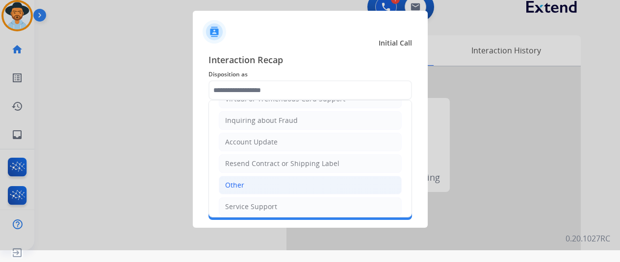
click at [244, 179] on li "Other" at bounding box center [310, 185] width 183 height 19
type input "*****"
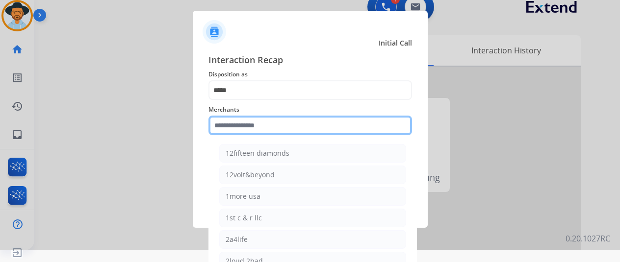
click at [232, 125] on input "text" at bounding box center [310, 126] width 204 height 20
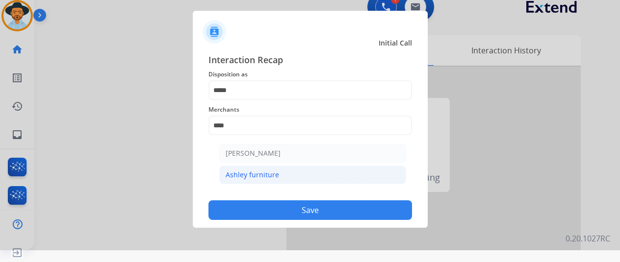
click at [248, 171] on div "Ashley furniture" at bounding box center [252, 175] width 53 height 10
type input "**********"
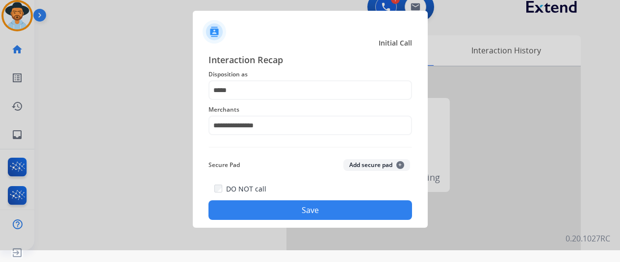
click at [279, 205] on button "Save" at bounding box center [310, 211] width 204 height 20
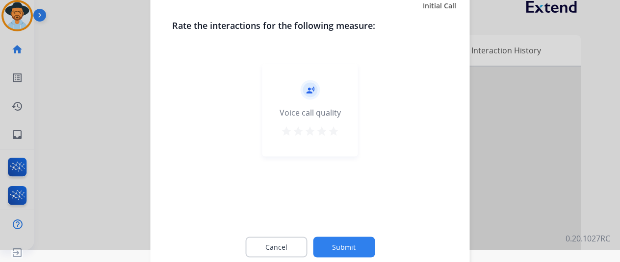
click at [341, 247] on button "Submit" at bounding box center [344, 247] width 62 height 21
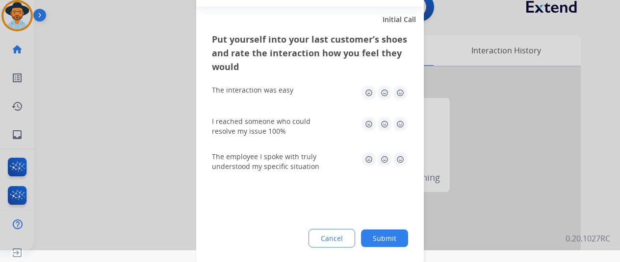
click at [387, 239] on button "Submit" at bounding box center [384, 239] width 47 height 18
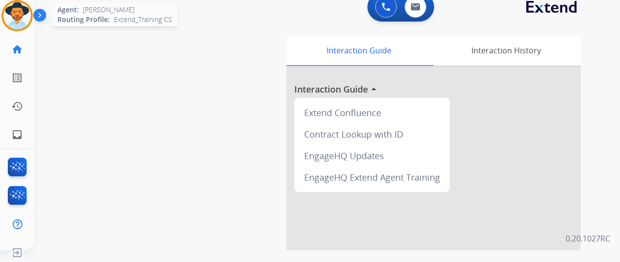
click at [21, 9] on img at bounding box center [16, 15] width 27 height 27
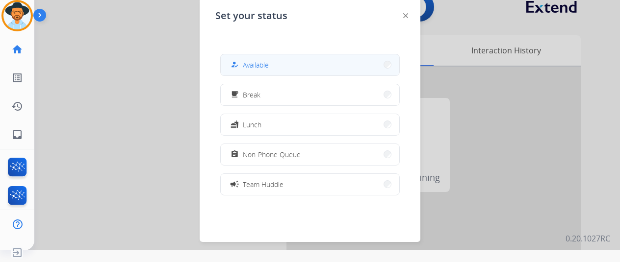
click at [244, 62] on div "how_to_reg Available" at bounding box center [249, 65] width 40 height 12
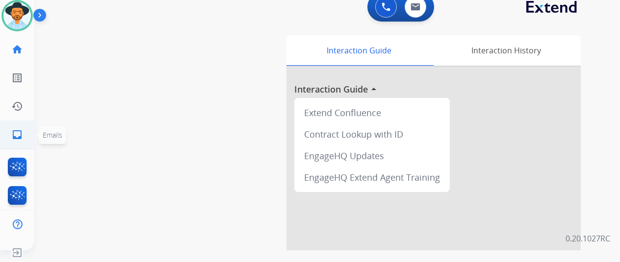
click at [22, 137] on mat-icon "inbox" at bounding box center [17, 135] width 12 height 12
select select "**********"
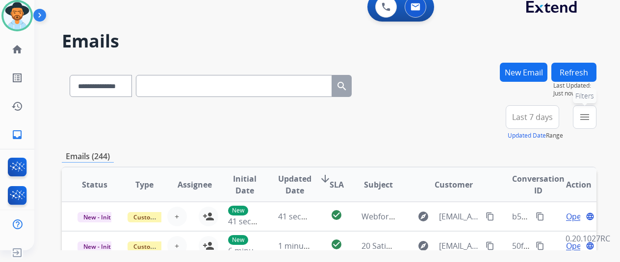
click at [590, 114] on mat-icon "menu" at bounding box center [585, 117] width 12 height 12
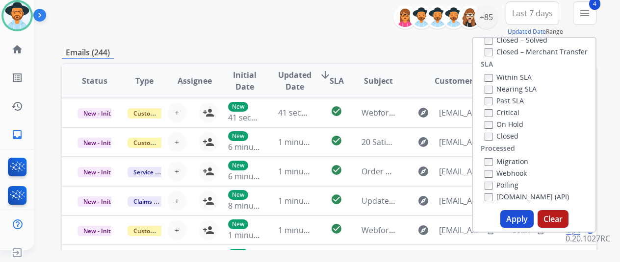
scroll to position [196, 0]
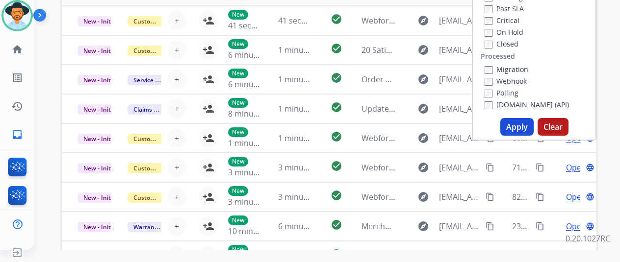
click at [515, 127] on button "Apply" at bounding box center [516, 127] width 33 height 18
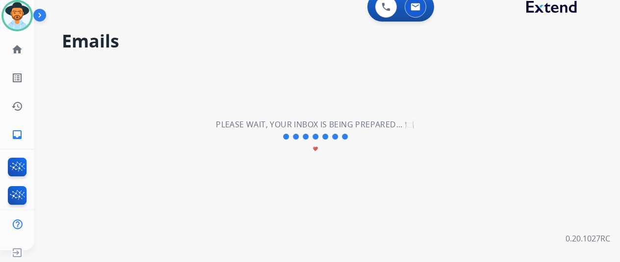
scroll to position [0, 0]
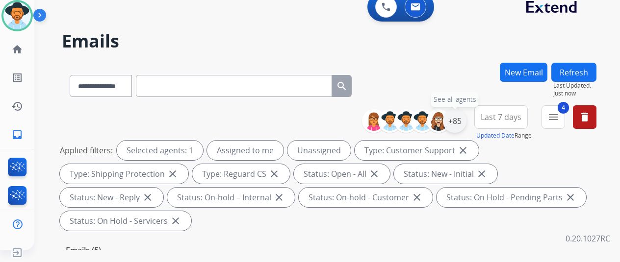
click at [465, 120] on div "+85" at bounding box center [455, 121] width 24 height 24
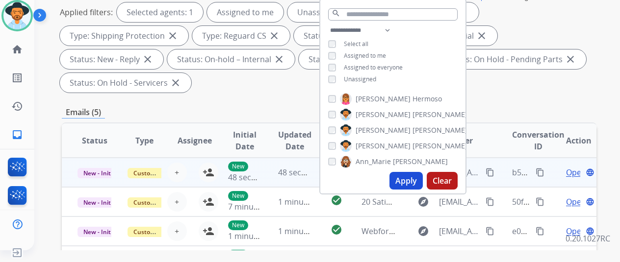
scroll to position [147, 0]
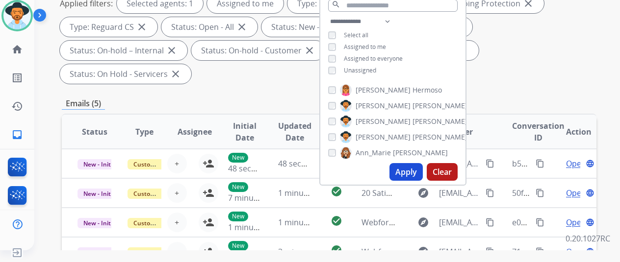
click at [416, 172] on button "Apply" at bounding box center [405, 172] width 33 height 18
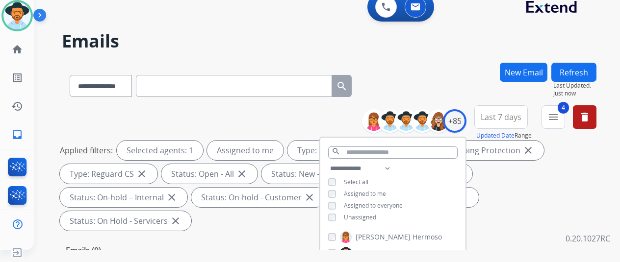
click at [434, 82] on div "**********" at bounding box center [329, 84] width 535 height 43
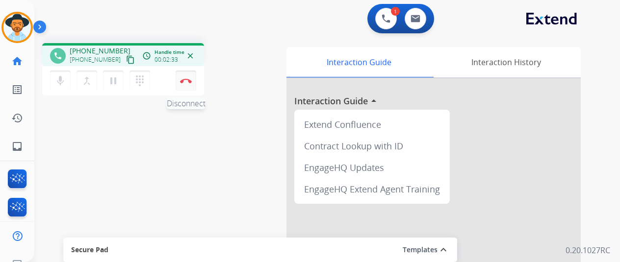
click at [186, 83] on button "Disconnect" at bounding box center [186, 81] width 21 height 21
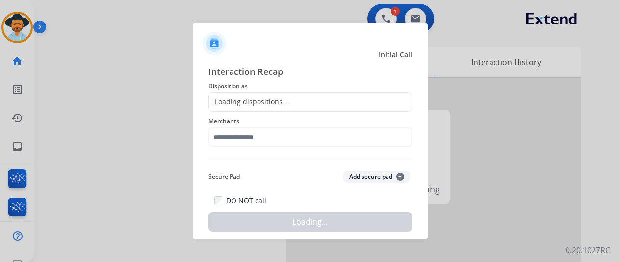
click at [245, 102] on div "Loading dispositions..." at bounding box center [248, 102] width 79 height 10
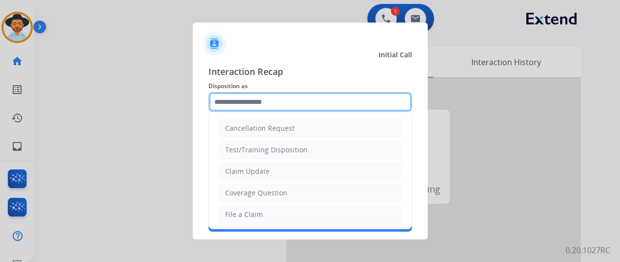
click at [245, 102] on input "text" at bounding box center [310, 102] width 204 height 20
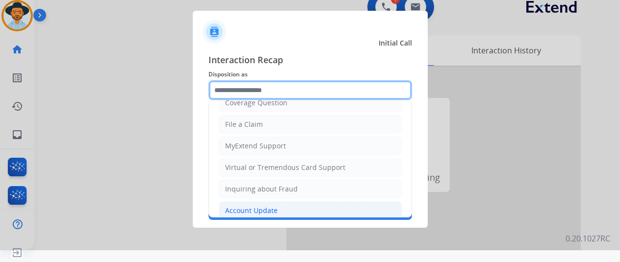
scroll to position [147, 0]
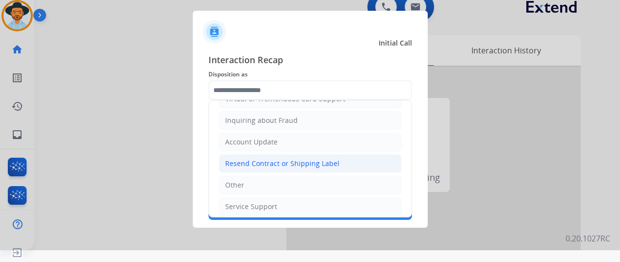
click at [245, 164] on div "Resend Contract or Shipping Label" at bounding box center [282, 164] width 114 height 10
type input "**********"
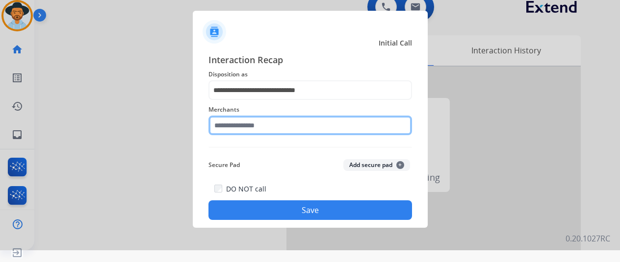
click at [233, 134] on input "text" at bounding box center [310, 126] width 204 height 20
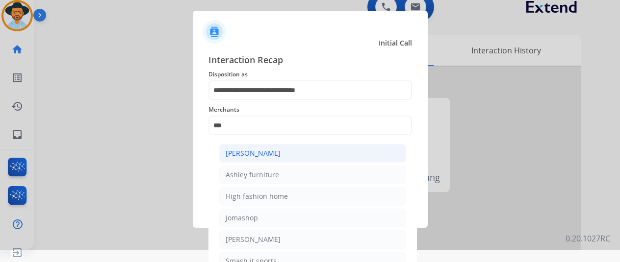
click at [269, 152] on div "[PERSON_NAME]" at bounding box center [253, 154] width 55 height 10
type input "**********"
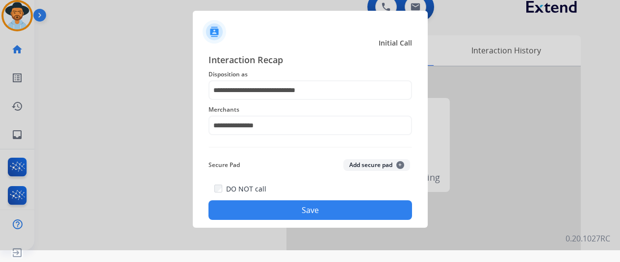
click at [274, 206] on button "Save" at bounding box center [310, 211] width 204 height 20
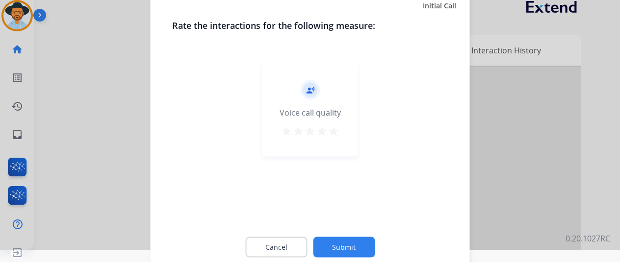
click at [337, 244] on button "Submit" at bounding box center [344, 247] width 62 height 21
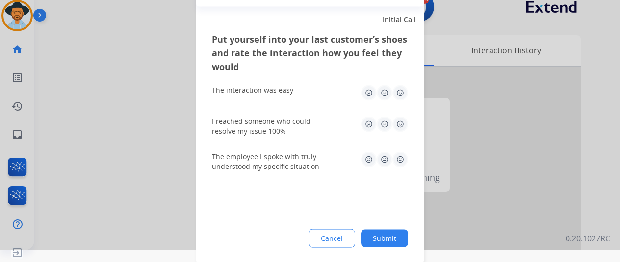
click at [387, 236] on button "Submit" at bounding box center [384, 239] width 47 height 18
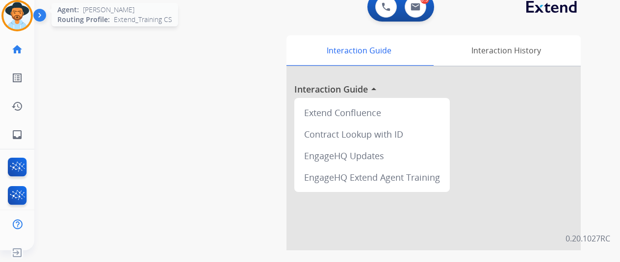
click at [26, 18] on img at bounding box center [16, 15] width 27 height 27
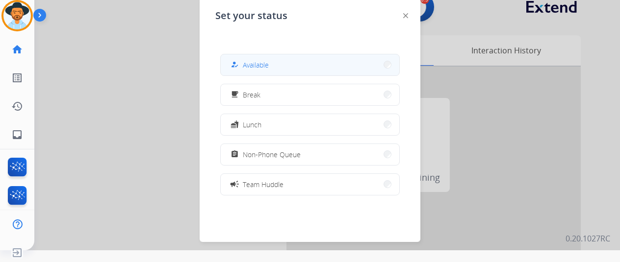
click at [242, 63] on div "how_to_reg" at bounding box center [236, 65] width 14 height 12
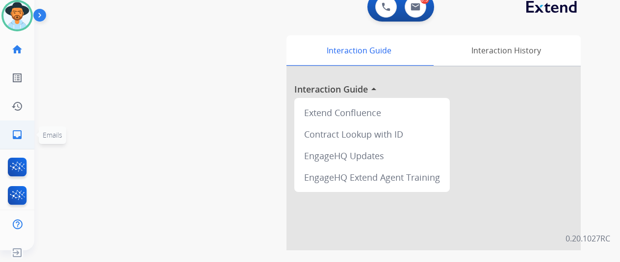
click at [14, 139] on mat-icon "inbox" at bounding box center [17, 135] width 12 height 12
select select "**********"
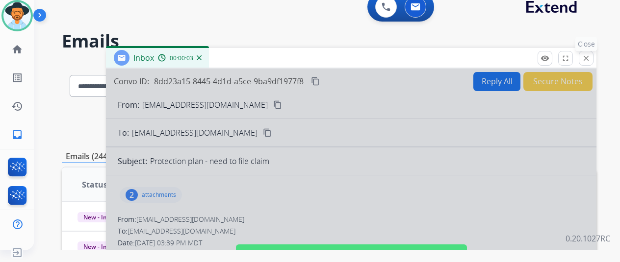
click at [590, 54] on mat-icon "close" at bounding box center [586, 58] width 9 height 9
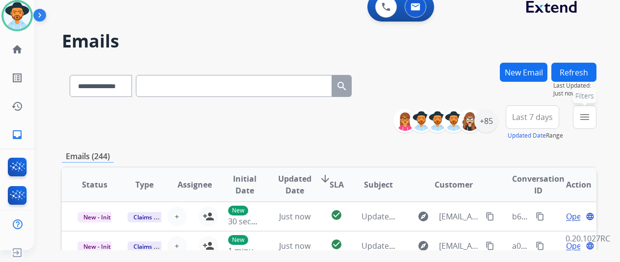
click at [590, 115] on mat-icon "menu" at bounding box center [585, 117] width 12 height 12
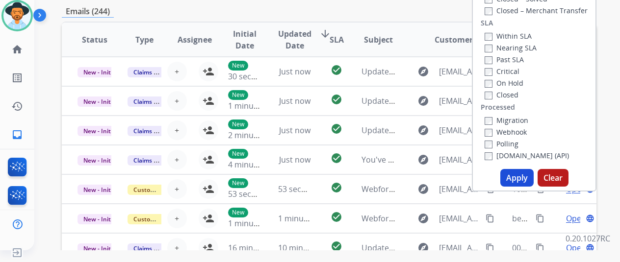
scroll to position [147, 0]
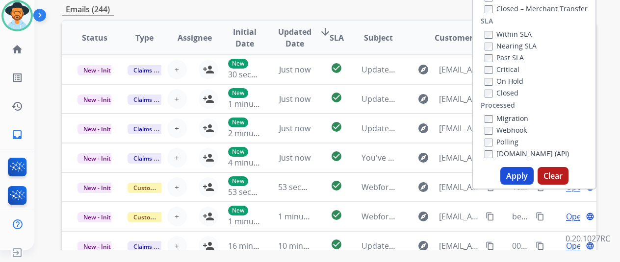
click at [517, 174] on button "Apply" at bounding box center [516, 176] width 33 height 18
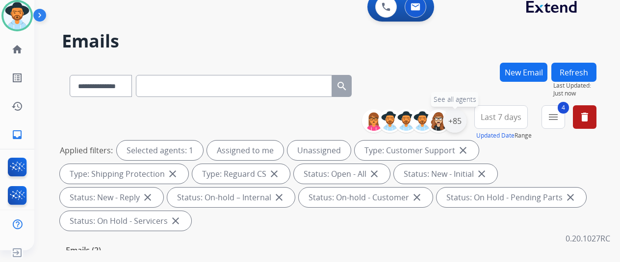
click at [461, 116] on div "+85" at bounding box center [455, 121] width 24 height 24
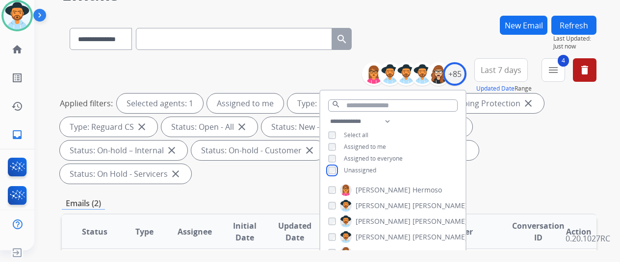
scroll to position [147, 0]
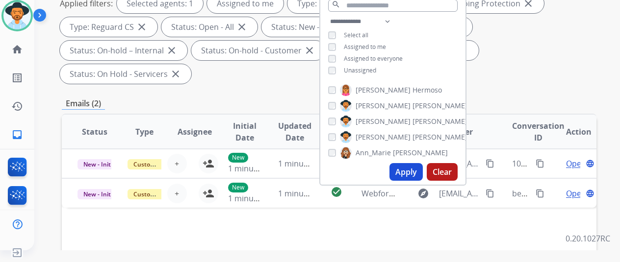
click at [406, 172] on button "Apply" at bounding box center [405, 172] width 33 height 18
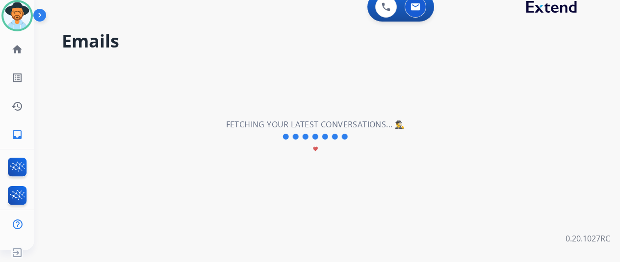
scroll to position [0, 0]
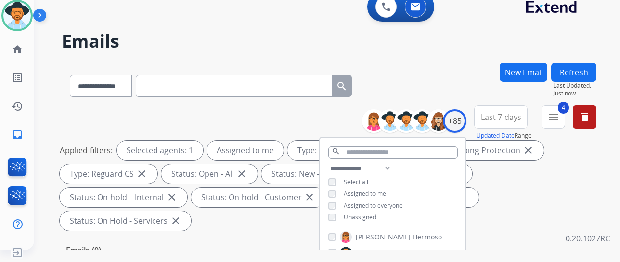
click at [436, 67] on div "**********" at bounding box center [329, 84] width 535 height 43
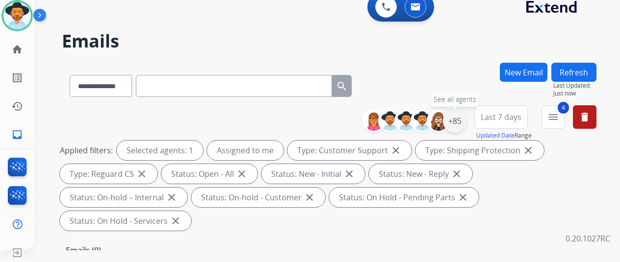
click at [466, 116] on div "+85" at bounding box center [455, 121] width 24 height 24
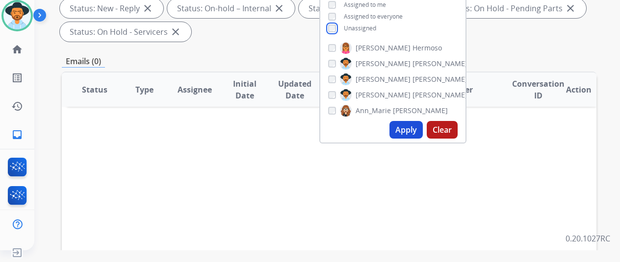
scroll to position [196, 0]
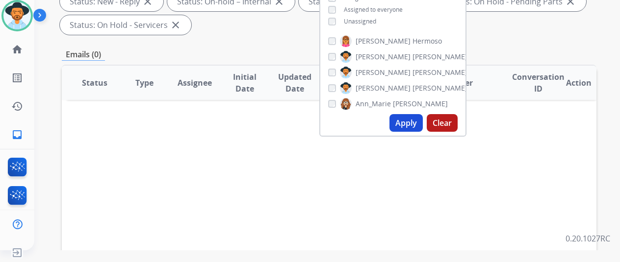
click at [412, 122] on button "Apply" at bounding box center [405, 123] width 33 height 18
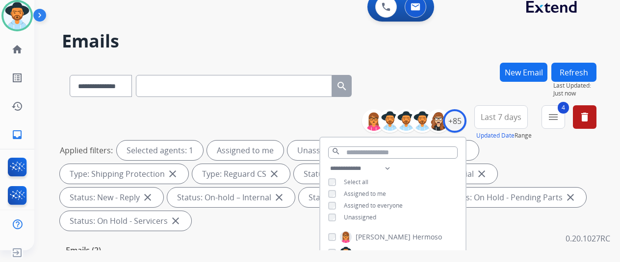
click at [430, 85] on div "**********" at bounding box center [329, 84] width 535 height 43
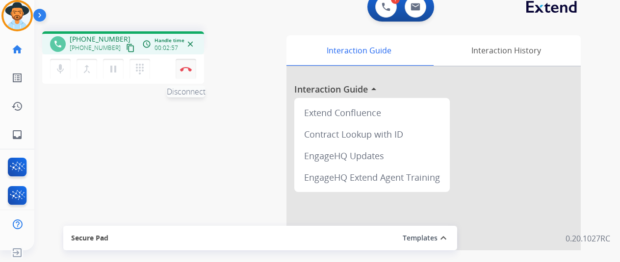
click at [189, 69] on img at bounding box center [186, 69] width 12 height 5
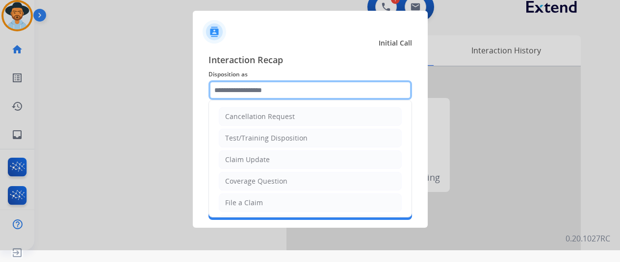
click at [239, 86] on input "text" at bounding box center [310, 90] width 204 height 20
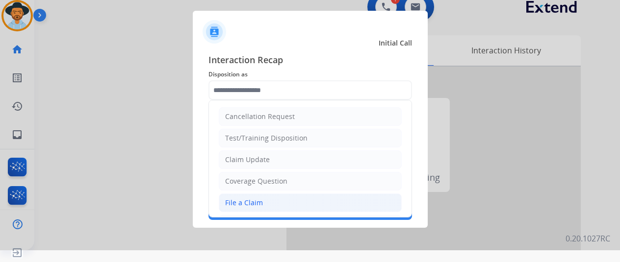
click at [245, 199] on div "File a Claim" at bounding box center [244, 203] width 38 height 10
type input "**********"
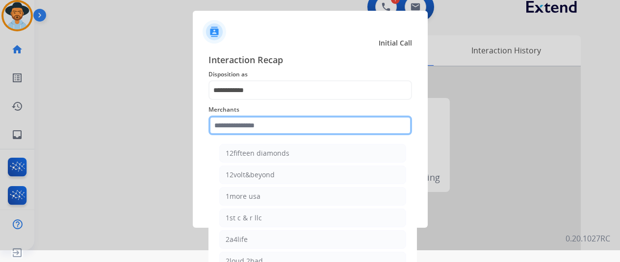
click at [237, 123] on input "text" at bounding box center [310, 126] width 204 height 20
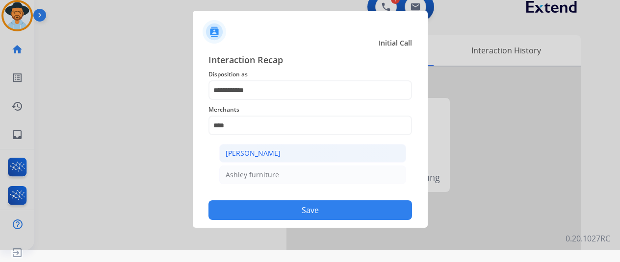
click at [234, 153] on div "[PERSON_NAME]" at bounding box center [253, 154] width 55 height 10
type input "**********"
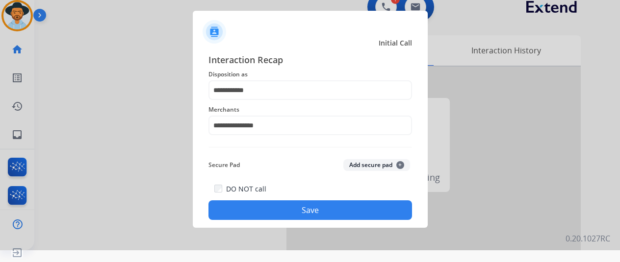
click at [288, 209] on button "Save" at bounding box center [310, 211] width 204 height 20
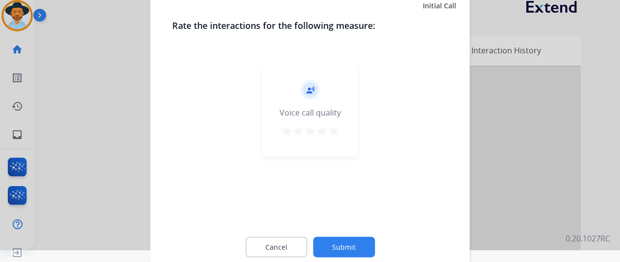
click at [348, 247] on button "Submit" at bounding box center [344, 247] width 62 height 21
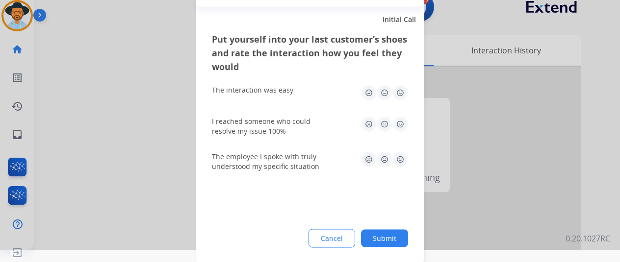
click at [387, 233] on button "Submit" at bounding box center [384, 239] width 47 height 18
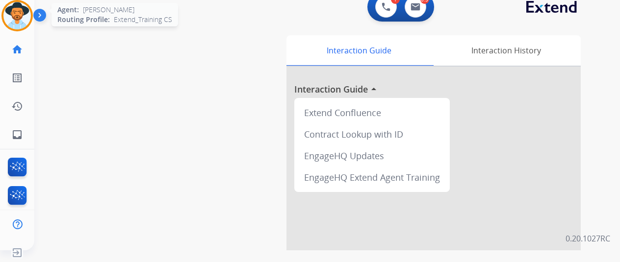
click at [18, 7] on img at bounding box center [16, 15] width 27 height 27
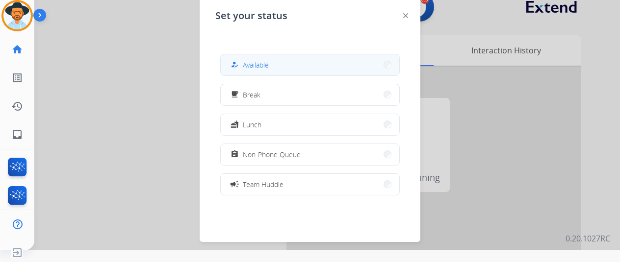
click at [263, 68] on span "Available" at bounding box center [256, 65] width 26 height 10
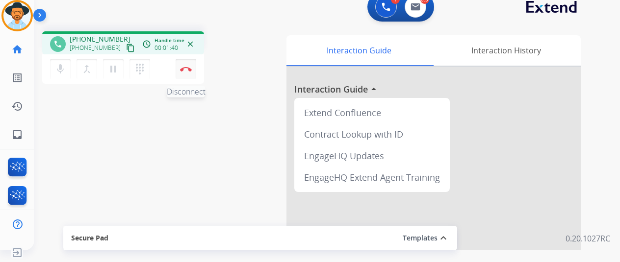
click at [183, 68] on img at bounding box center [186, 69] width 12 height 5
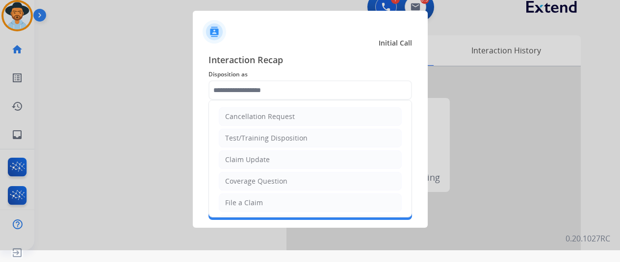
click at [225, 89] on input "text" at bounding box center [310, 90] width 204 height 20
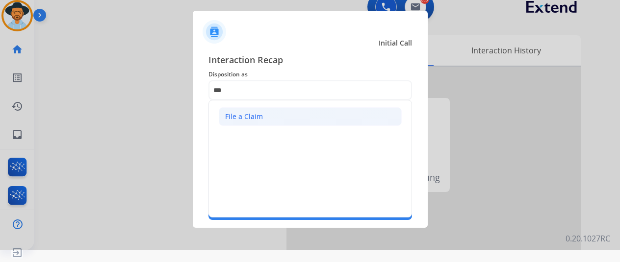
click at [230, 117] on div "File a Claim" at bounding box center [244, 117] width 38 height 10
type input "**********"
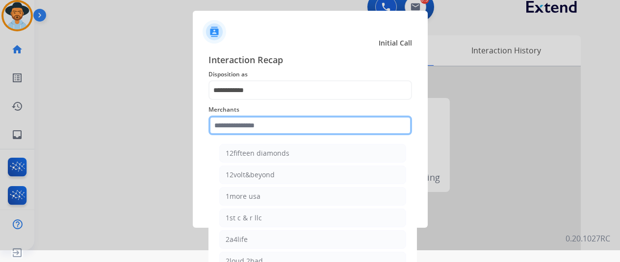
click at [232, 125] on input "text" at bounding box center [310, 126] width 204 height 20
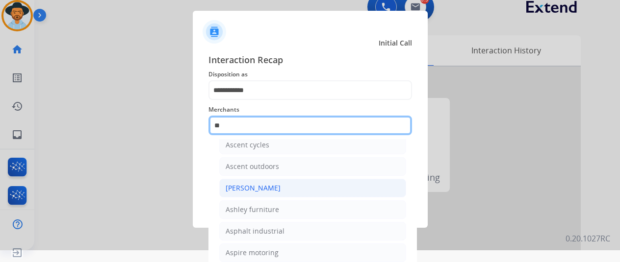
scroll to position [77, 0]
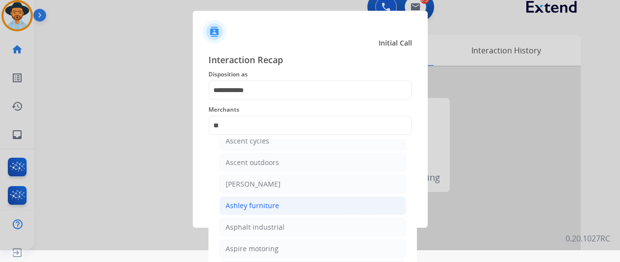
click at [247, 202] on div "Ashley furniture" at bounding box center [252, 206] width 53 height 10
type input "**********"
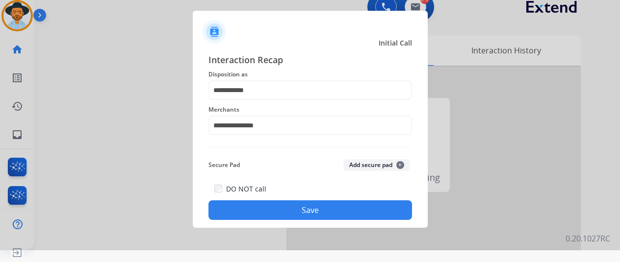
click at [286, 202] on button "Save" at bounding box center [310, 211] width 204 height 20
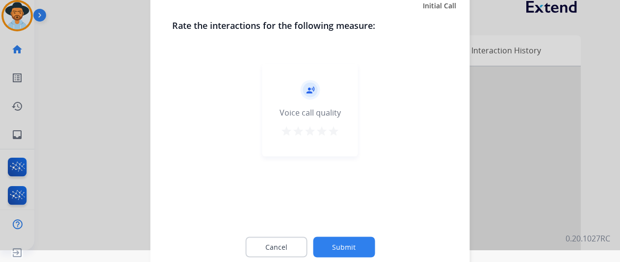
click at [341, 245] on button "Submit" at bounding box center [344, 247] width 62 height 21
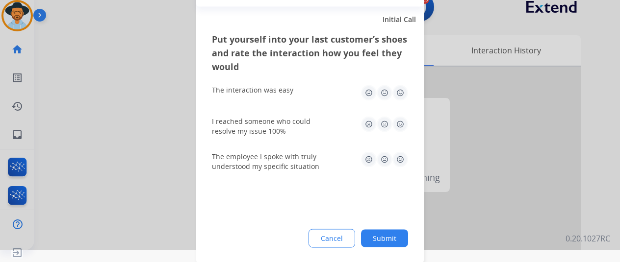
click at [387, 237] on button "Submit" at bounding box center [384, 239] width 47 height 18
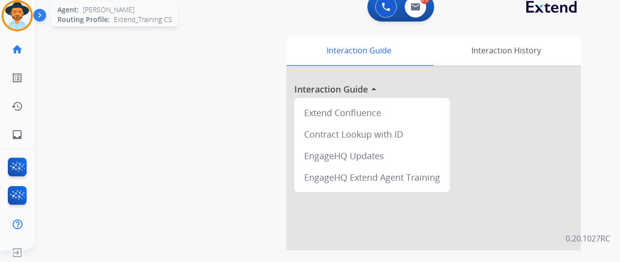
click at [18, 16] on img at bounding box center [16, 15] width 27 height 27
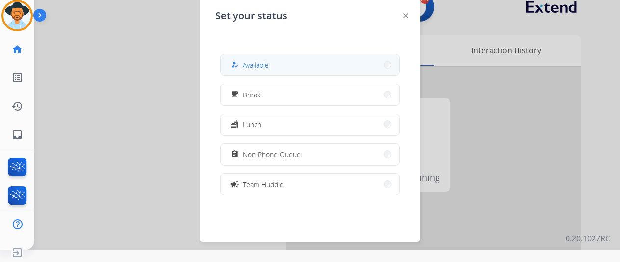
click at [271, 69] on button "how_to_reg Available" at bounding box center [310, 64] width 179 height 21
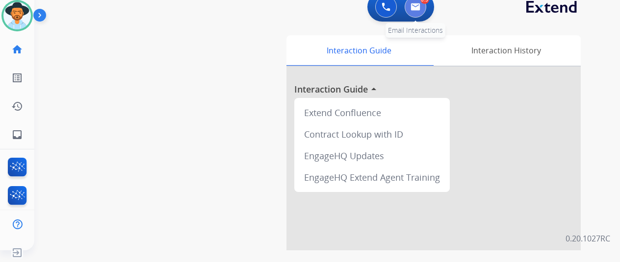
click at [419, 5] on img at bounding box center [415, 7] width 10 height 8
select select "**********"
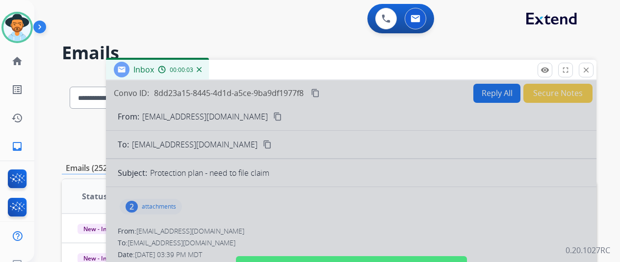
click at [202, 69] on img at bounding box center [199, 69] width 5 height 5
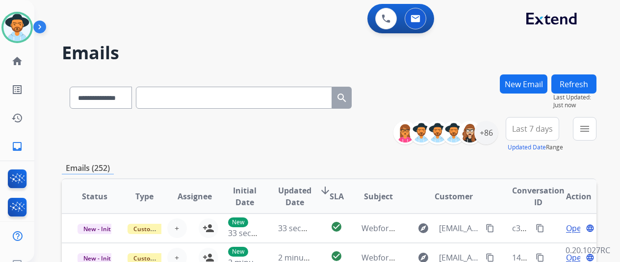
click at [575, 78] on button "Refresh" at bounding box center [573, 84] width 45 height 19
drag, startPoint x: 592, startPoint y: 130, endPoint x: 588, endPoint y: 128, distance: 5.3
click at [590, 130] on mat-icon "menu" at bounding box center [585, 129] width 12 height 12
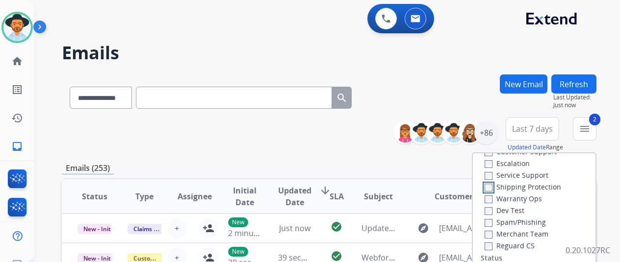
scroll to position [98, 0]
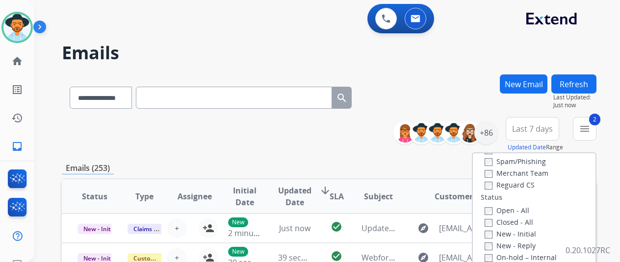
click at [492, 184] on label "Reguard CS" at bounding box center [510, 184] width 50 height 9
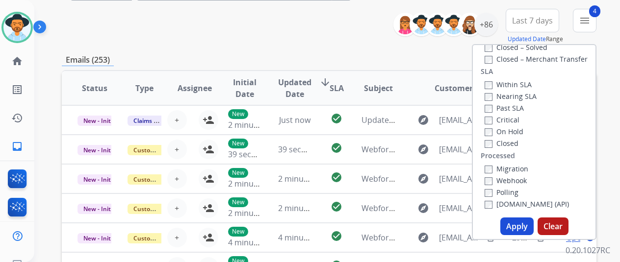
scroll to position [196, 0]
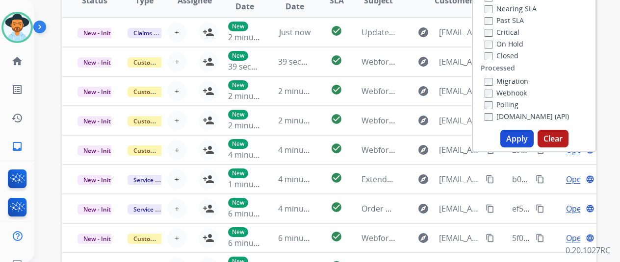
click at [517, 135] on button "Apply" at bounding box center [516, 139] width 33 height 18
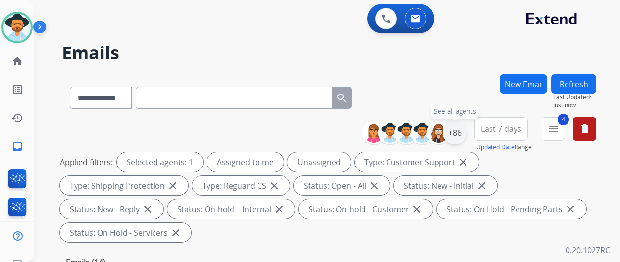
click at [462, 134] on div "+86" at bounding box center [455, 133] width 24 height 24
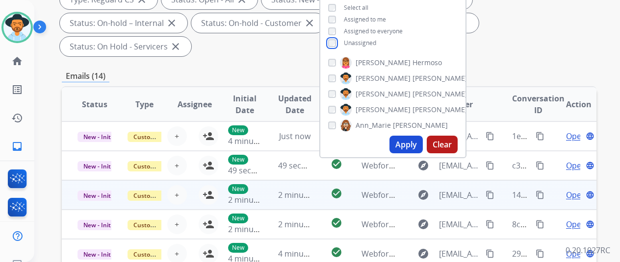
scroll to position [196, 0]
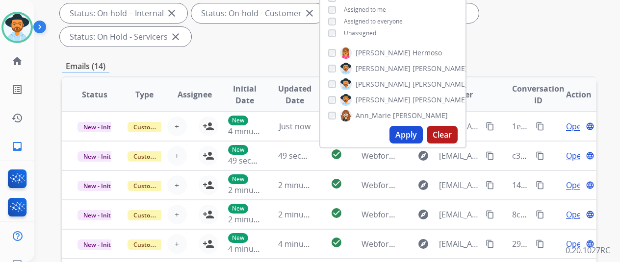
click at [402, 127] on button "Apply" at bounding box center [405, 135] width 33 height 18
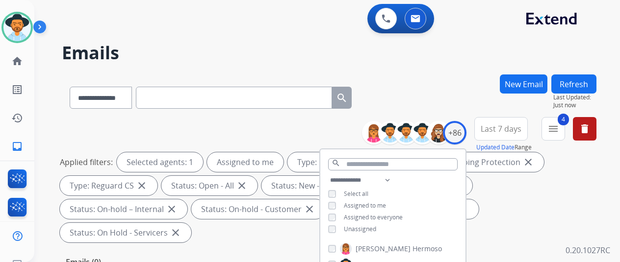
click at [448, 88] on div "**********" at bounding box center [329, 96] width 535 height 43
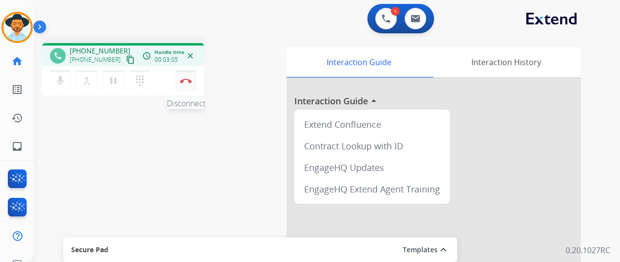
click at [183, 81] on img at bounding box center [186, 80] width 12 height 5
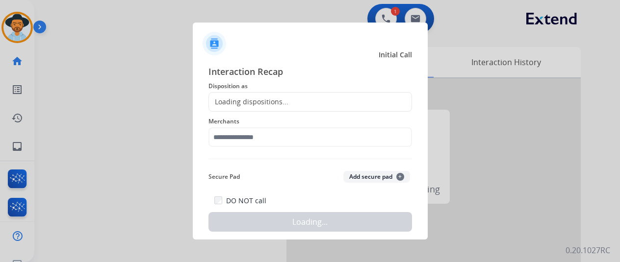
click at [244, 100] on div "Loading dispositions..." at bounding box center [248, 102] width 79 height 10
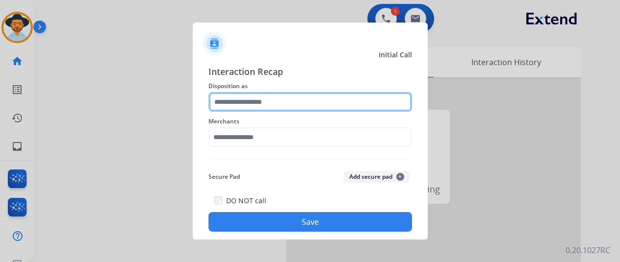
click at [245, 100] on input "text" at bounding box center [310, 102] width 204 height 20
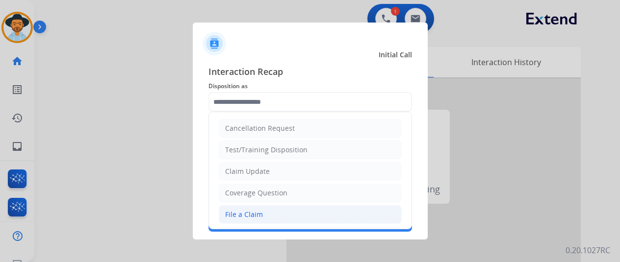
click at [257, 217] on div "File a Claim" at bounding box center [244, 215] width 38 height 10
type input "**********"
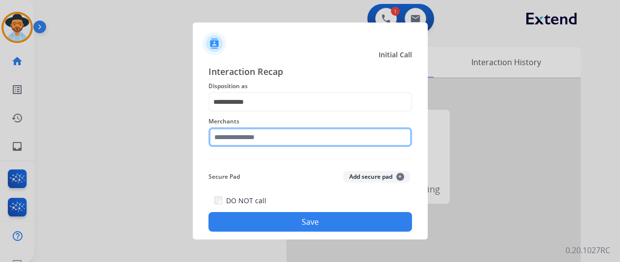
click at [246, 139] on input "text" at bounding box center [310, 138] width 204 height 20
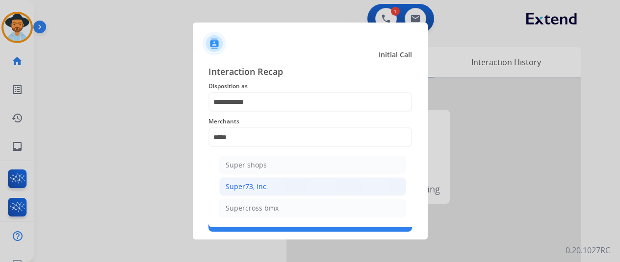
click at [252, 186] on div "Super73, inc." at bounding box center [247, 187] width 43 height 10
type input "**********"
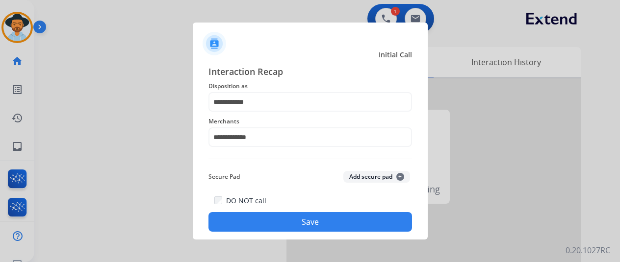
click at [284, 222] on button "Save" at bounding box center [310, 222] width 204 height 20
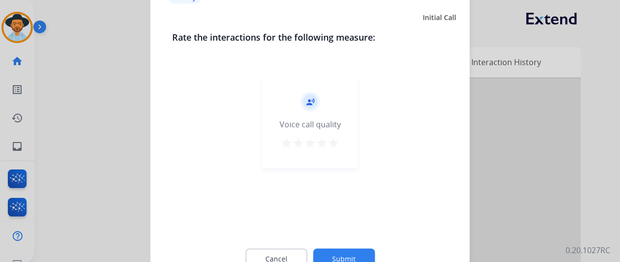
click at [343, 252] on button "Submit" at bounding box center [344, 259] width 62 height 21
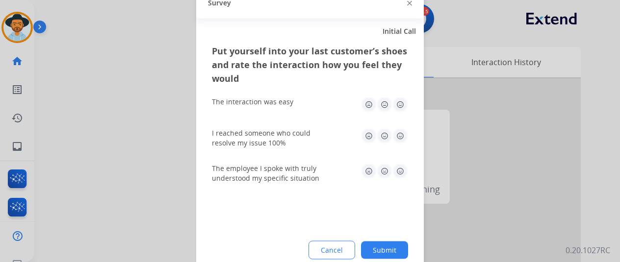
click at [394, 250] on button "Submit" at bounding box center [384, 250] width 47 height 18
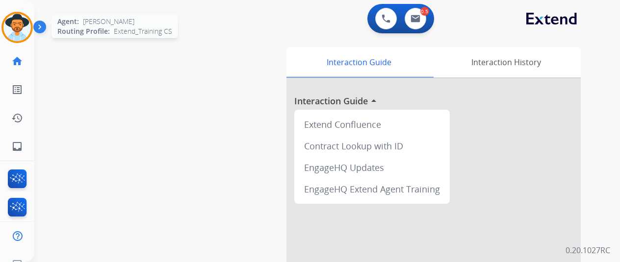
click at [24, 26] on img at bounding box center [16, 27] width 27 height 27
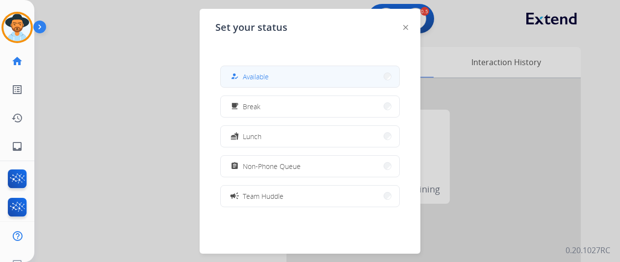
click at [273, 71] on button "how_to_reg Available" at bounding box center [310, 76] width 179 height 21
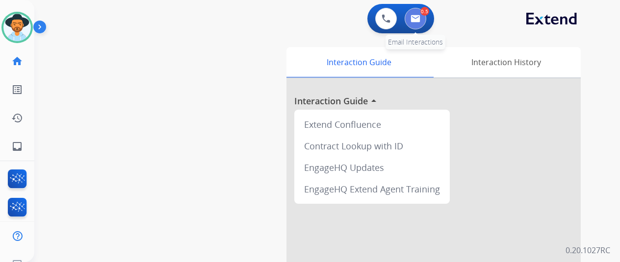
click at [420, 10] on div "Outbound call Quit Outbound call Quit Schedule interaction + Add to my list Cus…" at bounding box center [310, 131] width 620 height 262
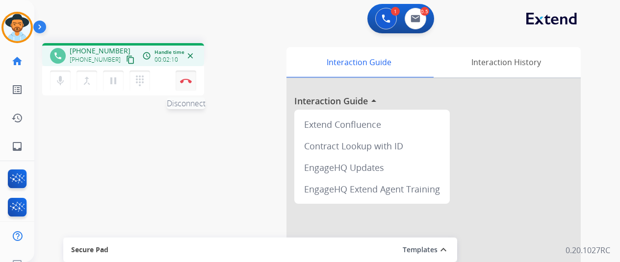
click at [187, 79] on img at bounding box center [186, 80] width 12 height 5
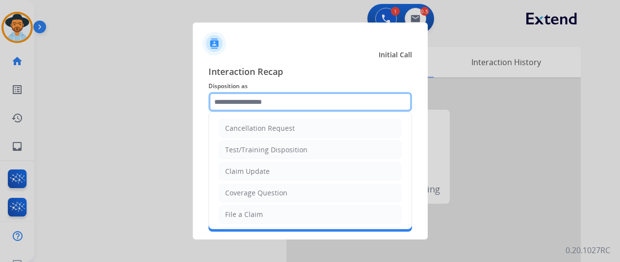
click at [228, 106] on input "text" at bounding box center [310, 102] width 204 height 20
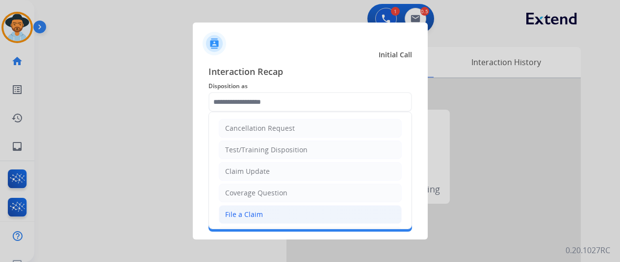
click at [233, 213] on div "File a Claim" at bounding box center [244, 215] width 38 height 10
type input "**********"
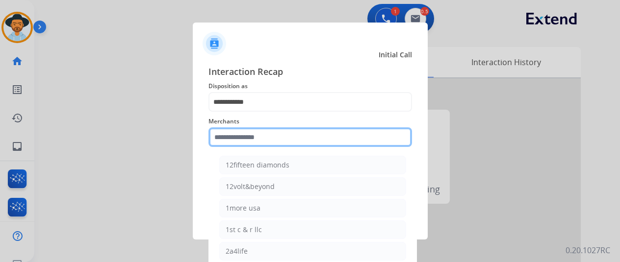
click at [230, 136] on input "text" at bounding box center [310, 138] width 204 height 20
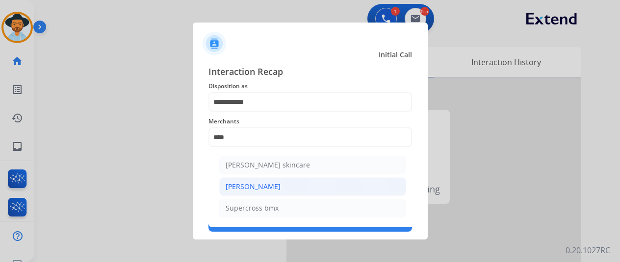
click at [254, 184] on div "[PERSON_NAME]" at bounding box center [253, 187] width 55 height 10
type input "**********"
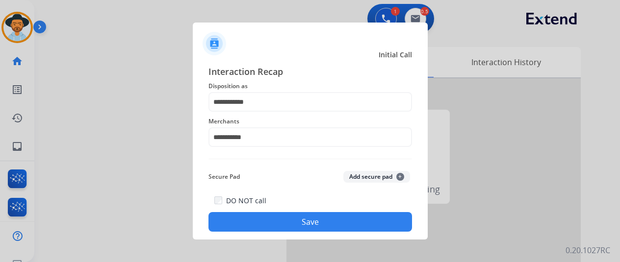
click at [282, 216] on button "Save" at bounding box center [310, 222] width 204 height 20
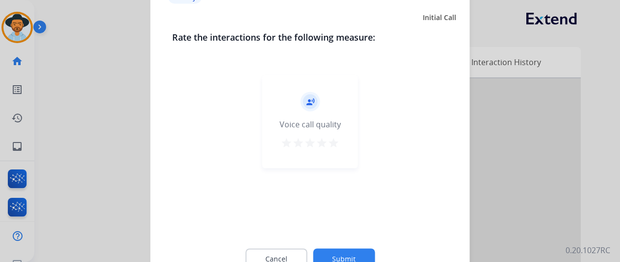
click at [349, 250] on button "Submit" at bounding box center [344, 259] width 62 height 21
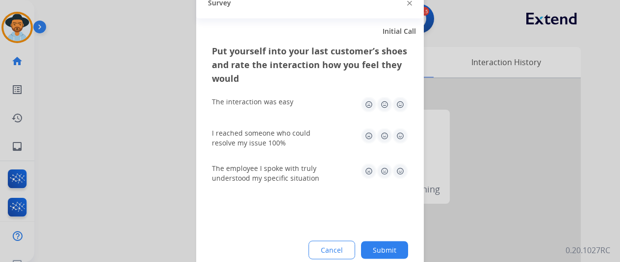
click at [380, 249] on button "Submit" at bounding box center [384, 250] width 47 height 18
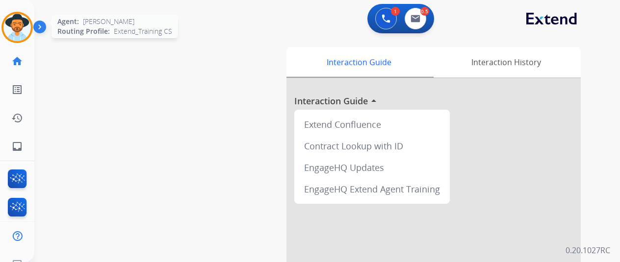
click at [23, 28] on img at bounding box center [16, 27] width 27 height 27
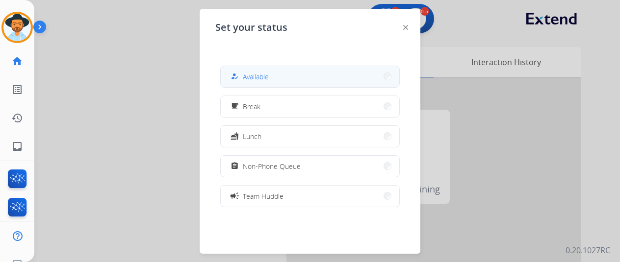
click at [258, 81] on span "Available" at bounding box center [256, 77] width 26 height 10
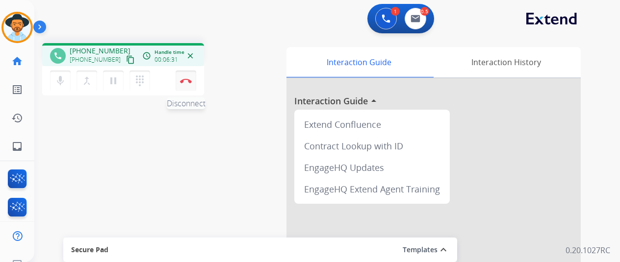
click at [186, 78] on img at bounding box center [186, 80] width 12 height 5
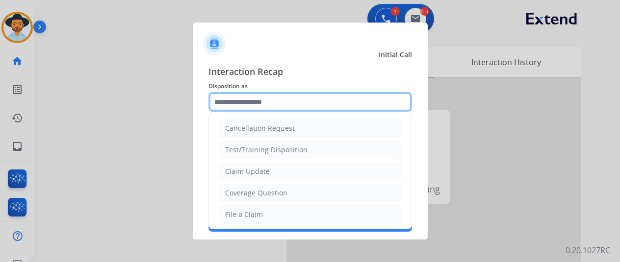
click at [228, 102] on input "text" at bounding box center [310, 102] width 204 height 20
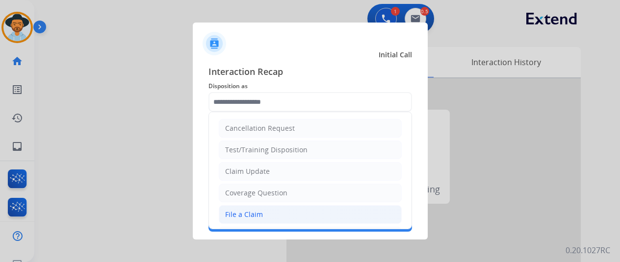
click at [242, 210] on div "File a Claim" at bounding box center [244, 215] width 38 height 10
type input "**********"
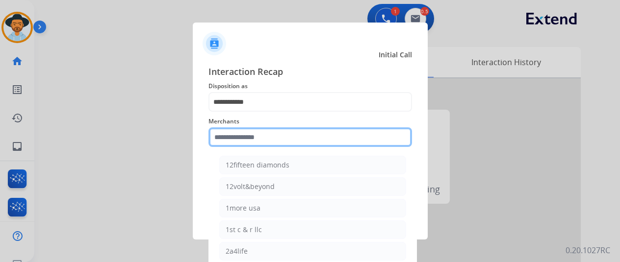
click at [234, 139] on input "text" at bounding box center [310, 138] width 204 height 20
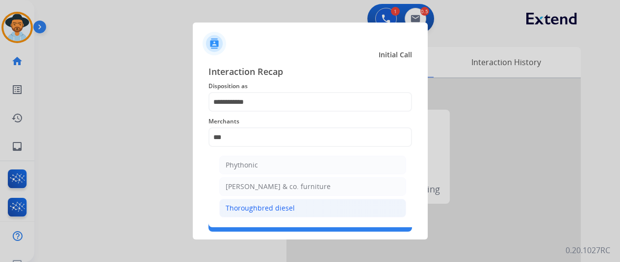
click at [278, 206] on div "Thoroughbred diesel" at bounding box center [260, 209] width 69 height 10
type input "**********"
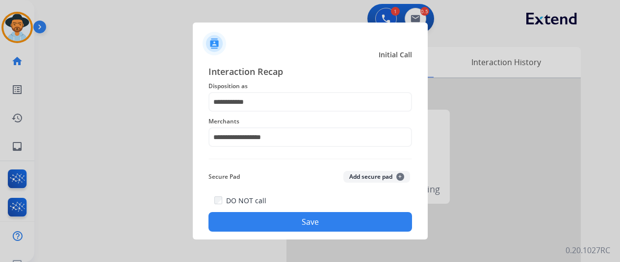
click at [299, 220] on button "Save" at bounding box center [310, 222] width 204 height 20
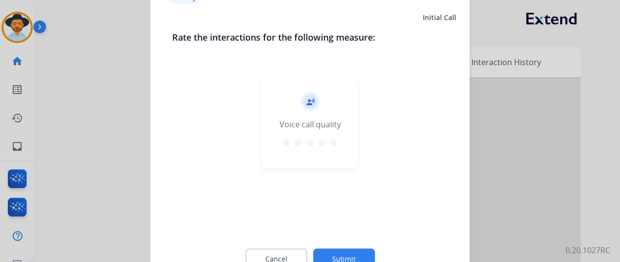
click at [343, 253] on button "Submit" at bounding box center [344, 259] width 62 height 21
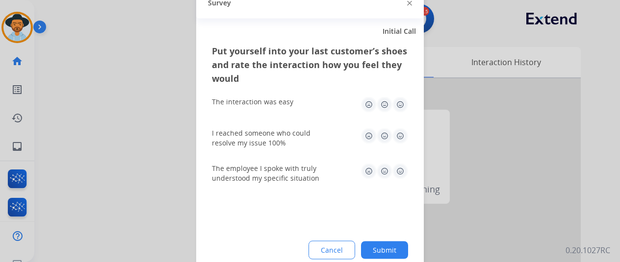
click at [386, 248] on button "Submit" at bounding box center [384, 250] width 47 height 18
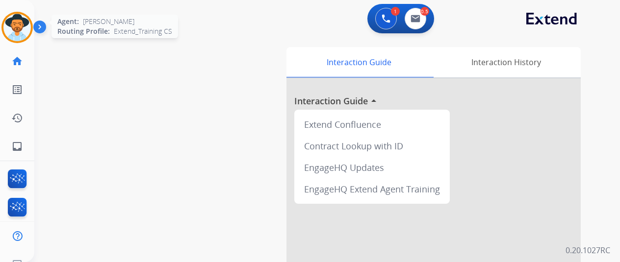
click at [28, 26] on img at bounding box center [16, 27] width 27 height 27
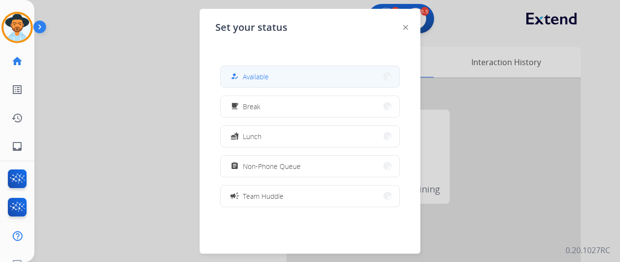
click at [269, 69] on button "how_to_reg Available" at bounding box center [310, 76] width 179 height 21
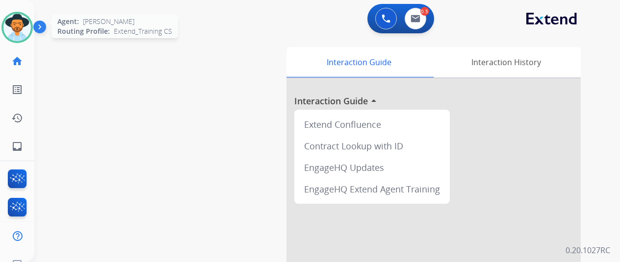
click at [23, 26] on img at bounding box center [16, 27] width 27 height 27
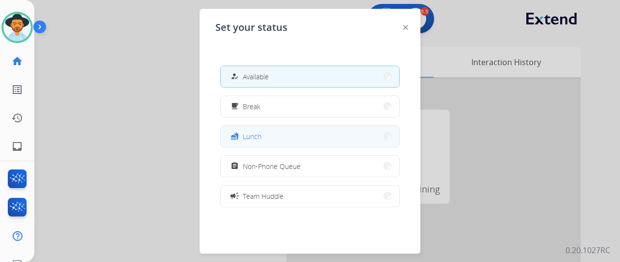
click at [258, 138] on span "Lunch" at bounding box center [252, 136] width 19 height 10
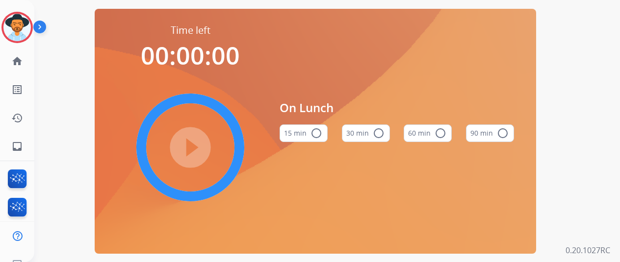
click at [380, 134] on mat-icon "radio_button_unchecked" at bounding box center [379, 134] width 12 height 12
click at [578, 127] on div "Time left 00:30:00 play_circle_filled On Lunch 15 min radio_button_unchecked 30…" at bounding box center [315, 131] width 562 height 262
click at [321, 135] on mat-icon "radio_button_unchecked" at bounding box center [316, 134] width 12 height 12
click at [196, 148] on mat-icon "play_circle_filled" at bounding box center [190, 148] width 12 height 12
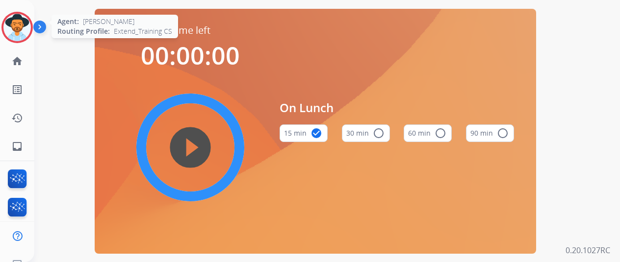
click at [11, 26] on img at bounding box center [16, 27] width 27 height 27
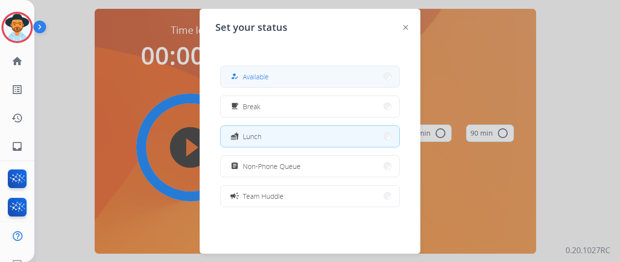
click at [244, 75] on div "how_to_reg Available" at bounding box center [249, 77] width 40 height 12
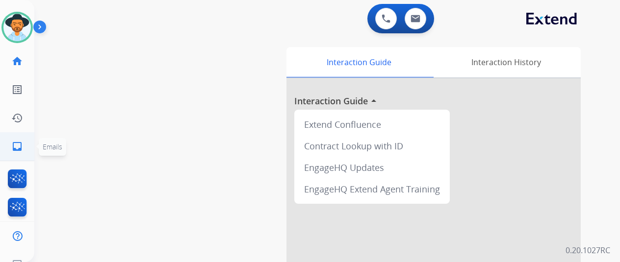
click at [21, 146] on mat-icon "inbox" at bounding box center [17, 147] width 12 height 12
select select "**********"
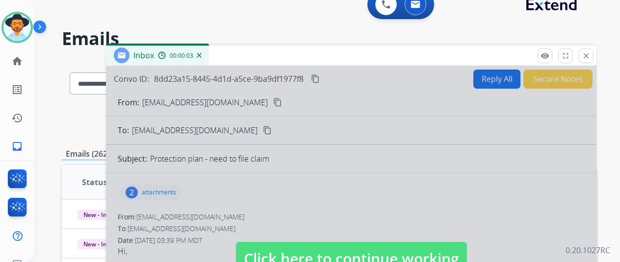
scroll to position [147, 0]
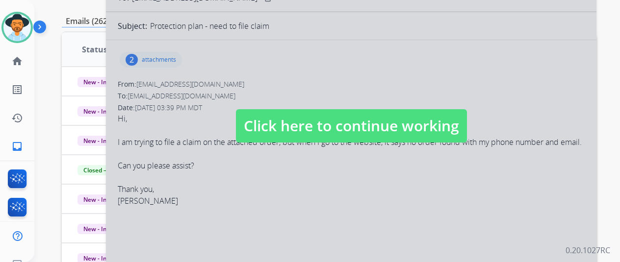
click at [316, 127] on span "Click here to continue working" at bounding box center [351, 125] width 231 height 33
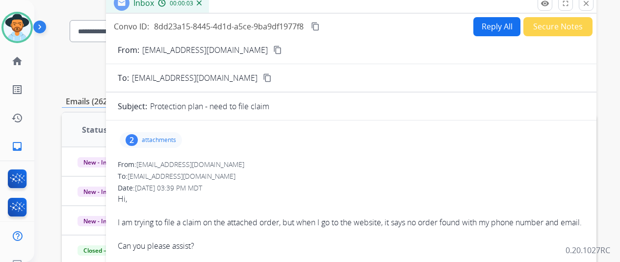
scroll to position [0, 0]
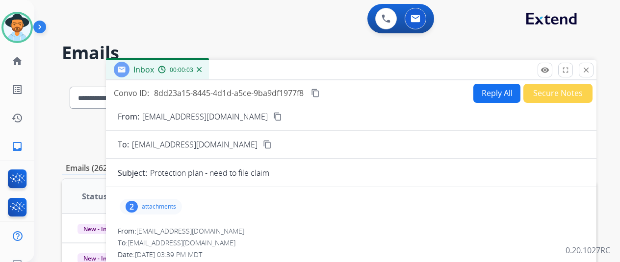
click at [273, 113] on mat-icon "content_copy" at bounding box center [277, 116] width 9 height 9
click at [488, 89] on button "Reply All" at bounding box center [496, 93] width 47 height 19
click at [488, 96] on button "Reply All" at bounding box center [496, 93] width 47 height 19
click at [202, 72] on img at bounding box center [199, 69] width 5 height 5
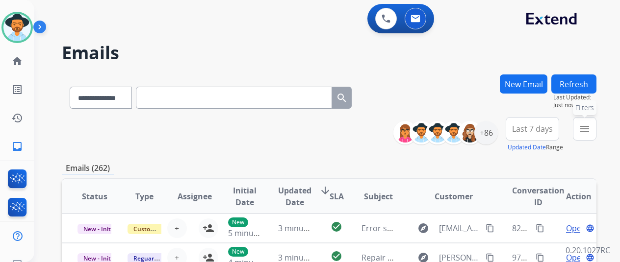
click at [587, 131] on mat-icon "menu" at bounding box center [585, 129] width 12 height 12
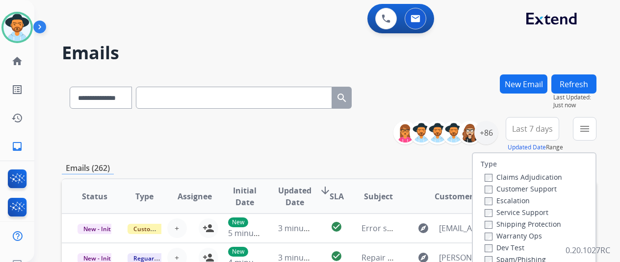
click at [578, 76] on button "Refresh" at bounding box center [573, 84] width 45 height 19
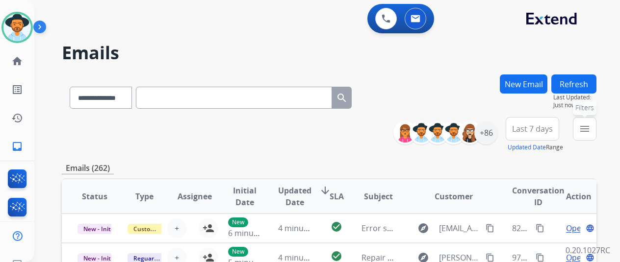
click at [590, 126] on mat-icon "menu" at bounding box center [585, 129] width 12 height 12
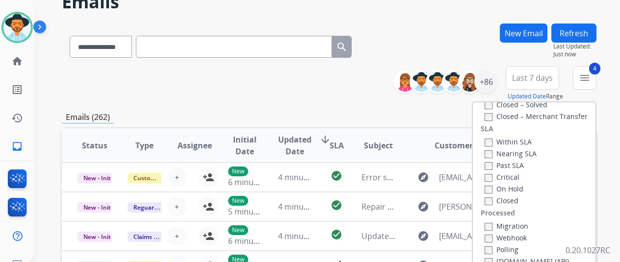
scroll to position [147, 0]
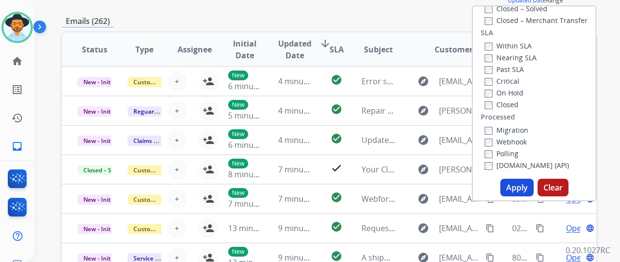
click at [511, 183] on button "Apply" at bounding box center [516, 188] width 33 height 18
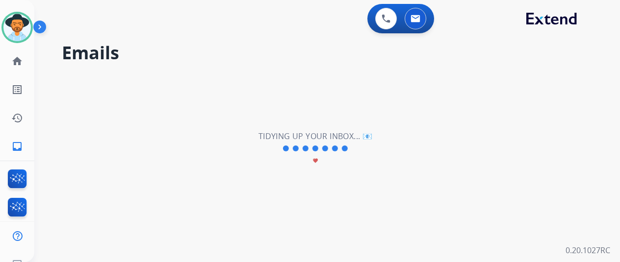
scroll to position [0, 0]
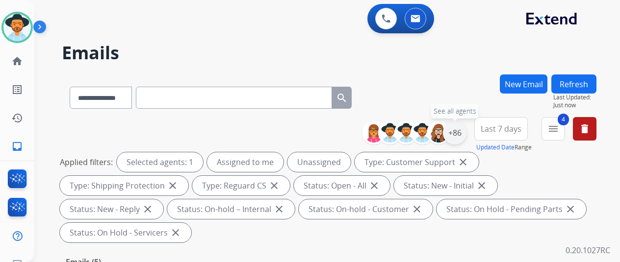
click at [463, 134] on div "+86" at bounding box center [455, 133] width 24 height 24
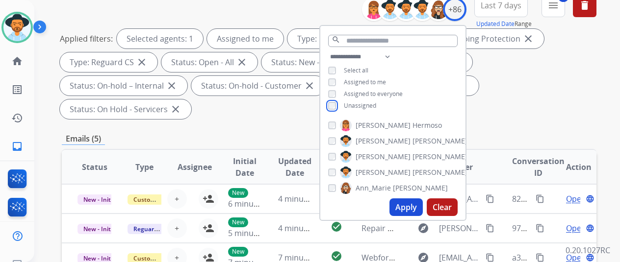
scroll to position [147, 0]
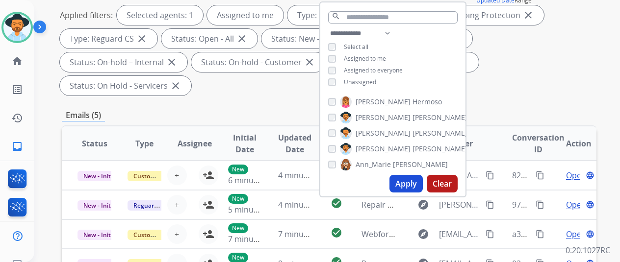
click at [408, 188] on button "Apply" at bounding box center [405, 184] width 33 height 18
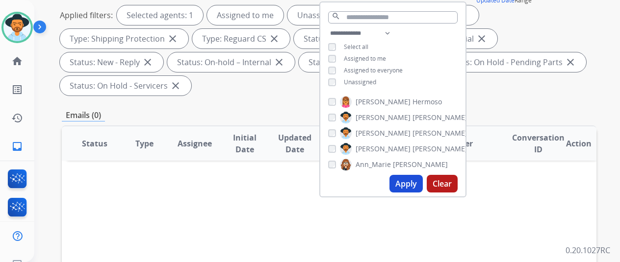
click at [409, 183] on button "Apply" at bounding box center [405, 184] width 33 height 18
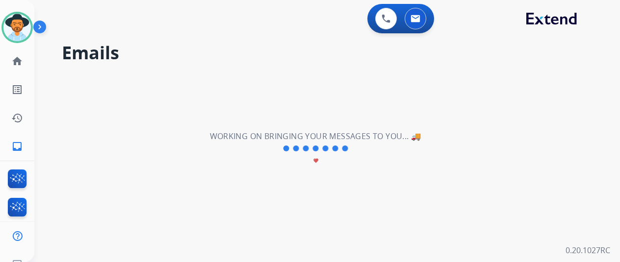
scroll to position [0, 0]
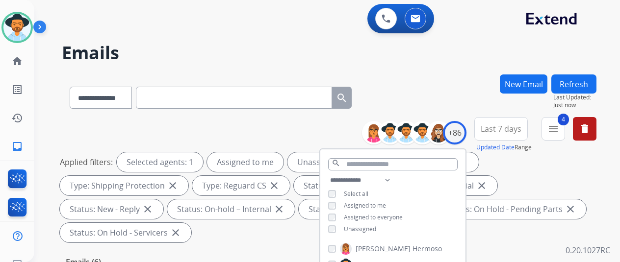
click at [429, 57] on h2 "Emails" at bounding box center [329, 53] width 535 height 20
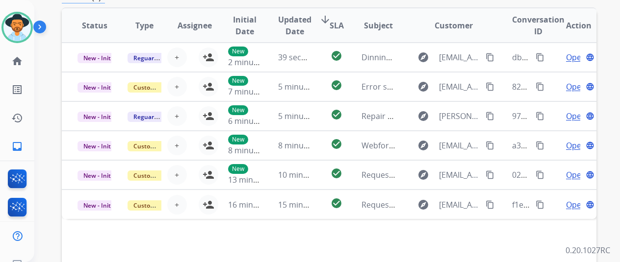
scroll to position [333, 0]
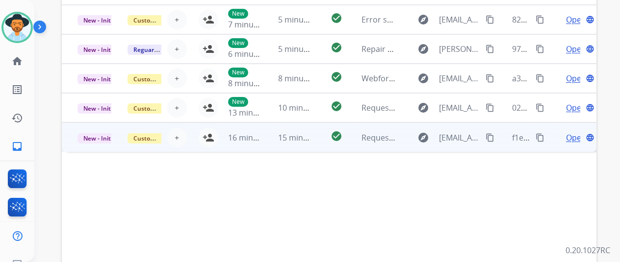
click at [571, 135] on span "Open" at bounding box center [576, 138] width 20 height 12
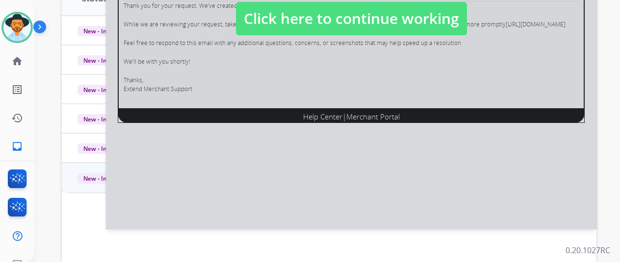
scroll to position [185, 0]
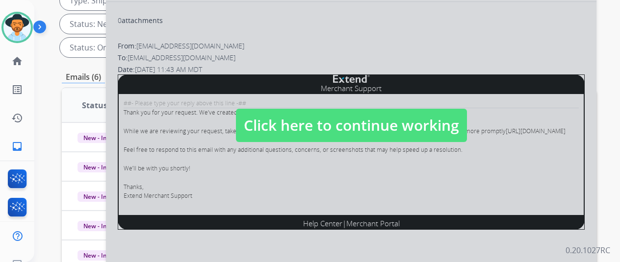
click at [390, 170] on div at bounding box center [351, 115] width 490 height 441
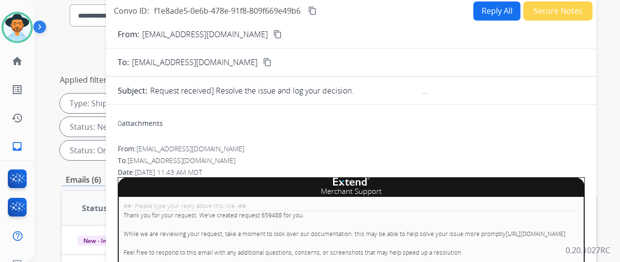
scroll to position [0, 0]
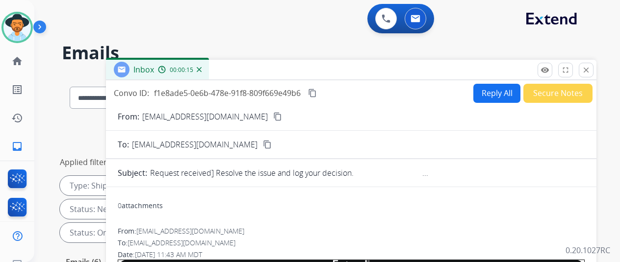
click at [590, 67] on mat-icon "close" at bounding box center [586, 70] width 9 height 9
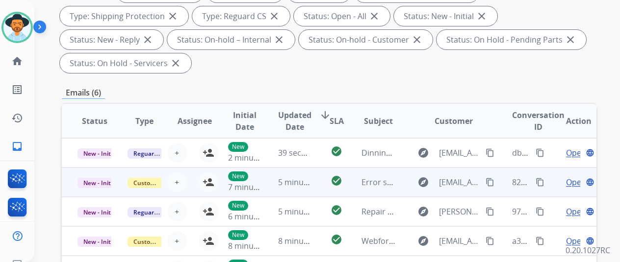
scroll to position [196, 0]
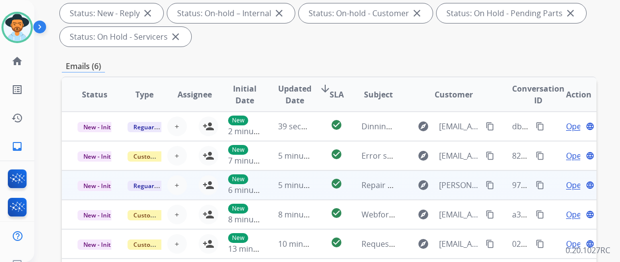
click at [571, 185] on span "Open" at bounding box center [576, 185] width 20 height 12
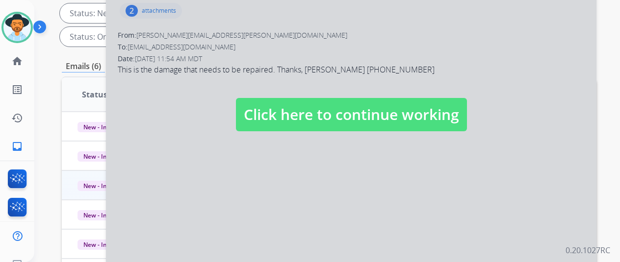
click at [394, 192] on div at bounding box center [351, 104] width 490 height 441
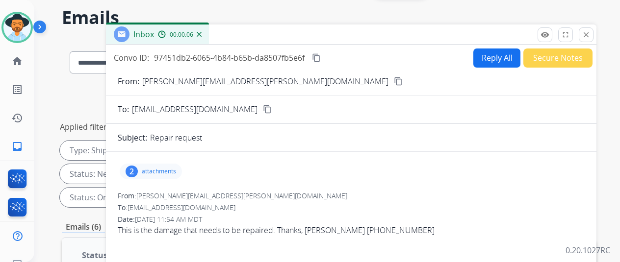
scroll to position [0, 0]
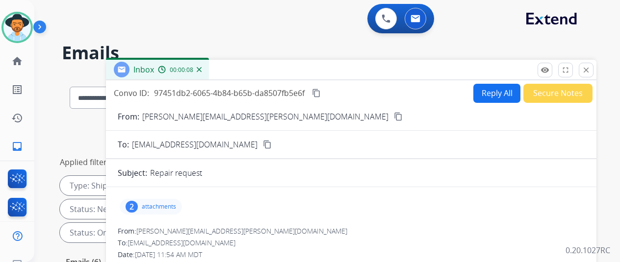
click at [590, 72] on mat-icon "close" at bounding box center [586, 70] width 9 height 9
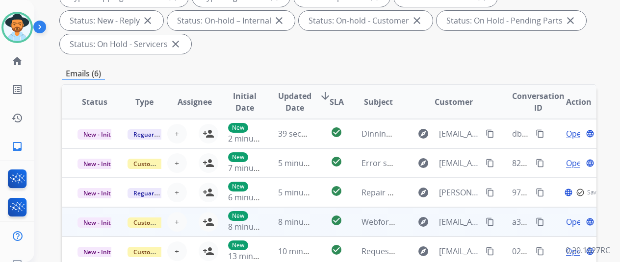
scroll to position [245, 0]
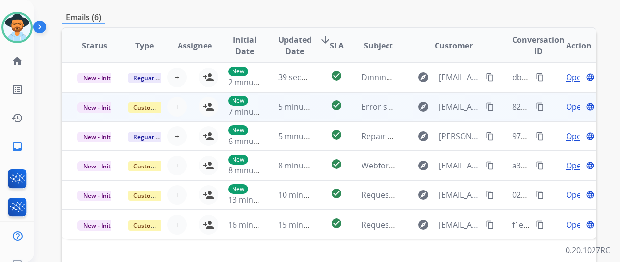
click at [568, 109] on span "Open" at bounding box center [576, 107] width 20 height 12
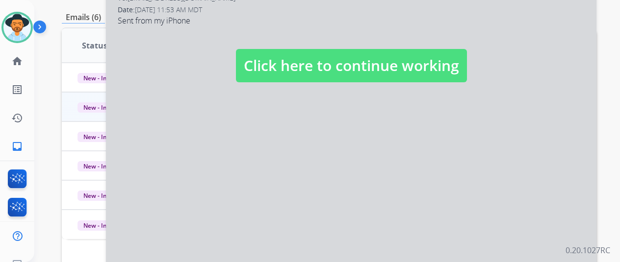
scroll to position [49, 0]
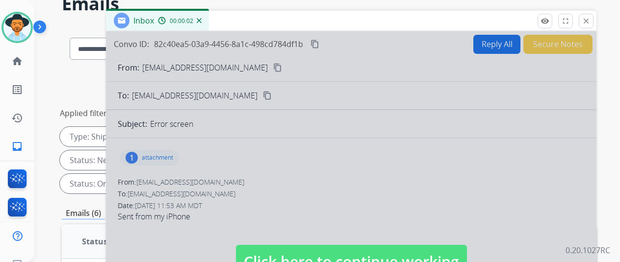
click at [338, 173] on div at bounding box center [351, 251] width 490 height 441
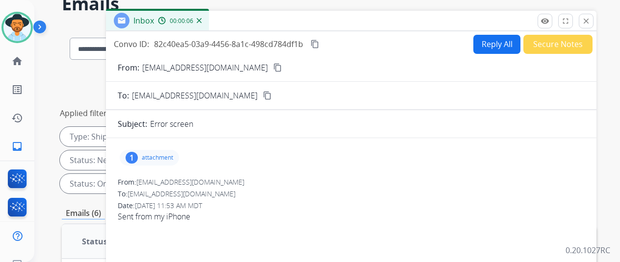
click at [202, 21] on img at bounding box center [199, 20] width 5 height 5
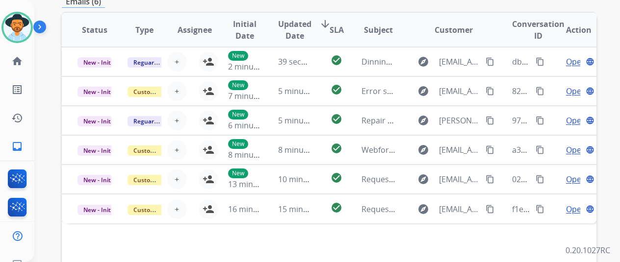
scroll to position [87, 0]
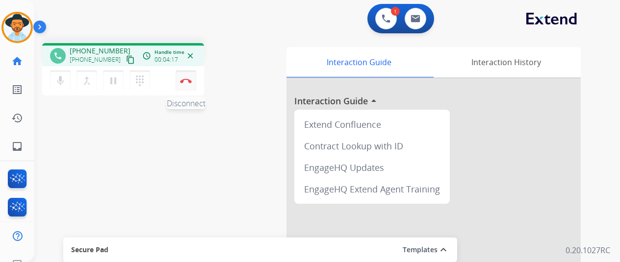
click at [182, 80] on img at bounding box center [186, 80] width 12 height 5
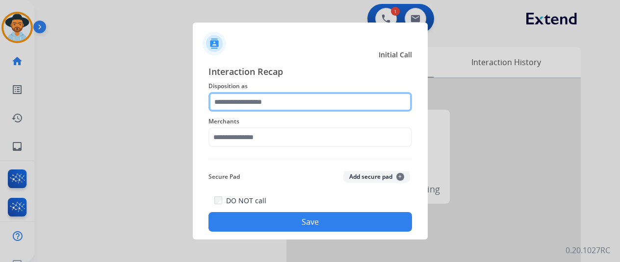
click at [230, 96] on input "text" at bounding box center [310, 102] width 204 height 20
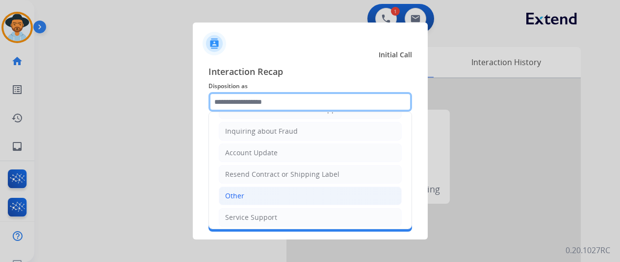
scroll to position [149, 0]
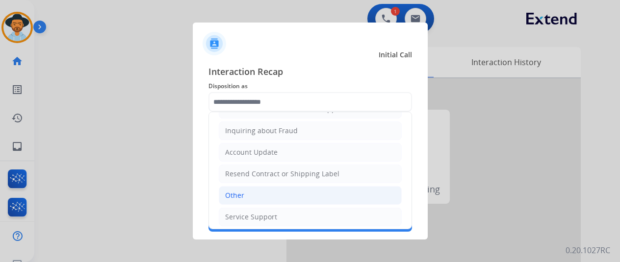
click at [247, 196] on li "Other" at bounding box center [310, 195] width 183 height 19
type input "*****"
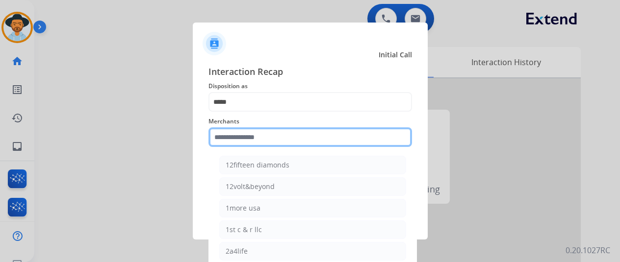
click at [236, 140] on input "text" at bounding box center [310, 138] width 204 height 20
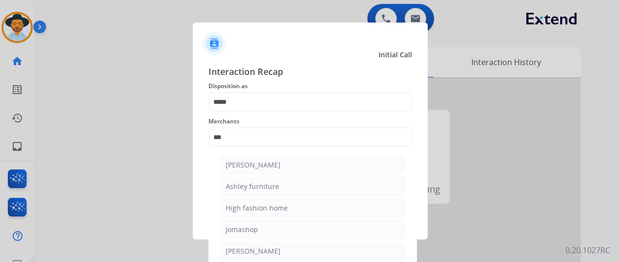
click at [260, 159] on li "[PERSON_NAME]" at bounding box center [312, 165] width 187 height 19
type input "**********"
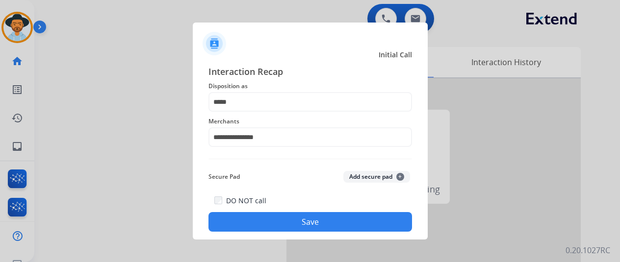
click at [301, 224] on button "Save" at bounding box center [310, 222] width 204 height 20
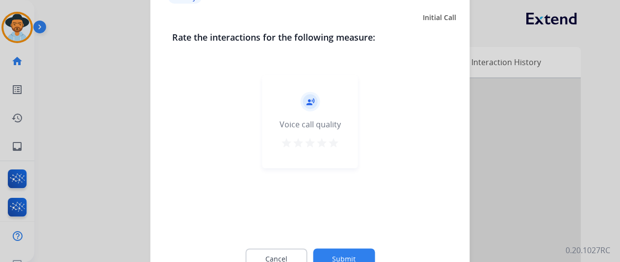
click at [348, 255] on button "Submit" at bounding box center [344, 259] width 62 height 21
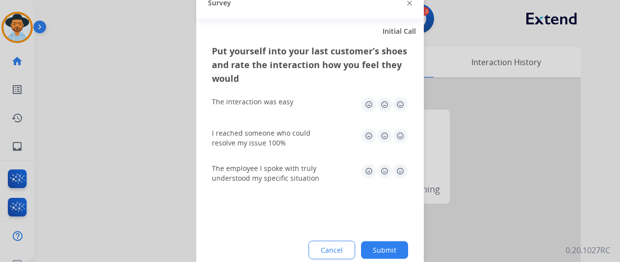
click at [386, 248] on button "Submit" at bounding box center [384, 250] width 47 height 18
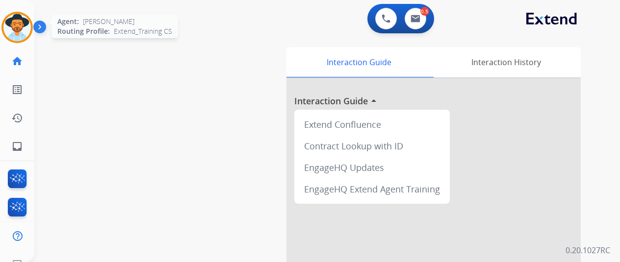
click at [18, 22] on img at bounding box center [16, 27] width 27 height 27
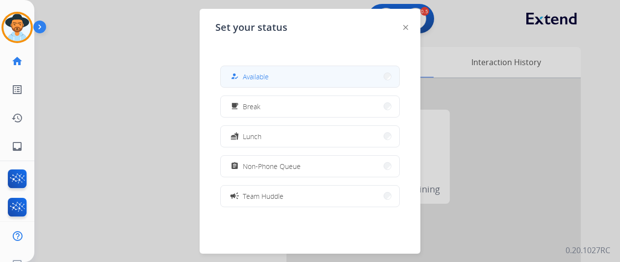
click at [266, 85] on button "how_to_reg Available" at bounding box center [310, 76] width 179 height 21
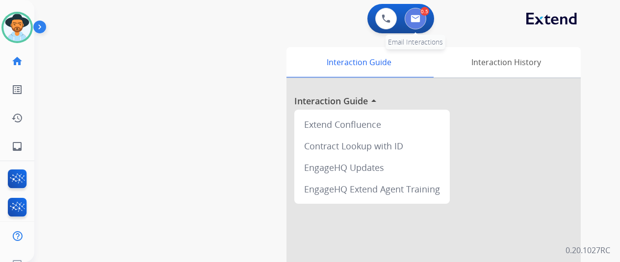
click at [418, 16] on img at bounding box center [415, 19] width 10 height 8
select select "**********"
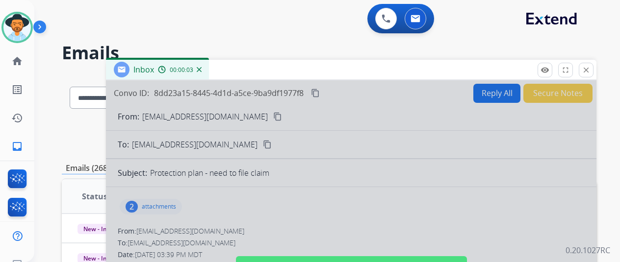
click at [209, 68] on div "Inbox 00:00:03" at bounding box center [157, 70] width 103 height 20
click at [202, 67] on img at bounding box center [199, 69] width 5 height 5
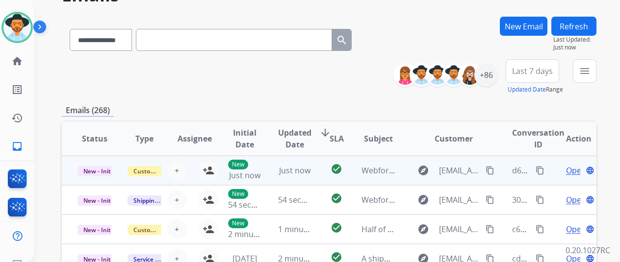
scroll to position [147, 0]
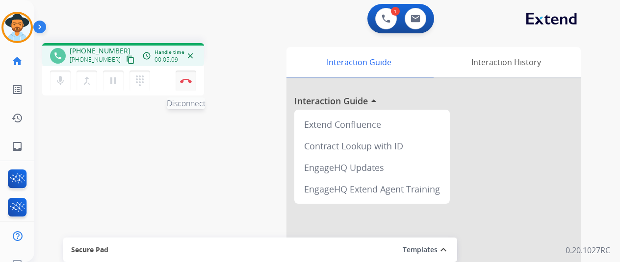
click at [182, 77] on button "Disconnect" at bounding box center [186, 81] width 21 height 21
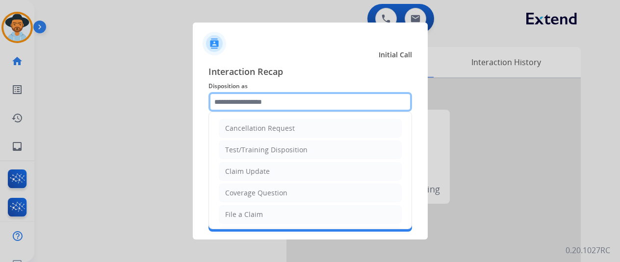
click at [227, 105] on input "text" at bounding box center [310, 102] width 204 height 20
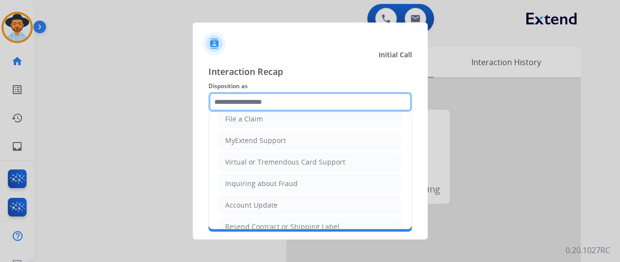
scroll to position [98, 0]
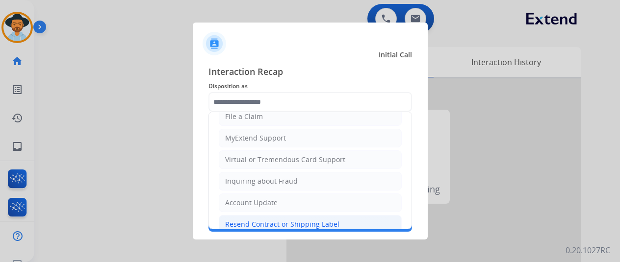
click at [241, 225] on div "Resend Contract or Shipping Label" at bounding box center [282, 225] width 114 height 10
type input "**********"
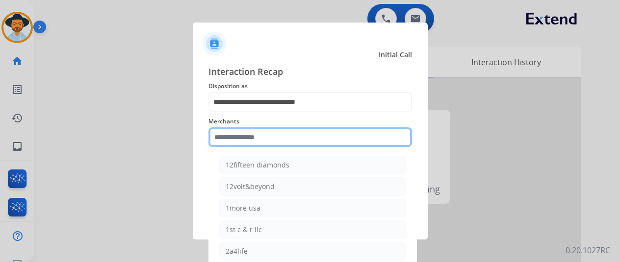
drag, startPoint x: 237, startPoint y: 136, endPoint x: 260, endPoint y: 128, distance: 24.5
click at [237, 136] on input "text" at bounding box center [310, 138] width 204 height 20
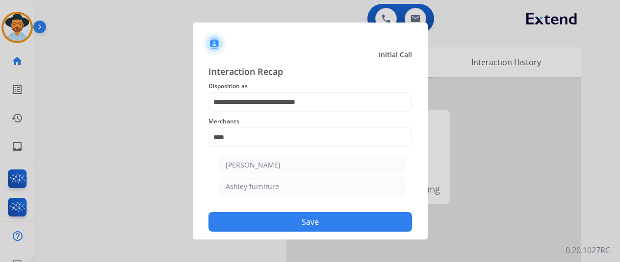
click at [275, 160] on div "[PERSON_NAME]" at bounding box center [253, 165] width 55 height 10
type input "**********"
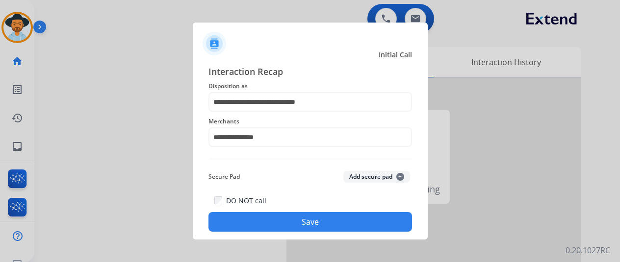
click at [320, 221] on button "Save" at bounding box center [310, 222] width 204 height 20
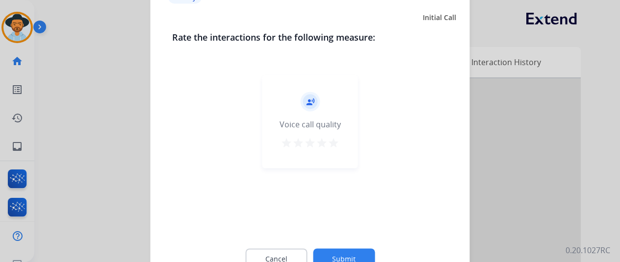
click at [345, 256] on button "Submit" at bounding box center [344, 259] width 62 height 21
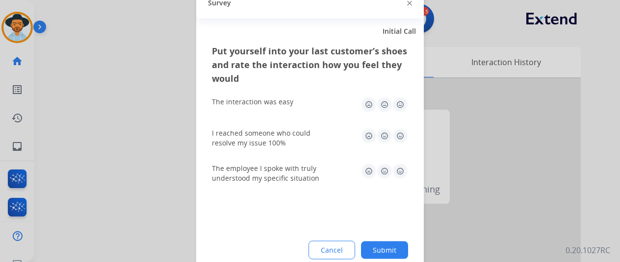
drag, startPoint x: 393, startPoint y: 249, endPoint x: 177, endPoint y: 154, distance: 235.6
click at [389, 245] on button "Submit" at bounding box center [384, 250] width 47 height 18
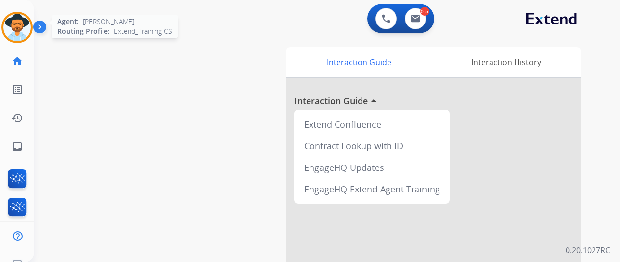
click at [18, 21] on img at bounding box center [16, 27] width 27 height 27
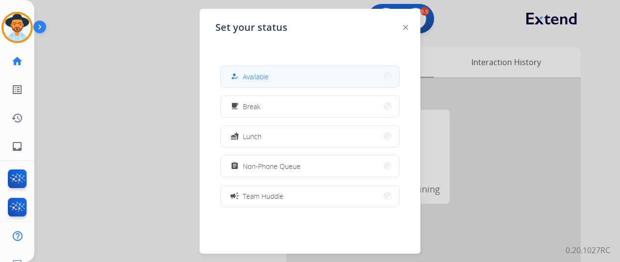
click at [293, 73] on button "how_to_reg Available" at bounding box center [310, 76] width 179 height 21
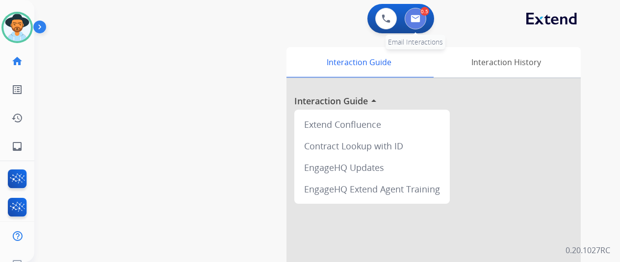
click at [415, 19] on img at bounding box center [415, 19] width 10 height 8
select select "**********"
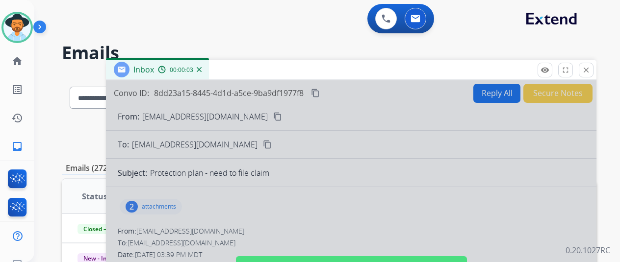
click at [255, 185] on div at bounding box center [351, 263] width 490 height 366
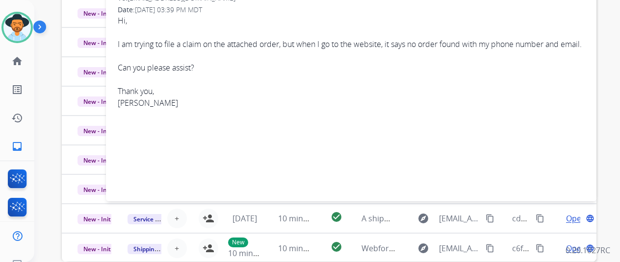
scroll to position [49, 0]
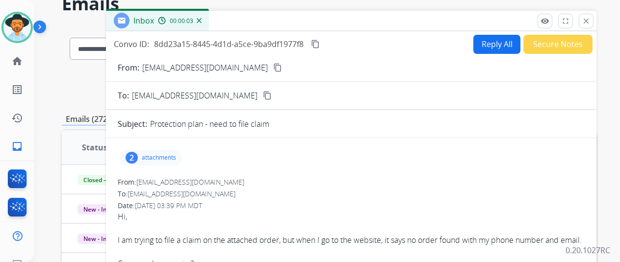
click at [202, 20] on img at bounding box center [199, 20] width 5 height 5
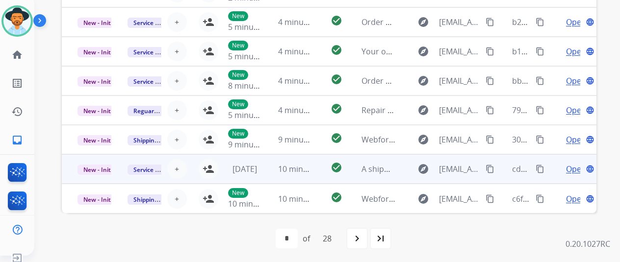
scroll to position [12, 0]
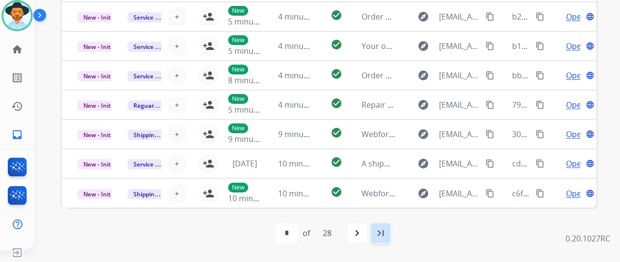
click at [384, 229] on mat-icon "last_page" at bounding box center [381, 234] width 12 height 12
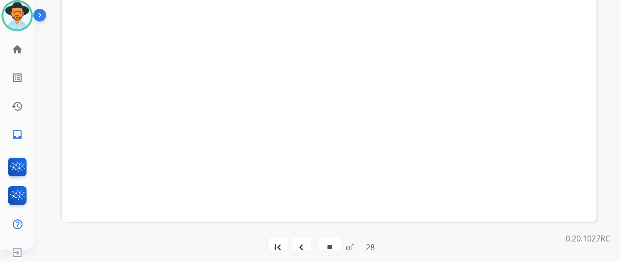
scroll to position [287, 0]
click at [304, 232] on mat-icon "navigate_before" at bounding box center [301, 234] width 12 height 12
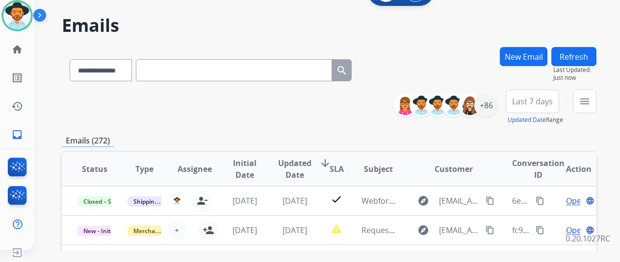
scroll to position [0, 0]
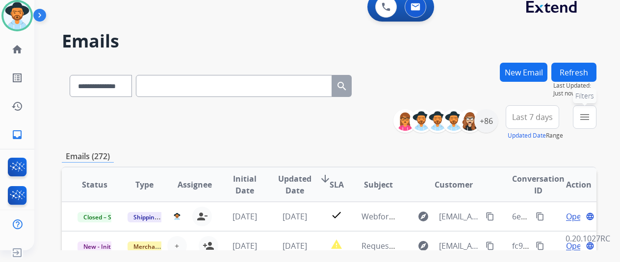
click at [590, 117] on mat-icon "menu" at bounding box center [585, 117] width 12 height 12
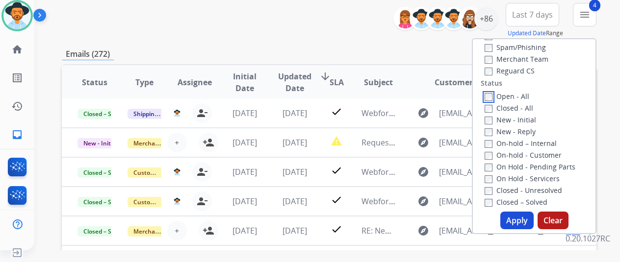
scroll to position [147, 0]
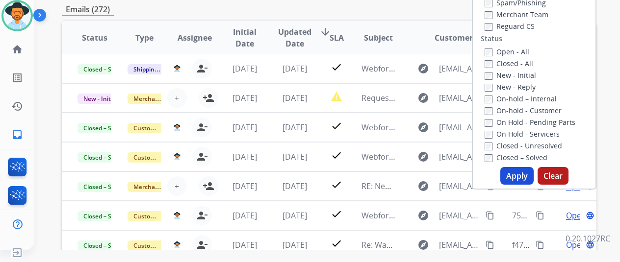
click at [514, 177] on button "Apply" at bounding box center [516, 176] width 33 height 18
select select "*"
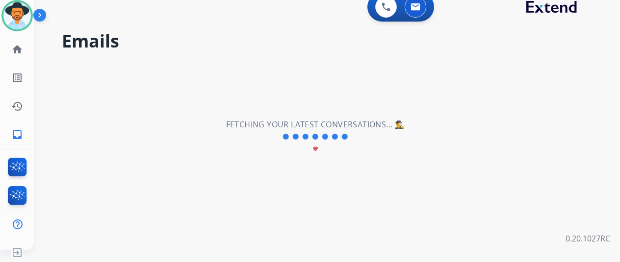
scroll to position [0, 0]
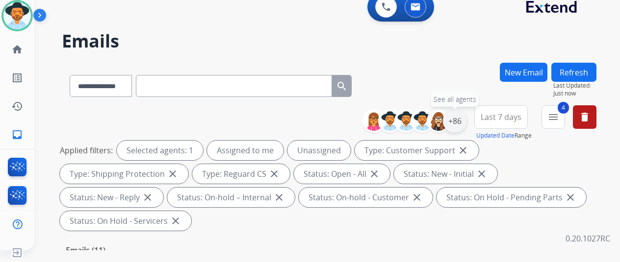
click at [464, 120] on div "+86" at bounding box center [455, 121] width 24 height 24
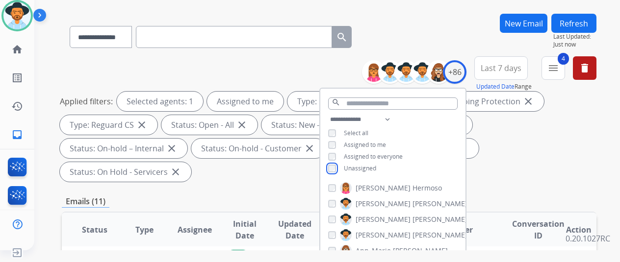
scroll to position [196, 0]
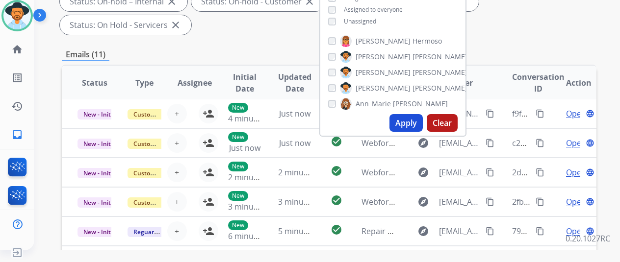
click at [403, 119] on button "Apply" at bounding box center [405, 123] width 33 height 18
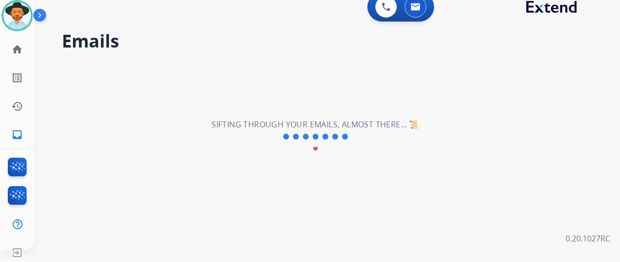
scroll to position [0, 0]
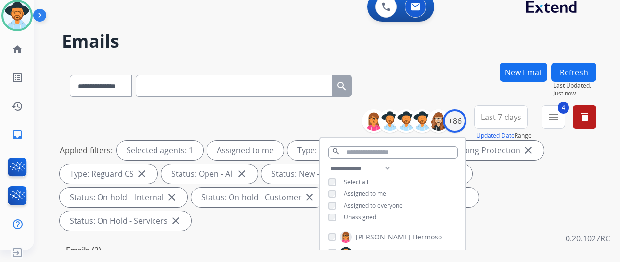
click at [437, 59] on div "**********" at bounding box center [315, 155] width 562 height 262
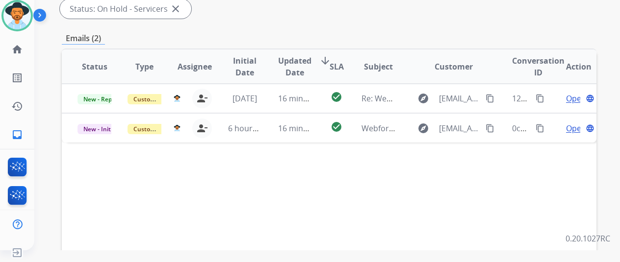
scroll to position [245, 0]
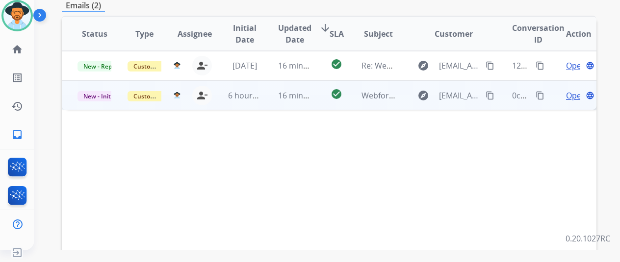
click at [568, 90] on span "Open" at bounding box center [576, 96] width 20 height 12
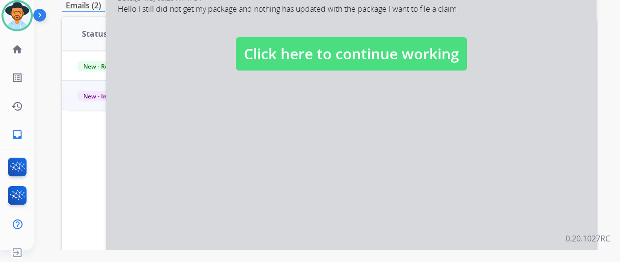
click at [182, 163] on div at bounding box center [351, 43] width 490 height 441
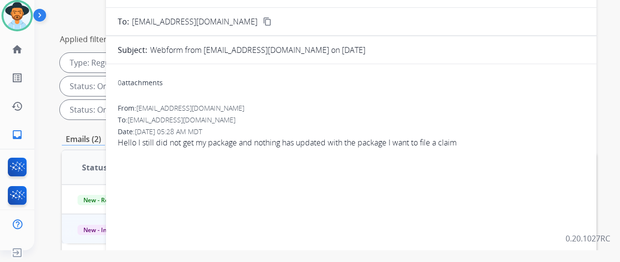
scroll to position [49, 0]
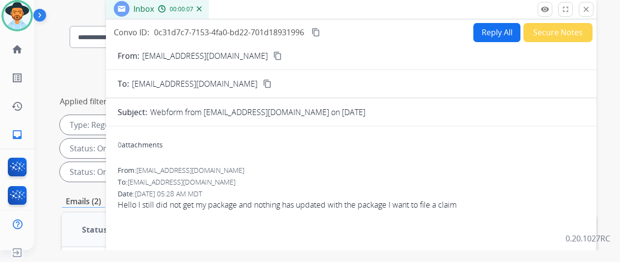
click at [273, 57] on mat-icon "content_copy" at bounding box center [277, 55] width 9 height 9
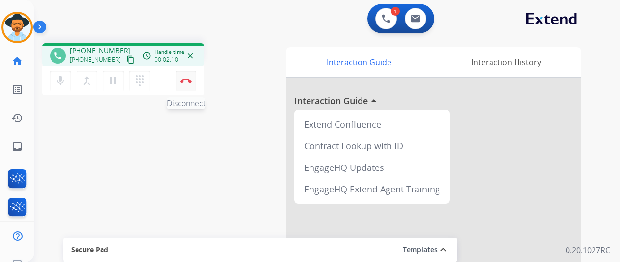
click at [181, 77] on button "Disconnect" at bounding box center [186, 81] width 21 height 21
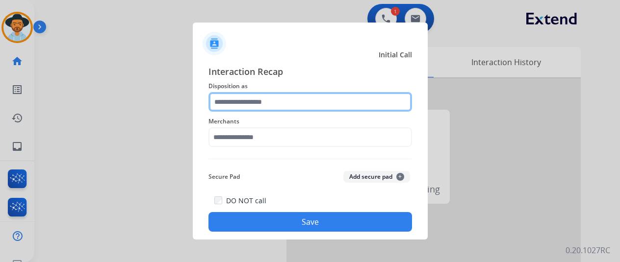
click at [227, 102] on input "text" at bounding box center [310, 102] width 204 height 20
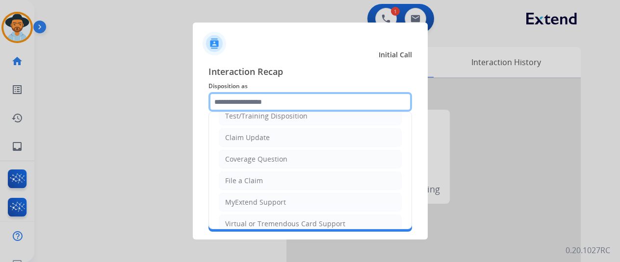
scroll to position [49, 0]
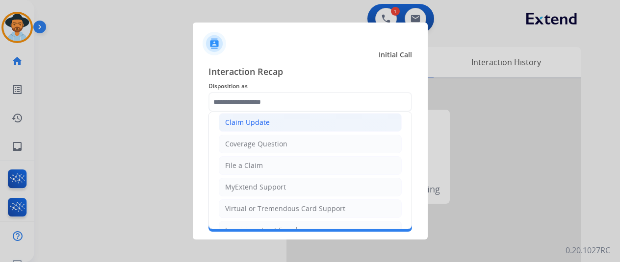
click at [253, 123] on div "Claim Update" at bounding box center [247, 123] width 45 height 10
type input "**********"
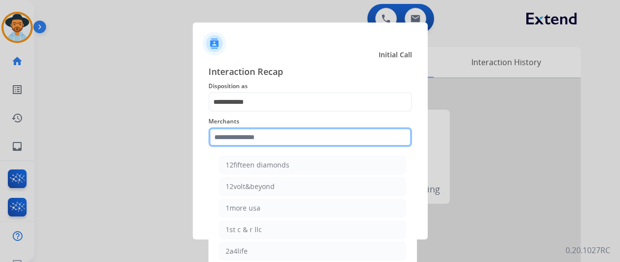
click at [222, 142] on input "text" at bounding box center [310, 138] width 204 height 20
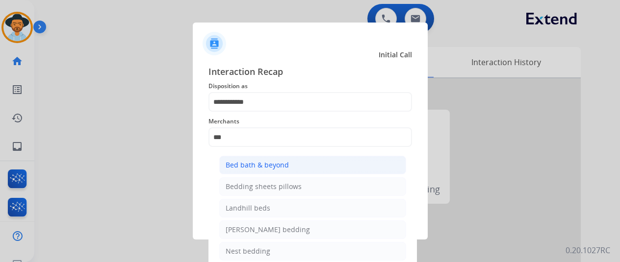
click at [264, 169] on div "Bed bath & beyond" at bounding box center [257, 165] width 63 height 10
type input "**********"
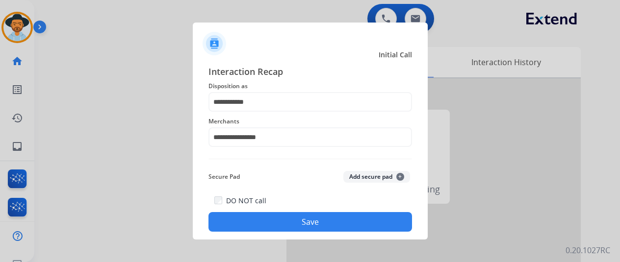
click at [288, 216] on button "Save" at bounding box center [310, 222] width 204 height 20
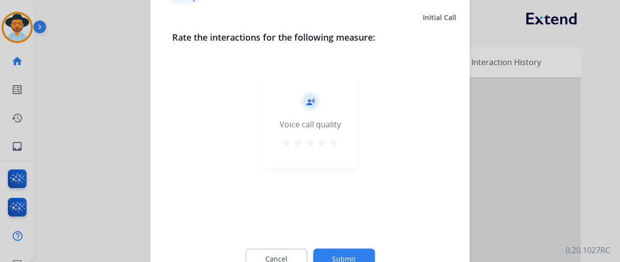
click at [340, 253] on button "Submit" at bounding box center [344, 259] width 62 height 21
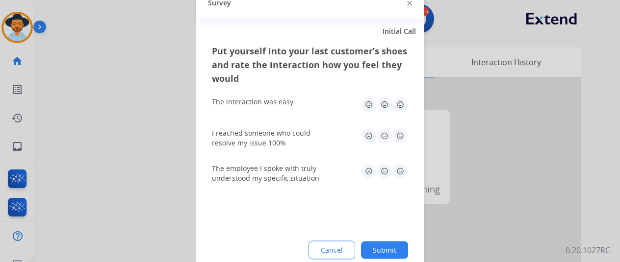
click at [397, 247] on button "Submit" at bounding box center [384, 250] width 47 height 18
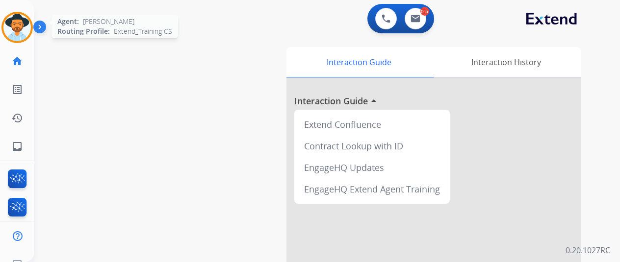
click at [19, 17] on img at bounding box center [16, 27] width 27 height 27
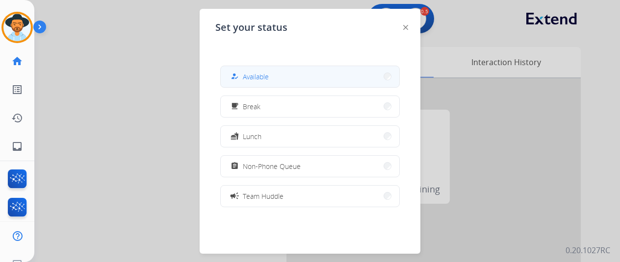
click at [286, 72] on button "how_to_reg Available" at bounding box center [310, 76] width 179 height 21
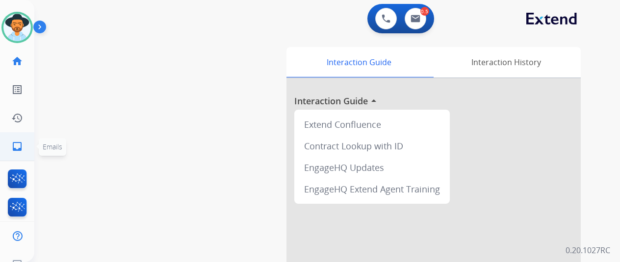
click at [18, 143] on mat-icon "inbox" at bounding box center [17, 147] width 12 height 12
select select "**********"
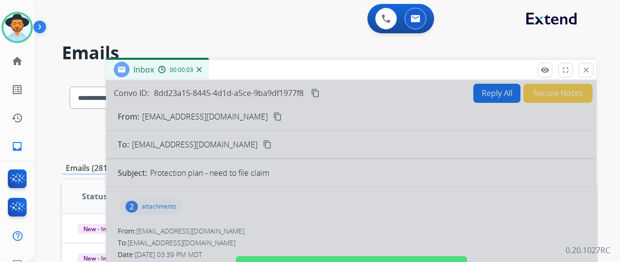
click at [316, 130] on div at bounding box center [351, 263] width 490 height 366
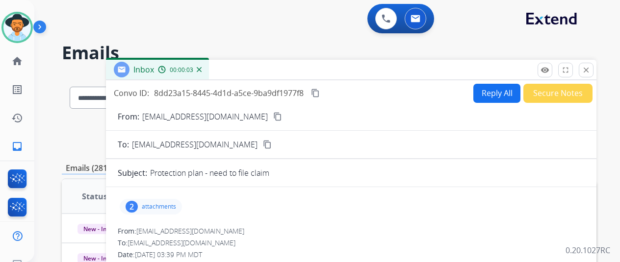
click at [202, 70] on img at bounding box center [199, 69] width 5 height 5
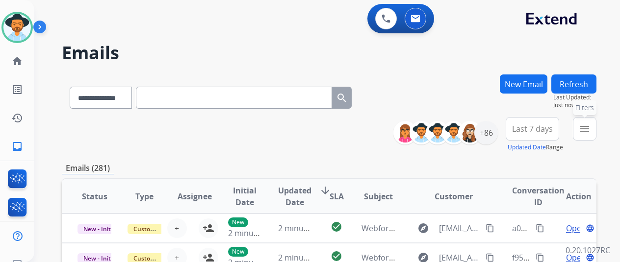
click at [590, 130] on mat-icon "menu" at bounding box center [585, 129] width 12 height 12
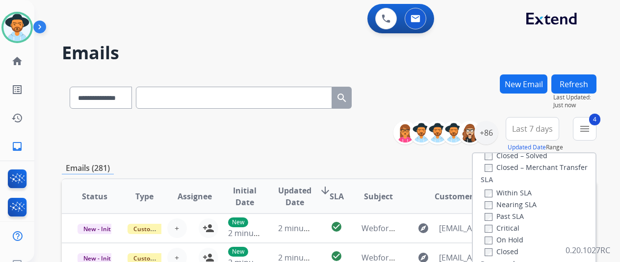
scroll to position [147, 0]
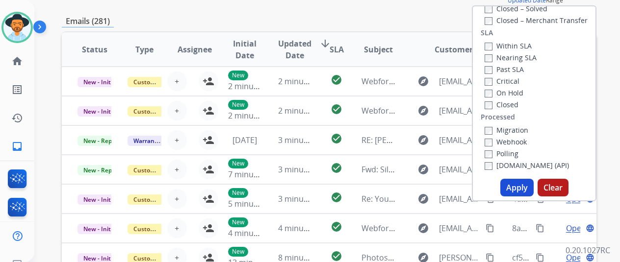
click at [512, 185] on button "Apply" at bounding box center [516, 188] width 33 height 18
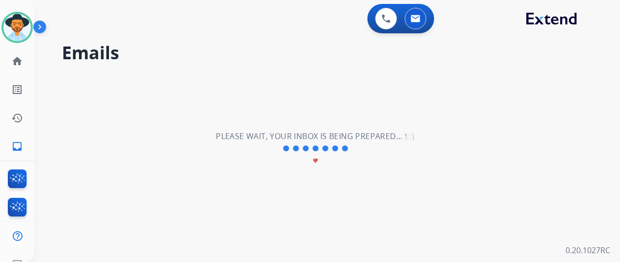
scroll to position [0, 0]
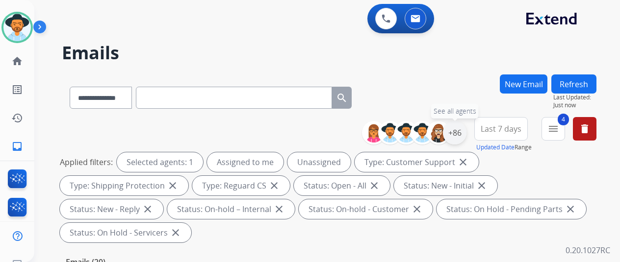
click at [462, 132] on div "+86" at bounding box center [455, 133] width 24 height 24
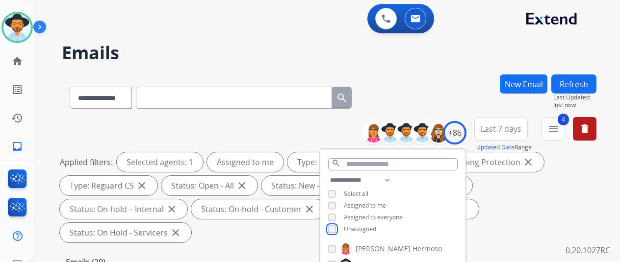
scroll to position [147, 0]
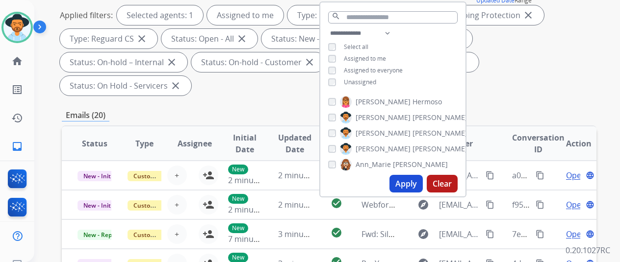
click at [408, 181] on button "Apply" at bounding box center [405, 184] width 33 height 18
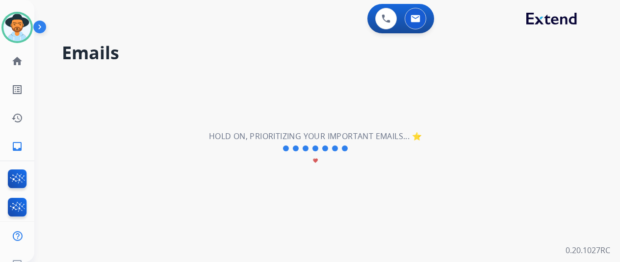
scroll to position [0, 0]
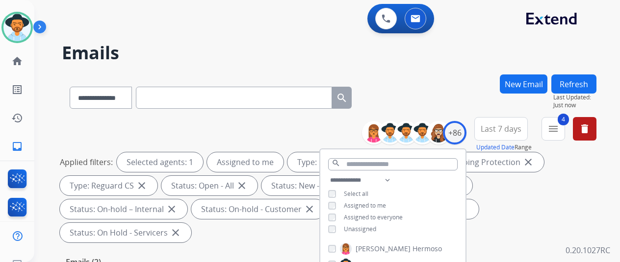
click at [428, 95] on div "**********" at bounding box center [329, 96] width 535 height 43
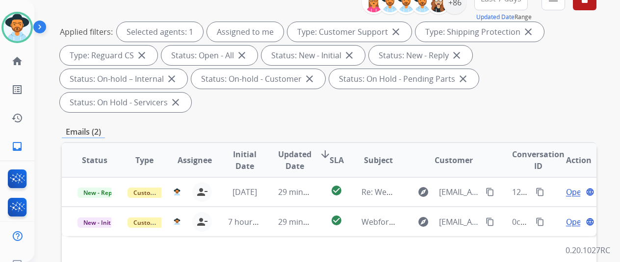
scroll to position [147, 0]
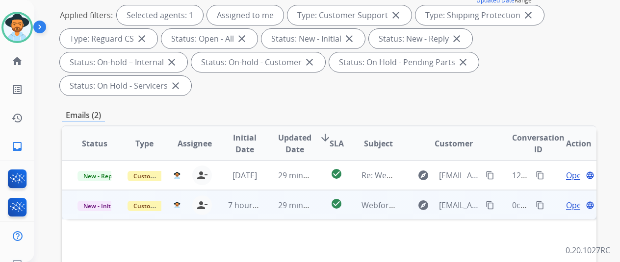
click at [574, 200] on span "Open" at bounding box center [576, 206] width 20 height 12
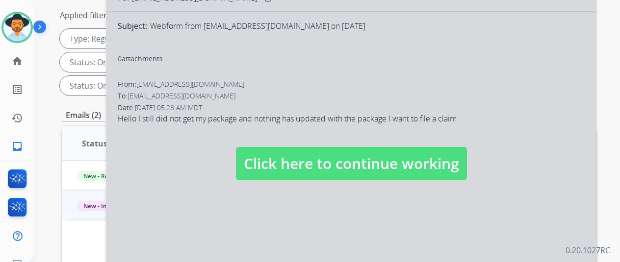
click at [224, 193] on div at bounding box center [351, 153] width 490 height 441
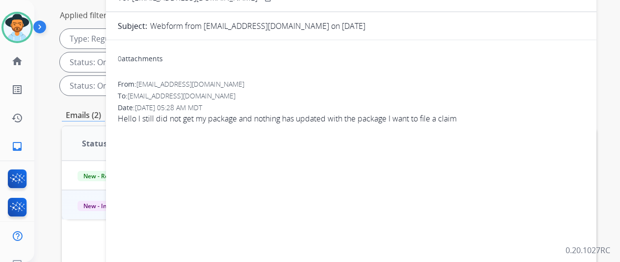
scroll to position [0, 0]
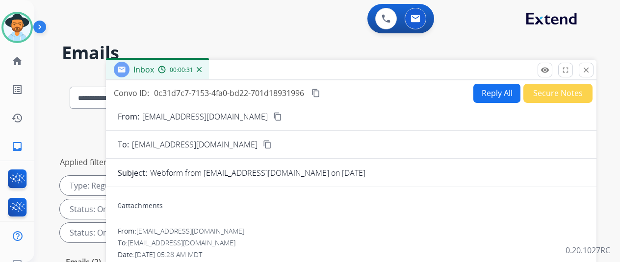
click at [495, 93] on button "Reply All" at bounding box center [496, 93] width 47 height 19
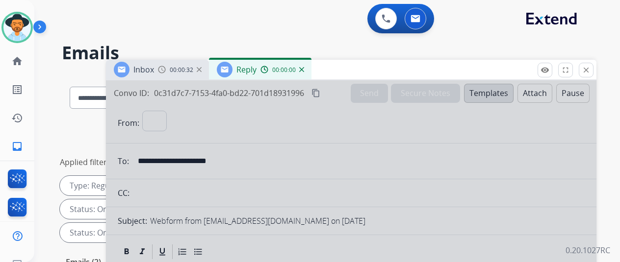
select select "**********"
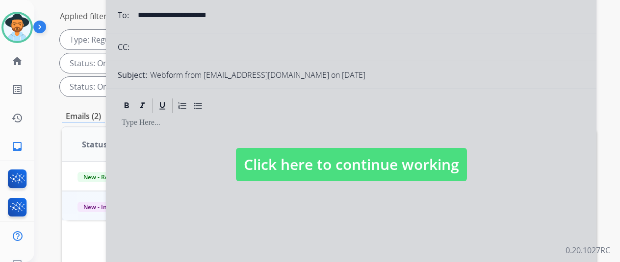
scroll to position [147, 0]
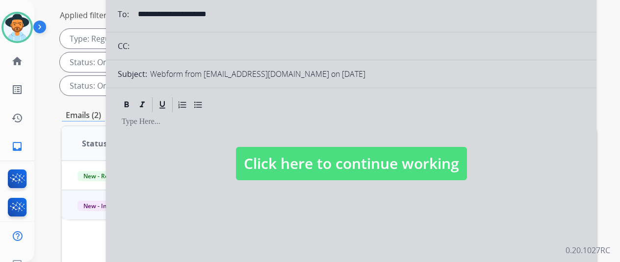
click at [273, 147] on span "Click here to continue working" at bounding box center [351, 163] width 231 height 33
select select
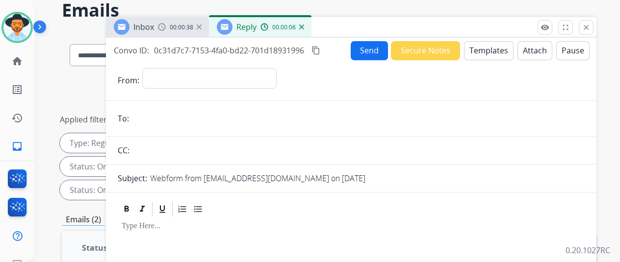
scroll to position [0, 0]
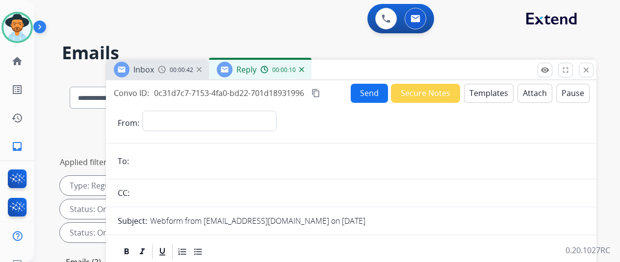
click at [486, 91] on button "Templates" at bounding box center [489, 93] width 50 height 19
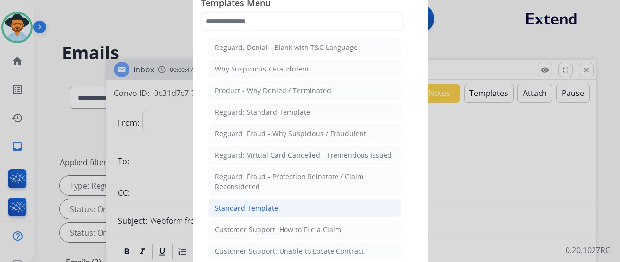
click at [237, 205] on div "Standard Template" at bounding box center [246, 209] width 63 height 10
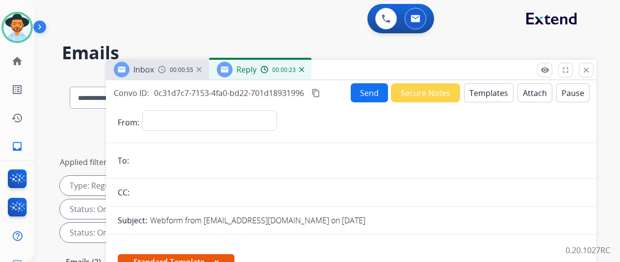
click at [304, 71] on img at bounding box center [301, 69] width 5 height 5
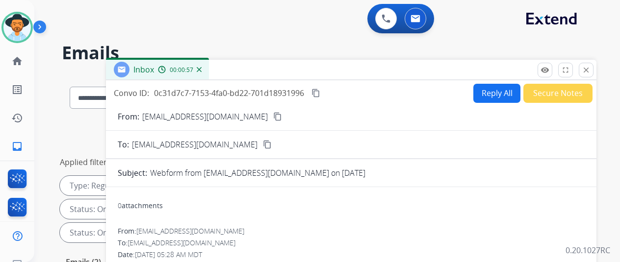
click at [202, 68] on img at bounding box center [199, 69] width 5 height 5
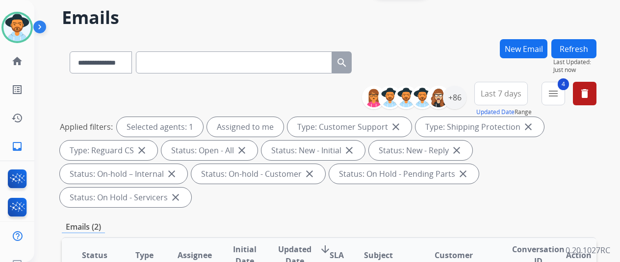
scroll to position [147, 0]
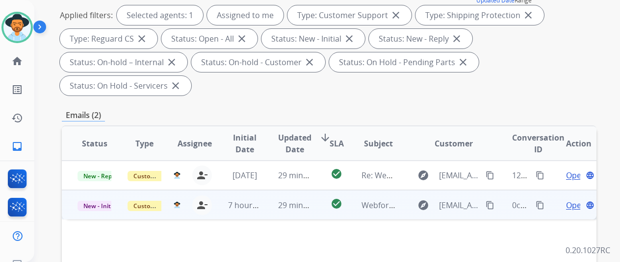
click at [572, 200] on span "Open" at bounding box center [576, 206] width 20 height 12
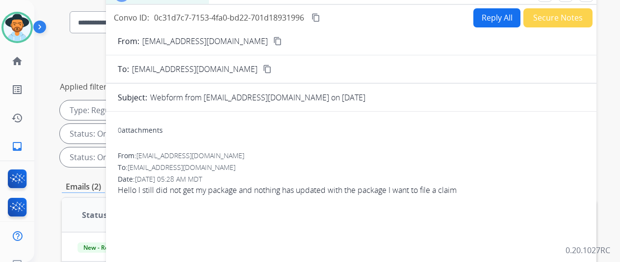
scroll to position [0, 0]
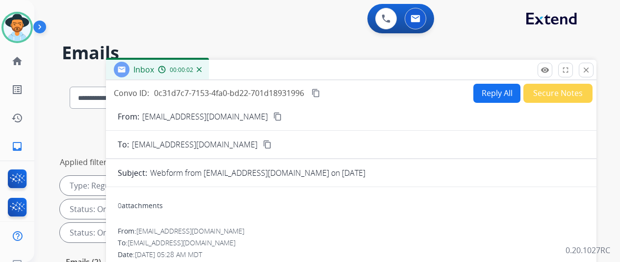
click at [495, 95] on button "Reply All" at bounding box center [496, 93] width 47 height 19
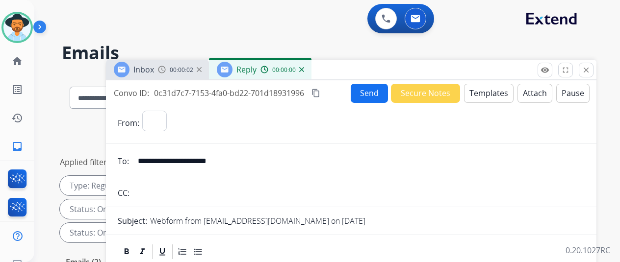
select select "**********"
click at [488, 90] on button "Templates" at bounding box center [489, 93] width 50 height 19
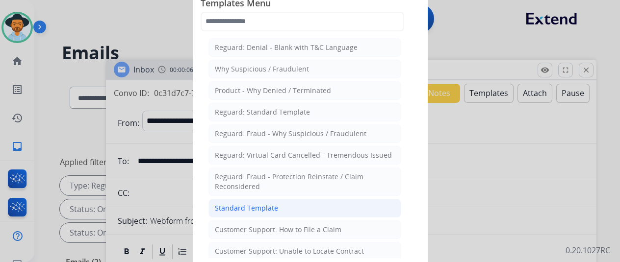
click at [221, 204] on div "Standard Template" at bounding box center [246, 209] width 63 height 10
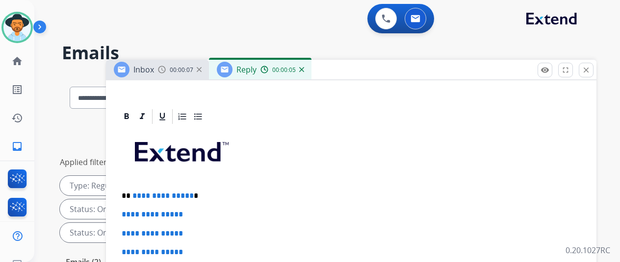
scroll to position [214, 0]
drag, startPoint x: 196, startPoint y: 178, endPoint x: 138, endPoint y: 177, distance: 57.4
click at [138, 192] on p "**********" at bounding box center [347, 196] width 451 height 9
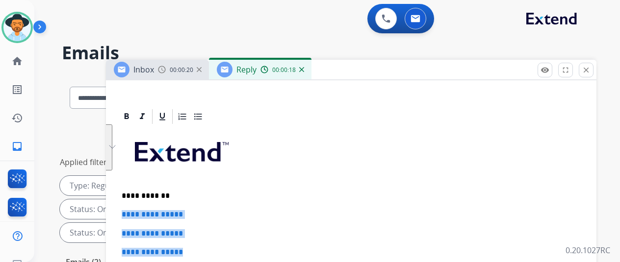
drag, startPoint x: 202, startPoint y: 233, endPoint x: 126, endPoint y: 195, distance: 85.1
click at [126, 194] on div "**********" at bounding box center [351, 101] width 490 height 437
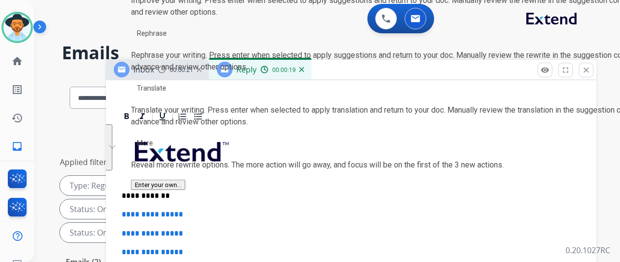
scroll to position [177, 0]
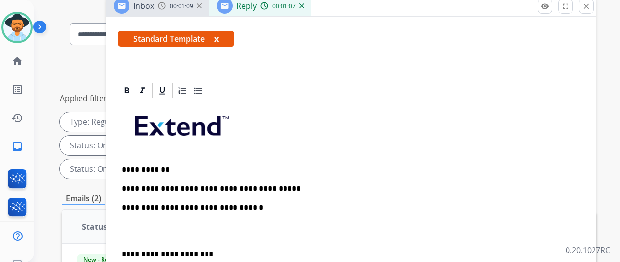
scroll to position [98, 0]
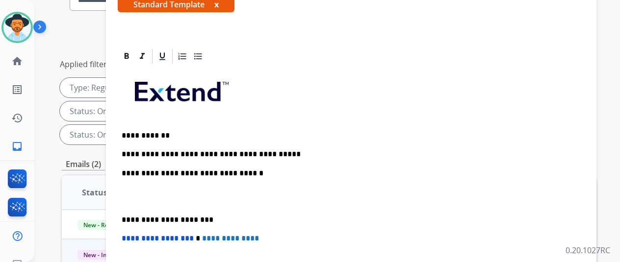
click at [286, 150] on p "**********" at bounding box center [347, 154] width 451 height 9
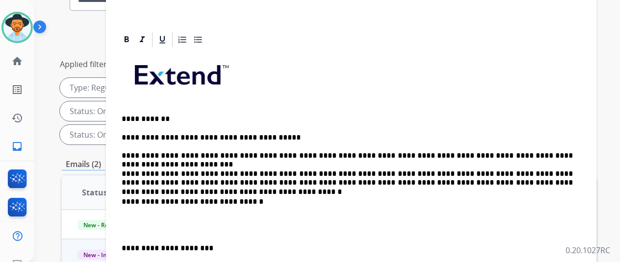
click at [426, 172] on p "**********" at bounding box center [347, 160] width 451 height 54
click at [541, 171] on p "**********" at bounding box center [347, 160] width 451 height 54
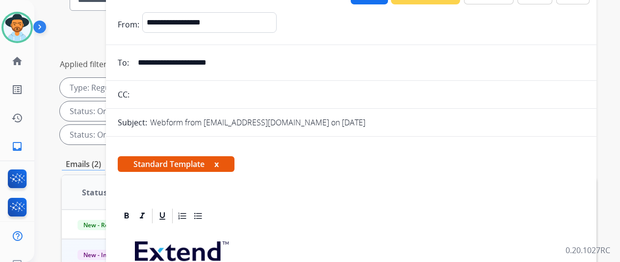
scroll to position [0, 0]
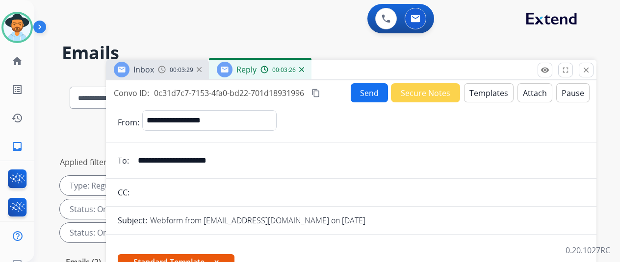
click at [370, 92] on button "Send" at bounding box center [369, 92] width 37 height 19
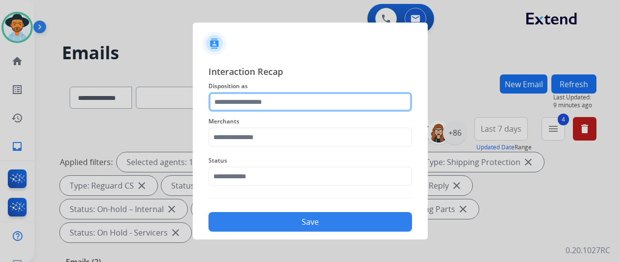
click at [236, 103] on input "text" at bounding box center [310, 102] width 204 height 20
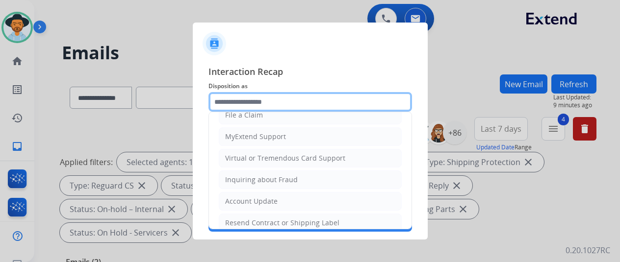
scroll to position [1, 0]
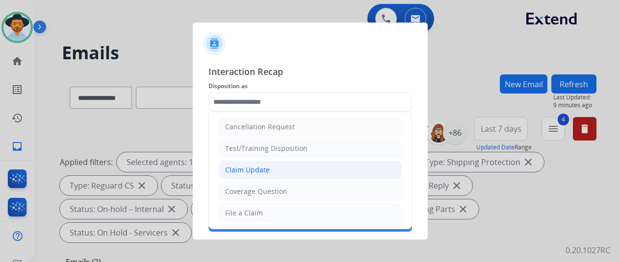
click at [249, 171] on div "Claim Update" at bounding box center [247, 170] width 45 height 10
type input "**********"
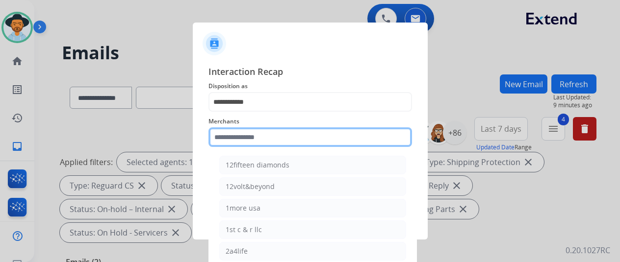
click at [238, 135] on input "text" at bounding box center [310, 138] width 204 height 20
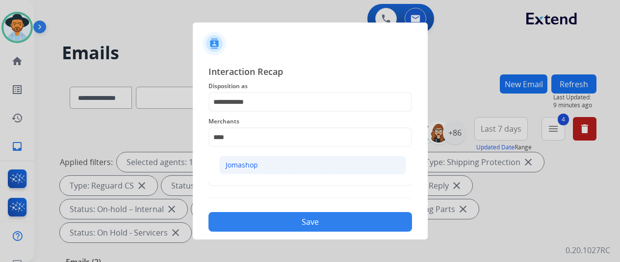
click at [263, 162] on li "Jomashop" at bounding box center [312, 165] width 187 height 19
type input "********"
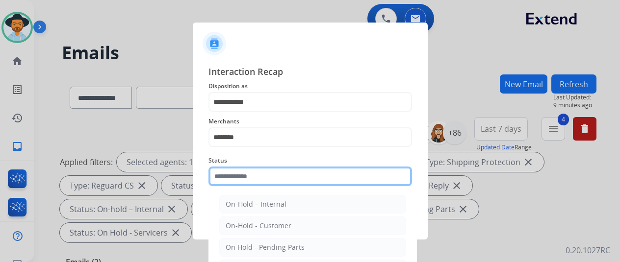
click at [263, 173] on input "text" at bounding box center [310, 177] width 204 height 20
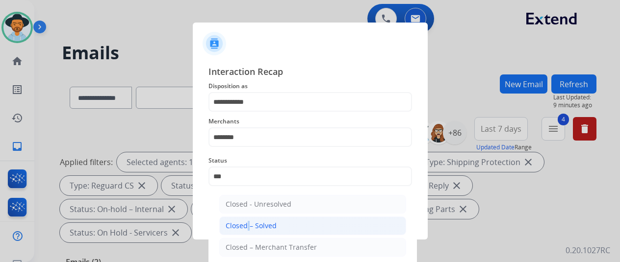
click at [245, 224] on div "Closed – Solved" at bounding box center [251, 226] width 51 height 10
type input "**********"
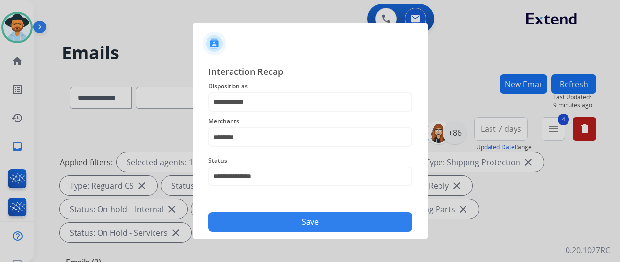
click at [257, 222] on button "Save" at bounding box center [310, 222] width 204 height 20
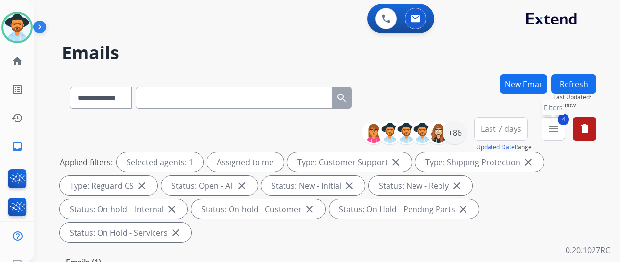
click at [559, 129] on mat-icon "menu" at bounding box center [553, 129] width 12 height 12
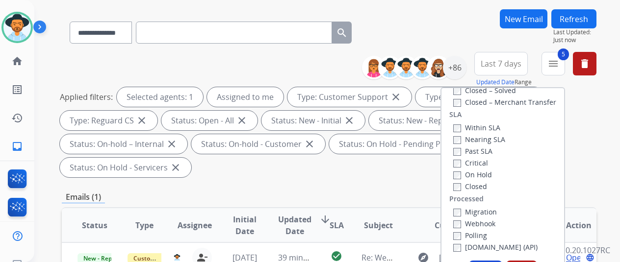
scroll to position [147, 0]
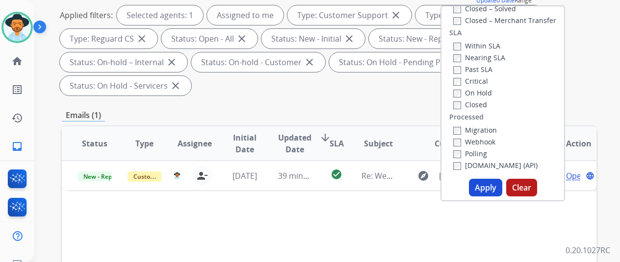
click at [488, 184] on button "Apply" at bounding box center [485, 188] width 33 height 18
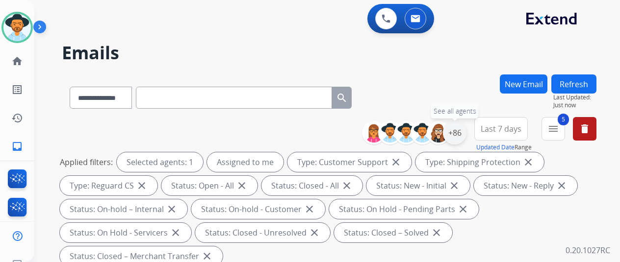
click at [462, 132] on div "+86" at bounding box center [455, 133] width 24 height 24
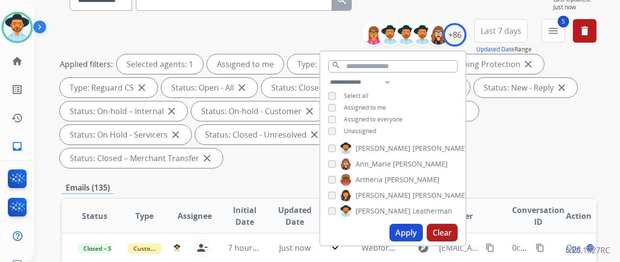
scroll to position [98, 0]
click at [408, 229] on button "Apply" at bounding box center [405, 233] width 33 height 18
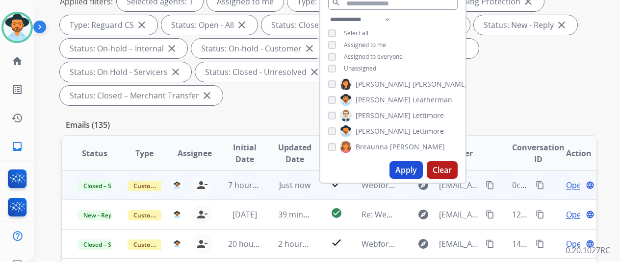
scroll to position [196, 0]
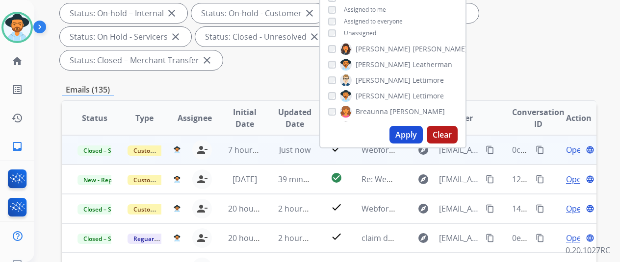
click at [538, 145] on button "content_copy" at bounding box center [540, 150] width 12 height 12
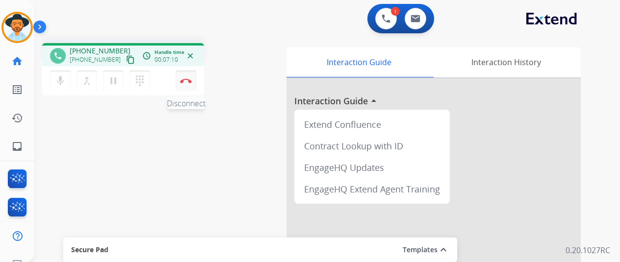
click at [186, 78] on img at bounding box center [186, 80] width 12 height 5
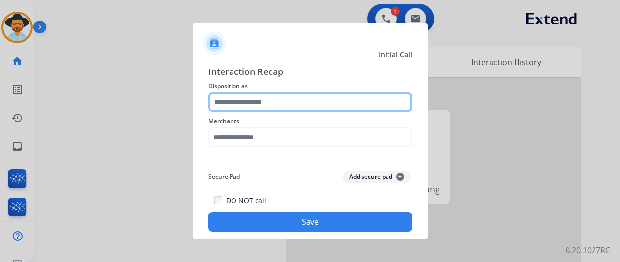
click at [239, 106] on input "text" at bounding box center [310, 102] width 204 height 20
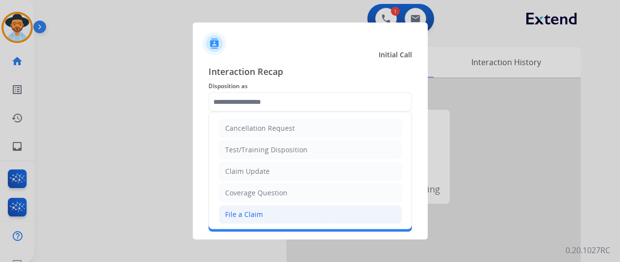
click at [234, 210] on div "File a Claim" at bounding box center [244, 215] width 38 height 10
type input "**********"
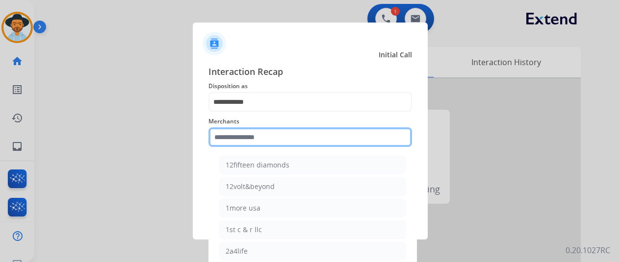
click at [233, 138] on input "text" at bounding box center [310, 138] width 204 height 20
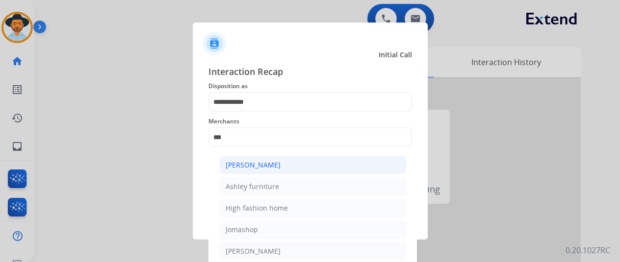
click at [269, 163] on div "[PERSON_NAME]" at bounding box center [253, 165] width 55 height 10
type input "**********"
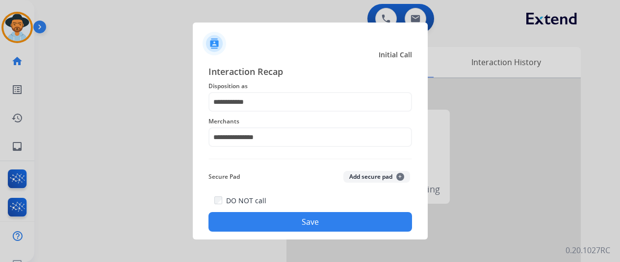
click at [296, 215] on button "Save" at bounding box center [310, 222] width 204 height 20
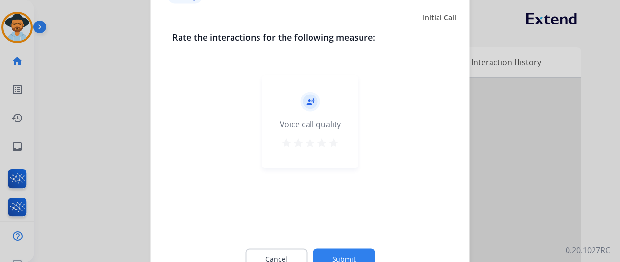
click at [338, 249] on button "Submit" at bounding box center [344, 259] width 62 height 21
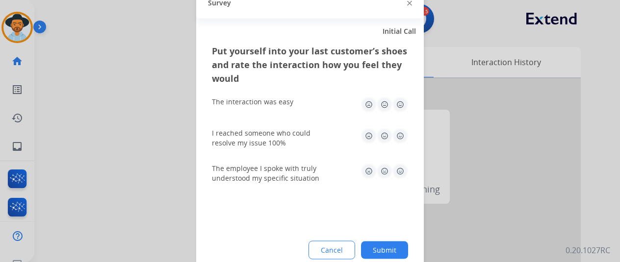
click at [376, 243] on button "Submit" at bounding box center [384, 250] width 47 height 18
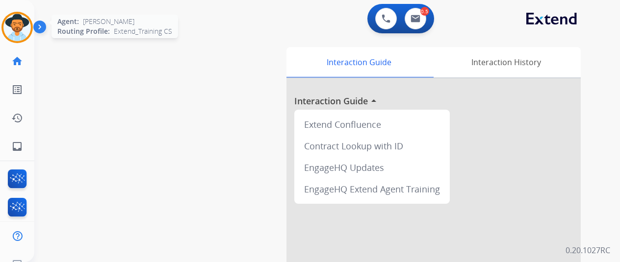
click at [8, 22] on img at bounding box center [16, 27] width 27 height 27
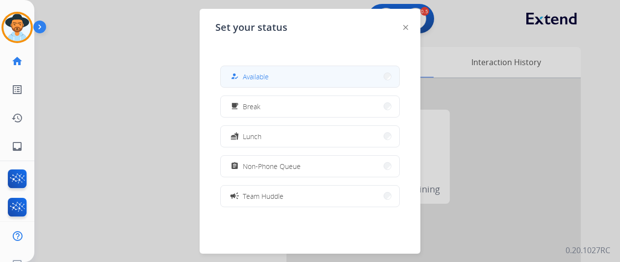
click at [277, 66] on div "how_to_reg Available" at bounding box center [309, 77] width 179 height 22
click at [274, 72] on button "how_to_reg Available" at bounding box center [310, 76] width 179 height 21
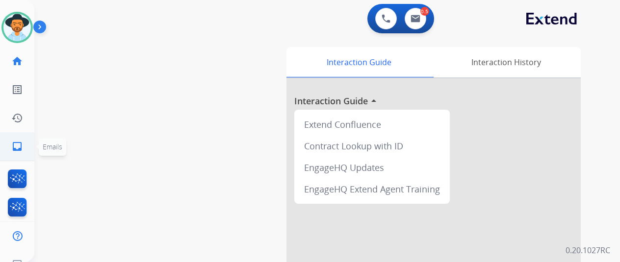
click at [18, 144] on mat-icon "inbox" at bounding box center [17, 147] width 12 height 12
select select "**********"
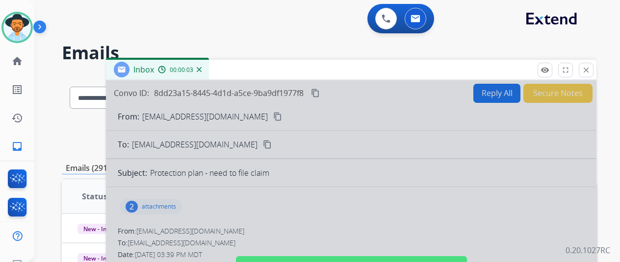
drag, startPoint x: 303, startPoint y: 127, endPoint x: 331, endPoint y: 124, distance: 27.6
click at [303, 127] on div at bounding box center [351, 263] width 490 height 366
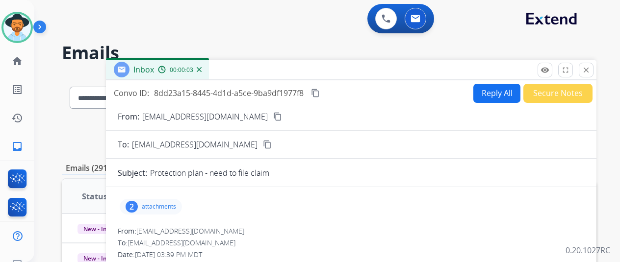
click at [502, 89] on button "Reply All" at bounding box center [496, 93] width 47 height 19
drag, startPoint x: 502, startPoint y: 89, endPoint x: 455, endPoint y: 77, distance: 48.4
click at [502, 89] on button "Reply All" at bounding box center [496, 93] width 47 height 19
click at [202, 69] on img at bounding box center [199, 69] width 5 height 5
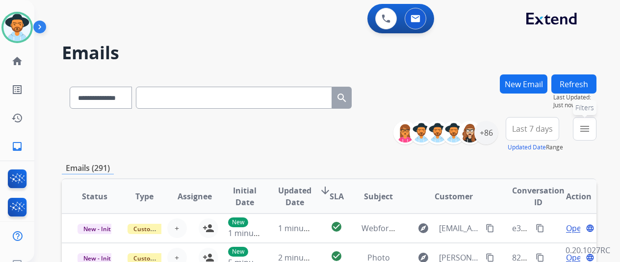
click at [590, 126] on mat-icon "menu" at bounding box center [585, 129] width 12 height 12
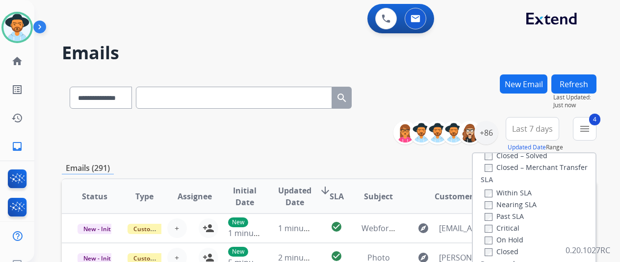
scroll to position [147, 0]
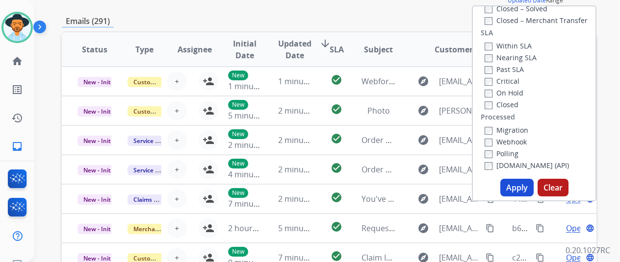
click at [523, 186] on button "Apply" at bounding box center [516, 188] width 33 height 18
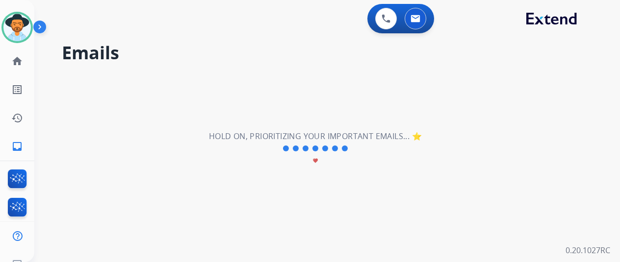
scroll to position [0, 0]
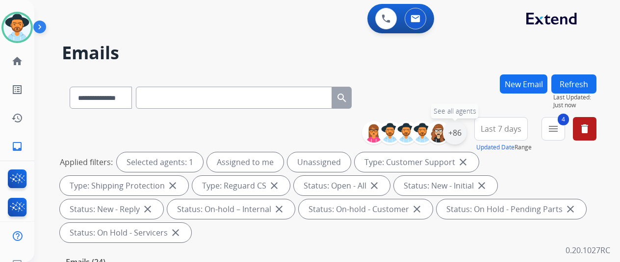
click at [462, 133] on div "+86" at bounding box center [455, 133] width 24 height 24
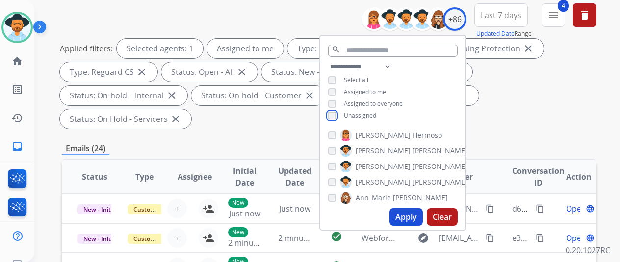
scroll to position [147, 0]
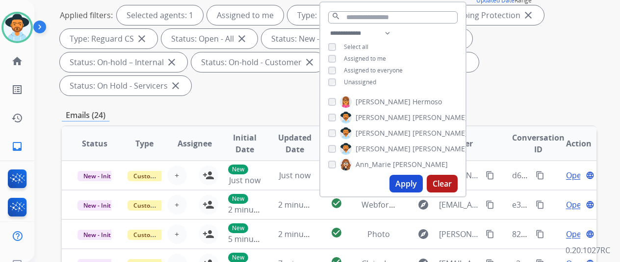
click at [417, 181] on button "Apply" at bounding box center [405, 184] width 33 height 18
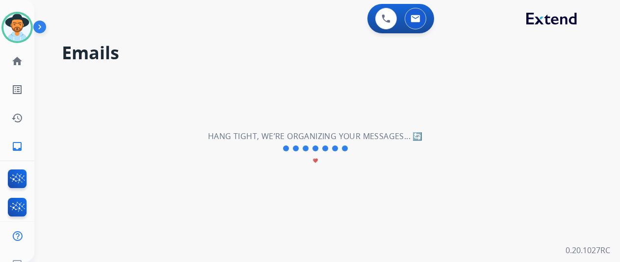
scroll to position [0, 0]
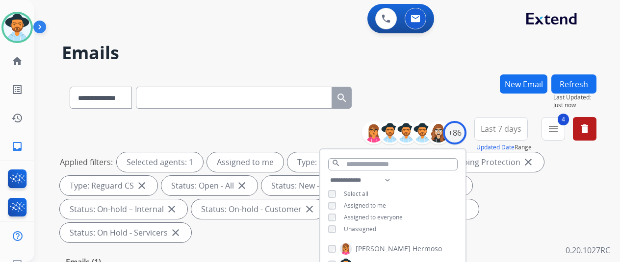
click at [460, 91] on div "**********" at bounding box center [329, 96] width 535 height 43
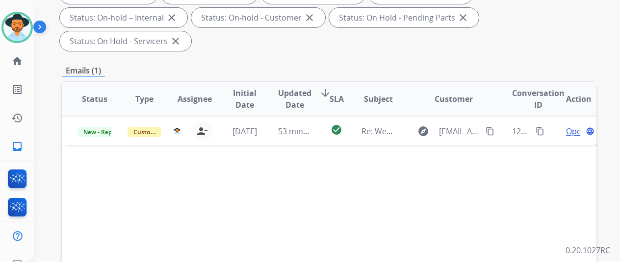
scroll to position [196, 0]
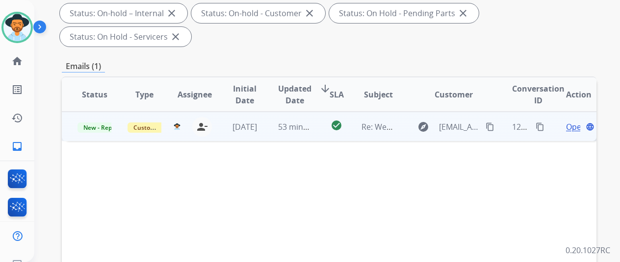
click at [574, 121] on span "Open" at bounding box center [576, 127] width 20 height 12
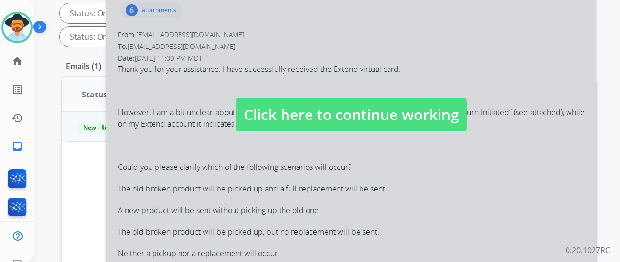
click at [288, 146] on div at bounding box center [351, 104] width 490 height 441
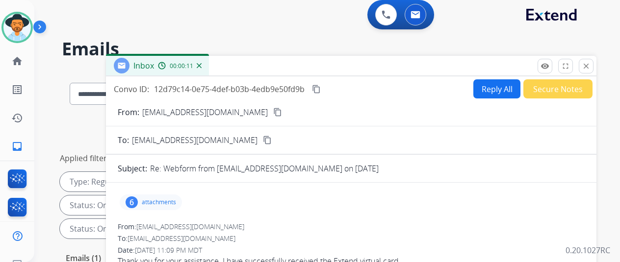
scroll to position [0, 0]
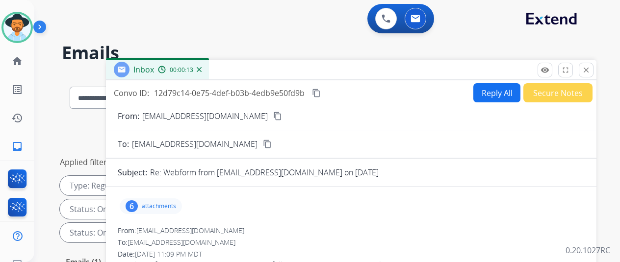
click at [273, 118] on mat-icon "content_copy" at bounding box center [277, 116] width 9 height 9
click at [500, 91] on button "Reply All" at bounding box center [496, 92] width 47 height 19
select select "**********"
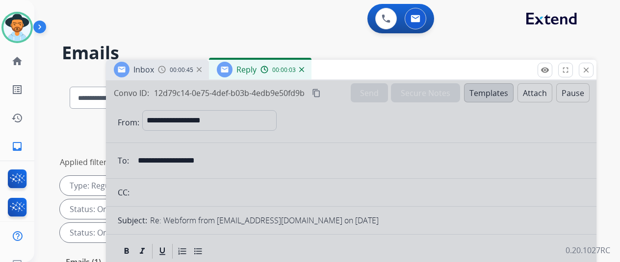
select select
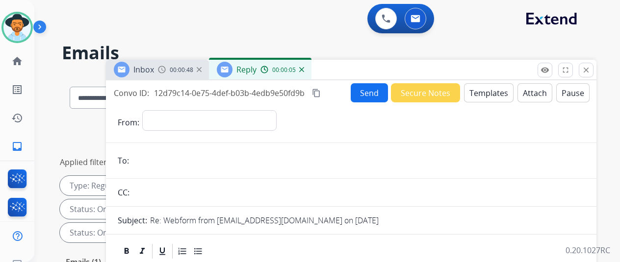
click at [484, 91] on button "Templates" at bounding box center [489, 92] width 50 height 19
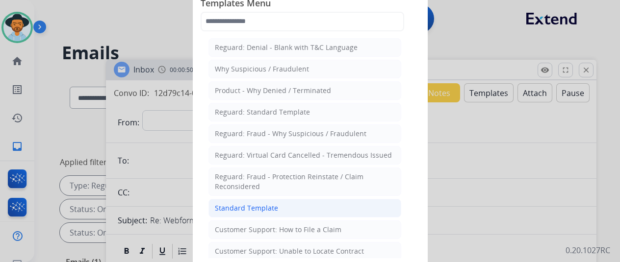
click at [234, 204] on div "Standard Template" at bounding box center [246, 209] width 63 height 10
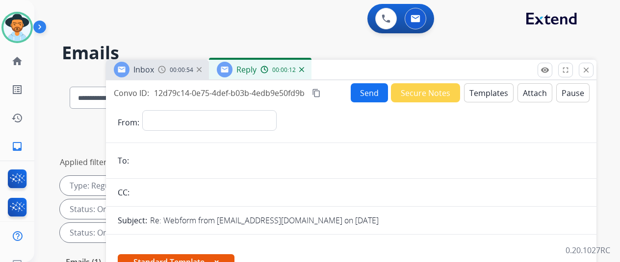
click at [304, 66] on div "00:00:12" at bounding box center [281, 69] width 43 height 9
click at [304, 69] on img at bounding box center [301, 69] width 5 height 5
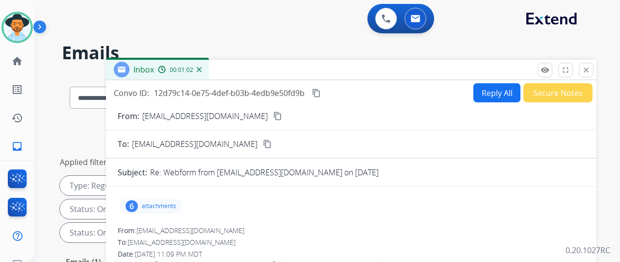
click at [202, 70] on img at bounding box center [199, 69] width 5 height 5
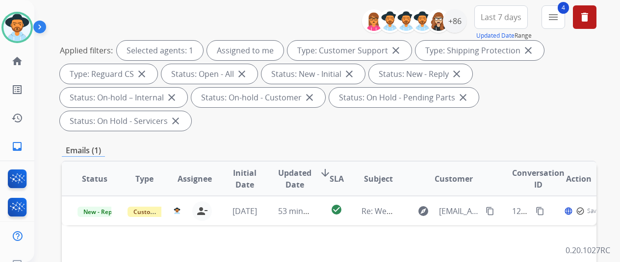
scroll to position [98, 0]
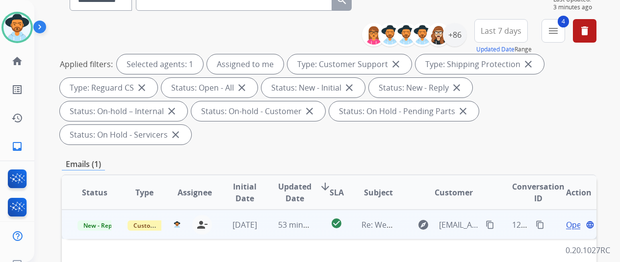
click at [574, 219] on span "Open" at bounding box center [576, 225] width 20 height 12
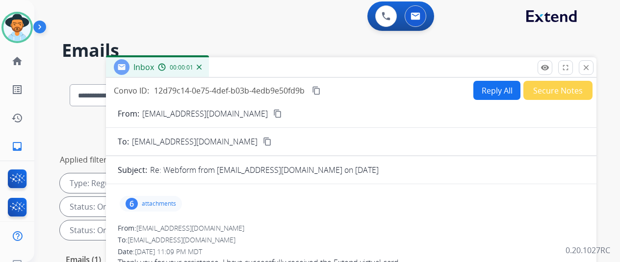
scroll to position [0, 0]
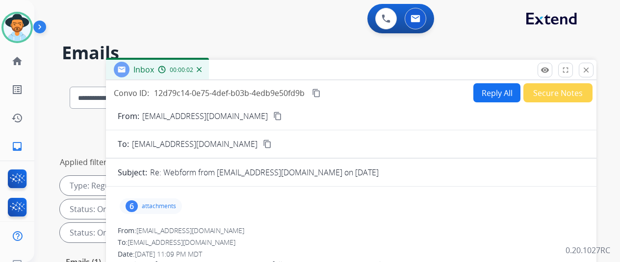
click at [491, 94] on button "Reply All" at bounding box center [496, 92] width 47 height 19
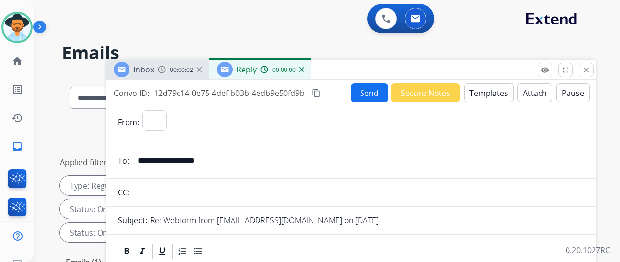
select select "**********"
click at [497, 93] on button "Templates" at bounding box center [489, 92] width 50 height 19
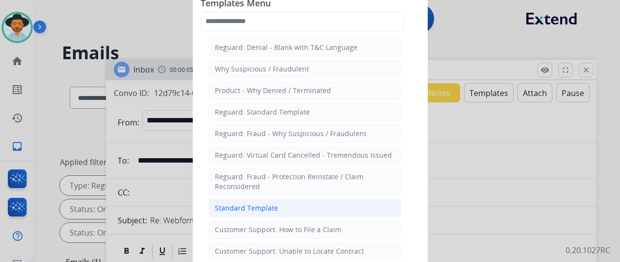
click at [268, 204] on div "Standard Template" at bounding box center [246, 209] width 63 height 10
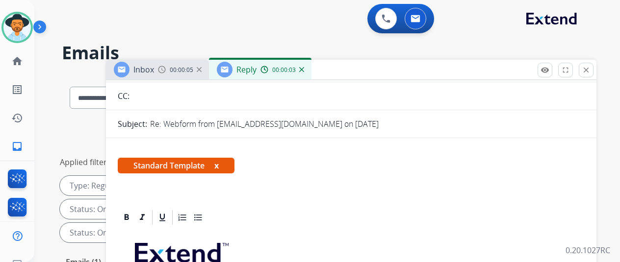
scroll to position [147, 0]
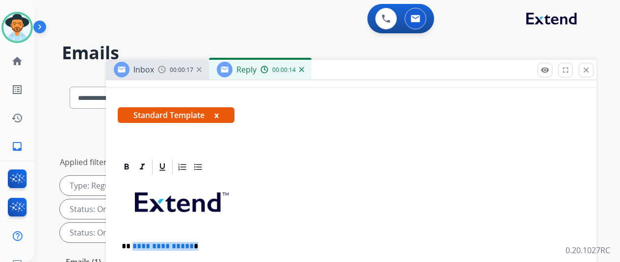
drag, startPoint x: 198, startPoint y: 248, endPoint x: 139, endPoint y: 247, distance: 58.4
click at [139, 247] on p "**********" at bounding box center [347, 246] width 451 height 9
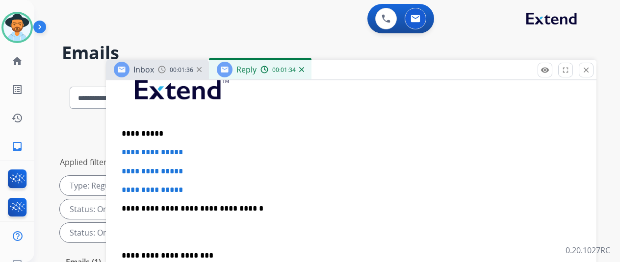
scroll to position [245, 0]
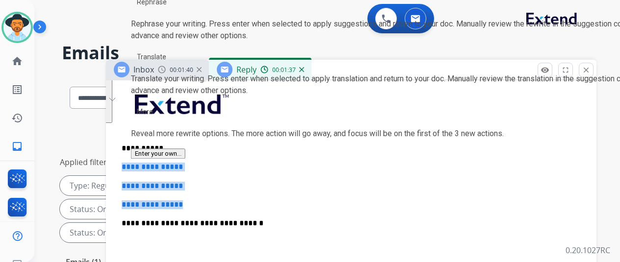
drag, startPoint x: 198, startPoint y: 203, endPoint x: 123, endPoint y: 169, distance: 81.7
click at [124, 167] on div "**********" at bounding box center [351, 53] width 490 height 437
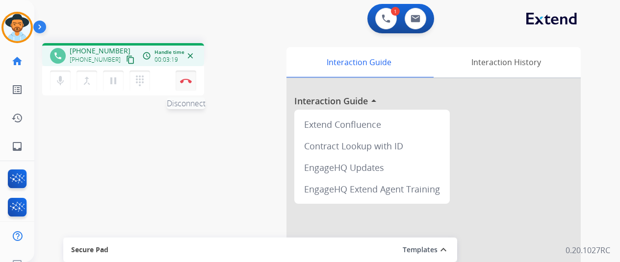
click at [182, 78] on img at bounding box center [186, 80] width 12 height 5
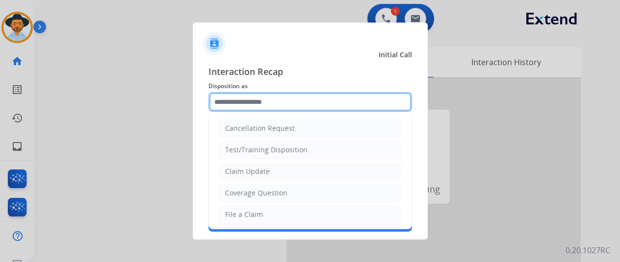
click at [229, 103] on input "text" at bounding box center [310, 102] width 204 height 20
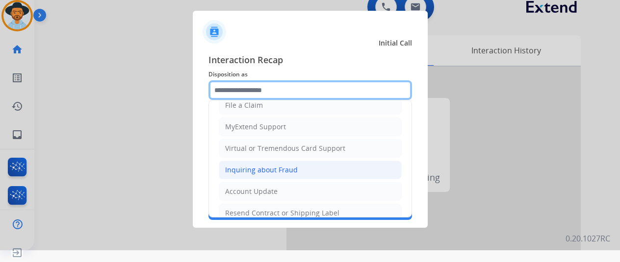
scroll to position [100, 0]
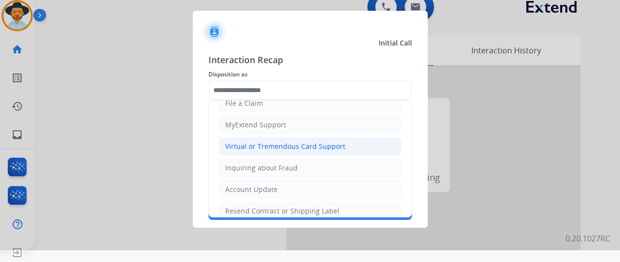
click at [256, 145] on div "Virtual or Tremendous Card Support" at bounding box center [285, 147] width 120 height 10
type input "**********"
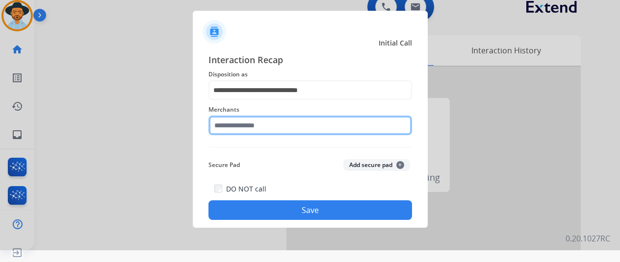
click at [244, 119] on input "text" at bounding box center [310, 126] width 204 height 20
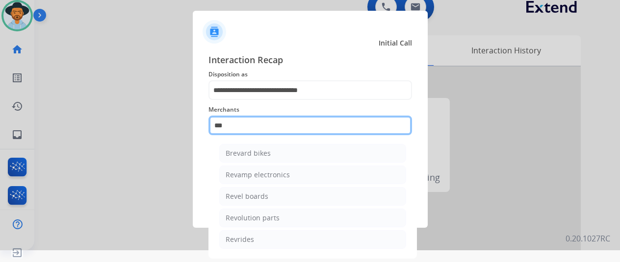
type input "****"
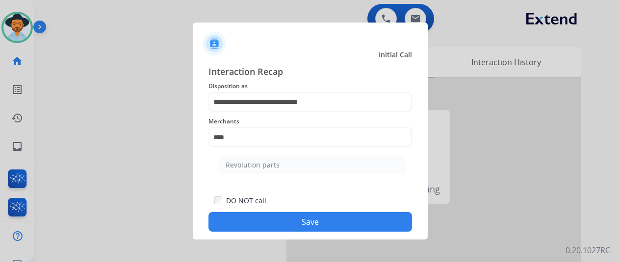
scroll to position [12, 0]
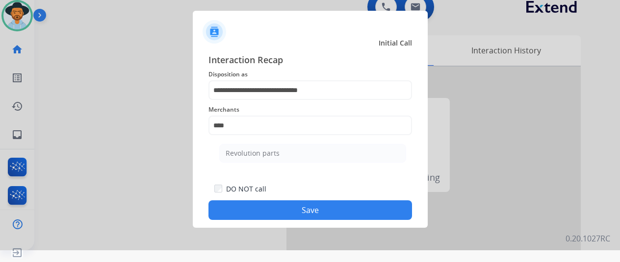
click at [293, 153] on li "Revolution parts" at bounding box center [312, 153] width 187 height 19
type input "**********"
click at [307, 216] on button "Save" at bounding box center [310, 211] width 204 height 20
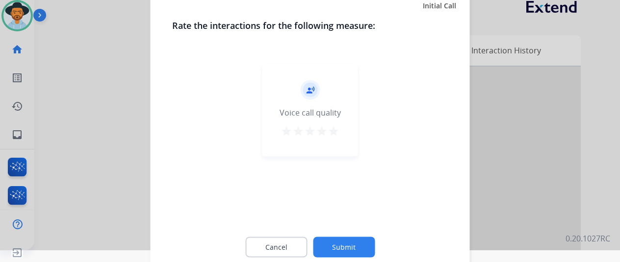
click at [346, 242] on button "Submit" at bounding box center [344, 247] width 62 height 21
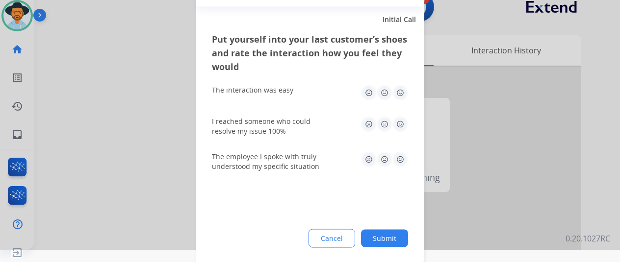
click at [384, 234] on button "Submit" at bounding box center [384, 239] width 47 height 18
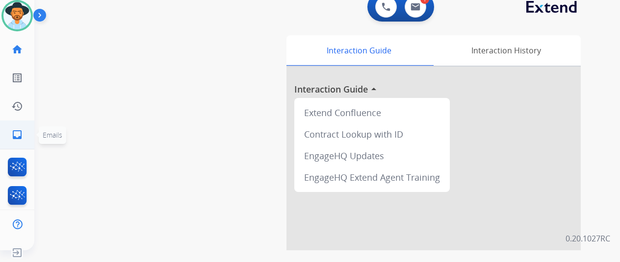
click at [12, 132] on mat-icon "inbox" at bounding box center [17, 135] width 12 height 12
select select "**********"
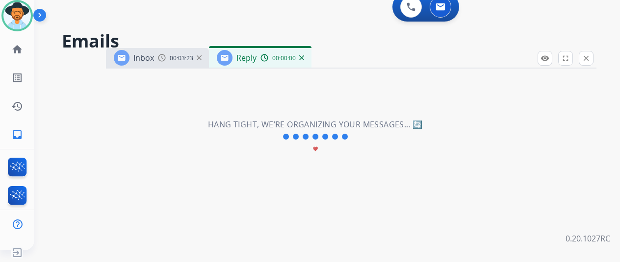
select select "**********"
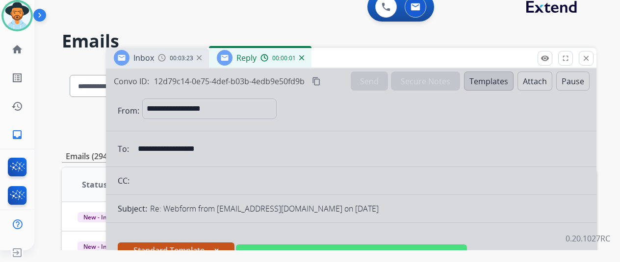
click at [311, 119] on div at bounding box center [351, 252] width 490 height 366
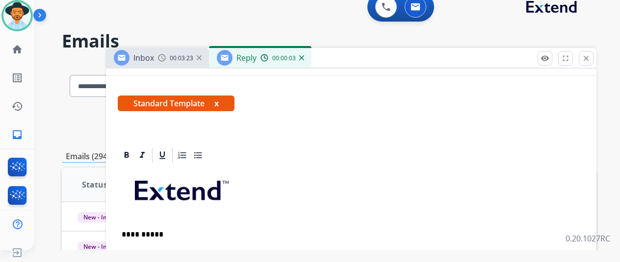
scroll to position [294, 0]
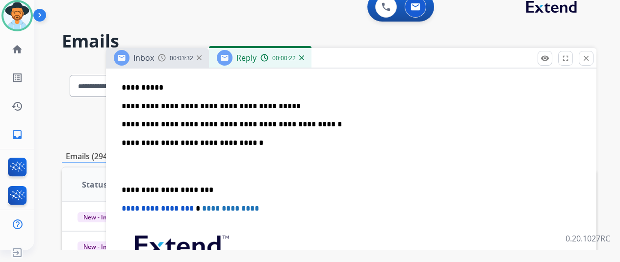
click at [326, 128] on div "**********" at bounding box center [351, 176] width 467 height 318
click at [328, 126] on p "**********" at bounding box center [347, 115] width 451 height 27
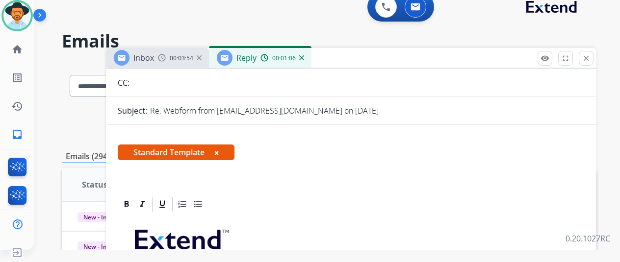
scroll to position [0, 0]
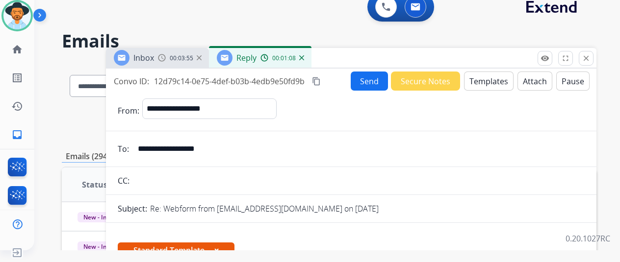
click at [372, 75] on button "Send" at bounding box center [369, 81] width 37 height 19
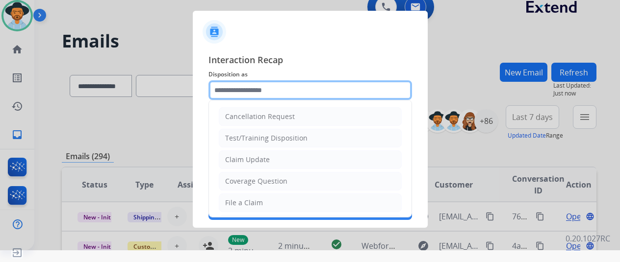
click at [235, 94] on input "text" at bounding box center [310, 90] width 204 height 20
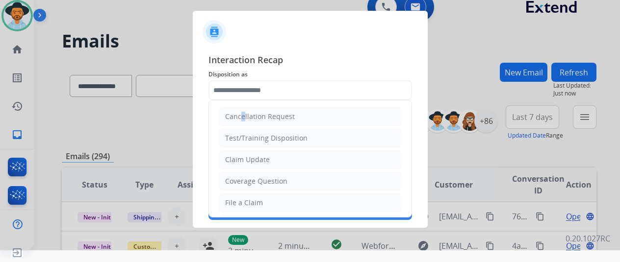
click at [242, 103] on ul "Cancellation Request Test/Training Disposition Claim Update Coverage Question F…" at bounding box center [310, 236] width 203 height 270
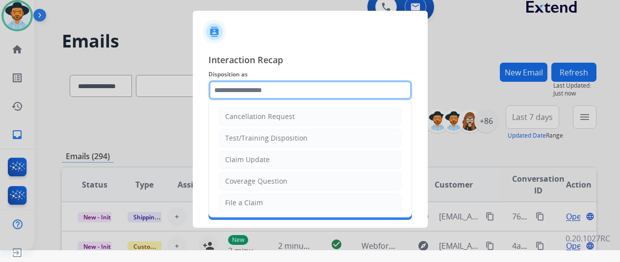
click at [237, 94] on input "text" at bounding box center [310, 90] width 204 height 20
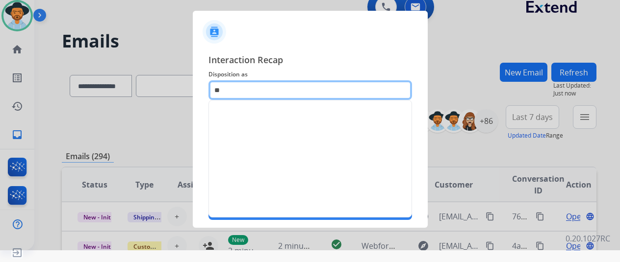
type input "*"
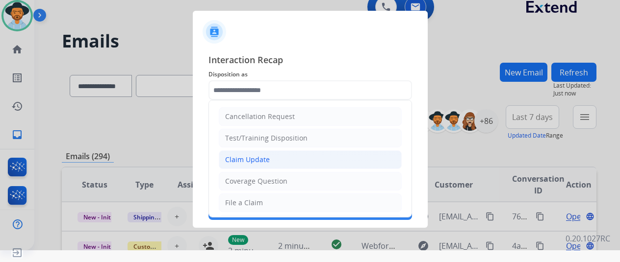
click at [240, 153] on li "Claim Update" at bounding box center [310, 160] width 183 height 19
type input "**********"
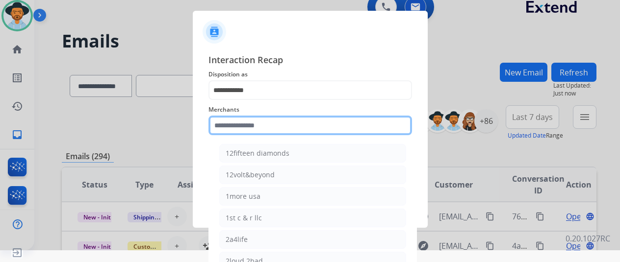
click at [230, 128] on input "text" at bounding box center [310, 126] width 204 height 20
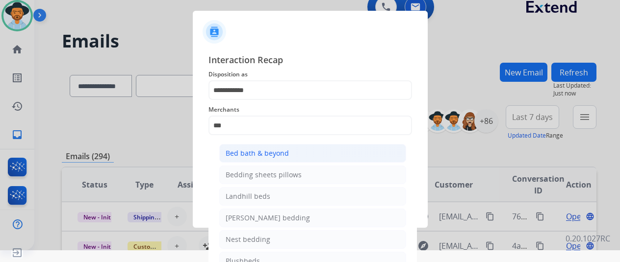
click at [242, 154] on div "Bed bath & beyond" at bounding box center [257, 154] width 63 height 10
type input "**********"
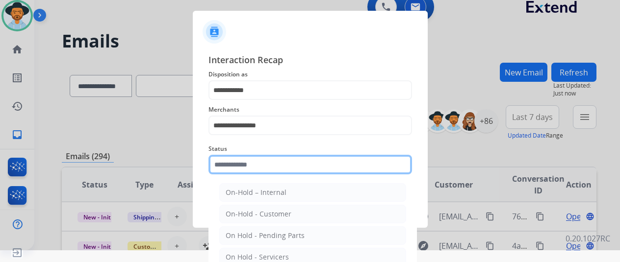
click at [240, 172] on input "text" at bounding box center [310, 165] width 204 height 20
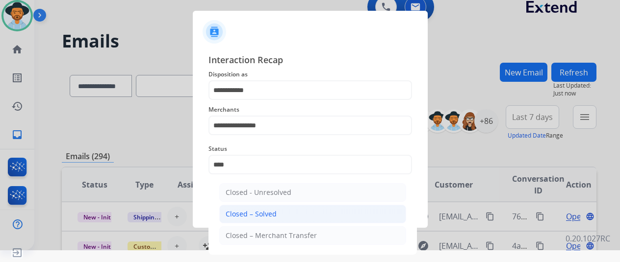
click at [248, 212] on div "Closed – Solved" at bounding box center [251, 214] width 51 height 10
type input "**********"
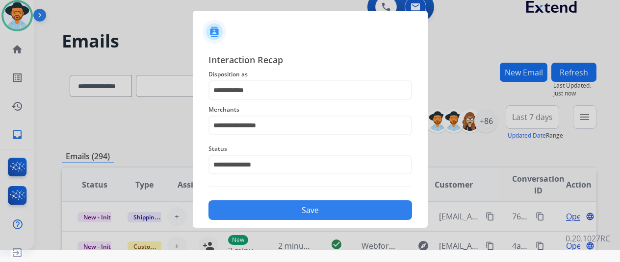
click at [266, 215] on button "Save" at bounding box center [310, 211] width 204 height 20
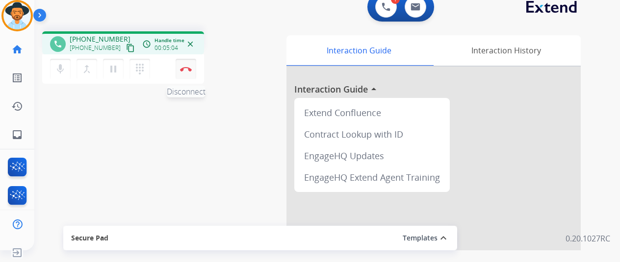
click at [181, 68] on img at bounding box center [186, 69] width 12 height 5
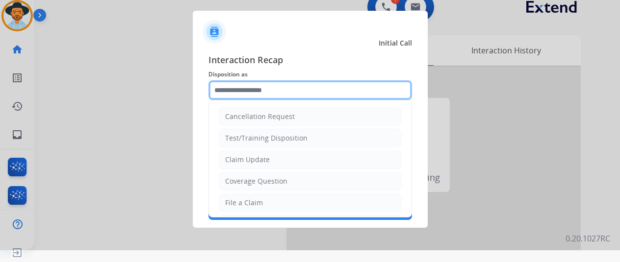
click at [224, 90] on input "text" at bounding box center [310, 90] width 204 height 20
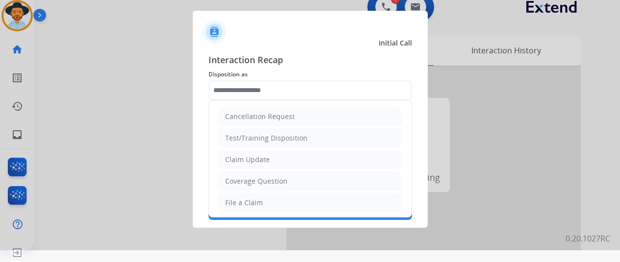
drag, startPoint x: 241, startPoint y: 205, endPoint x: 240, endPoint y: 189, distance: 15.7
click at [241, 205] on div "File a Claim" at bounding box center [244, 203] width 38 height 10
type input "**********"
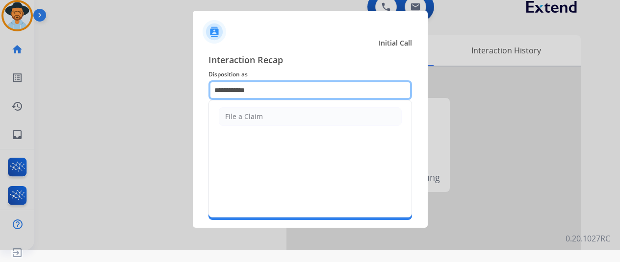
click at [234, 89] on input "**********" at bounding box center [310, 90] width 204 height 20
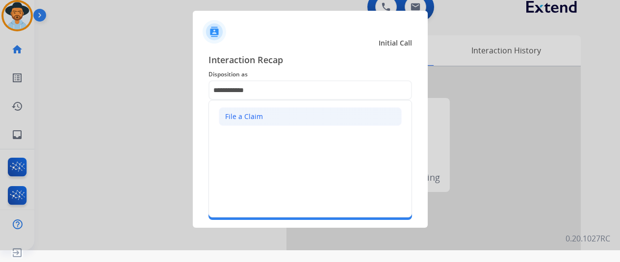
click at [237, 118] on div "File a Claim" at bounding box center [244, 117] width 38 height 10
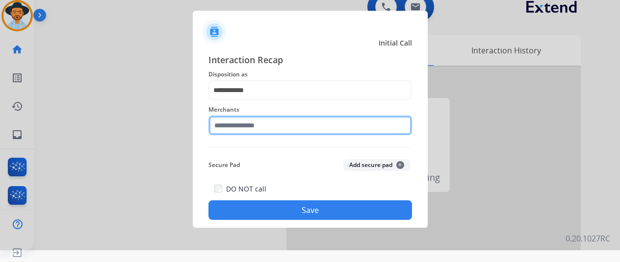
click at [247, 129] on input "text" at bounding box center [310, 126] width 204 height 20
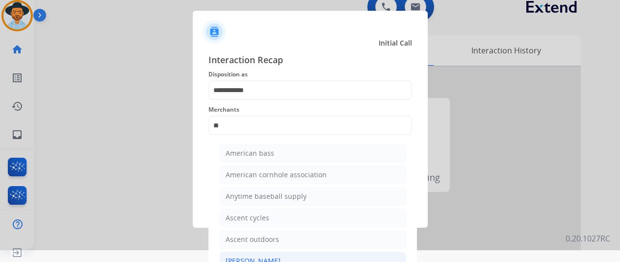
click at [253, 256] on div "[PERSON_NAME]" at bounding box center [253, 261] width 55 height 10
type input "**********"
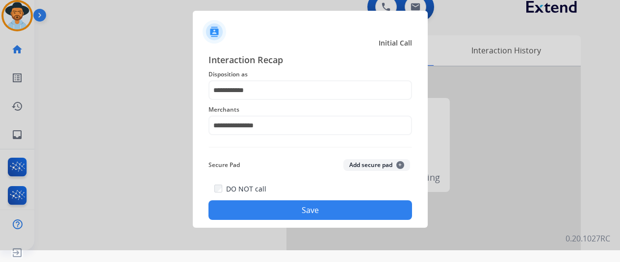
click at [308, 209] on button "Save" at bounding box center [310, 211] width 204 height 20
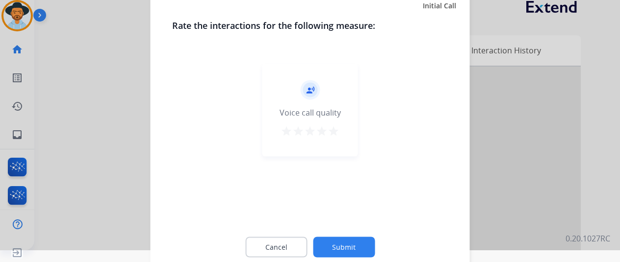
click at [347, 248] on button "Submit" at bounding box center [344, 247] width 62 height 21
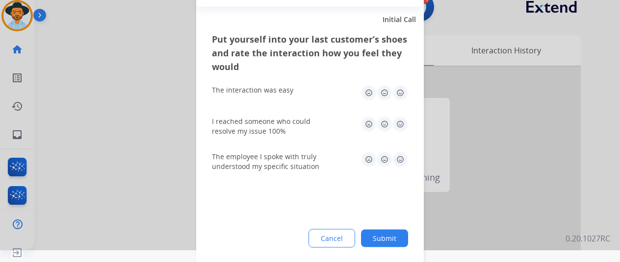
click at [389, 233] on button "Submit" at bounding box center [384, 239] width 47 height 18
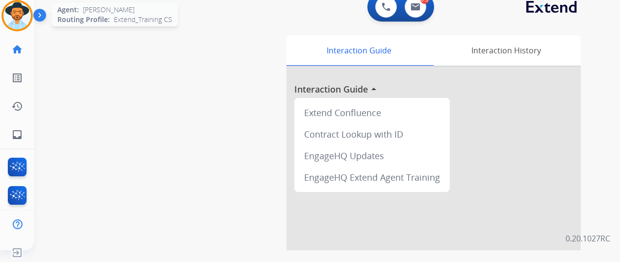
drag, startPoint x: 16, startPoint y: 8, endPoint x: 27, endPoint y: 4, distance: 11.3
click at [17, 8] on img at bounding box center [16, 15] width 27 height 27
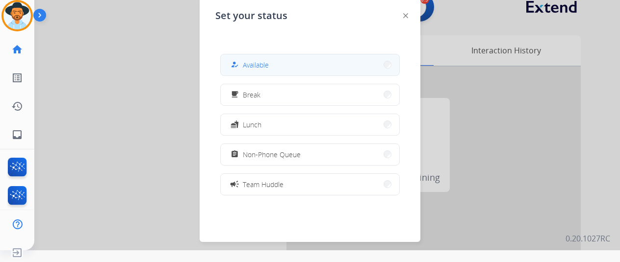
click at [257, 60] on span "Available" at bounding box center [256, 65] width 26 height 10
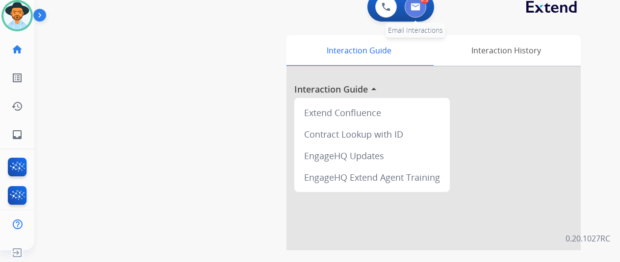
click at [420, 5] on img at bounding box center [415, 7] width 10 height 8
select select "**********"
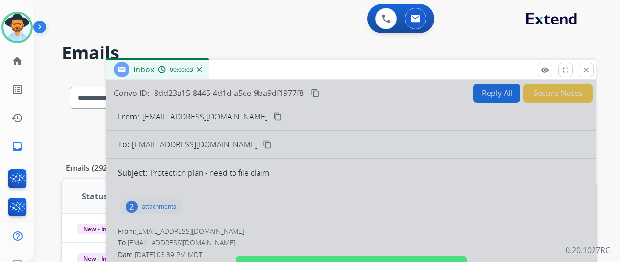
click at [297, 122] on div at bounding box center [351, 263] width 490 height 366
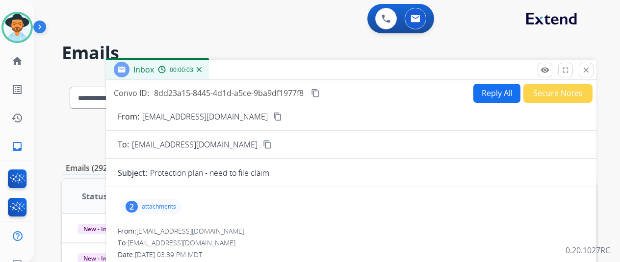
click at [273, 114] on mat-icon "content_copy" at bounding box center [277, 116] width 9 height 9
click at [273, 115] on mat-icon "content_copy" at bounding box center [277, 116] width 9 height 9
click at [320, 89] on mat-icon "content_copy" at bounding box center [315, 93] width 9 height 9
click at [273, 116] on mat-icon "content_copy" at bounding box center [277, 116] width 9 height 9
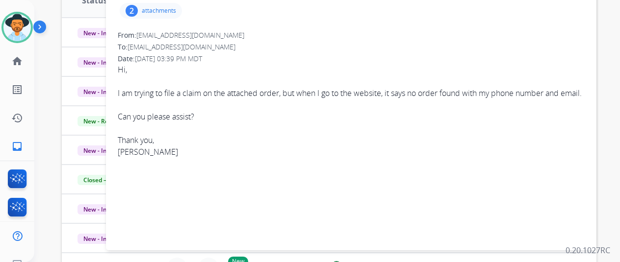
scroll to position [49, 0]
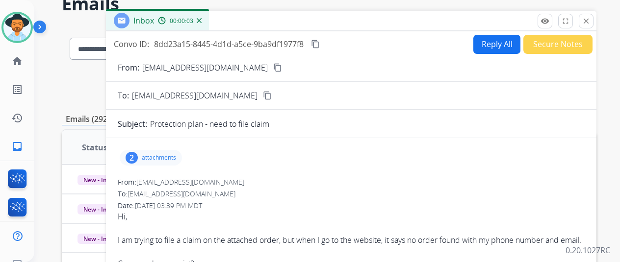
click at [138, 154] on div "2" at bounding box center [132, 158] width 12 height 12
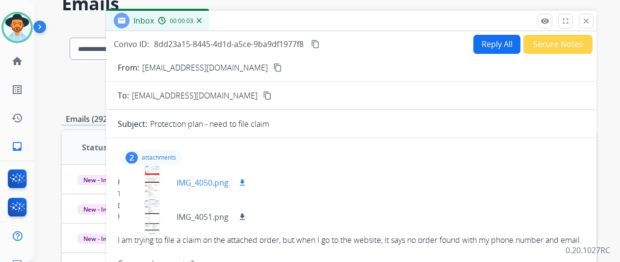
click at [160, 178] on div at bounding box center [152, 183] width 49 height 34
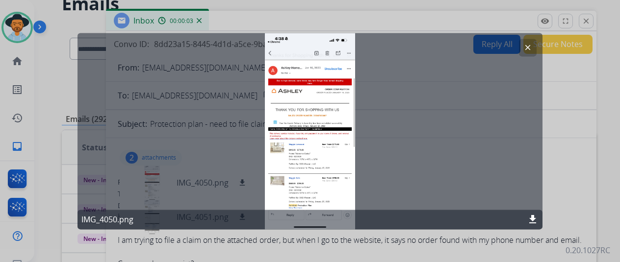
click at [530, 46] on mat-icon "clear" at bounding box center [527, 47] width 9 height 9
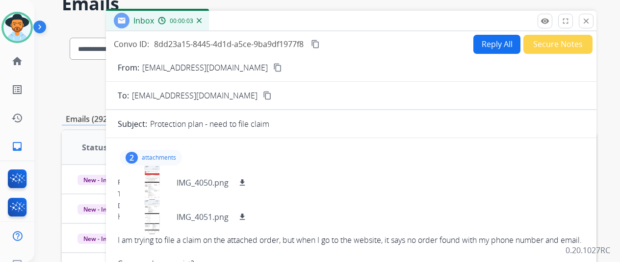
click at [202, 18] on img at bounding box center [199, 20] width 5 height 5
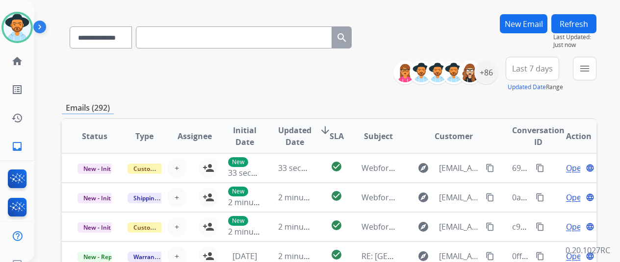
scroll to position [0, 0]
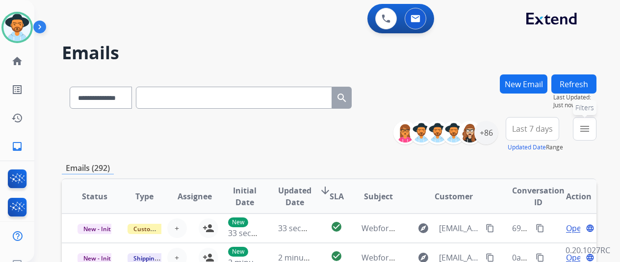
click at [590, 128] on mat-icon "menu" at bounding box center [585, 129] width 12 height 12
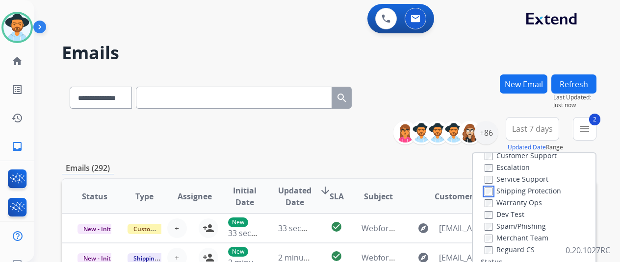
scroll to position [49, 0]
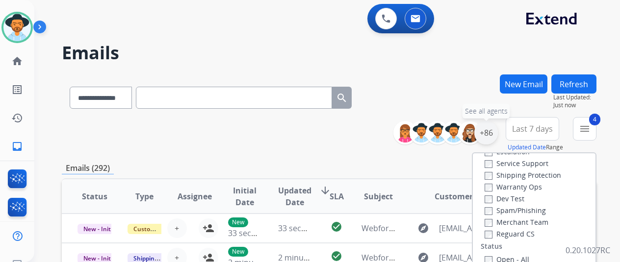
click at [498, 133] on div "+86" at bounding box center [486, 133] width 24 height 24
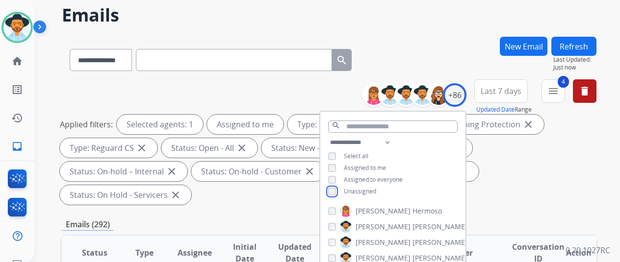
scroll to position [147, 0]
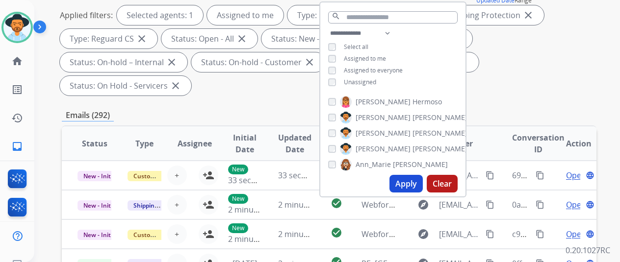
click at [404, 186] on button "Apply" at bounding box center [405, 184] width 33 height 18
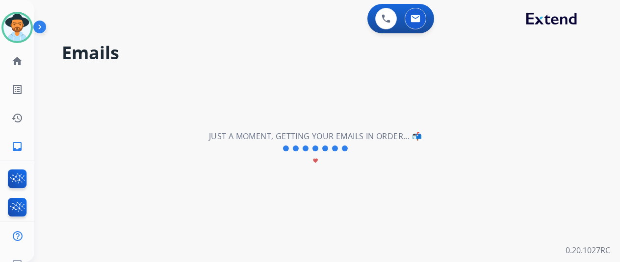
scroll to position [0, 0]
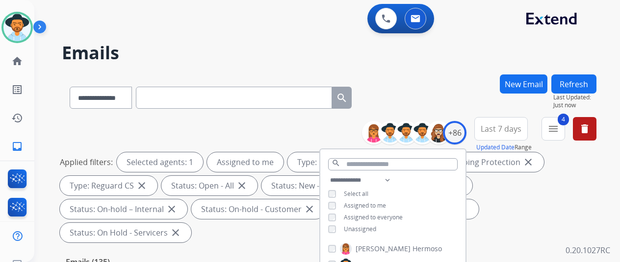
click at [442, 75] on div "**********" at bounding box center [329, 96] width 535 height 43
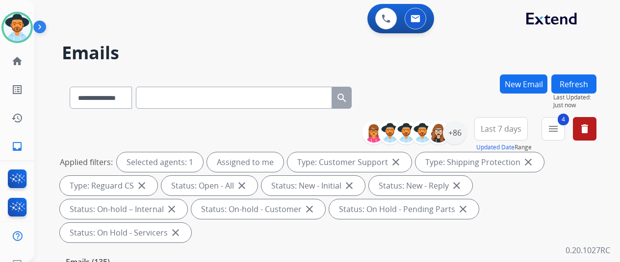
click at [579, 81] on button "Refresh" at bounding box center [573, 84] width 45 height 19
click at [559, 130] on mat-icon "menu" at bounding box center [553, 129] width 12 height 12
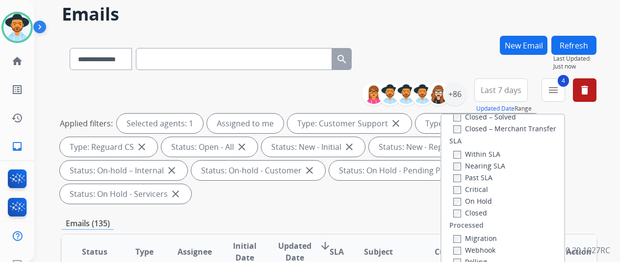
scroll to position [147, 0]
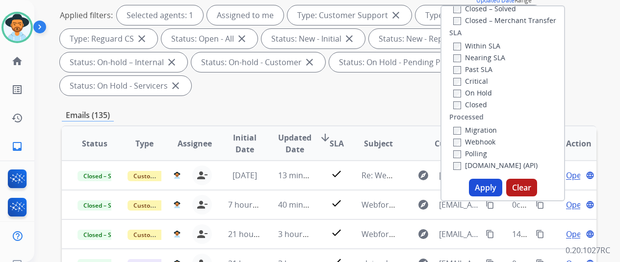
drag, startPoint x: 486, startPoint y: 190, endPoint x: 488, endPoint y: 184, distance: 6.6
click at [486, 189] on button "Apply" at bounding box center [485, 188] width 33 height 18
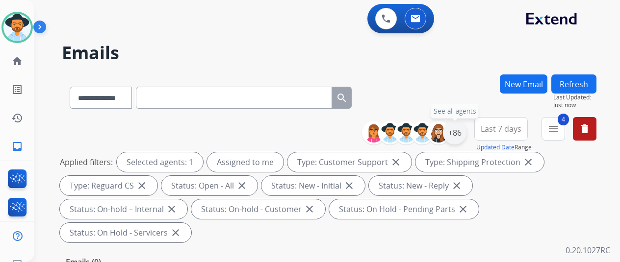
click at [460, 130] on div "+86" at bounding box center [455, 133] width 24 height 24
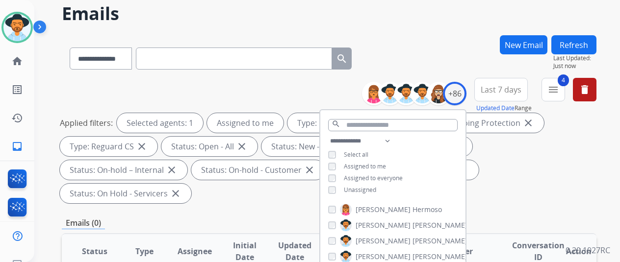
scroll to position [147, 0]
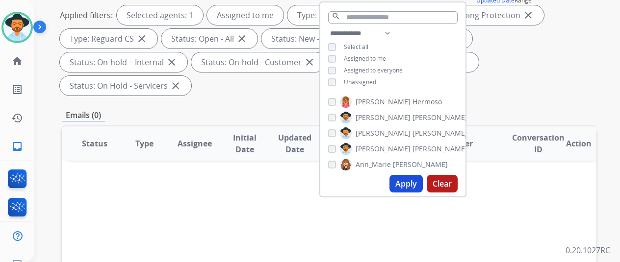
click at [407, 188] on button "Apply" at bounding box center [405, 184] width 33 height 18
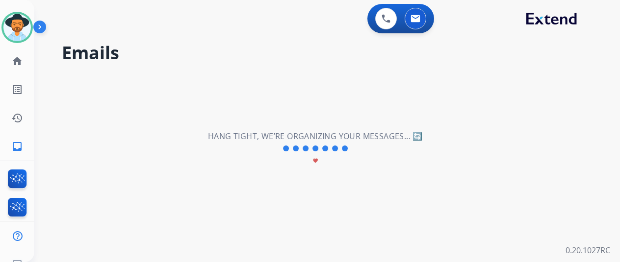
scroll to position [0, 0]
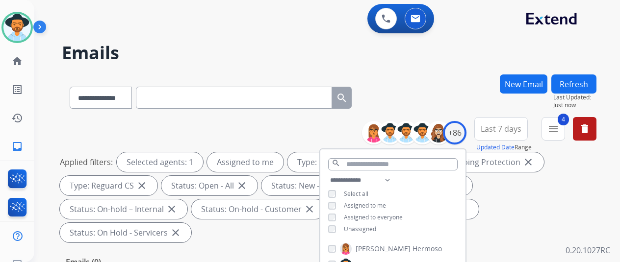
click at [438, 92] on div "**********" at bounding box center [329, 96] width 535 height 43
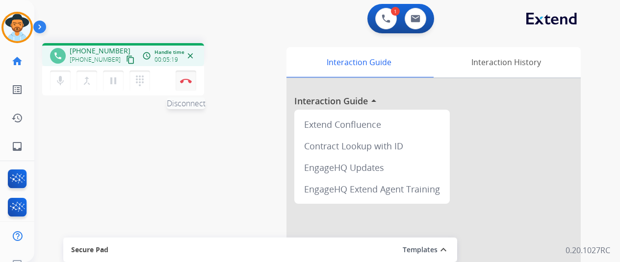
click at [187, 82] on img at bounding box center [186, 80] width 12 height 5
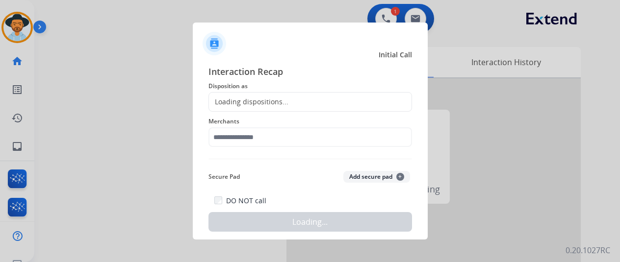
click at [249, 97] on div "Loading dispositions..." at bounding box center [248, 102] width 79 height 10
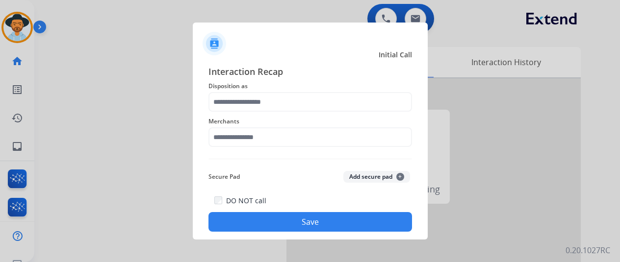
scroll to position [12, 0]
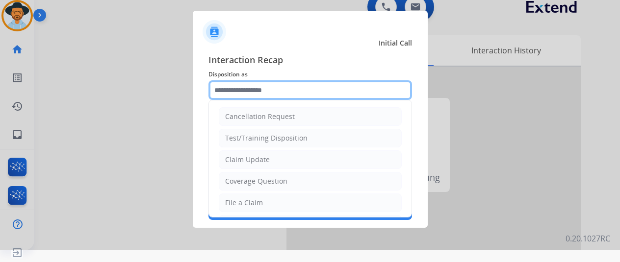
click at [226, 88] on input "text" at bounding box center [310, 90] width 204 height 20
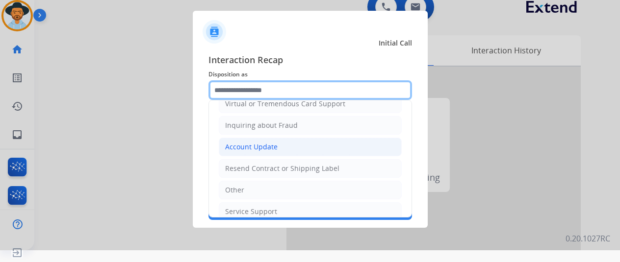
scroll to position [147, 0]
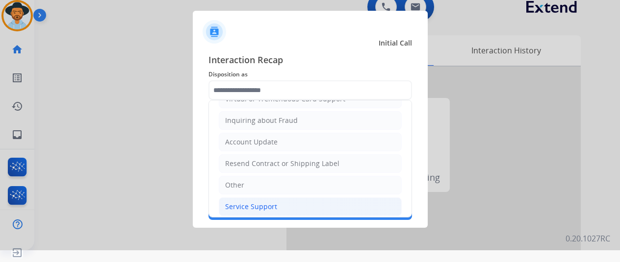
click at [239, 205] on div "Service Support" at bounding box center [251, 207] width 52 height 10
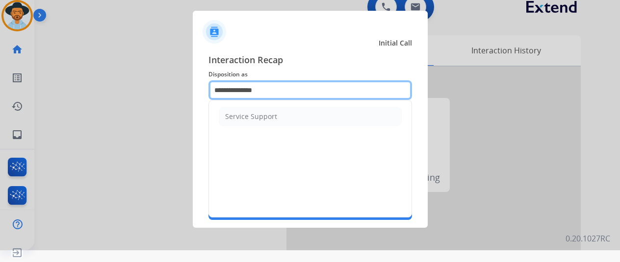
drag, startPoint x: 282, startPoint y: 91, endPoint x: 187, endPoint y: 87, distance: 94.2
click at [0, 87] on app-contact-recap-modal "**********" at bounding box center [0, 119] width 0 height 262
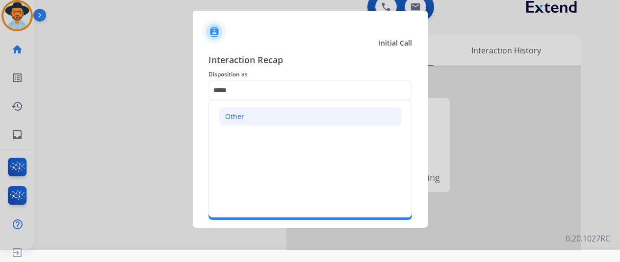
click at [248, 109] on li "Other" at bounding box center [310, 116] width 183 height 19
type input "*****"
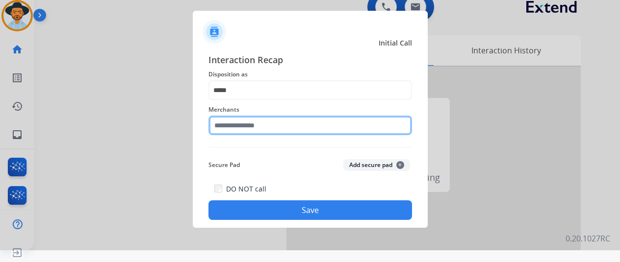
click at [241, 124] on input "text" at bounding box center [310, 126] width 204 height 20
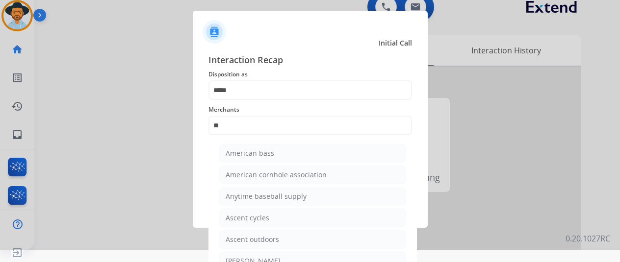
drag, startPoint x: 241, startPoint y: 261, endPoint x: 240, endPoint y: 252, distance: 9.9
click at [239, 260] on div "[PERSON_NAME]" at bounding box center [253, 261] width 55 height 10
type input "**********"
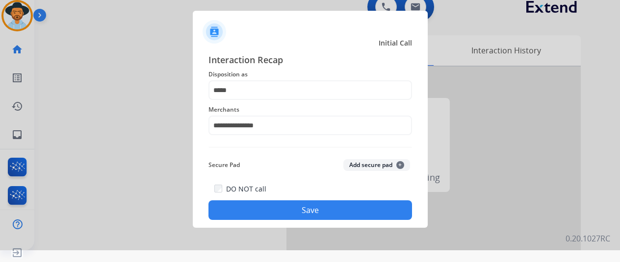
click at [269, 205] on button "Save" at bounding box center [310, 211] width 204 height 20
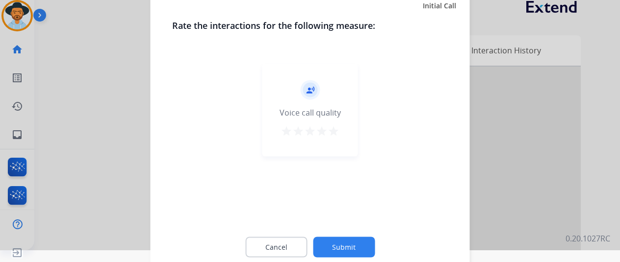
click at [343, 249] on button "Submit" at bounding box center [344, 247] width 62 height 21
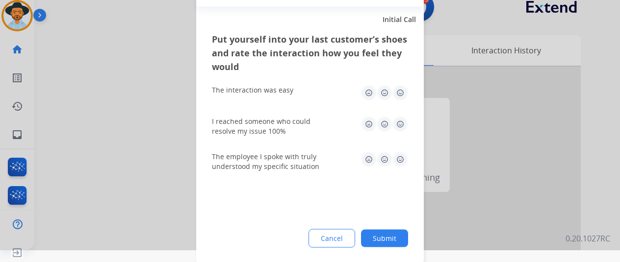
click at [394, 235] on button "Submit" at bounding box center [384, 239] width 47 height 18
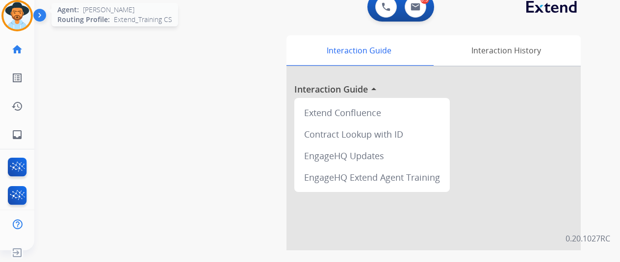
click at [12, 11] on img at bounding box center [16, 15] width 27 height 27
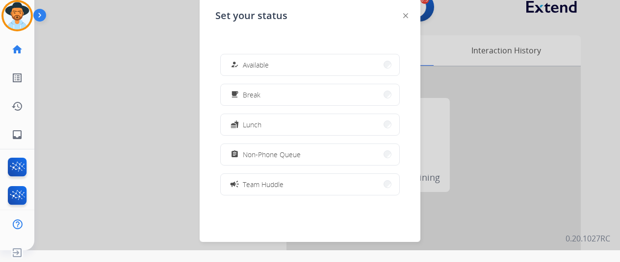
drag, startPoint x: 256, startPoint y: 64, endPoint x: 273, endPoint y: 74, distance: 19.8
click at [256, 64] on span "Available" at bounding box center [256, 65] width 26 height 10
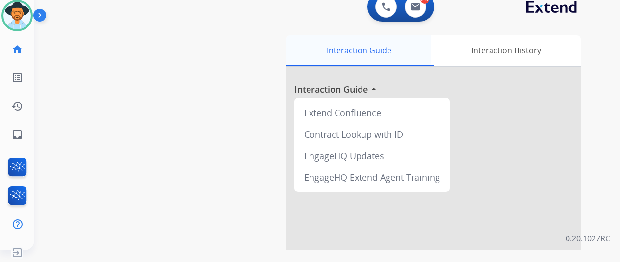
scroll to position [0, 0]
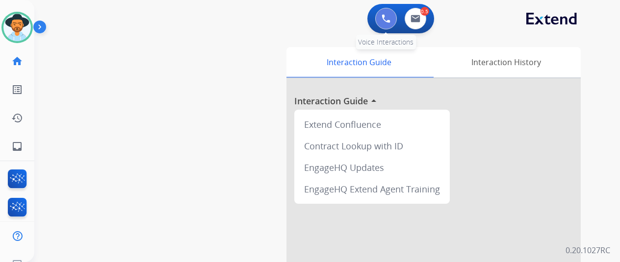
click at [390, 15] on img at bounding box center [386, 18] width 9 height 9
click at [391, 14] on button at bounding box center [386, 19] width 22 height 22
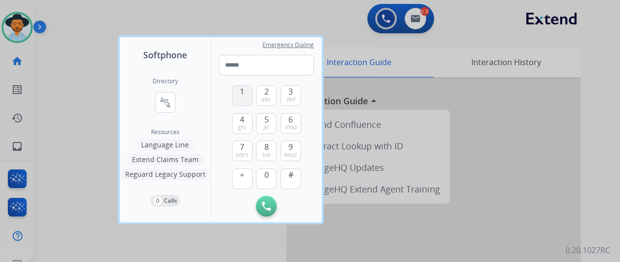
click at [242, 95] on span "1" at bounding box center [242, 92] width 4 height 12
click at [267, 145] on span "8" at bounding box center [266, 147] width 4 height 12
click at [262, 172] on button "0" at bounding box center [266, 179] width 21 height 21
click at [246, 119] on button "4 ghi" at bounding box center [242, 123] width 21 height 21
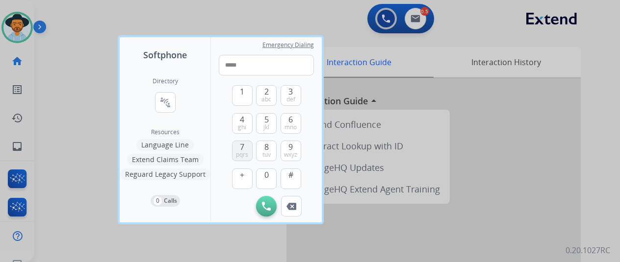
click at [240, 149] on span "7" at bounding box center [242, 147] width 4 height 12
click at [265, 177] on span "0" at bounding box center [266, 175] width 4 height 12
click at [294, 147] on button "9 wxyz" at bounding box center [291, 151] width 21 height 21
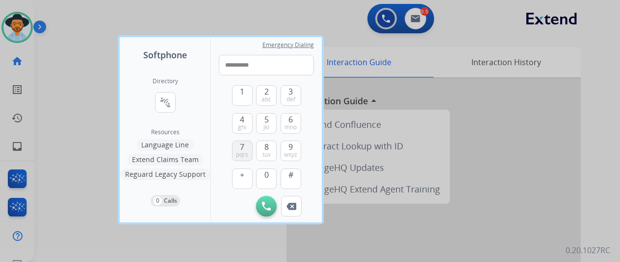
click at [242, 149] on span "7" at bounding box center [242, 147] width 4 height 12
type input "**********"
click at [266, 204] on img at bounding box center [266, 206] width 9 height 9
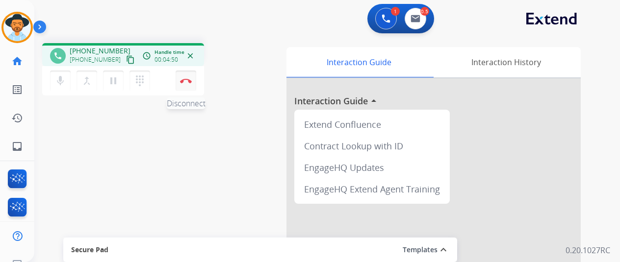
click at [188, 77] on button "Disconnect" at bounding box center [186, 81] width 21 height 21
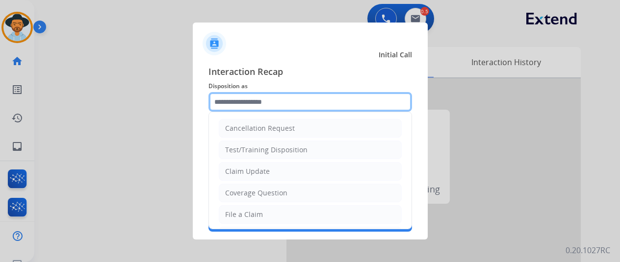
click at [236, 97] on input "text" at bounding box center [310, 102] width 204 height 20
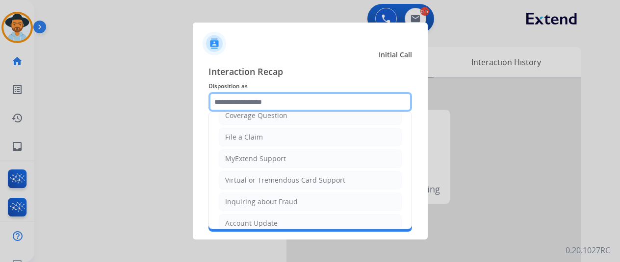
scroll to position [191, 0]
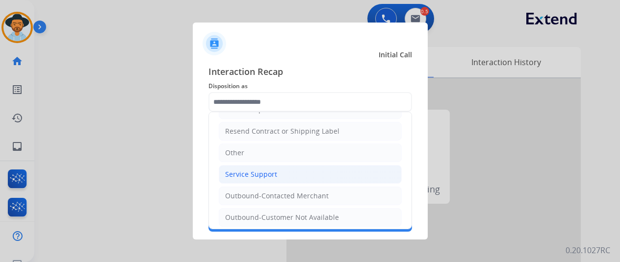
click at [240, 174] on div "Service Support" at bounding box center [251, 175] width 52 height 10
type input "**********"
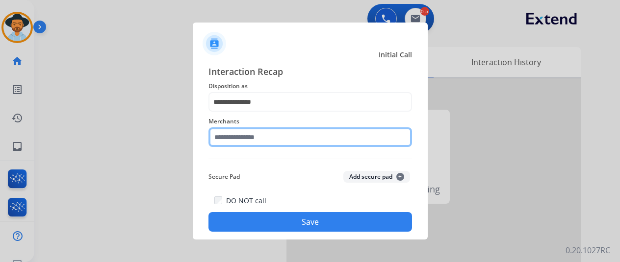
click at [238, 140] on input "text" at bounding box center [310, 138] width 204 height 20
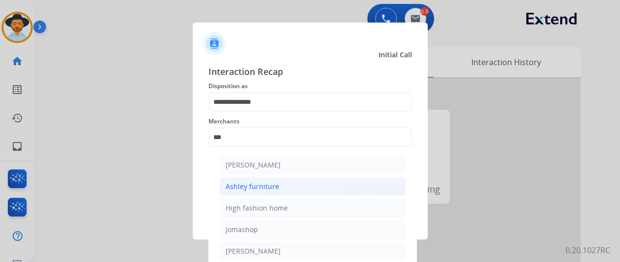
click at [244, 186] on div "Ashley furniture" at bounding box center [252, 187] width 53 height 10
type input "**********"
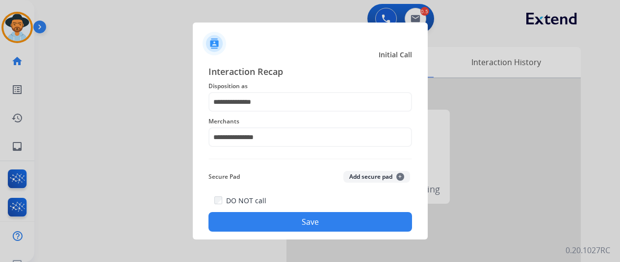
click at [281, 219] on button "Save" at bounding box center [310, 222] width 204 height 20
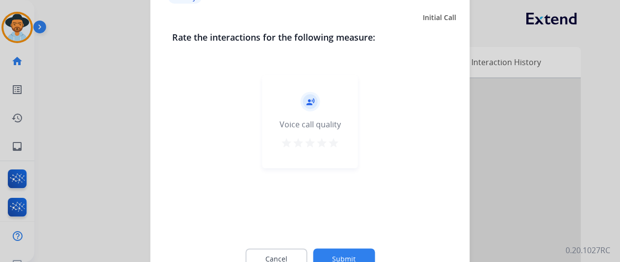
click at [342, 253] on button "Submit" at bounding box center [344, 259] width 62 height 21
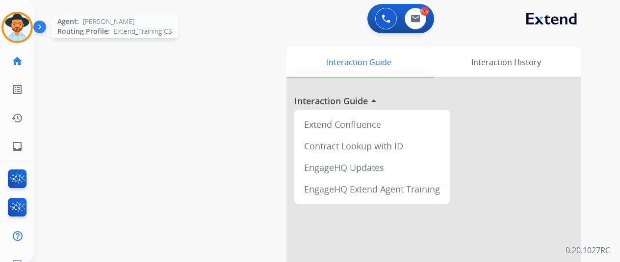
click at [12, 25] on img at bounding box center [16, 27] width 27 height 27
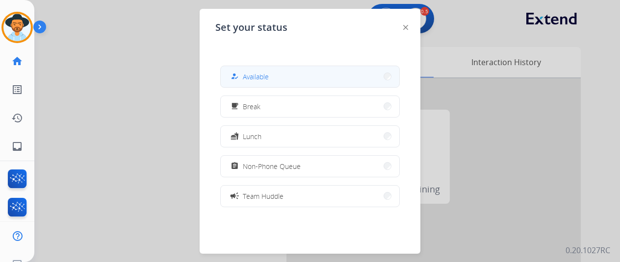
click at [270, 74] on button "how_to_reg Available" at bounding box center [310, 76] width 179 height 21
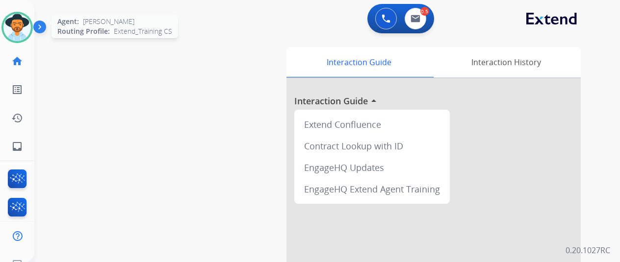
click at [8, 22] on img at bounding box center [16, 27] width 27 height 27
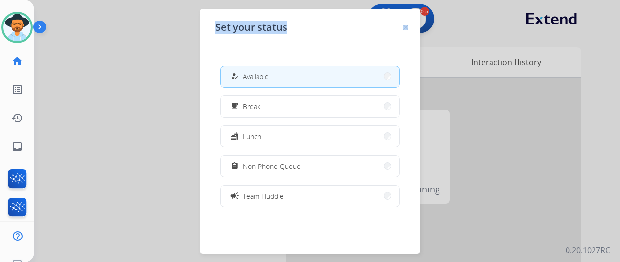
click at [407, 26] on div "Set your status how_to_reg Available free_breakfast Break fastfood Lunch assign…" at bounding box center [310, 131] width 221 height 245
click at [403, 23] on div "Set your status how_to_reg Available free_breakfast Break fastfood Lunch assign…" at bounding box center [310, 131] width 221 height 245
click at [405, 25] on img at bounding box center [405, 27] width 5 height 5
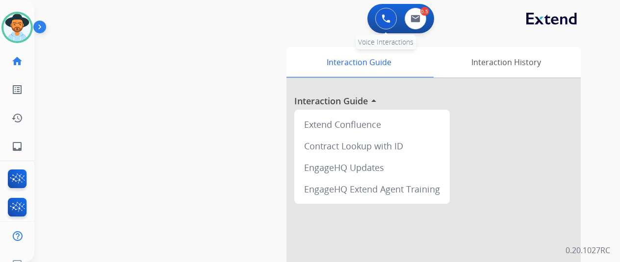
click at [390, 18] on img at bounding box center [386, 18] width 9 height 9
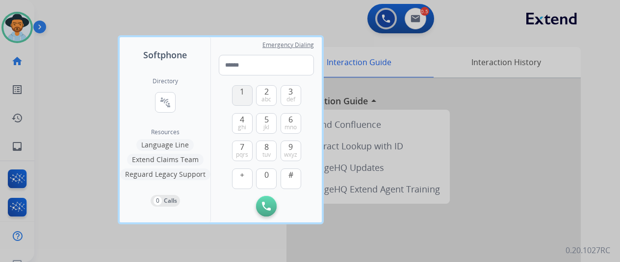
click at [244, 91] on span "1" at bounding box center [242, 92] width 4 height 12
click at [294, 121] on button "6 mno" at bounding box center [291, 123] width 21 height 21
drag, startPoint x: 271, startPoint y: 179, endPoint x: 272, endPoint y: 143, distance: 35.8
click at [271, 179] on button "0" at bounding box center [266, 179] width 21 height 21
click at [265, 147] on span "8" at bounding box center [266, 147] width 4 height 12
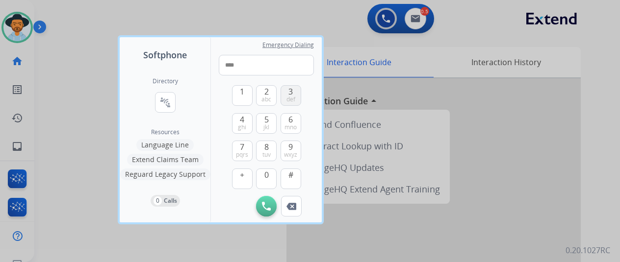
click at [290, 88] on span "3" at bounding box center [290, 92] width 4 height 12
click at [265, 95] on span "2" at bounding box center [266, 92] width 4 height 12
click at [291, 95] on span "3" at bounding box center [290, 92] width 4 height 12
click at [266, 147] on span "8" at bounding box center [266, 147] width 4 height 12
drag, startPoint x: 291, startPoint y: 147, endPoint x: 260, endPoint y: 153, distance: 31.5
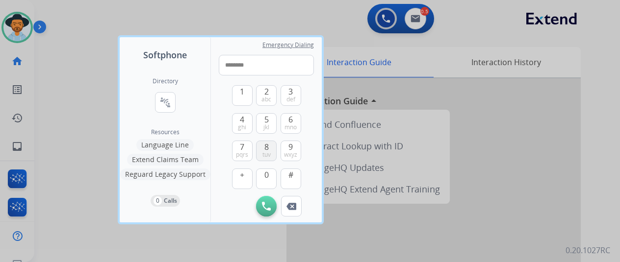
click at [273, 152] on div "1 2 abc 3 def 4 ghi 5 jkl 6 mno 7 pqrs 8 tuv 9 wxyz + 0 #" at bounding box center [266, 136] width 69 height 121
drag, startPoint x: 264, startPoint y: 152, endPoint x: 251, endPoint y: 111, distance: 42.2
click at [261, 146] on button "8 tuv" at bounding box center [266, 151] width 21 height 21
click at [237, 97] on button "1" at bounding box center [242, 95] width 21 height 21
type input "**********"
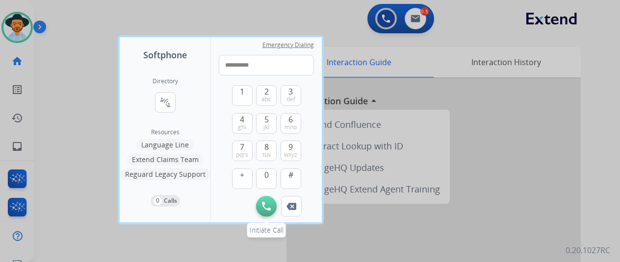
click at [262, 203] on img at bounding box center [266, 206] width 9 height 9
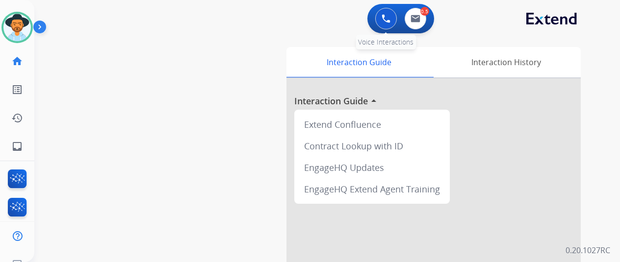
click at [390, 14] on img at bounding box center [386, 18] width 9 height 9
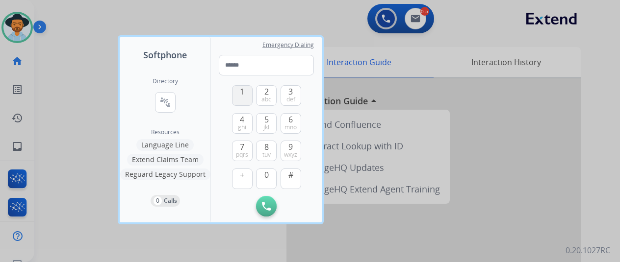
click at [239, 96] on button "1" at bounding box center [242, 95] width 21 height 21
click at [291, 124] on span "mno" at bounding box center [290, 128] width 12 height 8
click at [263, 174] on button "0" at bounding box center [266, 179] width 21 height 21
type input "***"
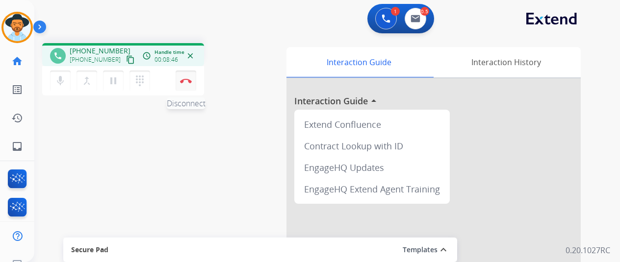
click at [187, 74] on button "Disconnect" at bounding box center [186, 81] width 21 height 21
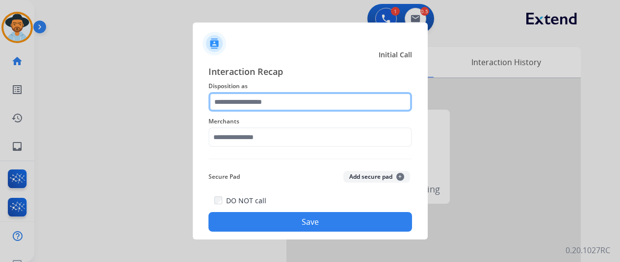
click at [221, 101] on input "text" at bounding box center [310, 102] width 204 height 20
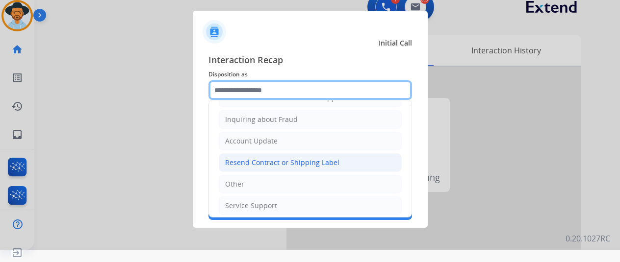
scroll to position [149, 0]
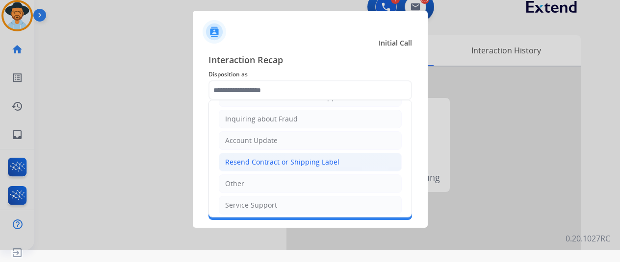
click at [255, 157] on div "Resend Contract or Shipping Label" at bounding box center [282, 162] width 114 height 10
type input "**********"
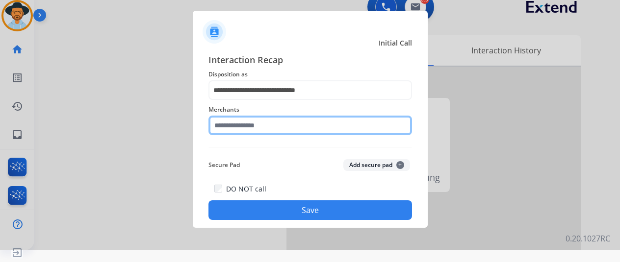
click at [235, 122] on input "text" at bounding box center [310, 126] width 204 height 20
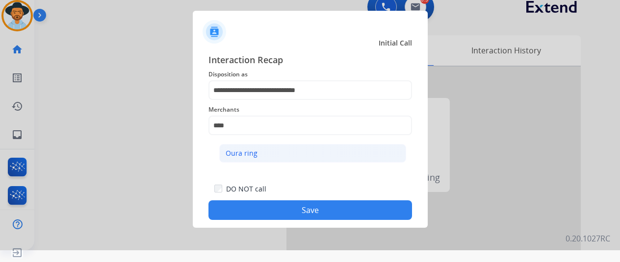
click at [234, 151] on div "Oura ring" at bounding box center [242, 154] width 32 height 10
type input "*********"
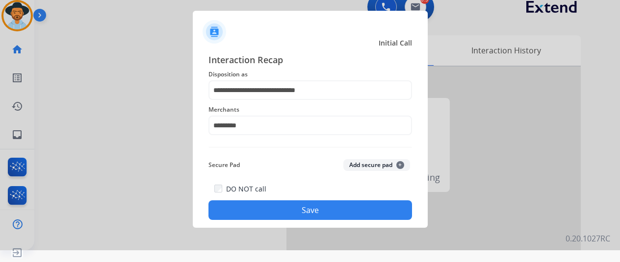
click at [305, 207] on button "Save" at bounding box center [310, 211] width 204 height 20
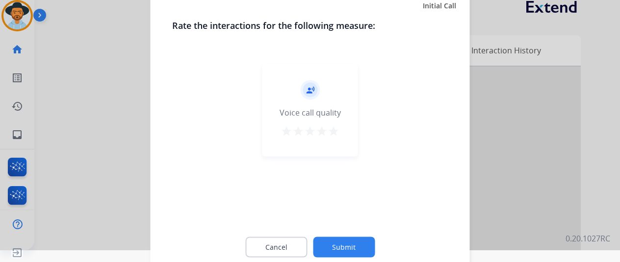
click at [337, 240] on button "Submit" at bounding box center [344, 247] width 62 height 21
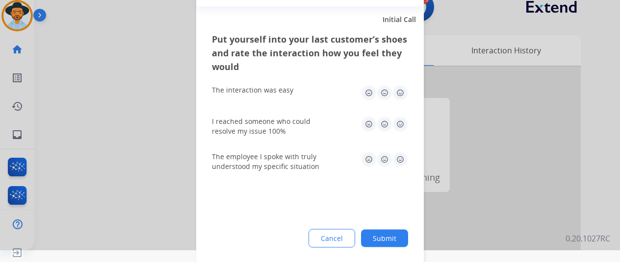
drag, startPoint x: 377, startPoint y: 233, endPoint x: 377, endPoint y: 225, distance: 7.9
click at [377, 232] on button "Submit" at bounding box center [384, 239] width 47 height 18
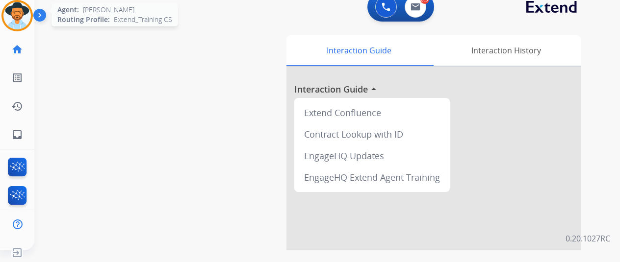
click at [20, 7] on img at bounding box center [16, 15] width 27 height 27
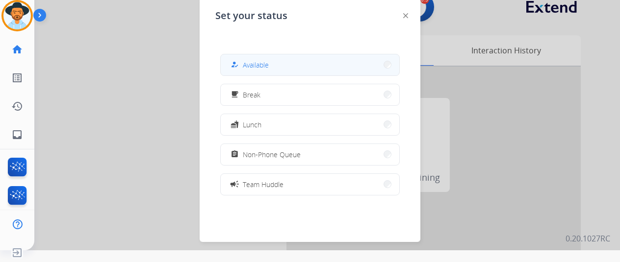
click at [256, 66] on span "Available" at bounding box center [256, 65] width 26 height 10
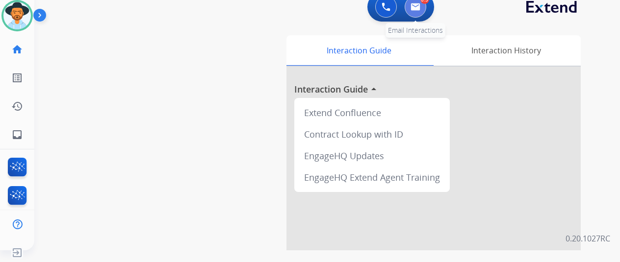
click at [426, 10] on button at bounding box center [416, 7] width 22 height 22
select select "**********"
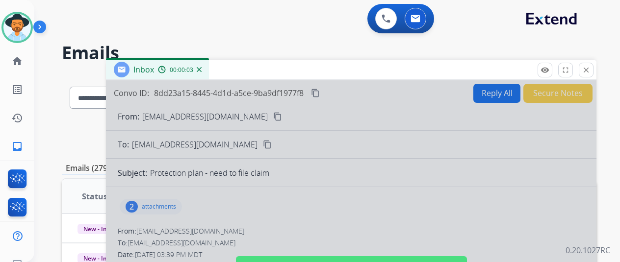
click at [269, 177] on div at bounding box center [351, 263] width 490 height 366
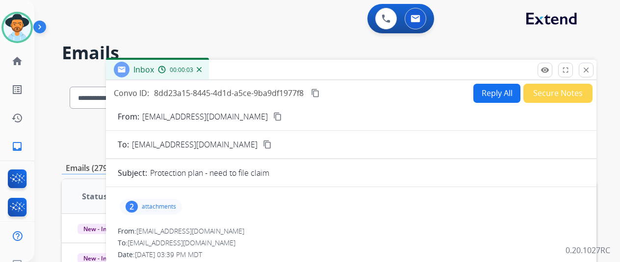
click at [202, 70] on img at bounding box center [199, 69] width 5 height 5
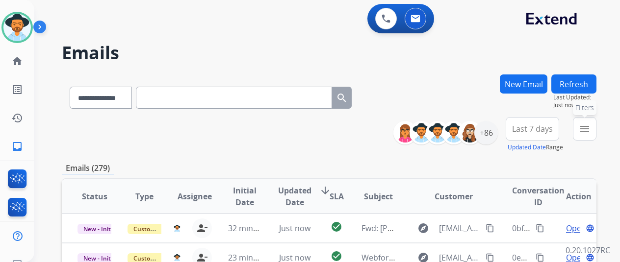
click at [590, 126] on mat-icon "menu" at bounding box center [585, 129] width 12 height 12
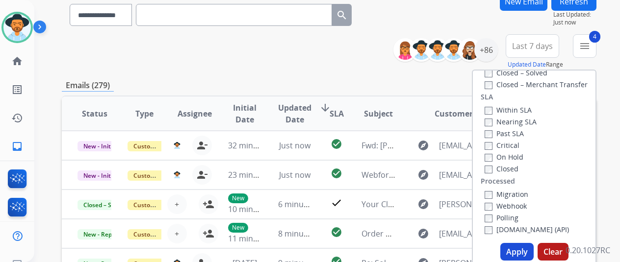
scroll to position [147, 0]
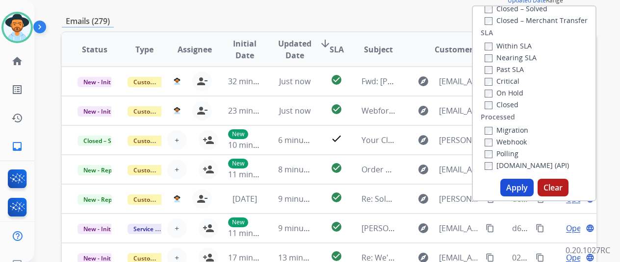
click at [522, 182] on button "Apply" at bounding box center [516, 188] width 33 height 18
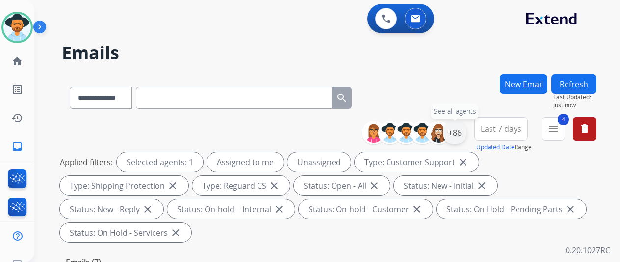
click at [457, 132] on div "+86" at bounding box center [455, 133] width 24 height 24
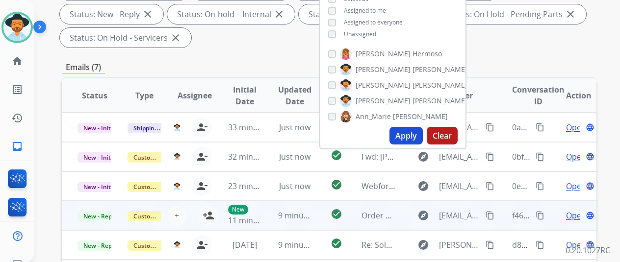
scroll to position [196, 0]
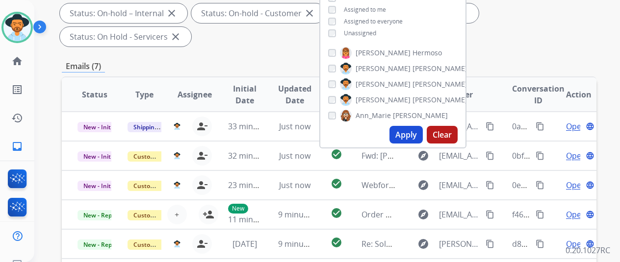
click at [411, 133] on button "Apply" at bounding box center [405, 135] width 33 height 18
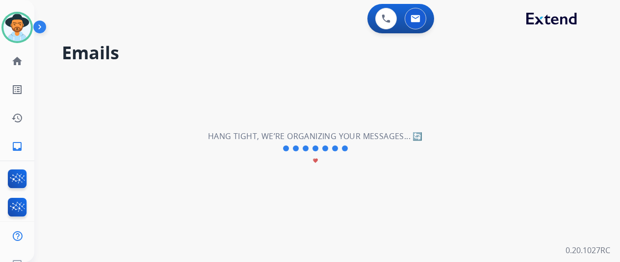
scroll to position [0, 0]
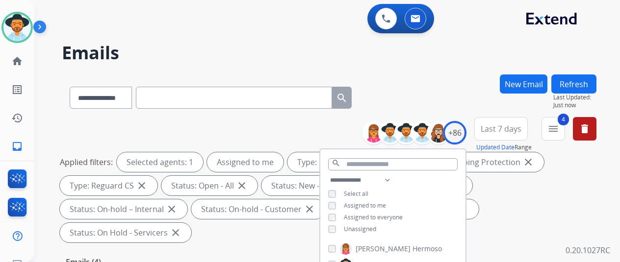
click at [448, 49] on h2 "Emails" at bounding box center [329, 53] width 535 height 20
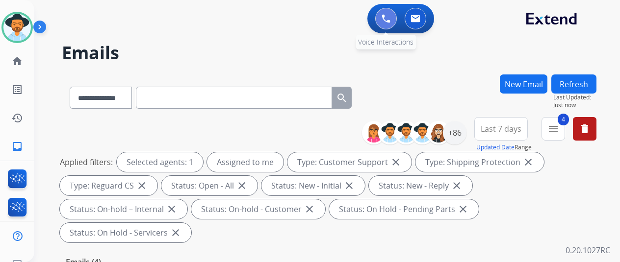
click at [387, 14] on img at bounding box center [386, 18] width 9 height 9
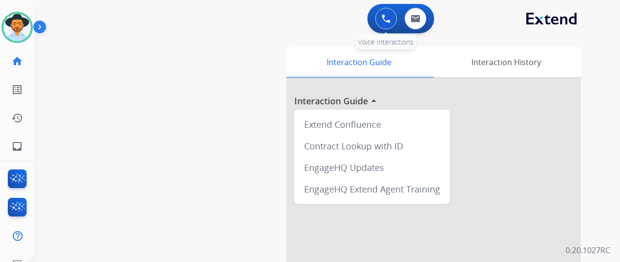
click at [389, 15] on img at bounding box center [386, 18] width 9 height 9
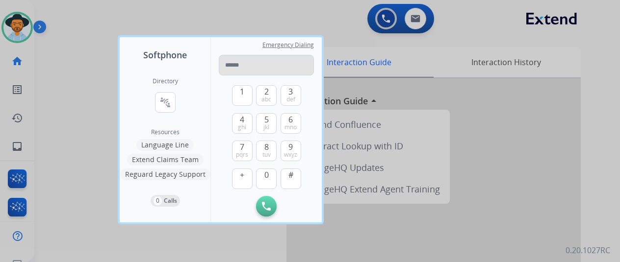
drag, startPoint x: 255, startPoint y: 88, endPoint x: 257, endPoint y: 69, distance: 19.4
click at [255, 87] on div "1 2 abc 3 def 4 ghi 5 jkl 6 mno 7 pqrs 8 tuv 9 wxyz + 0 #" at bounding box center [266, 136] width 69 height 121
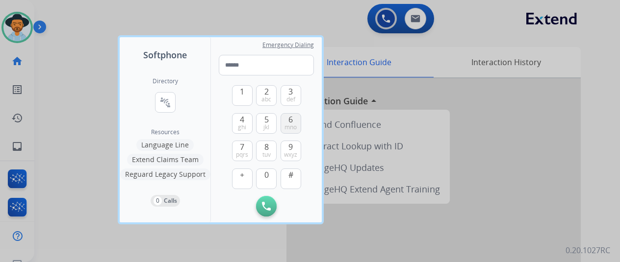
click at [297, 122] on button "6 mno" at bounding box center [291, 123] width 21 height 21
click at [266, 176] on span "0" at bounding box center [266, 175] width 4 height 12
click at [264, 118] on span "5" at bounding box center [266, 120] width 4 height 12
click at [292, 206] on img at bounding box center [291, 206] width 10 height 7
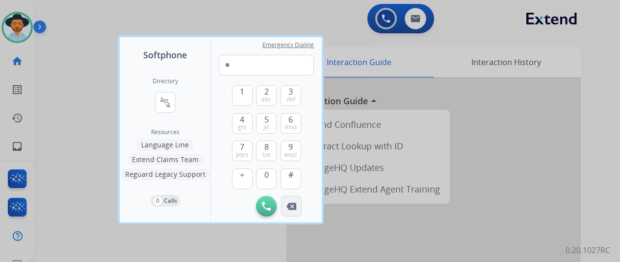
type input "*"
click at [292, 206] on img at bounding box center [291, 206] width 10 height 7
click at [244, 91] on span "1" at bounding box center [242, 92] width 4 height 12
click at [290, 122] on span "6" at bounding box center [290, 120] width 4 height 12
click at [266, 179] on span "0" at bounding box center [266, 175] width 4 height 12
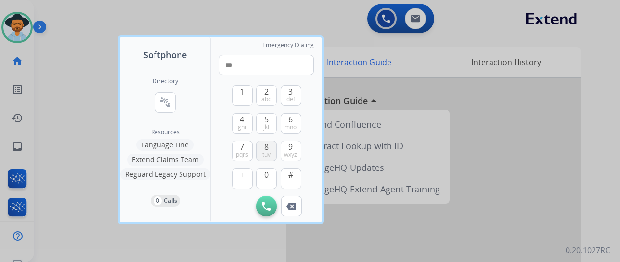
click at [270, 149] on button "8 tuv" at bounding box center [266, 151] width 21 height 21
click at [286, 94] on button "3 def" at bounding box center [291, 95] width 21 height 21
click at [267, 96] on button "2 abc" at bounding box center [266, 95] width 21 height 21
click at [294, 96] on span "def" at bounding box center [290, 100] width 9 height 8
drag, startPoint x: 270, startPoint y: 148, endPoint x: 281, endPoint y: 148, distance: 10.3
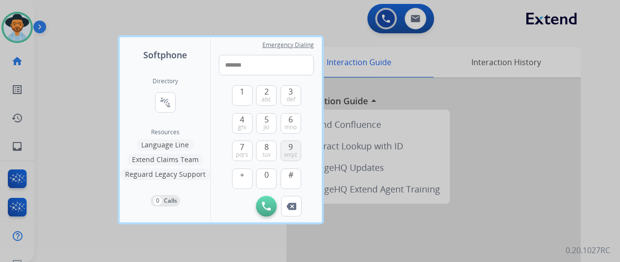
click at [278, 148] on div "1 2 abc 3 def 4 ghi 5 jkl 6 mno 7 pqrs 8 tuv 9 wxyz + 0 #" at bounding box center [266, 136] width 69 height 121
click at [289, 150] on span "9" at bounding box center [290, 147] width 4 height 12
drag, startPoint x: 271, startPoint y: 149, endPoint x: 234, endPoint y: 105, distance: 57.1
click at [265, 141] on div "8 tuv" at bounding box center [266, 151] width 21 height 21
click at [239, 95] on button "1" at bounding box center [242, 95] width 21 height 21
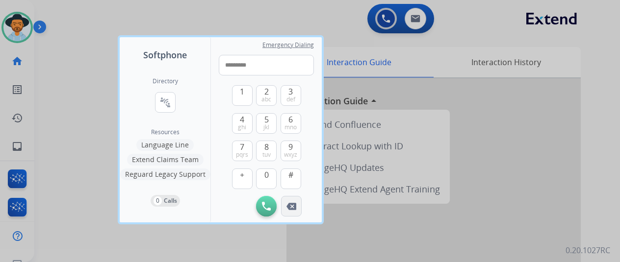
click at [298, 206] on button "Remove Number" at bounding box center [291, 206] width 21 height 21
click at [270, 148] on button "8 tuv" at bounding box center [266, 151] width 21 height 21
click at [290, 151] on span "9" at bounding box center [290, 147] width 4 height 12
click at [269, 145] on button "8 tuv" at bounding box center [266, 151] width 21 height 21
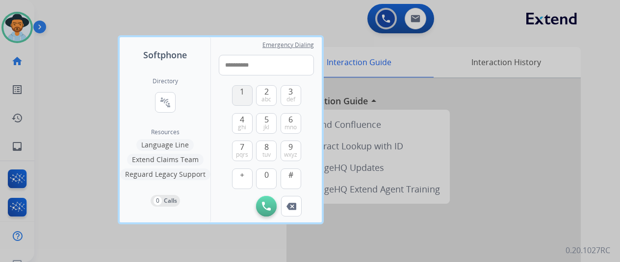
click at [239, 93] on button "1" at bounding box center [242, 95] width 21 height 21
type input "**********"
click at [267, 206] on img at bounding box center [266, 206] width 9 height 9
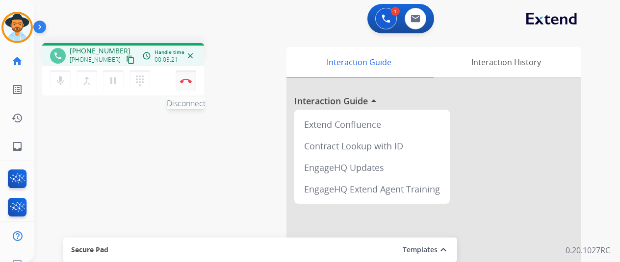
click at [185, 81] on img at bounding box center [186, 80] width 12 height 5
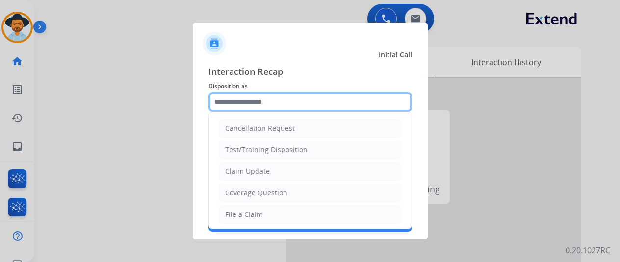
click at [241, 100] on input "text" at bounding box center [310, 102] width 204 height 20
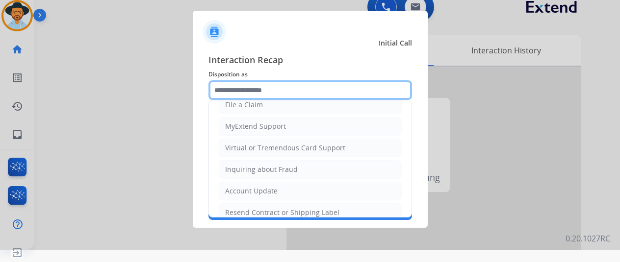
scroll to position [191, 0]
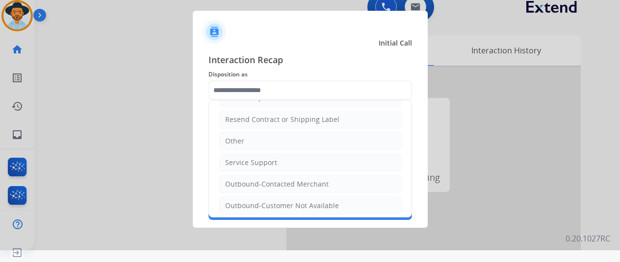
click at [243, 138] on li "Other" at bounding box center [310, 141] width 183 height 19
type input "*****"
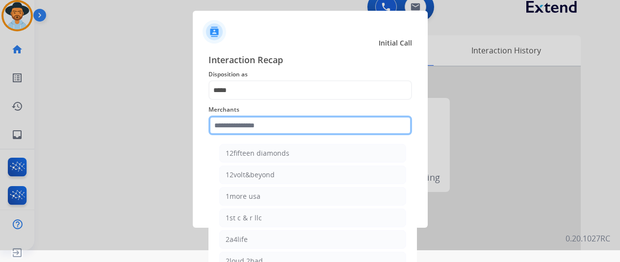
click at [226, 127] on input "text" at bounding box center [310, 126] width 204 height 20
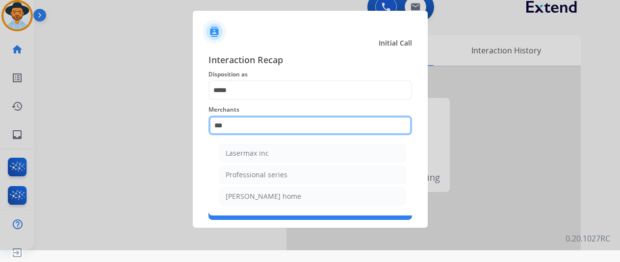
type input "****"
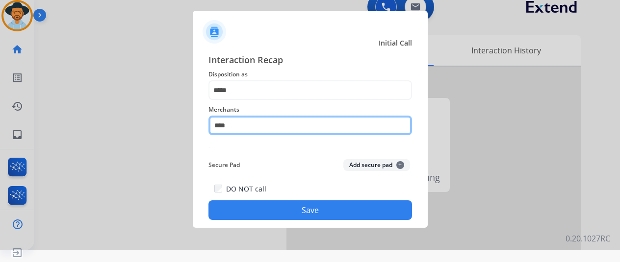
drag, startPoint x: 235, startPoint y: 127, endPoint x: 142, endPoint y: 122, distance: 93.3
click at [0, 122] on app-contact-recap-modal "Initial Call Interaction Recap Disposition as ***** Merchants **** Secure Pad A…" at bounding box center [0, 119] width 0 height 262
type input "*"
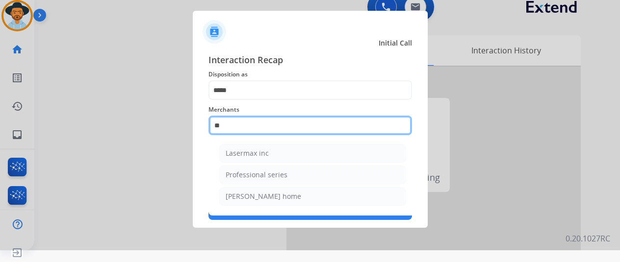
type input "*"
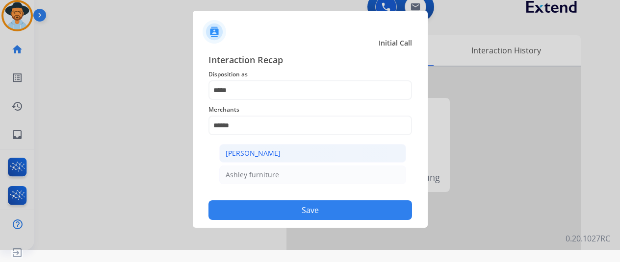
click at [244, 152] on div "[PERSON_NAME]" at bounding box center [253, 154] width 55 height 10
type input "**********"
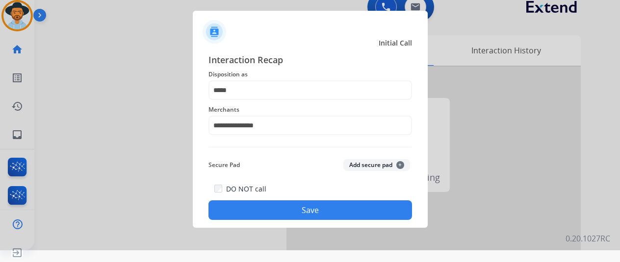
click at [312, 209] on button "Save" at bounding box center [310, 211] width 204 height 20
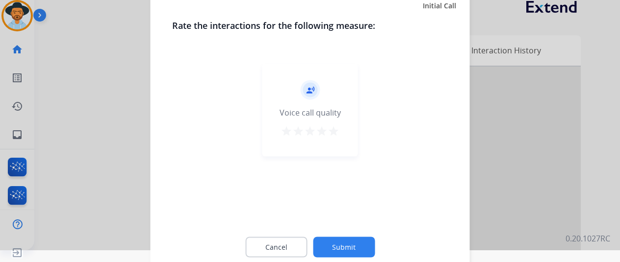
click at [362, 245] on button "Submit" at bounding box center [344, 247] width 62 height 21
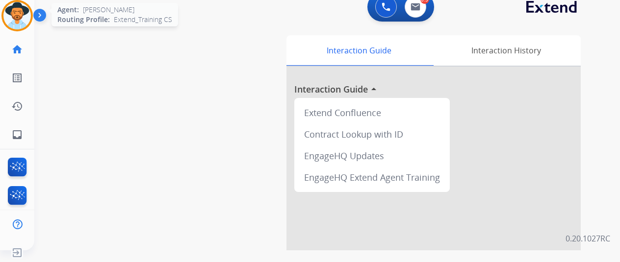
click at [25, 10] on img at bounding box center [16, 15] width 27 height 27
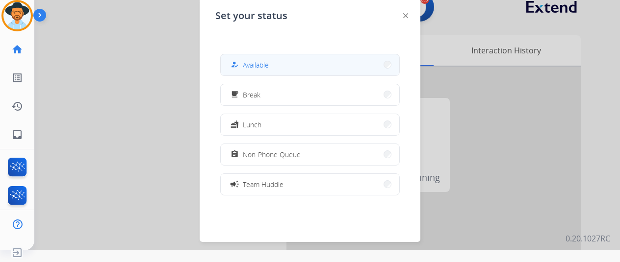
click at [260, 63] on span "Available" at bounding box center [256, 65] width 26 height 10
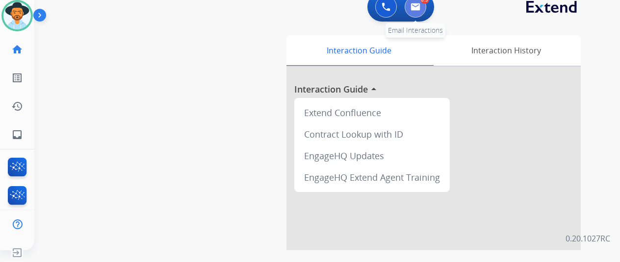
click at [420, 8] on img at bounding box center [415, 7] width 10 height 8
select select "**********"
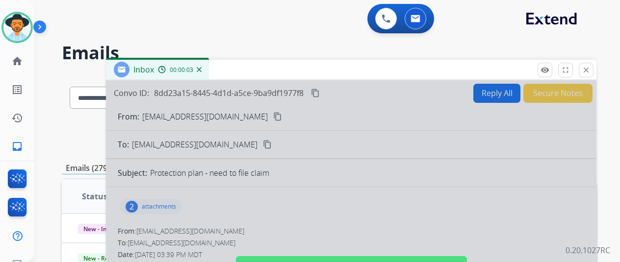
click at [202, 67] on img at bounding box center [199, 69] width 5 height 5
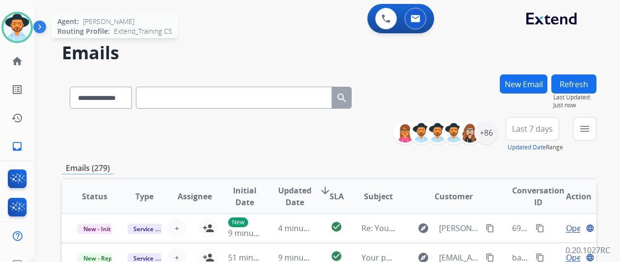
click at [19, 15] on img at bounding box center [16, 27] width 27 height 27
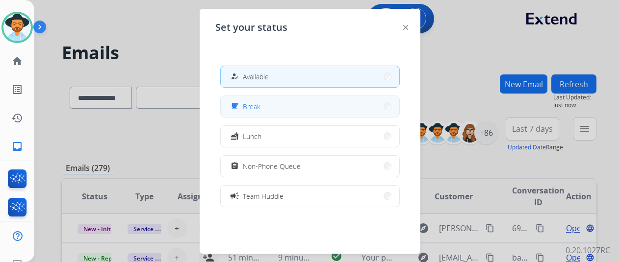
click at [256, 103] on span "Break" at bounding box center [252, 107] width 18 height 10
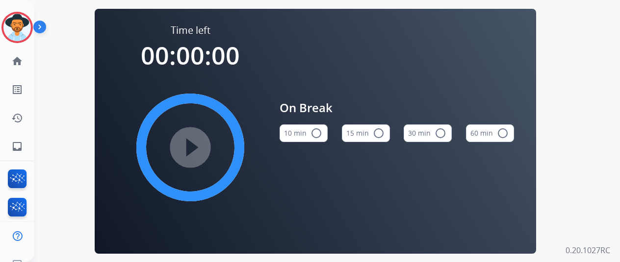
click at [322, 135] on mat-icon "radio_button_unchecked" at bounding box center [316, 134] width 12 height 12
click at [196, 144] on mat-icon "play_circle_filled" at bounding box center [190, 148] width 12 height 12
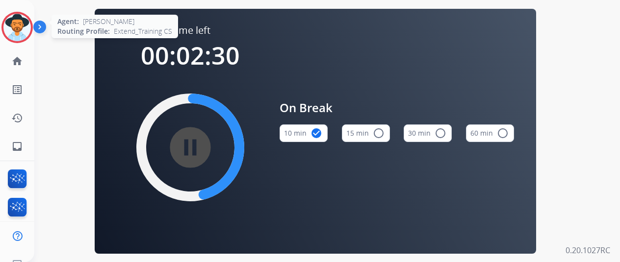
click at [13, 12] on div "Agent: Tammy Routing Profile: Extend_Training CS" at bounding box center [16, 27] width 31 height 31
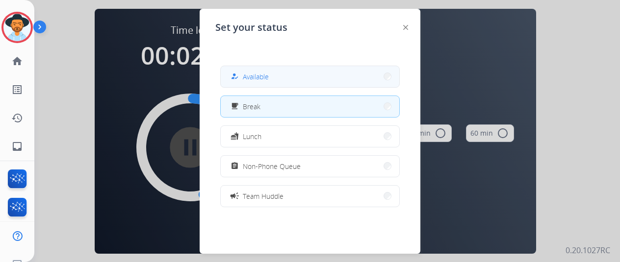
click at [259, 73] on span "Available" at bounding box center [256, 77] width 26 height 10
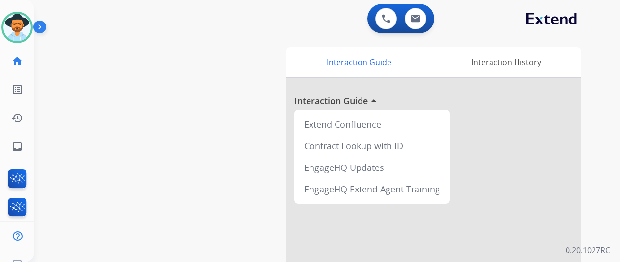
click at [76, 44] on div "swap_horiz Break voice bridge close_fullscreen Connect 3-Way Call merge_type Se…" at bounding box center [315, 239] width 562 height 409
click at [25, 138] on link "inbox Emails" at bounding box center [16, 146] width 27 height 27
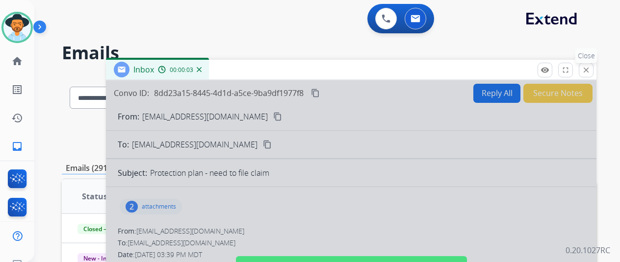
click at [590, 68] on mat-icon "close" at bounding box center [586, 70] width 9 height 9
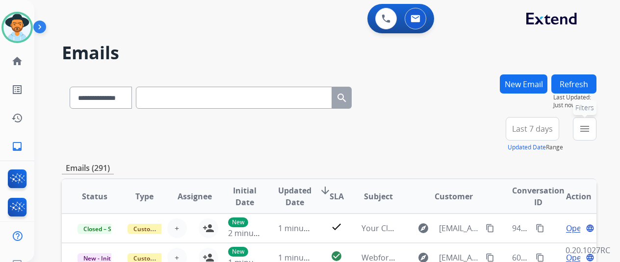
click at [590, 125] on mat-icon "menu" at bounding box center [585, 129] width 12 height 12
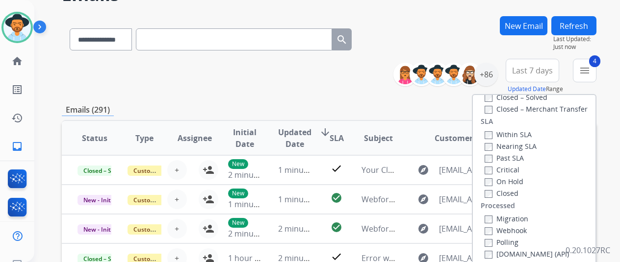
scroll to position [147, 0]
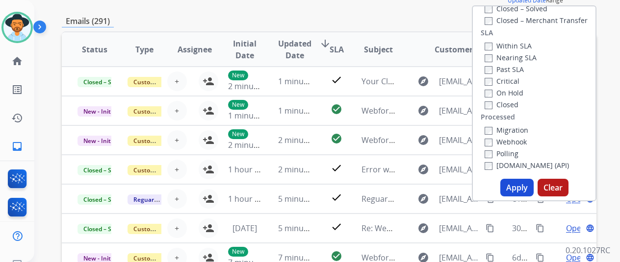
click at [514, 188] on button "Apply" at bounding box center [516, 188] width 33 height 18
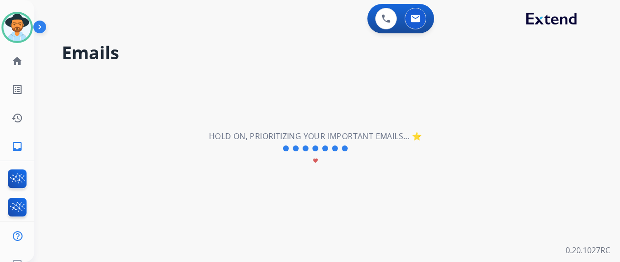
scroll to position [0, 0]
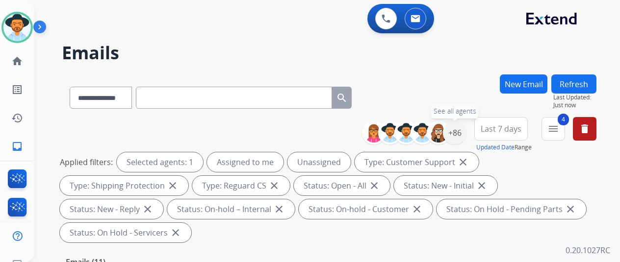
drag, startPoint x: 463, startPoint y: 130, endPoint x: 445, endPoint y: 119, distance: 21.1
click at [463, 130] on div "+86" at bounding box center [455, 133] width 24 height 24
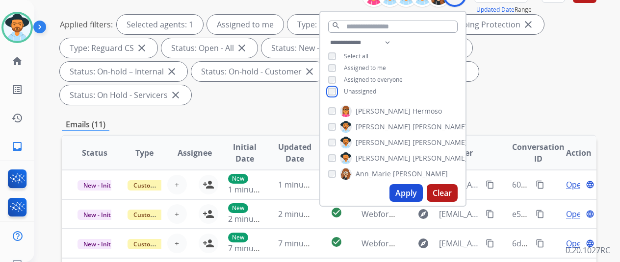
scroll to position [147, 0]
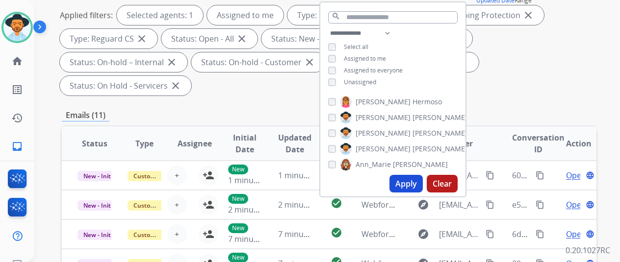
click at [404, 186] on button "Apply" at bounding box center [405, 184] width 33 height 18
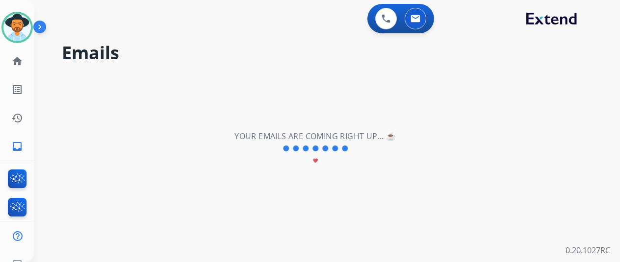
scroll to position [0, 0]
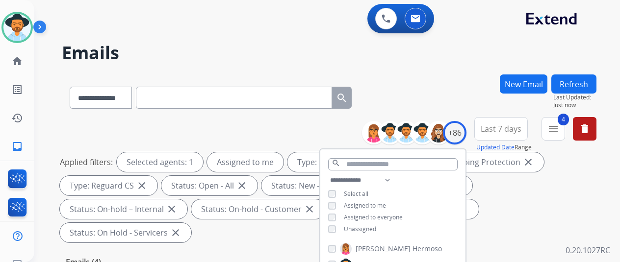
click at [450, 92] on div "**********" at bounding box center [329, 96] width 535 height 43
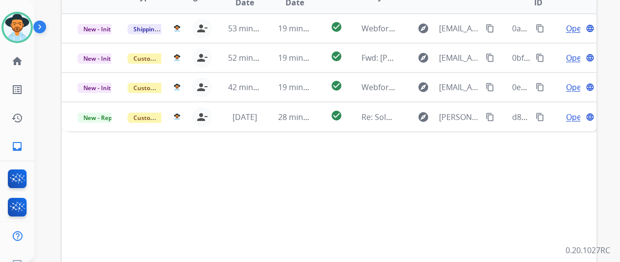
scroll to position [245, 0]
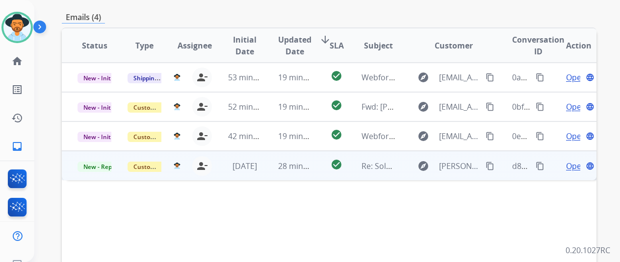
click at [575, 160] on span "Open" at bounding box center [576, 166] width 20 height 12
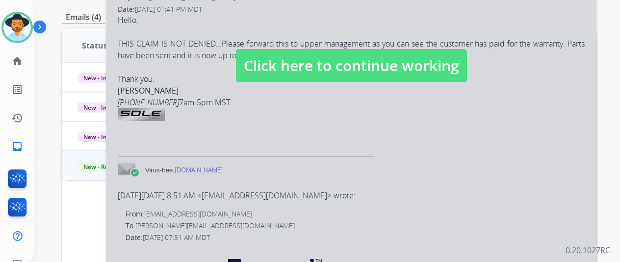
drag, startPoint x: 305, startPoint y: 82, endPoint x: 306, endPoint y: 88, distance: 6.0
click at [306, 84] on div at bounding box center [351, 55] width 490 height 441
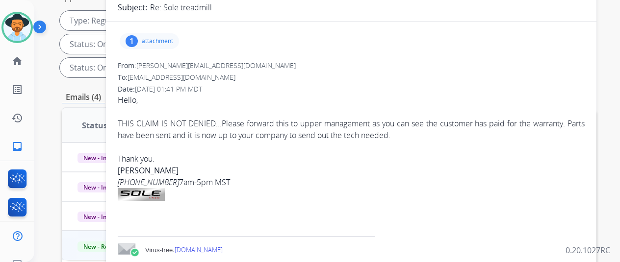
scroll to position [98, 0]
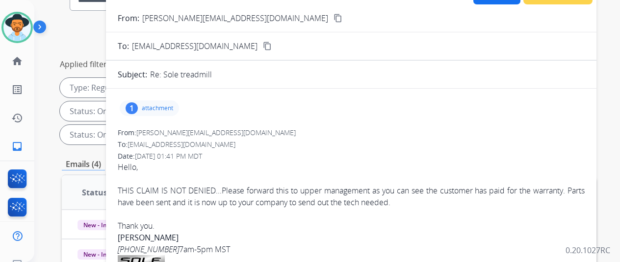
click at [333, 16] on mat-icon "content_copy" at bounding box center [337, 18] width 9 height 9
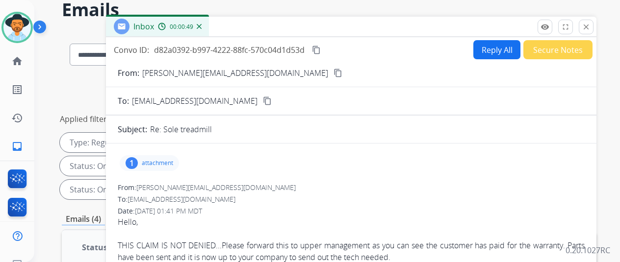
scroll to position [0, 0]
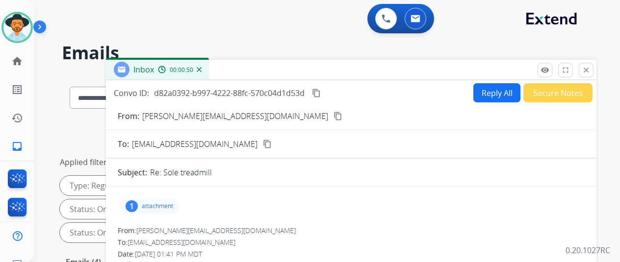
click at [202, 69] on img at bounding box center [199, 69] width 5 height 5
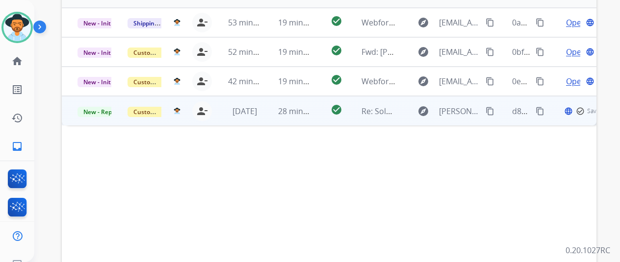
scroll to position [245, 0]
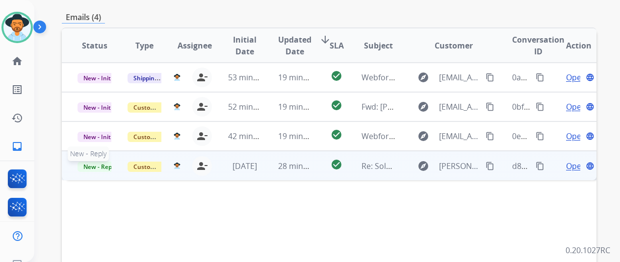
click at [94, 162] on span "New - Reply" at bounding box center [99, 167] width 45 height 10
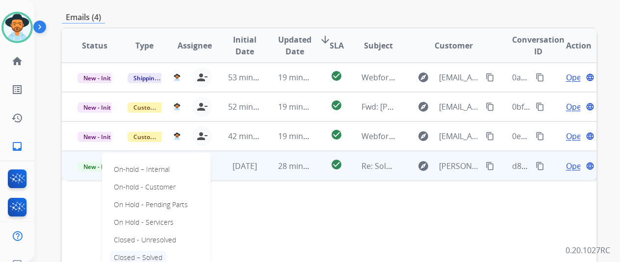
click at [128, 251] on p "Closed – Solved" at bounding box center [138, 258] width 56 height 14
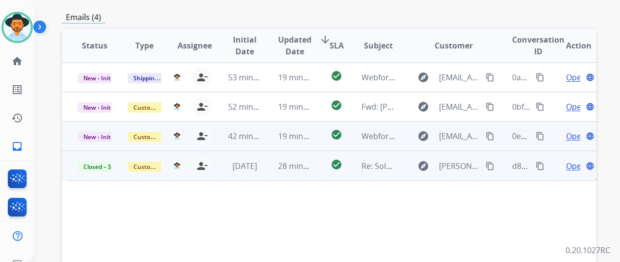
click at [570, 130] on span "Open" at bounding box center [576, 136] width 20 height 12
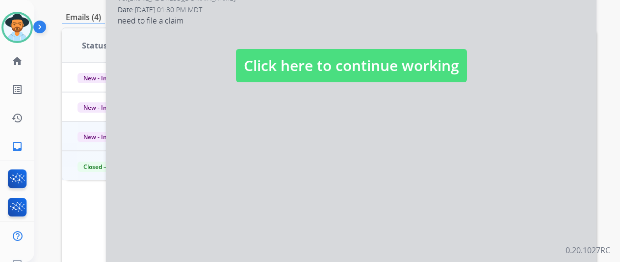
click at [195, 132] on div at bounding box center [351, 55] width 490 height 441
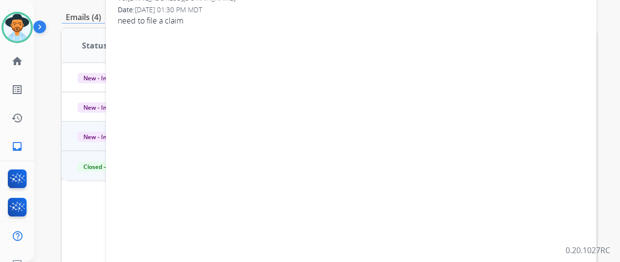
scroll to position [0, 0]
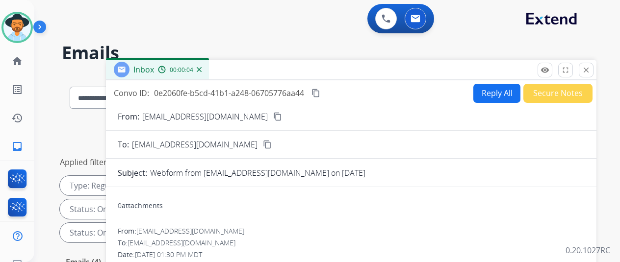
click at [492, 89] on button "Reply All" at bounding box center [496, 93] width 47 height 19
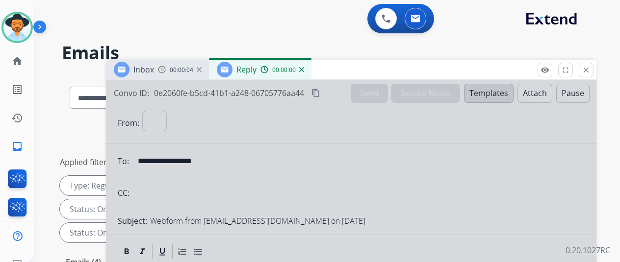
select select "**********"
select select
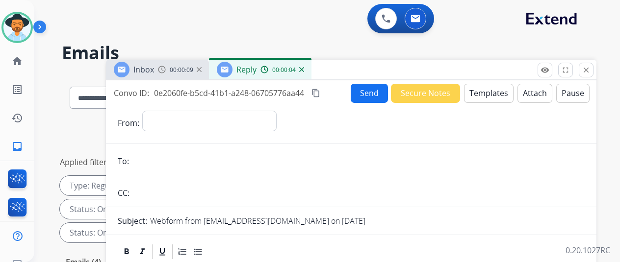
click at [487, 92] on button "Templates" at bounding box center [489, 93] width 50 height 19
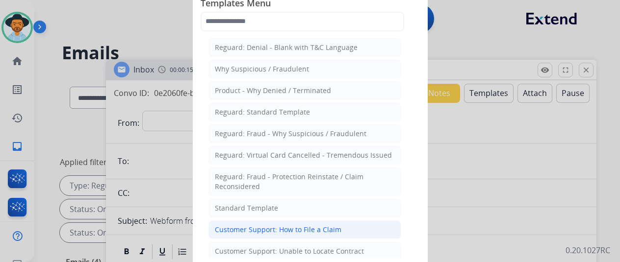
click at [254, 227] on div "Customer Support: How to File a Claim" at bounding box center [278, 230] width 127 height 10
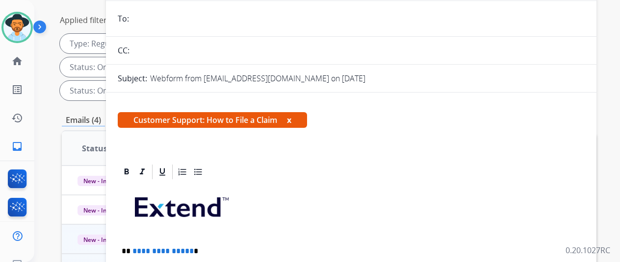
scroll to position [49, 0]
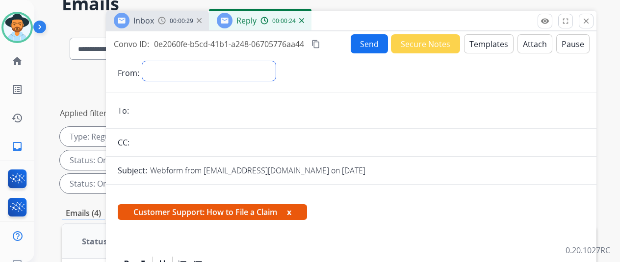
click at [165, 73] on select "**********" at bounding box center [208, 71] width 133 height 20
select select "**********"
click at [150, 61] on select "**********" at bounding box center [208, 71] width 133 height 20
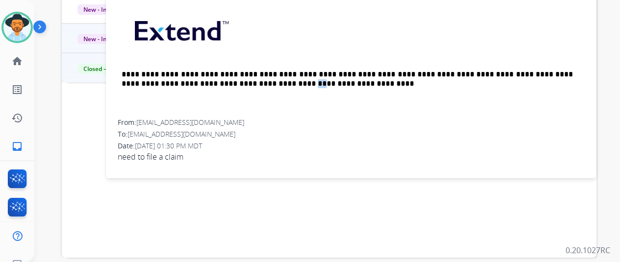
scroll to position [177, 0]
drag, startPoint x: 222, startPoint y: 101, endPoint x: 198, endPoint y: 100, distance: 24.6
click at [198, 118] on div "From: momo2694@gmail.com" at bounding box center [351, 123] width 467 height 10
click at [221, 118] on div "From: momo2694@gmail.com To: support@extend.com Date: 08/25/2025 - 01:30 PM MDT…" at bounding box center [351, 140] width 467 height 45
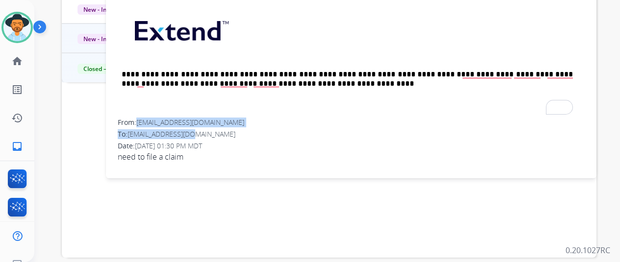
drag, startPoint x: 221, startPoint y: 109, endPoint x: 147, endPoint y: 103, distance: 74.4
click at [147, 118] on div "From: momo2694@gmail.com To: support@extend.com Date: 08/25/2025 - 01:30 PM MDT…" at bounding box center [351, 140] width 467 height 45
click at [212, 118] on span "momo2694@gmail.com" at bounding box center [190, 122] width 108 height 9
drag, startPoint x: 218, startPoint y: 104, endPoint x: 146, endPoint y: 105, distance: 72.6
click at [146, 118] on div "From: momo2694@gmail.com" at bounding box center [351, 123] width 467 height 10
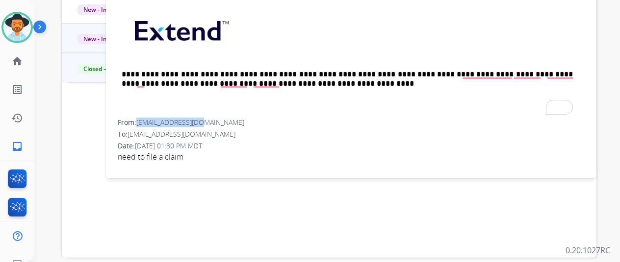
copy span "momo2694@gmail.com"
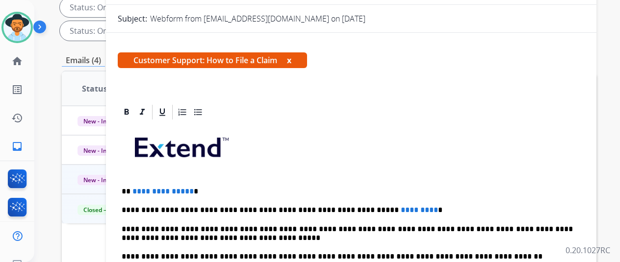
scroll to position [147, 0]
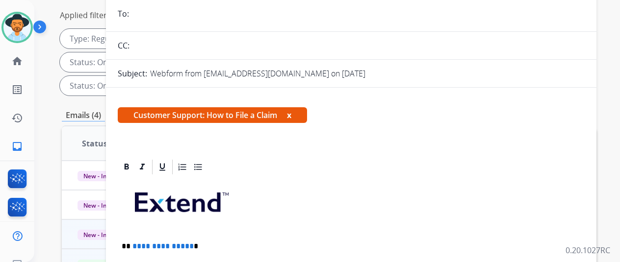
click at [159, 12] on input "email" at bounding box center [358, 14] width 453 height 20
paste input "**********"
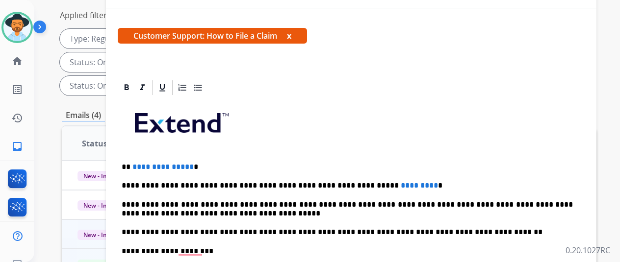
scroll to position [177, 0]
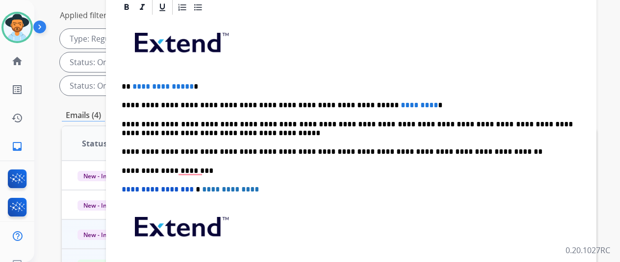
type input "**********"
drag, startPoint x: 195, startPoint y: 70, endPoint x: 139, endPoint y: 70, distance: 55.4
click at [139, 83] on span "**********" at bounding box center [162, 86] width 61 height 7
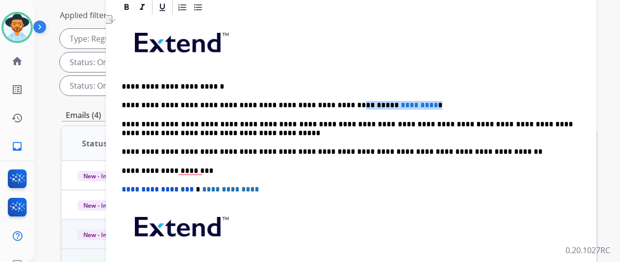
drag, startPoint x: 393, startPoint y: 87, endPoint x: 327, endPoint y: 87, distance: 66.7
click at [327, 101] on p "**********" at bounding box center [347, 105] width 451 height 9
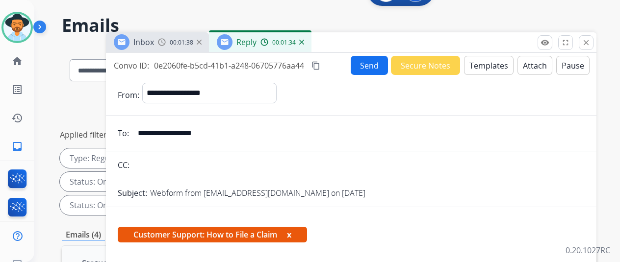
scroll to position [0, 0]
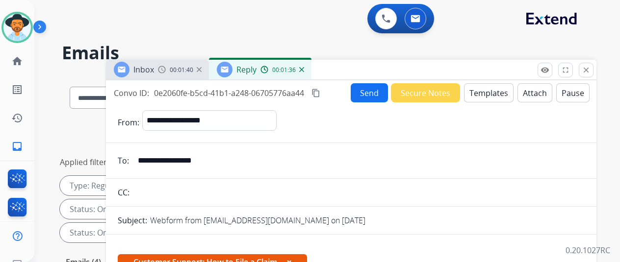
click at [369, 90] on button "Send" at bounding box center [369, 92] width 37 height 19
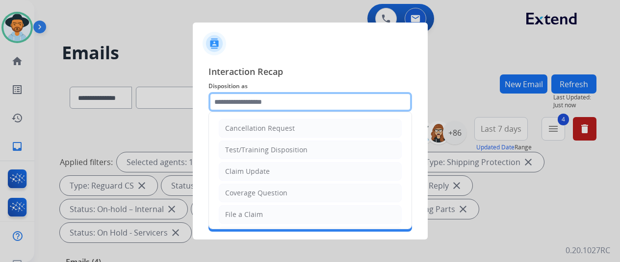
click at [235, 101] on input "text" at bounding box center [310, 102] width 204 height 20
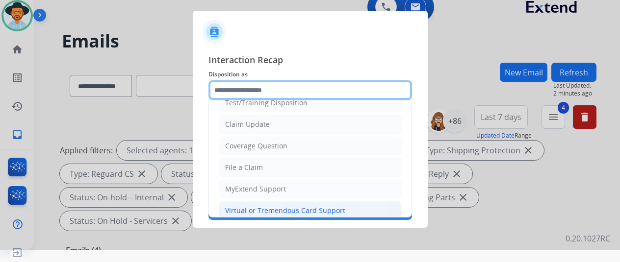
scroll to position [98, 0]
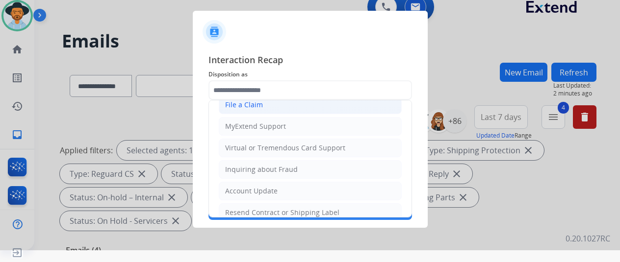
click at [246, 103] on div "File a Claim" at bounding box center [244, 105] width 38 height 10
type input "**********"
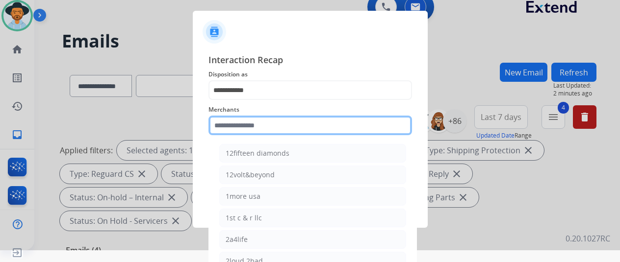
click at [251, 130] on input "text" at bounding box center [310, 126] width 204 height 20
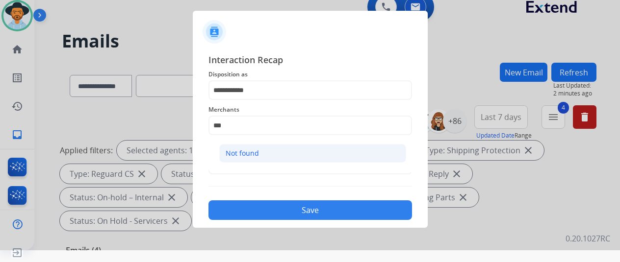
click at [248, 154] on div "Not found" at bounding box center [242, 154] width 33 height 10
type input "*********"
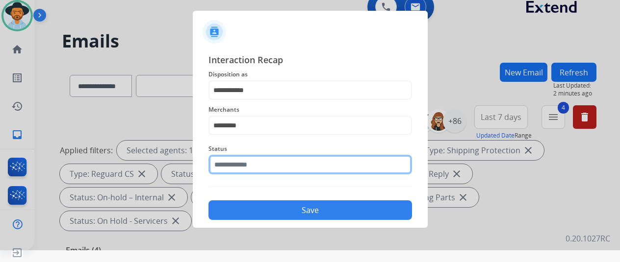
click at [255, 168] on input "text" at bounding box center [310, 165] width 204 height 20
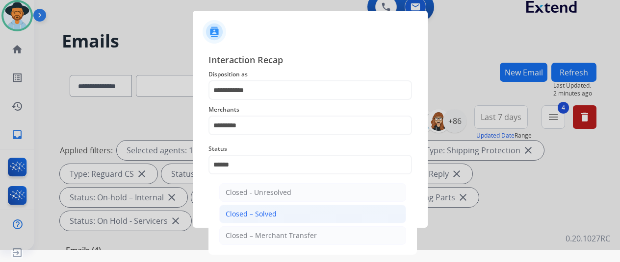
click at [253, 216] on div "Closed – Solved" at bounding box center [251, 214] width 51 height 10
type input "**********"
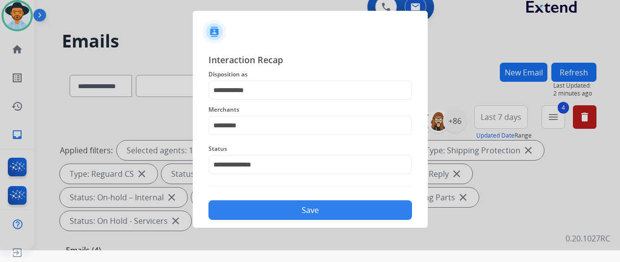
click at [272, 207] on button "Save" at bounding box center [310, 211] width 204 height 20
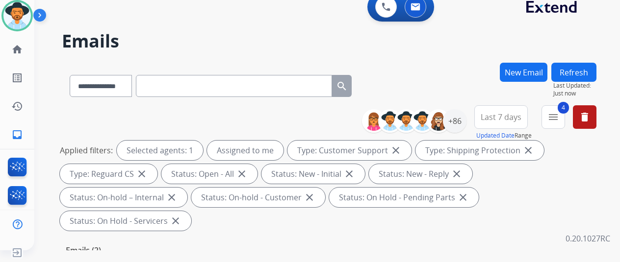
click at [582, 69] on button "Refresh" at bounding box center [573, 72] width 45 height 19
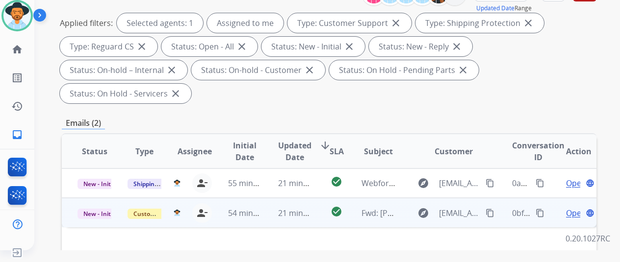
scroll to position [147, 0]
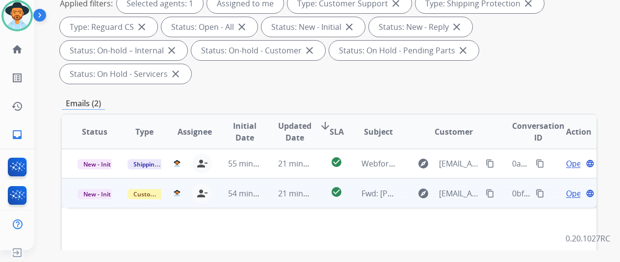
click at [570, 188] on span "Open" at bounding box center [576, 194] width 20 height 12
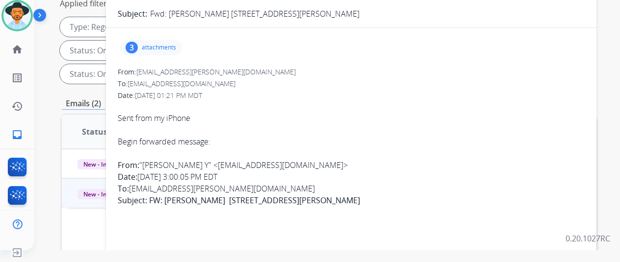
scroll to position [0, 0]
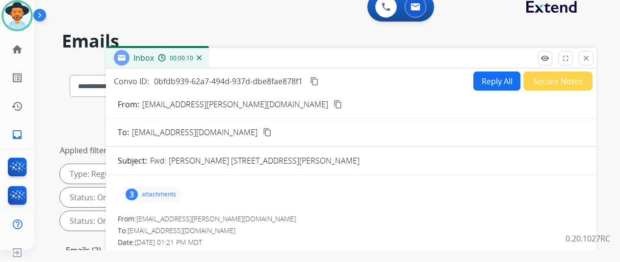
click at [333, 102] on mat-icon "content_copy" at bounding box center [337, 104] width 9 height 9
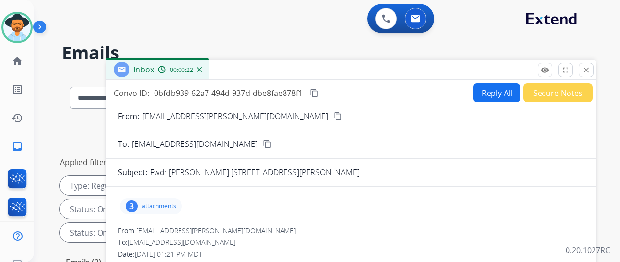
select select "**********"
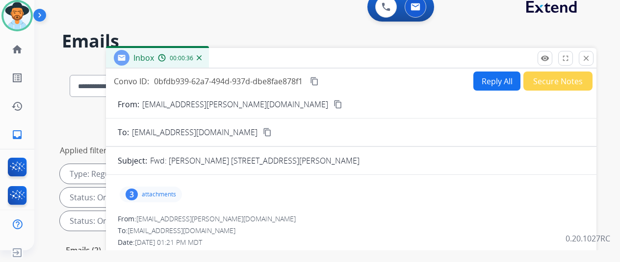
click at [138, 195] on div "3" at bounding box center [132, 195] width 12 height 12
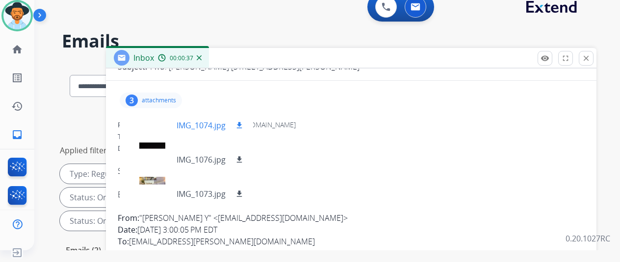
scroll to position [98, 0]
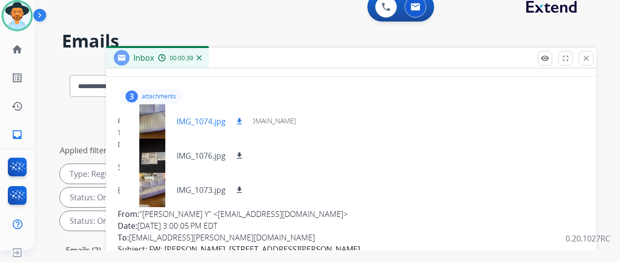
click at [244, 120] on mat-icon "download" at bounding box center [239, 121] width 9 height 9
click at [244, 155] on mat-icon "download" at bounding box center [239, 156] width 9 height 9
click at [244, 191] on mat-icon "download" at bounding box center [239, 190] width 9 height 9
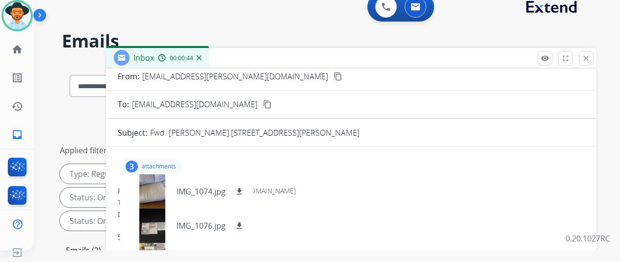
scroll to position [0, 0]
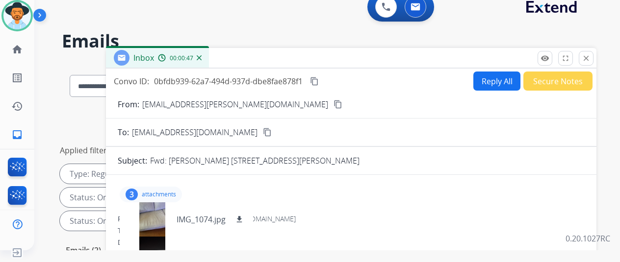
click at [497, 76] on button "Reply All" at bounding box center [496, 81] width 47 height 19
select select "**********"
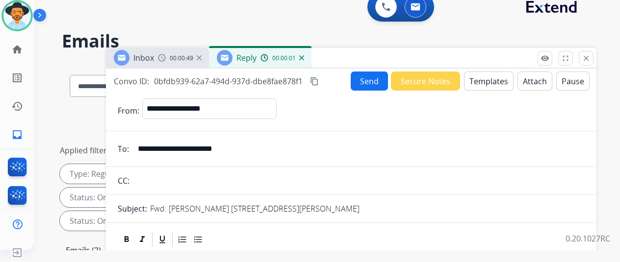
click at [494, 77] on button "Templates" at bounding box center [489, 81] width 50 height 19
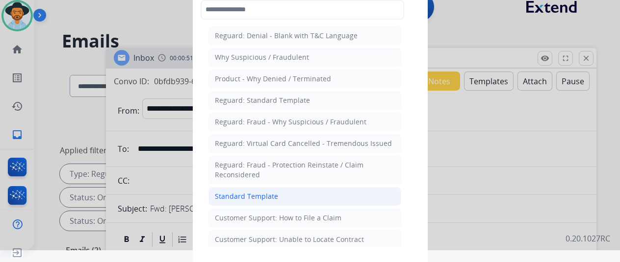
click at [234, 192] on div "Standard Template" at bounding box center [246, 197] width 63 height 10
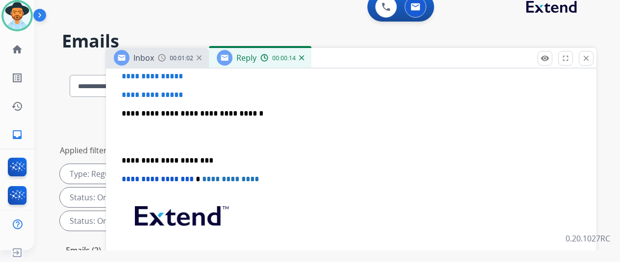
scroll to position [196, 0]
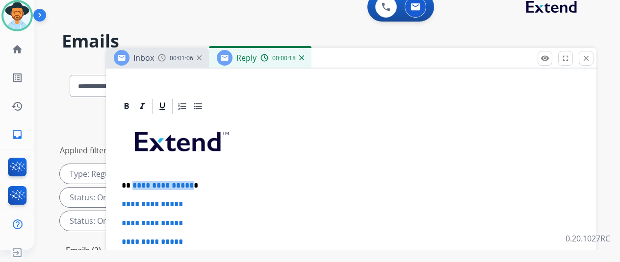
drag, startPoint x: 196, startPoint y: 185, endPoint x: 138, endPoint y: 183, distance: 57.9
click at [138, 183] on p "**********" at bounding box center [347, 185] width 451 height 9
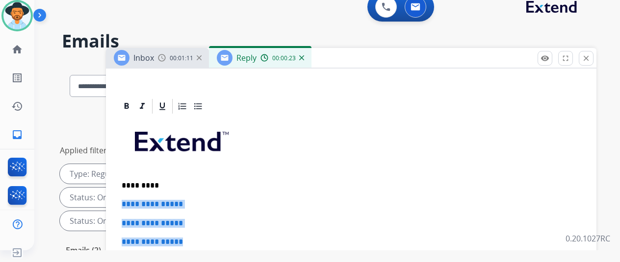
drag, startPoint x: 198, startPoint y: 241, endPoint x: 120, endPoint y: 198, distance: 89.6
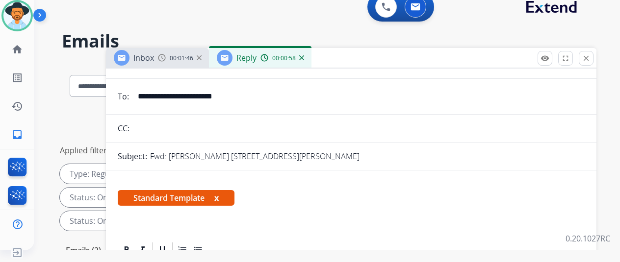
scroll to position [0, 0]
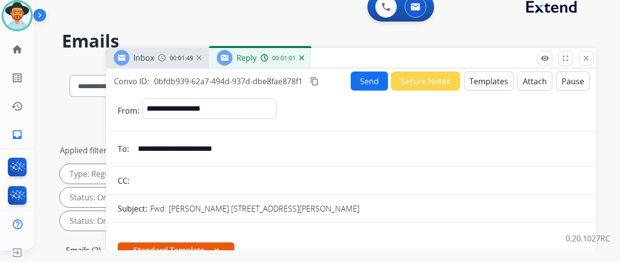
click at [319, 80] on mat-icon "content_copy" at bounding box center [314, 81] width 9 height 9
click at [370, 81] on button "Send" at bounding box center [369, 81] width 37 height 19
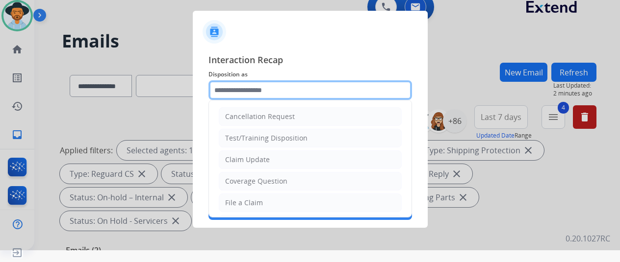
click at [231, 86] on input "text" at bounding box center [310, 90] width 204 height 20
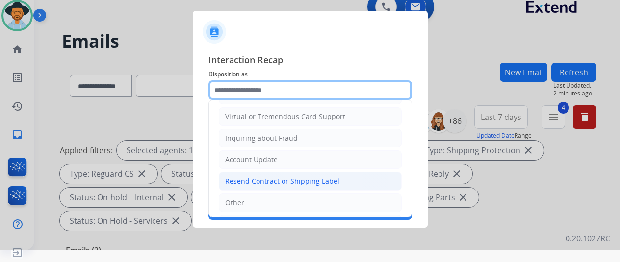
scroll to position [147, 0]
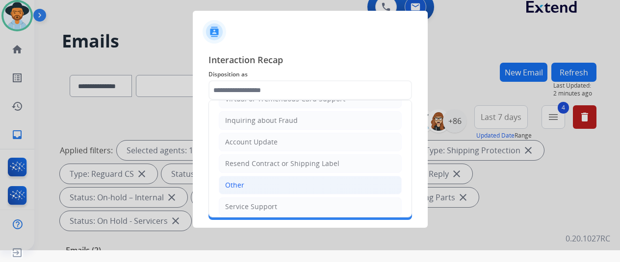
click at [231, 180] on div "Other" at bounding box center [234, 185] width 19 height 10
type input "*****"
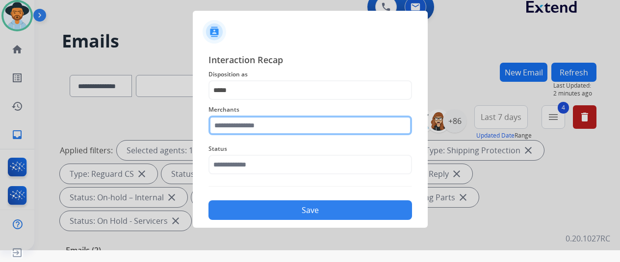
click at [242, 133] on input "text" at bounding box center [310, 126] width 204 height 20
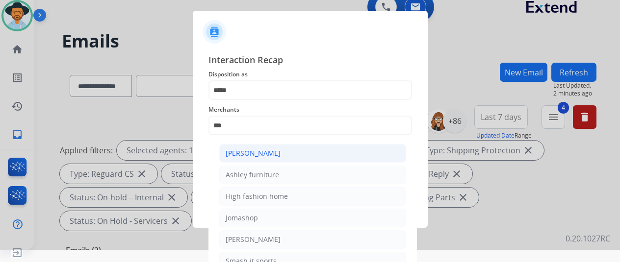
click at [245, 153] on div "[PERSON_NAME]" at bounding box center [253, 154] width 55 height 10
type input "**********"
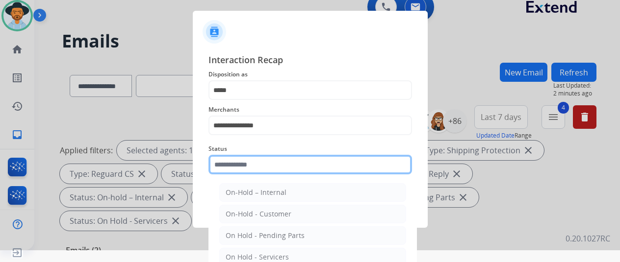
click at [244, 162] on input "text" at bounding box center [310, 165] width 204 height 20
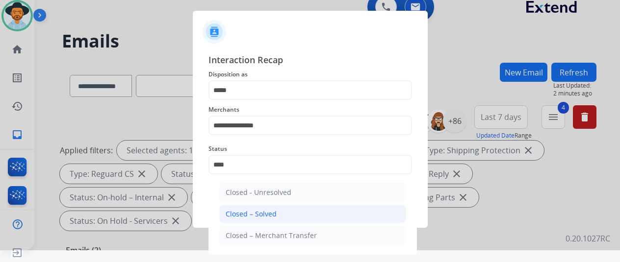
click at [244, 213] on div "Closed – Solved" at bounding box center [251, 214] width 51 height 10
type input "**********"
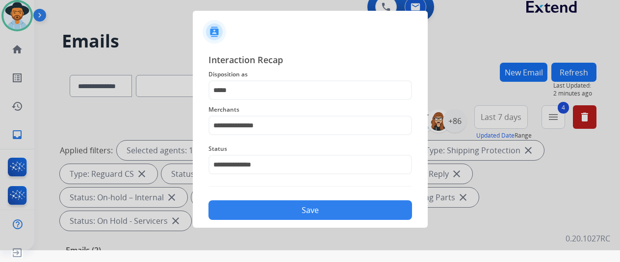
click at [263, 209] on button "Save" at bounding box center [310, 211] width 204 height 20
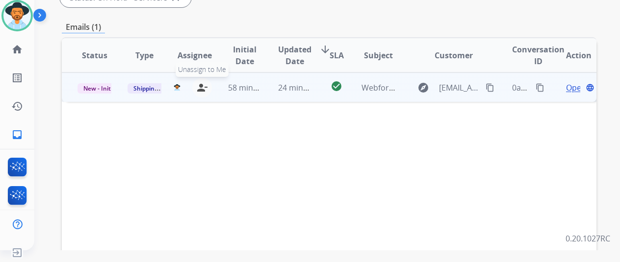
scroll to position [98, 0]
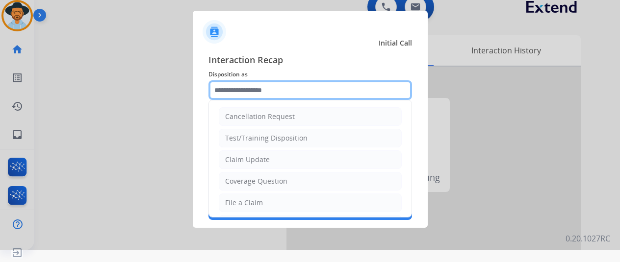
click at [241, 93] on input "text" at bounding box center [310, 90] width 204 height 20
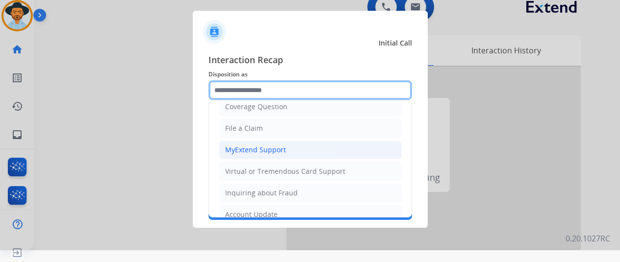
scroll to position [98, 0]
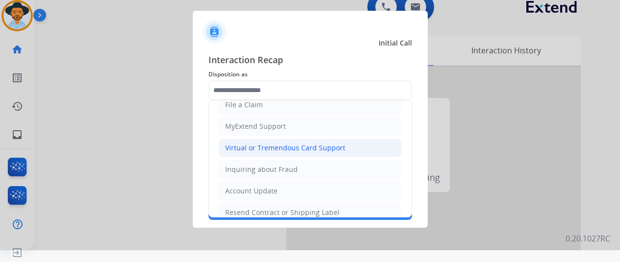
click at [248, 150] on div "Virtual or Tremendous Card Support" at bounding box center [285, 148] width 120 height 10
type input "**********"
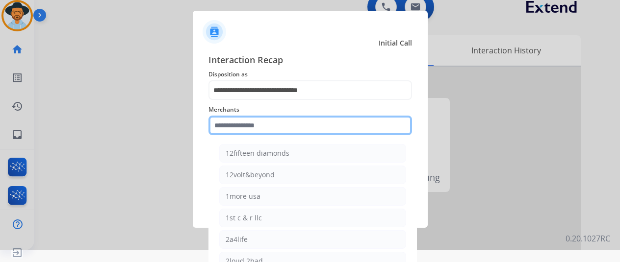
click at [237, 123] on input "text" at bounding box center [310, 126] width 204 height 20
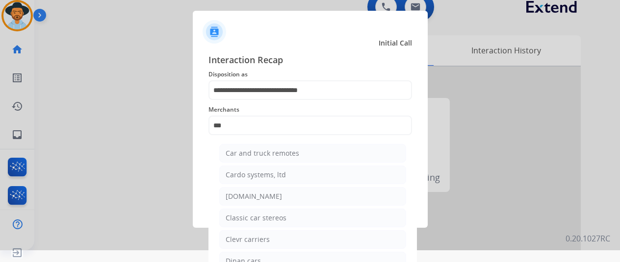
drag, startPoint x: 254, startPoint y: 199, endPoint x: 258, endPoint y: 195, distance: 5.9
click at [254, 199] on div "[DOMAIN_NAME]" at bounding box center [254, 197] width 56 height 10
type input "**********"
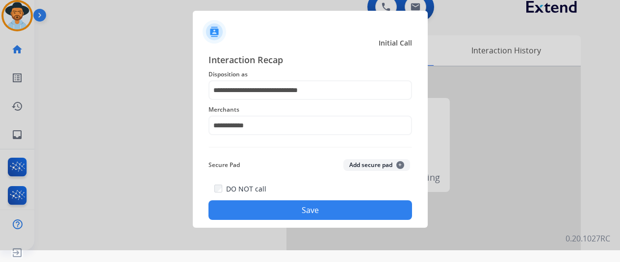
click at [273, 214] on button "Save" at bounding box center [310, 211] width 204 height 20
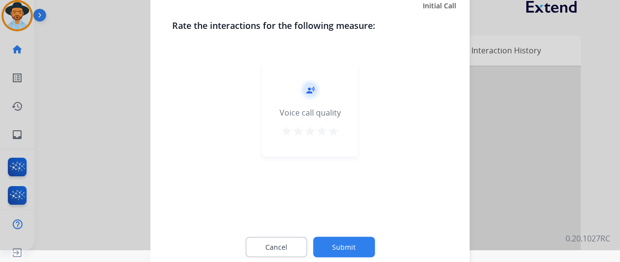
click at [336, 245] on button "Submit" at bounding box center [344, 247] width 62 height 21
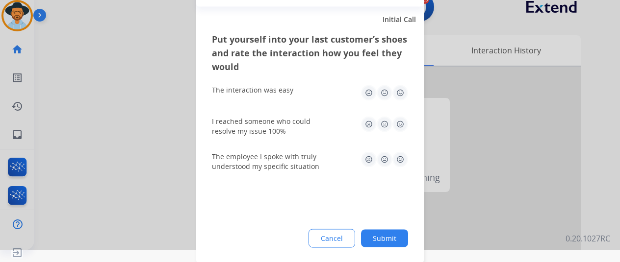
click at [386, 236] on button "Submit" at bounding box center [384, 239] width 47 height 18
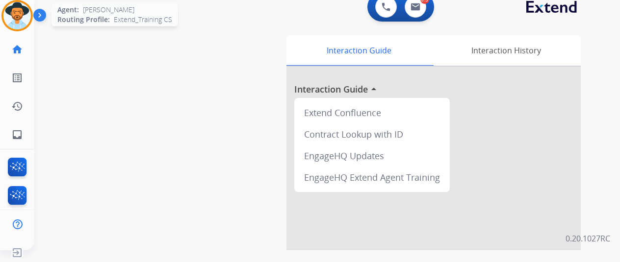
click at [15, 14] on img at bounding box center [16, 15] width 27 height 27
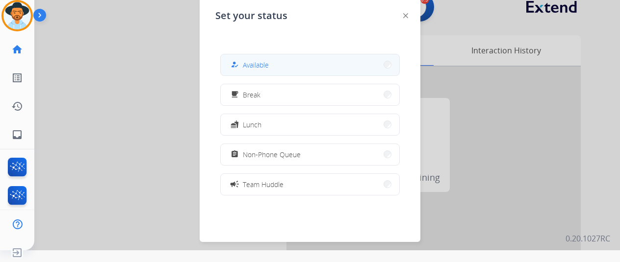
click at [294, 66] on button "how_to_reg Available" at bounding box center [310, 64] width 179 height 21
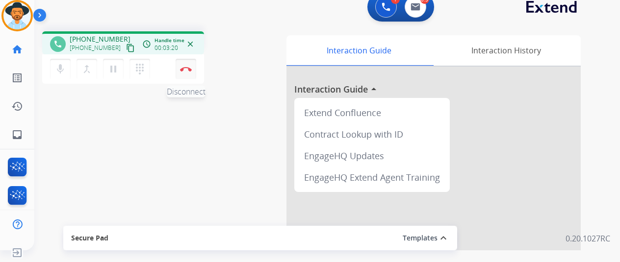
click at [180, 61] on button "Disconnect" at bounding box center [186, 69] width 21 height 21
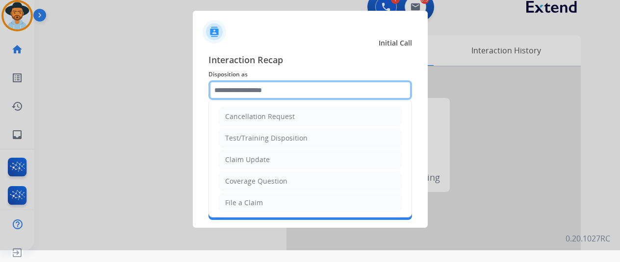
click at [239, 89] on input "text" at bounding box center [310, 90] width 204 height 20
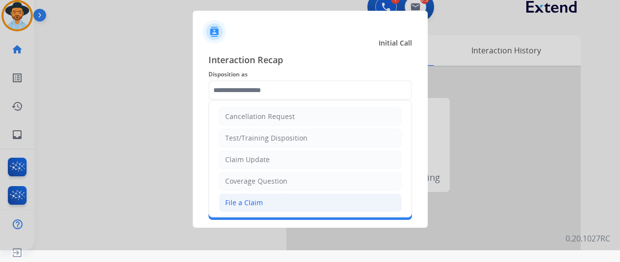
click at [241, 205] on div "File a Claim" at bounding box center [244, 203] width 38 height 10
type input "**********"
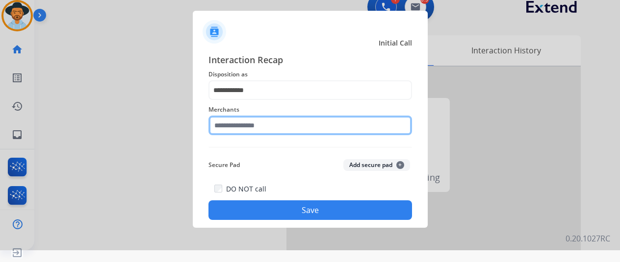
click at [240, 121] on input "text" at bounding box center [310, 126] width 204 height 20
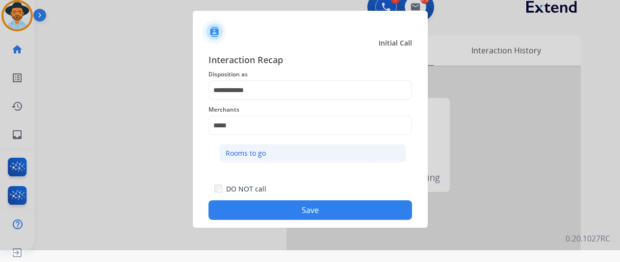
click at [278, 150] on li "Rooms to go" at bounding box center [312, 153] width 187 height 19
type input "**********"
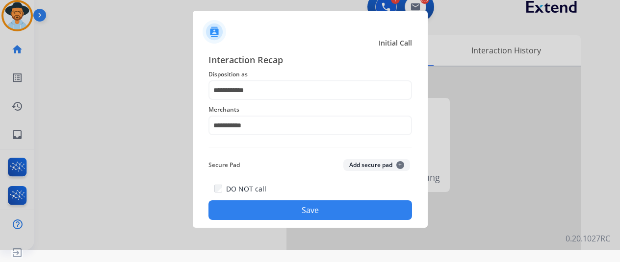
click at [281, 209] on button "Save" at bounding box center [310, 211] width 204 height 20
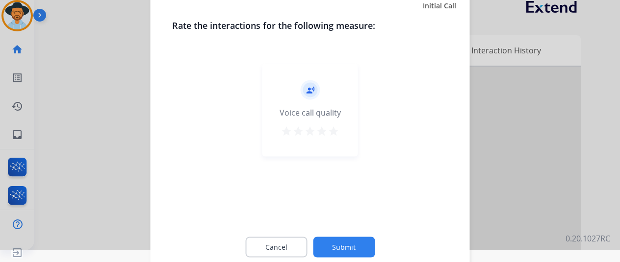
click at [348, 244] on button "Submit" at bounding box center [344, 247] width 62 height 21
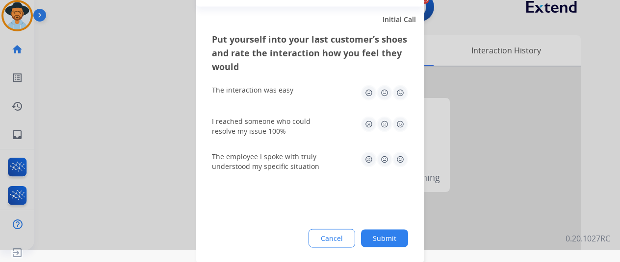
click at [382, 239] on button "Submit" at bounding box center [384, 239] width 47 height 18
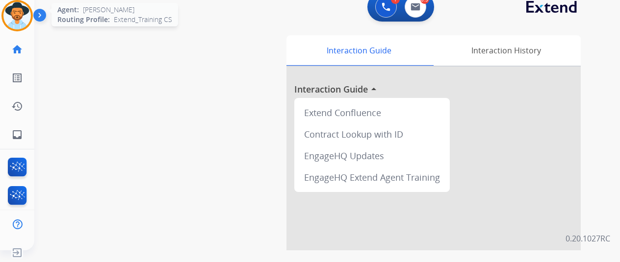
click at [19, 20] on img at bounding box center [16, 15] width 27 height 27
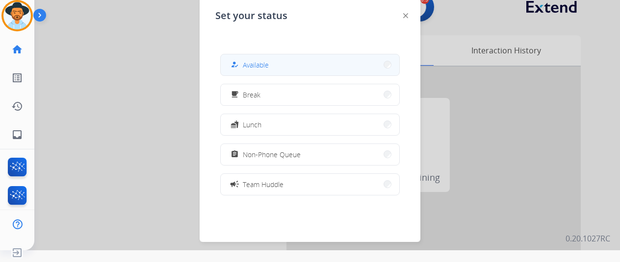
click at [269, 66] on span "Available" at bounding box center [256, 65] width 26 height 10
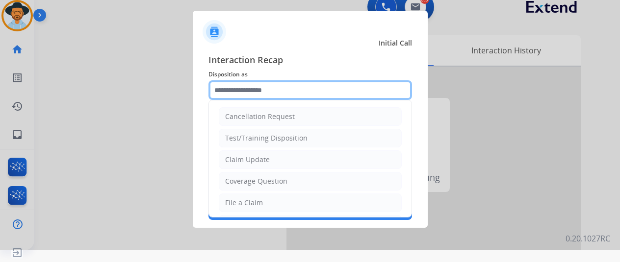
click at [240, 86] on input "text" at bounding box center [310, 90] width 204 height 20
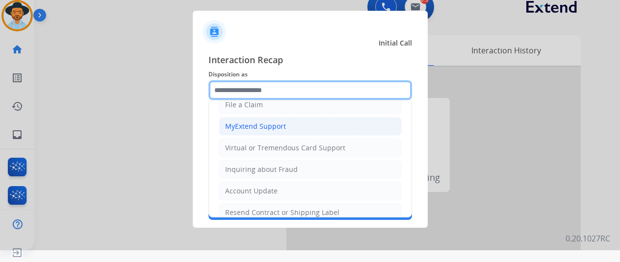
scroll to position [49, 0]
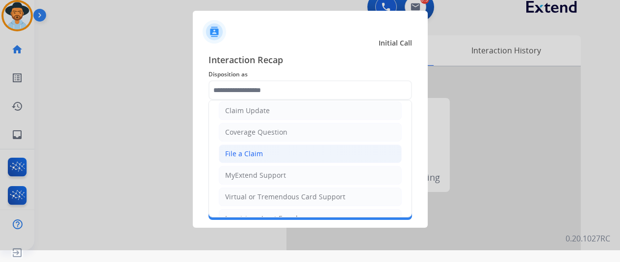
click at [244, 152] on div "File a Claim" at bounding box center [244, 154] width 38 height 10
type input "**********"
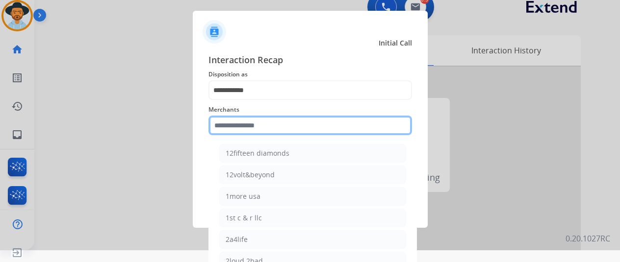
click at [236, 121] on input "text" at bounding box center [310, 126] width 204 height 20
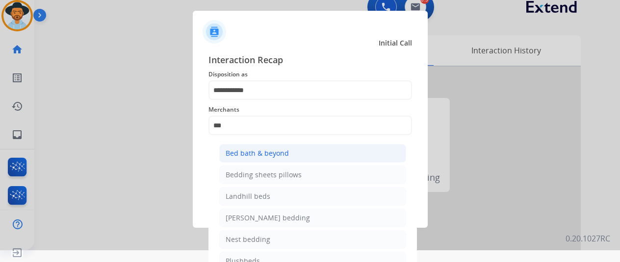
click at [266, 154] on div "Bed bath & beyond" at bounding box center [257, 154] width 63 height 10
type input "**********"
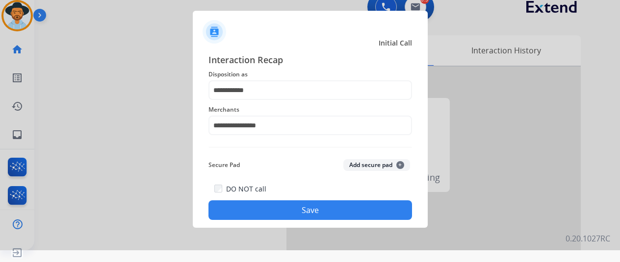
click at [283, 209] on button "Save" at bounding box center [310, 211] width 204 height 20
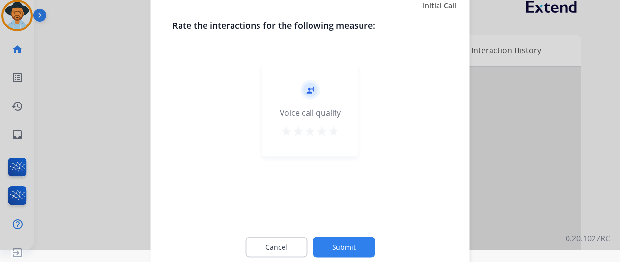
click at [347, 241] on button "Submit" at bounding box center [344, 247] width 62 height 21
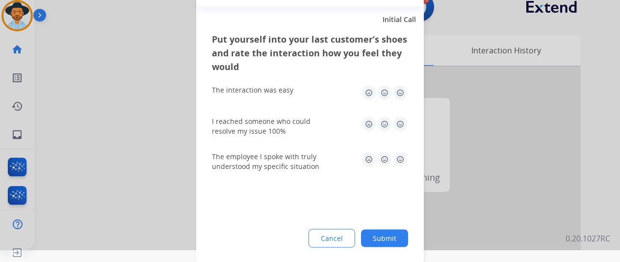
click at [387, 239] on button "Submit" at bounding box center [384, 239] width 47 height 18
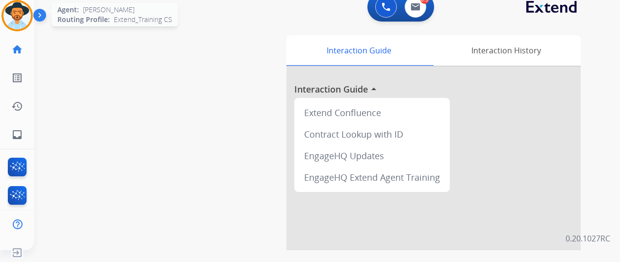
click at [23, 13] on img at bounding box center [16, 15] width 27 height 27
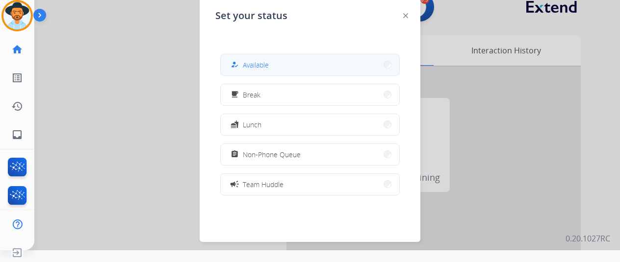
click at [266, 60] on span "Available" at bounding box center [256, 65] width 26 height 10
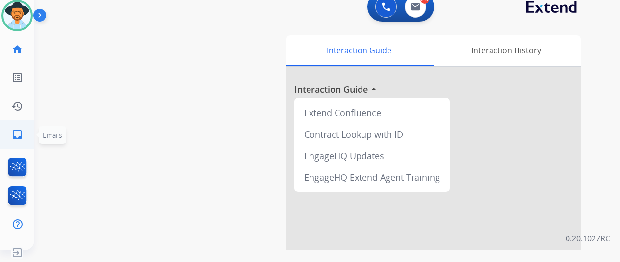
click at [14, 135] on mat-icon "inbox" at bounding box center [17, 135] width 12 height 12
select select "**********"
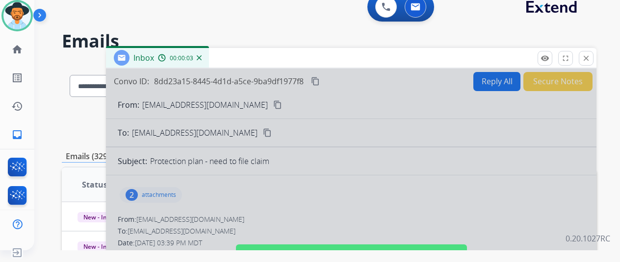
click at [408, 123] on div at bounding box center [351, 252] width 490 height 366
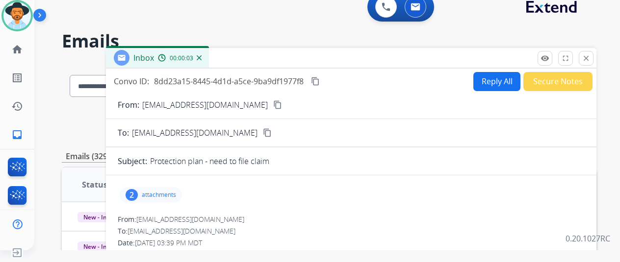
click at [202, 57] on img at bounding box center [199, 57] width 5 height 5
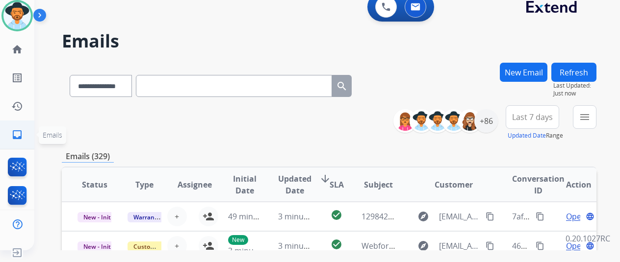
click at [16, 133] on mat-icon "inbox" at bounding box center [17, 135] width 12 height 12
click at [590, 122] on mat-icon "menu" at bounding box center [585, 117] width 12 height 12
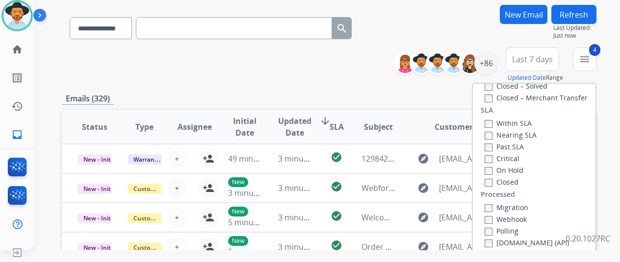
scroll to position [196, 0]
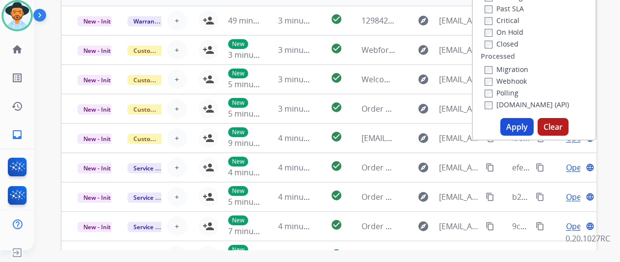
click at [520, 124] on button "Apply" at bounding box center [516, 127] width 33 height 18
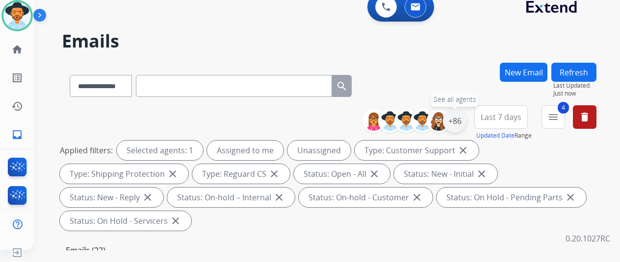
click at [461, 121] on div "+86" at bounding box center [455, 121] width 24 height 24
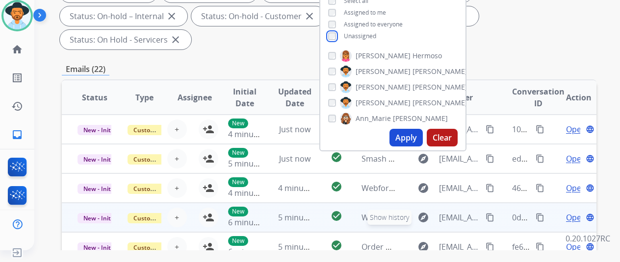
scroll to position [196, 0]
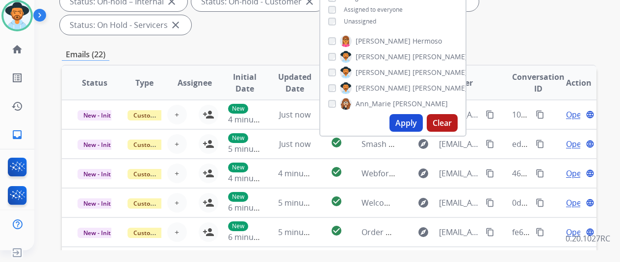
click at [414, 127] on button "Apply" at bounding box center [405, 123] width 33 height 18
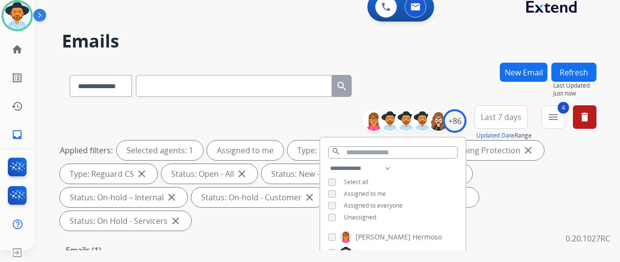
click at [446, 92] on div "**********" at bounding box center [329, 84] width 535 height 43
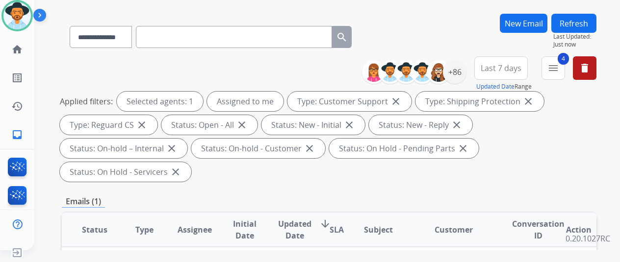
scroll to position [98, 0]
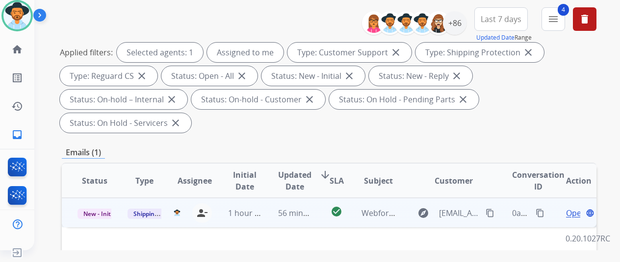
click at [575, 207] on span "Open" at bounding box center [576, 213] width 20 height 12
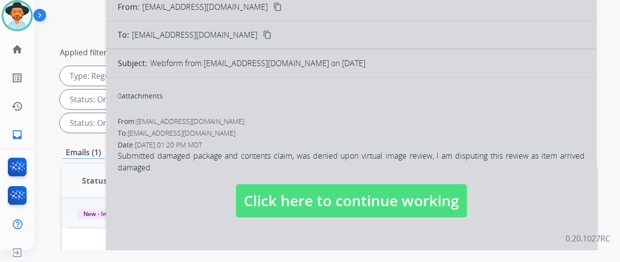
click at [335, 184] on span "Click here to continue working" at bounding box center [351, 200] width 231 height 33
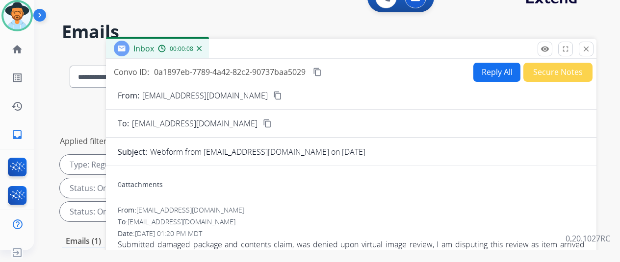
scroll to position [0, 0]
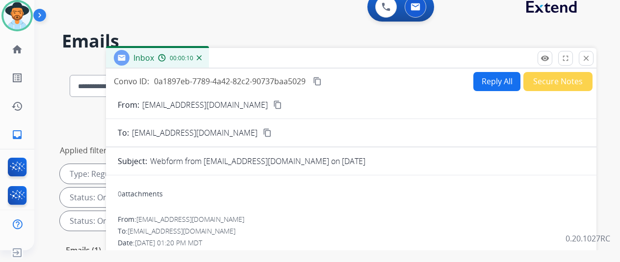
click at [273, 103] on mat-icon "content_copy" at bounding box center [277, 105] width 9 height 9
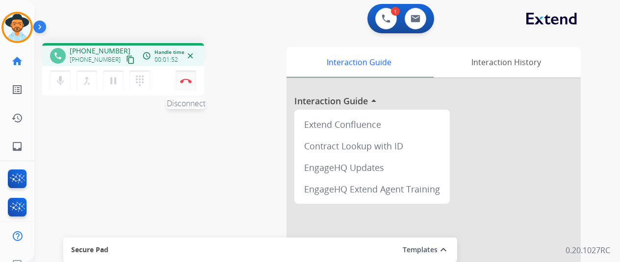
click at [185, 79] on img at bounding box center [186, 80] width 12 height 5
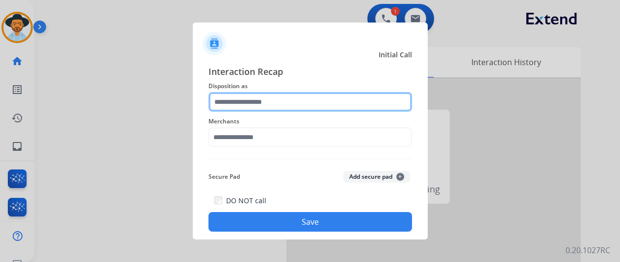
click at [244, 97] on input "text" at bounding box center [310, 102] width 204 height 20
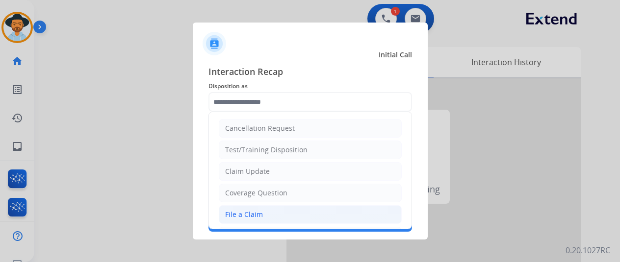
click at [255, 213] on div "File a Claim" at bounding box center [244, 215] width 38 height 10
type input "**********"
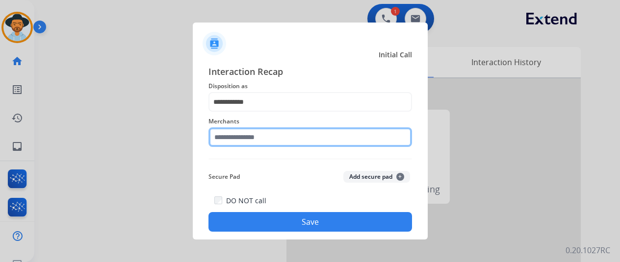
click at [254, 138] on input "text" at bounding box center [310, 138] width 204 height 20
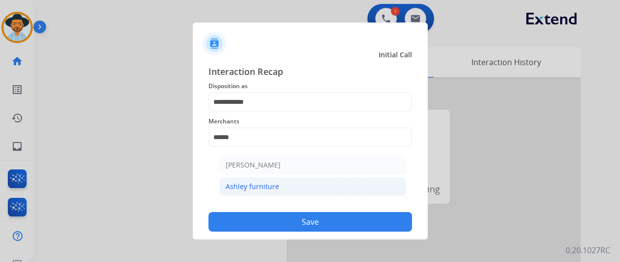
click at [304, 189] on li "Ashley furniture" at bounding box center [312, 187] width 187 height 19
type input "**********"
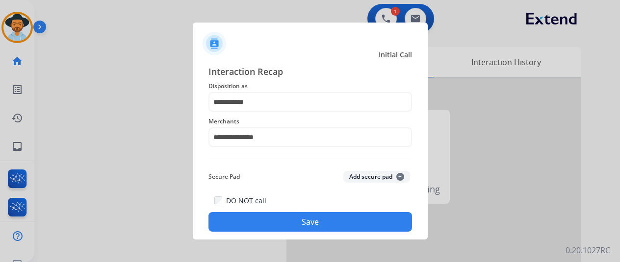
click at [301, 223] on button "Save" at bounding box center [310, 222] width 204 height 20
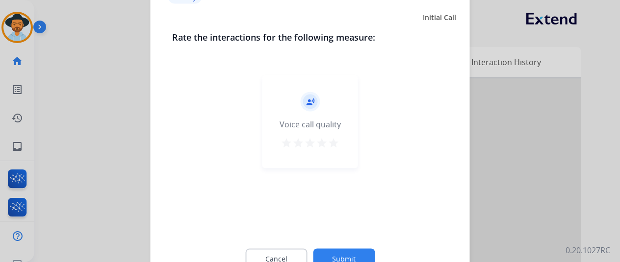
click at [347, 255] on button "Submit" at bounding box center [344, 259] width 62 height 21
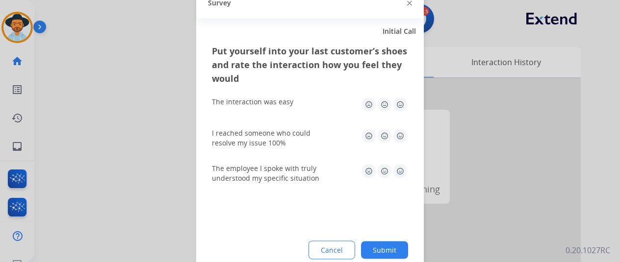
click at [390, 243] on button "Submit" at bounding box center [384, 250] width 47 height 18
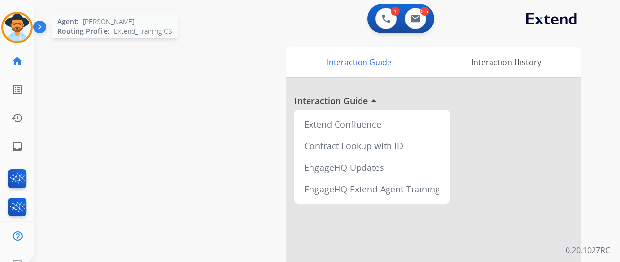
click at [12, 25] on img at bounding box center [16, 27] width 27 height 27
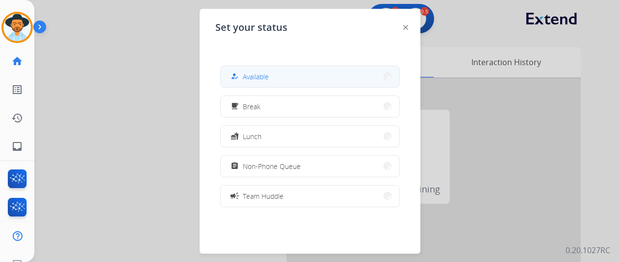
click at [276, 80] on button "how_to_reg Available" at bounding box center [310, 76] width 179 height 21
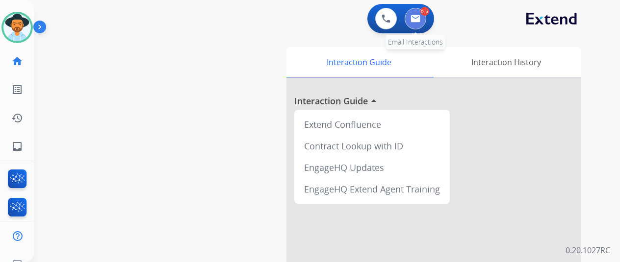
click at [425, 19] on button at bounding box center [416, 19] width 22 height 22
select select "**********"
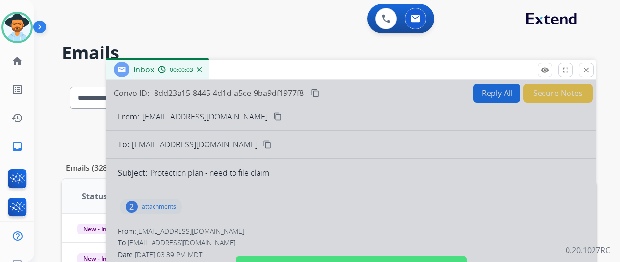
click at [235, 198] on div at bounding box center [351, 263] width 490 height 366
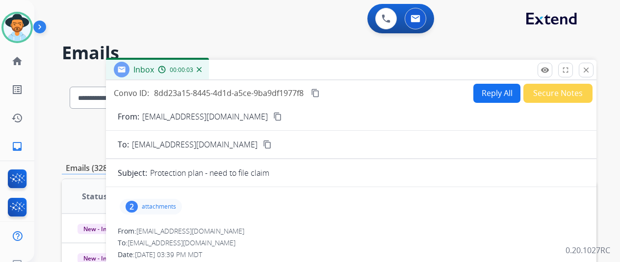
click at [201, 74] on div "00:00:03" at bounding box center [179, 69] width 43 height 9
click at [202, 71] on img at bounding box center [199, 69] width 5 height 5
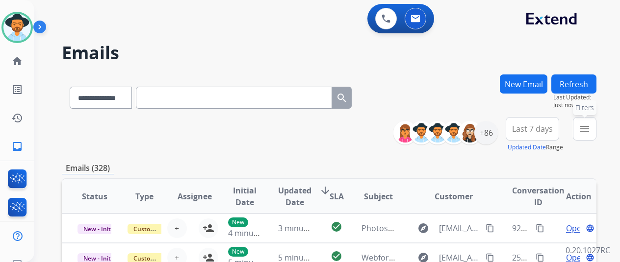
click at [590, 129] on mat-icon "menu" at bounding box center [585, 129] width 12 height 12
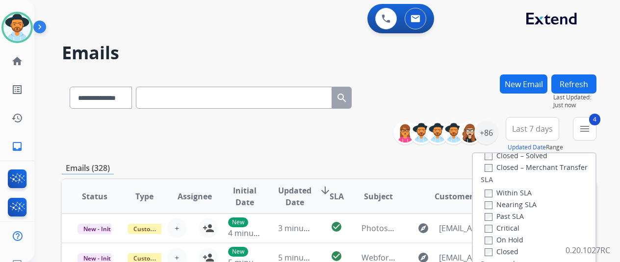
scroll to position [147, 0]
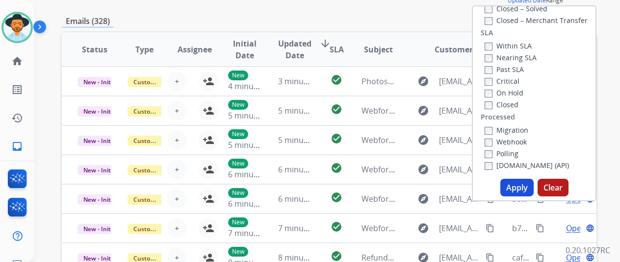
click at [519, 184] on button "Apply" at bounding box center [516, 188] width 33 height 18
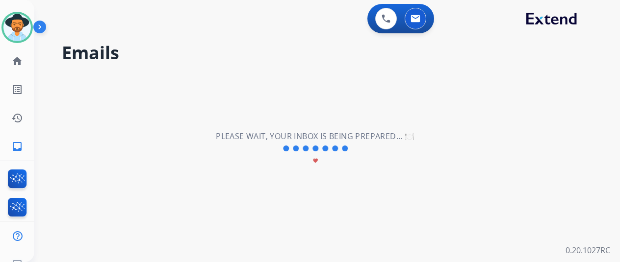
scroll to position [0, 0]
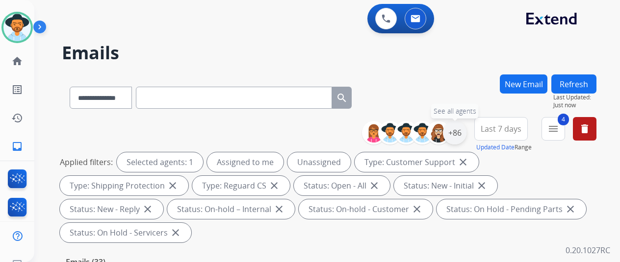
click at [465, 126] on div "+86" at bounding box center [455, 133] width 24 height 24
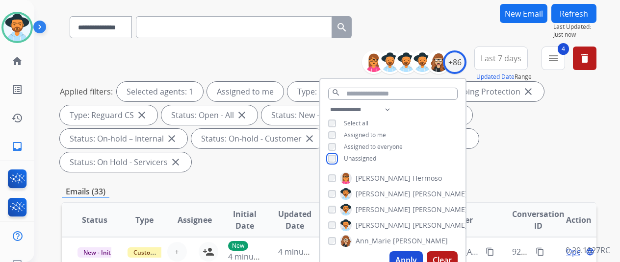
scroll to position [147, 0]
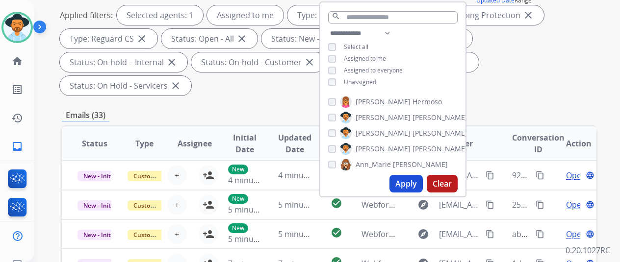
click at [406, 188] on button "Apply" at bounding box center [405, 184] width 33 height 18
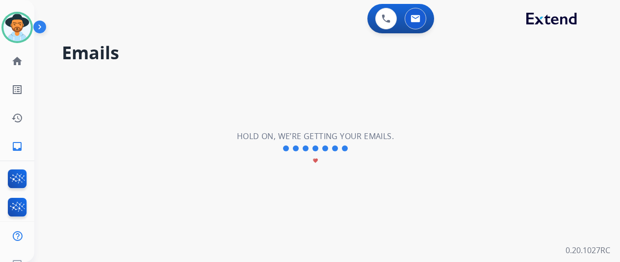
scroll to position [0, 0]
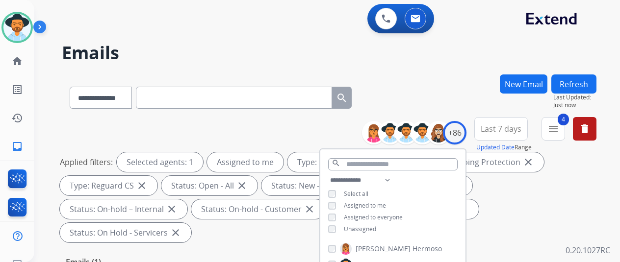
click at [432, 78] on div "**********" at bounding box center [329, 96] width 535 height 43
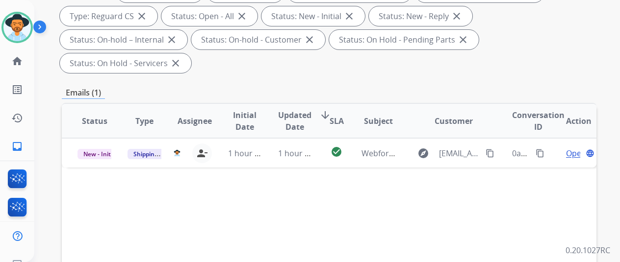
scroll to position [196, 0]
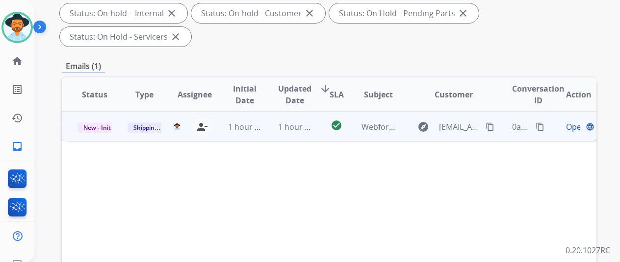
click at [540, 123] on mat-icon "content_copy" at bounding box center [540, 127] width 9 height 9
click at [575, 121] on span "Open" at bounding box center [576, 127] width 20 height 12
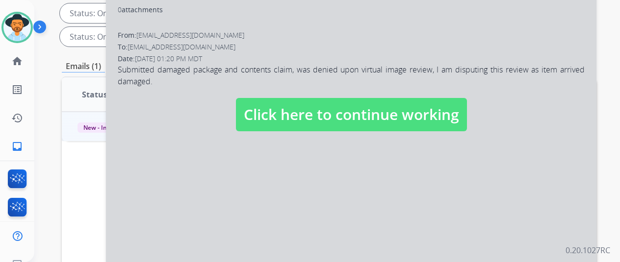
click at [433, 169] on div at bounding box center [351, 104] width 490 height 441
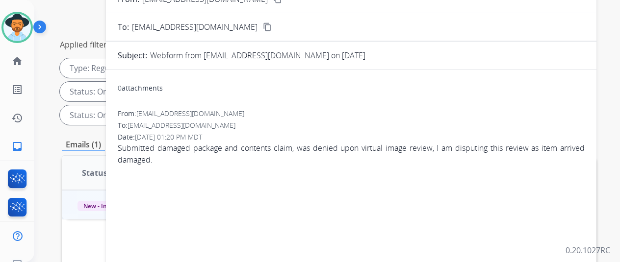
scroll to position [49, 0]
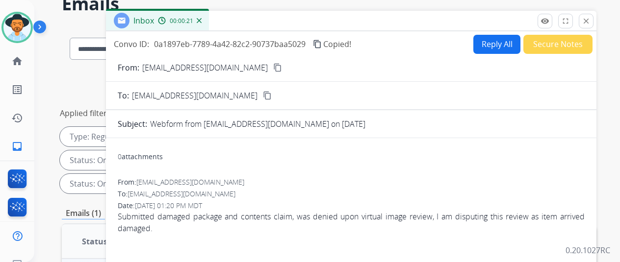
click at [500, 41] on button "Reply All" at bounding box center [496, 44] width 47 height 19
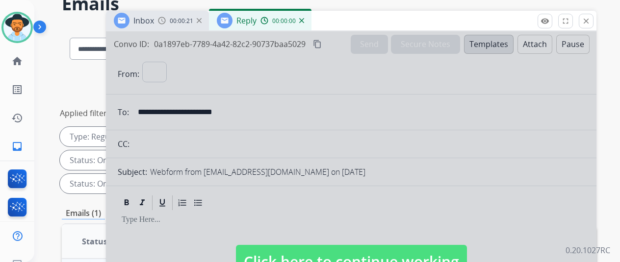
select select "**********"
click at [490, 40] on div at bounding box center [351, 251] width 490 height 441
select select
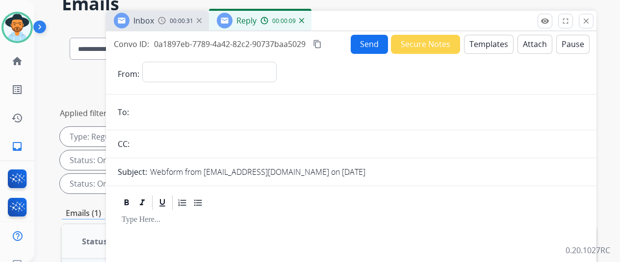
click at [304, 21] on img at bounding box center [301, 20] width 5 height 5
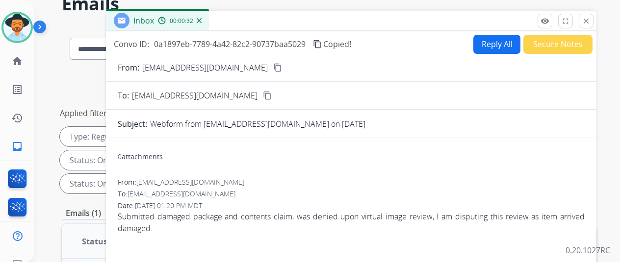
click at [201, 23] on div "00:00:32" at bounding box center [179, 20] width 43 height 9
click at [202, 21] on img at bounding box center [199, 20] width 5 height 5
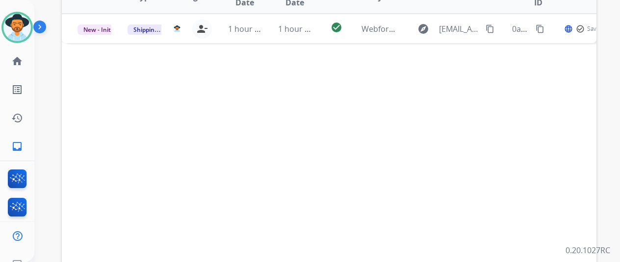
scroll to position [98, 0]
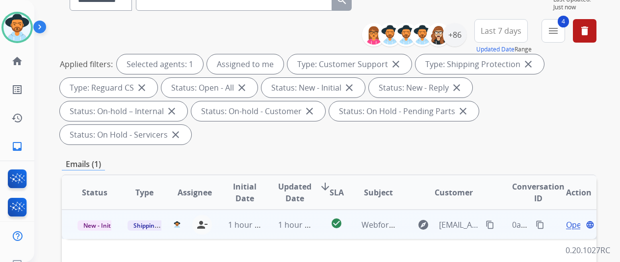
click at [571, 219] on span "Open" at bounding box center [576, 225] width 20 height 12
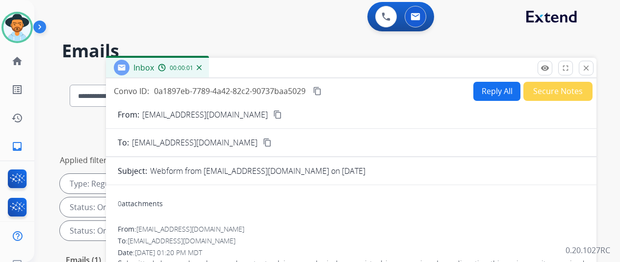
scroll to position [0, 0]
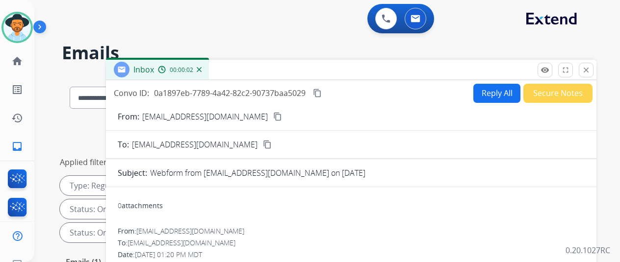
click at [501, 86] on button "Reply All" at bounding box center [496, 93] width 47 height 19
select select "**********"
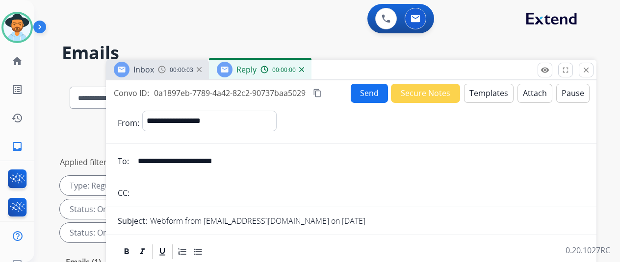
click at [498, 94] on button "Templates" at bounding box center [489, 93] width 50 height 19
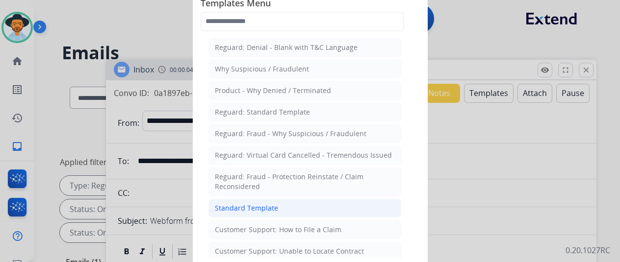
click at [245, 205] on div "Standard Template" at bounding box center [246, 209] width 63 height 10
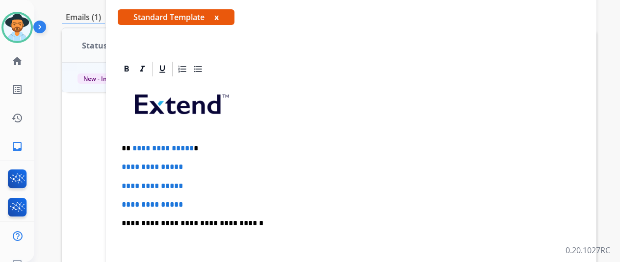
scroll to position [98, 0]
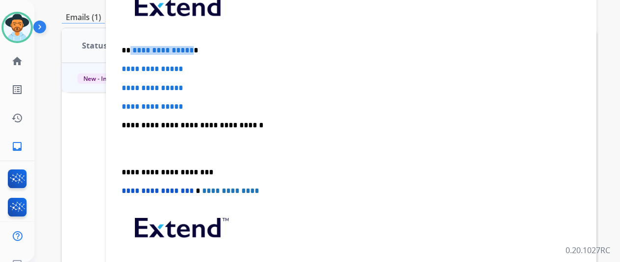
drag, startPoint x: 195, startPoint y: 51, endPoint x: 137, endPoint y: 47, distance: 58.5
click at [137, 47] on p "**********" at bounding box center [347, 50] width 451 height 9
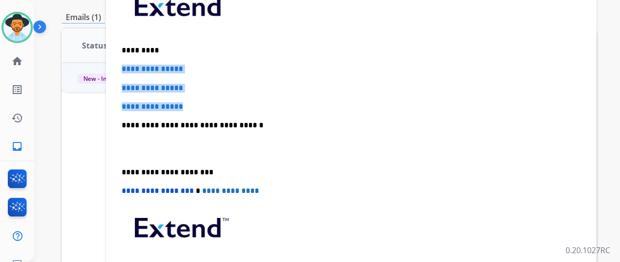
drag, startPoint x: 199, startPoint y: 104, endPoint x: 123, endPoint y: 68, distance: 83.8
click at [123, 68] on div "**********" at bounding box center [351, 171] width 490 height 418
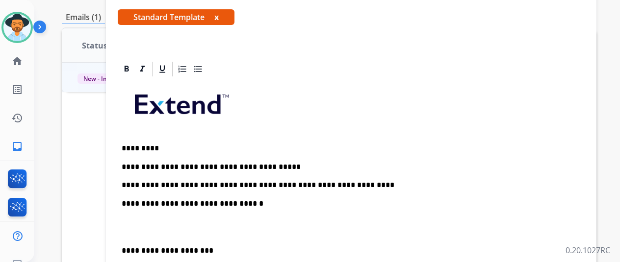
scroll to position [49, 0]
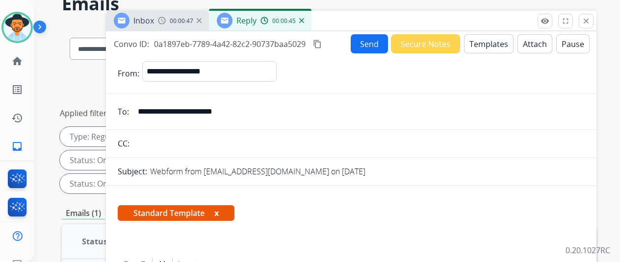
click at [374, 44] on button "Send" at bounding box center [369, 43] width 37 height 19
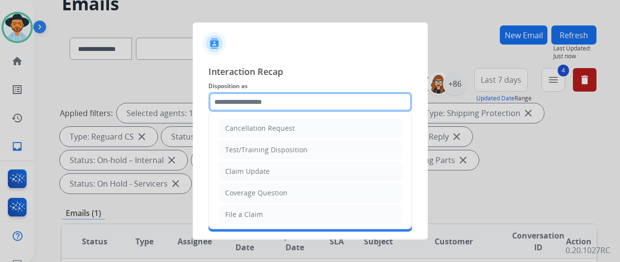
click at [216, 95] on input "text" at bounding box center [310, 102] width 204 height 20
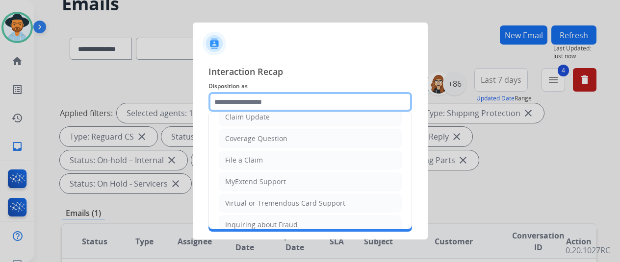
scroll to position [51, 0]
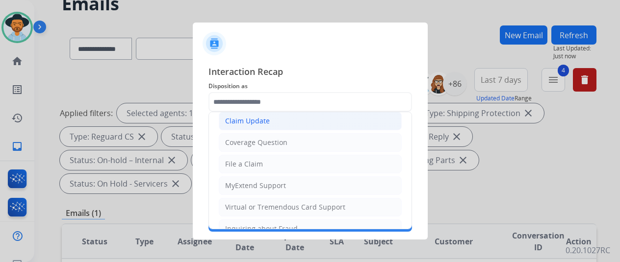
click at [247, 121] on div "Claim Update" at bounding box center [247, 121] width 45 height 10
type input "**********"
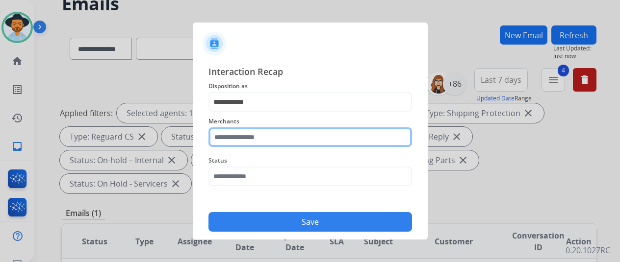
click at [230, 134] on input "text" at bounding box center [310, 138] width 204 height 20
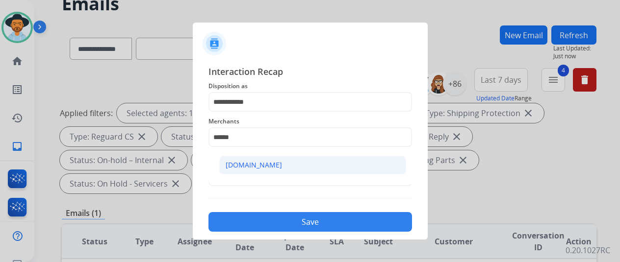
click at [252, 164] on div "[DOMAIN_NAME]" at bounding box center [254, 165] width 56 height 10
type input "**********"
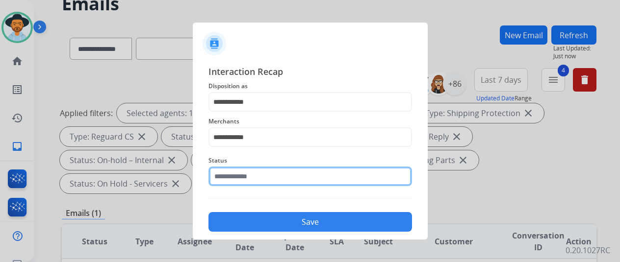
click at [242, 175] on input "text" at bounding box center [310, 177] width 204 height 20
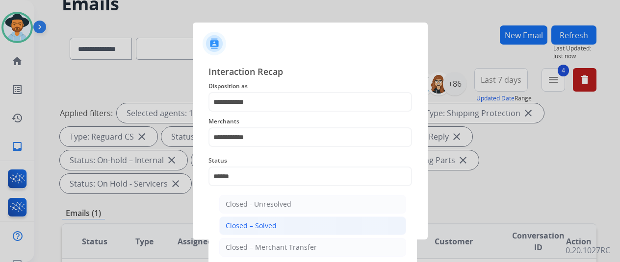
click at [260, 223] on div "Closed – Solved" at bounding box center [251, 226] width 51 height 10
type input "**********"
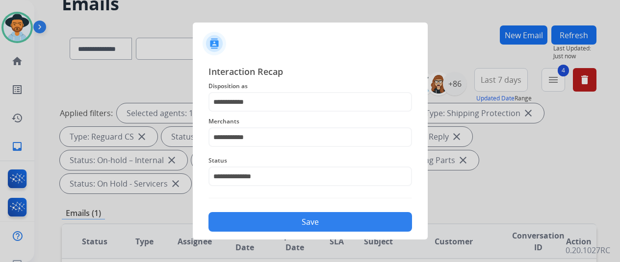
click at [304, 225] on button "Save" at bounding box center [310, 222] width 204 height 20
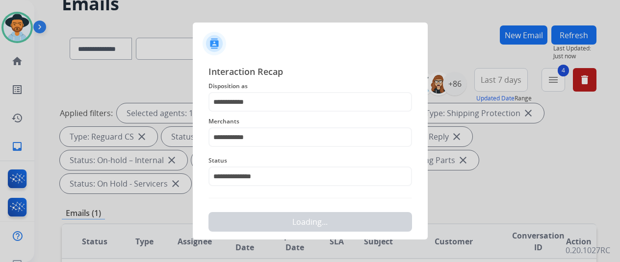
scroll to position [0, 0]
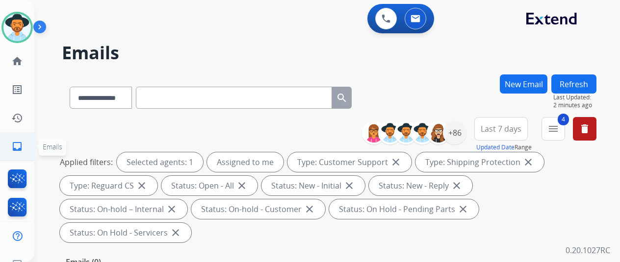
click at [17, 146] on mat-icon "inbox" at bounding box center [17, 147] width 12 height 12
click at [15, 144] on mat-icon "inbox" at bounding box center [17, 147] width 12 height 12
click at [461, 130] on div "+86" at bounding box center [455, 133] width 24 height 24
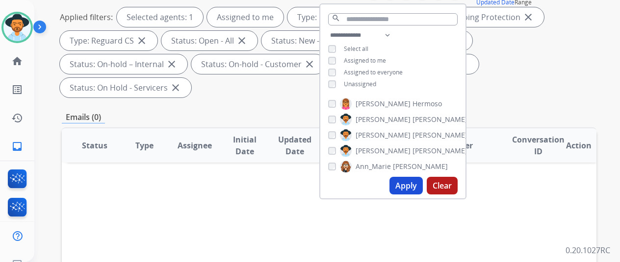
scroll to position [147, 0]
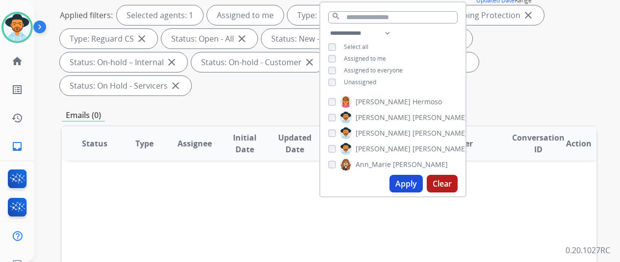
click at [412, 185] on button "Apply" at bounding box center [405, 184] width 33 height 18
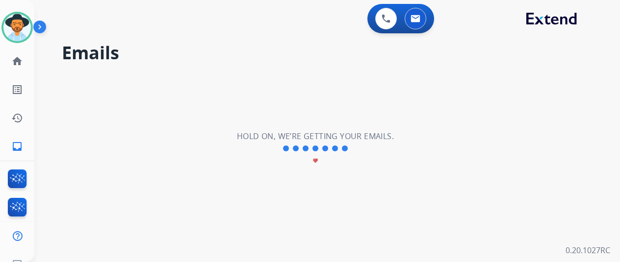
scroll to position [0, 0]
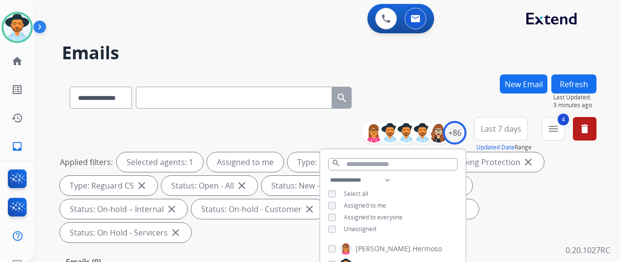
click at [451, 81] on div "**********" at bounding box center [329, 96] width 535 height 43
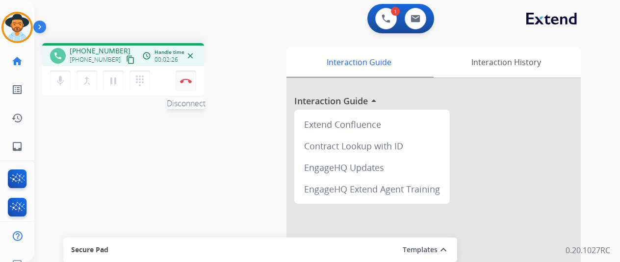
click at [187, 80] on img at bounding box center [186, 80] width 12 height 5
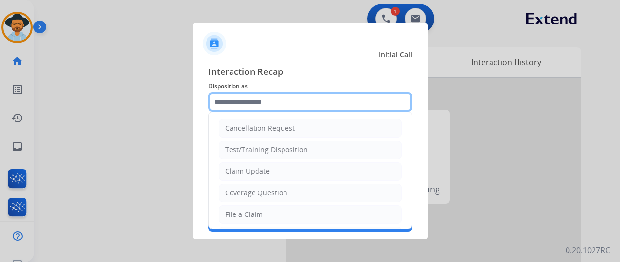
click at [232, 96] on input "text" at bounding box center [310, 102] width 204 height 20
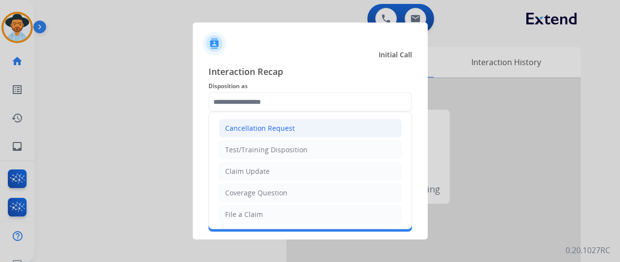
click at [248, 131] on div "Cancellation Request" at bounding box center [260, 129] width 70 height 10
type input "**********"
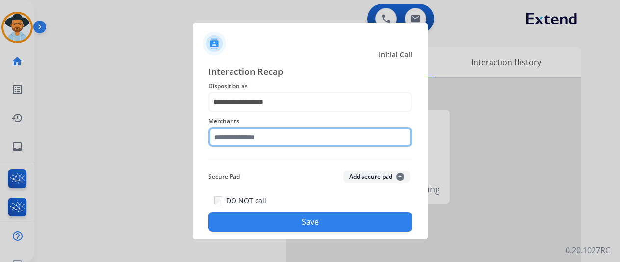
click at [233, 139] on input "text" at bounding box center [310, 138] width 204 height 20
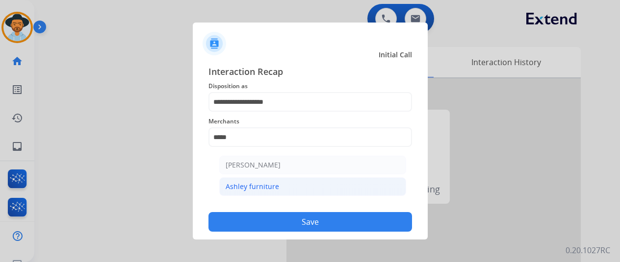
click at [252, 185] on div "Ashley furniture" at bounding box center [252, 187] width 53 height 10
type input "**********"
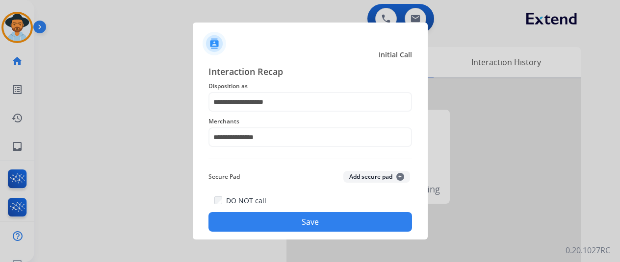
click at [288, 225] on button "Save" at bounding box center [310, 222] width 204 height 20
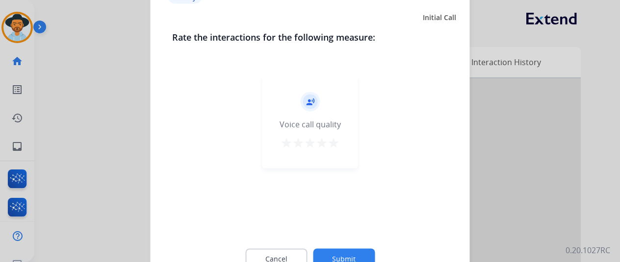
click at [340, 254] on button "Submit" at bounding box center [344, 259] width 62 height 21
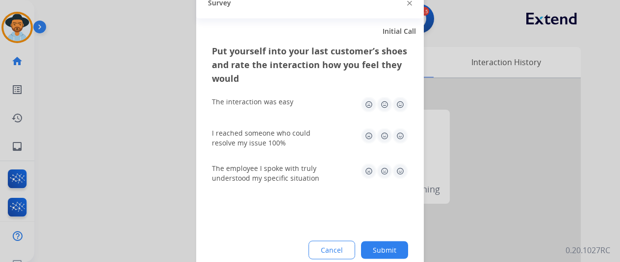
click at [398, 251] on button "Submit" at bounding box center [384, 250] width 47 height 18
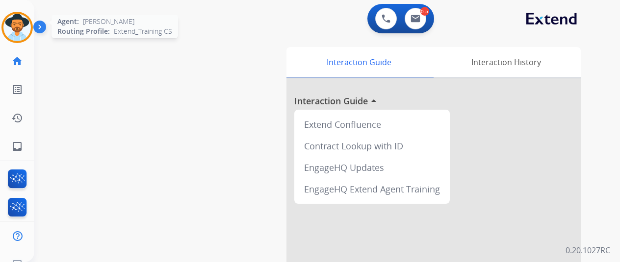
click at [16, 19] on img at bounding box center [16, 27] width 27 height 27
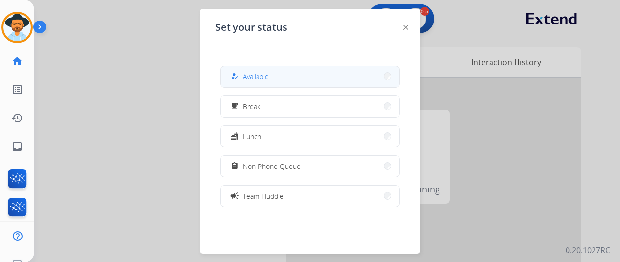
click at [286, 73] on button "how_to_reg Available" at bounding box center [310, 76] width 179 height 21
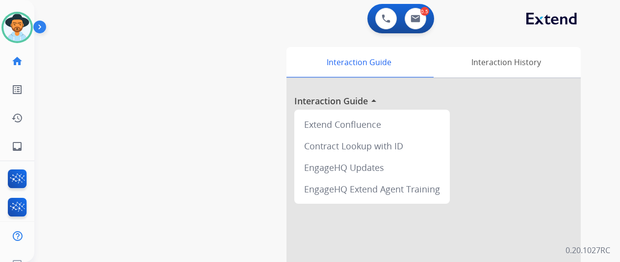
click at [79, 108] on div "swap_horiz Break voice bridge close_fullscreen Connect 3-Way Call merge_type Se…" at bounding box center [315, 239] width 562 height 409
click at [22, 146] on mat-icon "inbox" at bounding box center [17, 147] width 12 height 12
select select "**********"
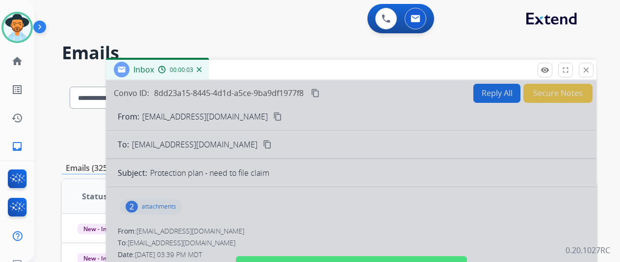
click at [202, 67] on img at bounding box center [199, 69] width 5 height 5
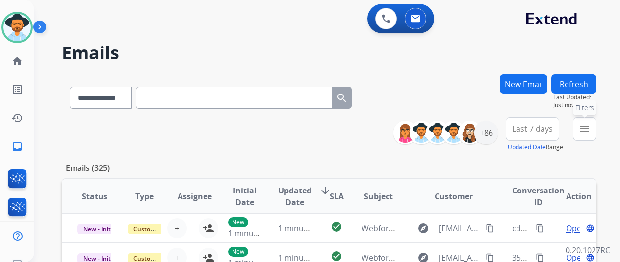
click at [587, 127] on mat-icon "menu" at bounding box center [585, 129] width 12 height 12
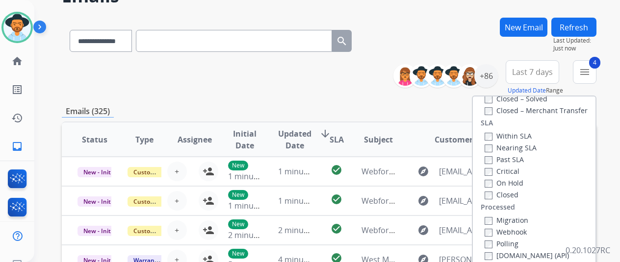
scroll to position [147, 0]
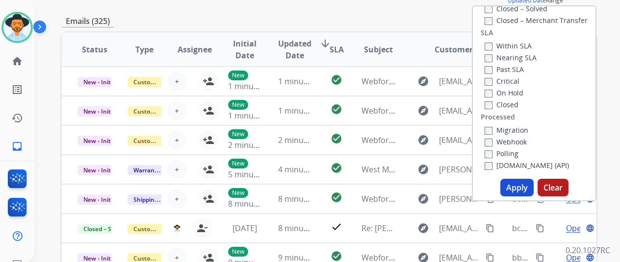
click at [524, 186] on button "Apply" at bounding box center [516, 188] width 33 height 18
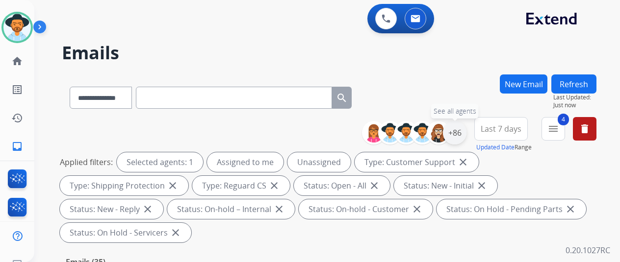
click at [465, 134] on div "+86" at bounding box center [455, 133] width 24 height 24
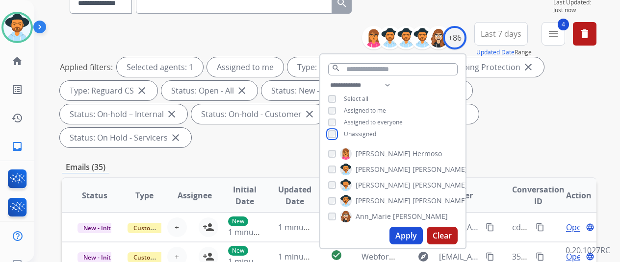
scroll to position [147, 0]
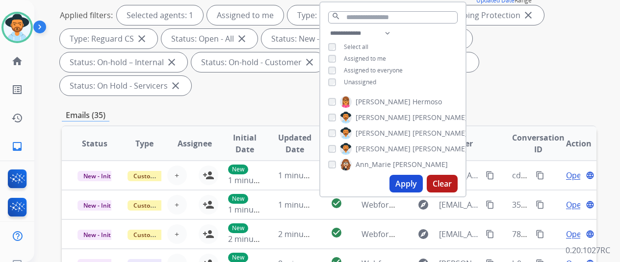
click at [410, 183] on button "Apply" at bounding box center [405, 184] width 33 height 18
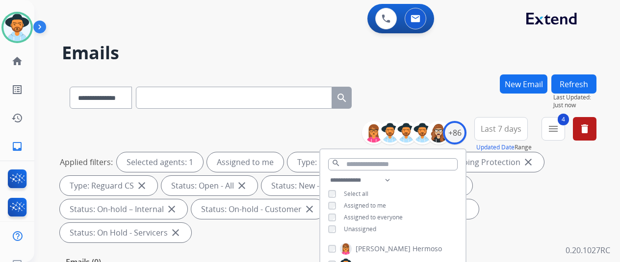
click at [429, 83] on div "**********" at bounding box center [329, 96] width 535 height 43
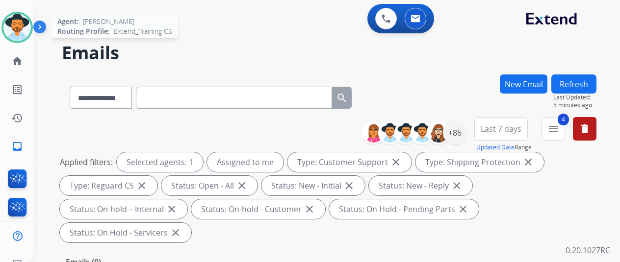
drag, startPoint x: 13, startPoint y: 26, endPoint x: 23, endPoint y: 17, distance: 13.2
click at [13, 26] on img at bounding box center [16, 27] width 27 height 27
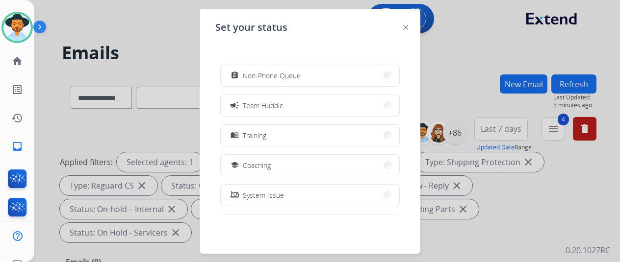
scroll to position [155, 0]
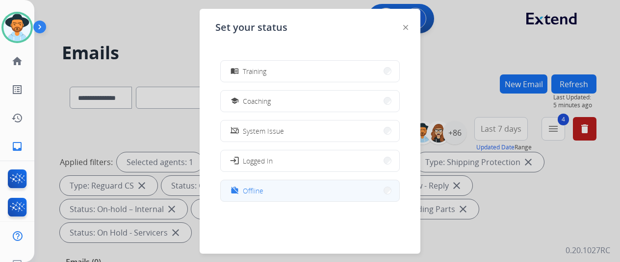
click at [264, 186] on button "work_off Offline" at bounding box center [310, 190] width 179 height 21
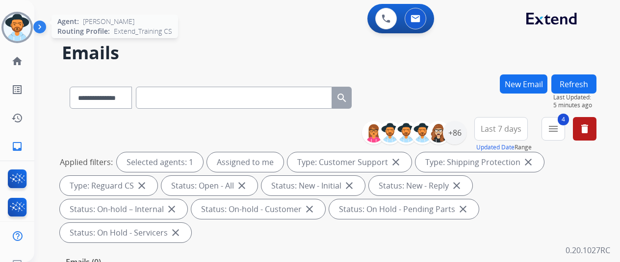
click at [22, 22] on img at bounding box center [16, 27] width 27 height 27
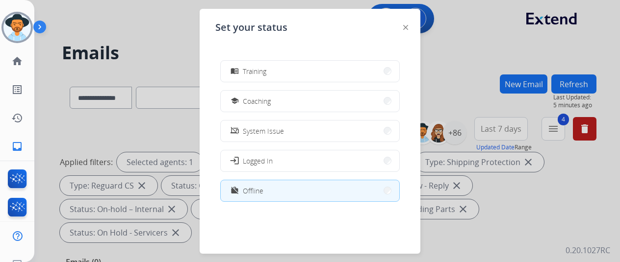
click at [405, 25] on img at bounding box center [405, 27] width 5 height 5
